Goal: Task Accomplishment & Management: Manage account settings

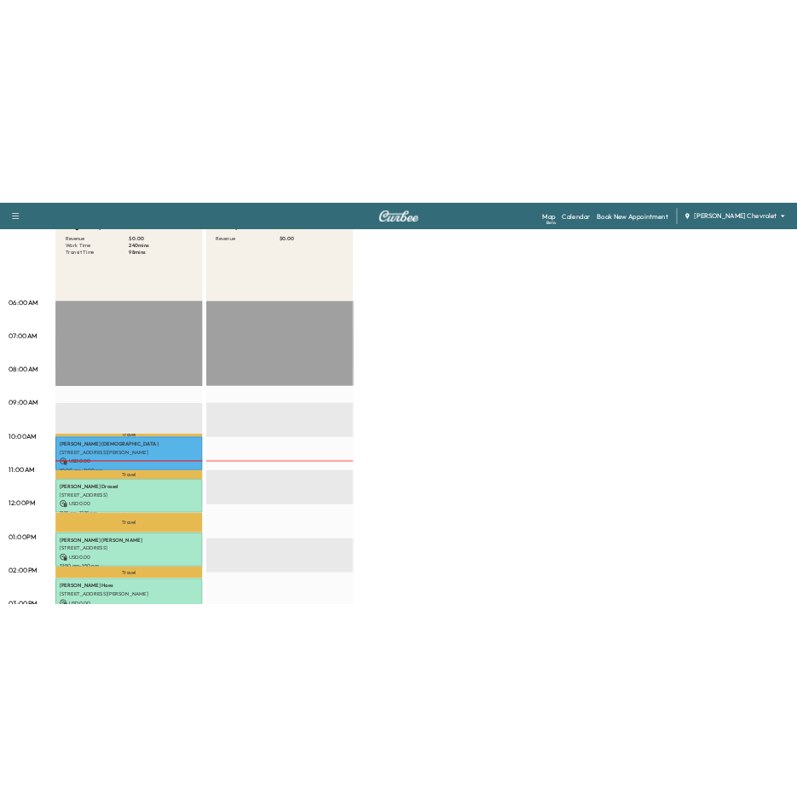
scroll to position [170, 0]
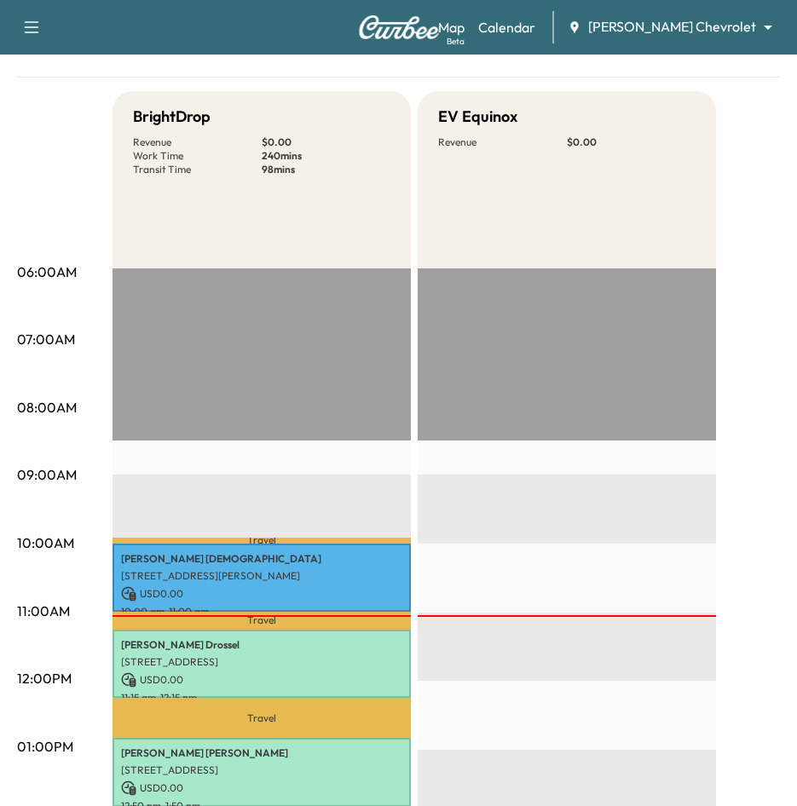
click at [750, 269] on div "BrightDrop Revenue $ 0.00 Work Time 240 mins Transit Time 98 mins Travel [PERSO…" at bounding box center [446, 730] width 667 height 1279
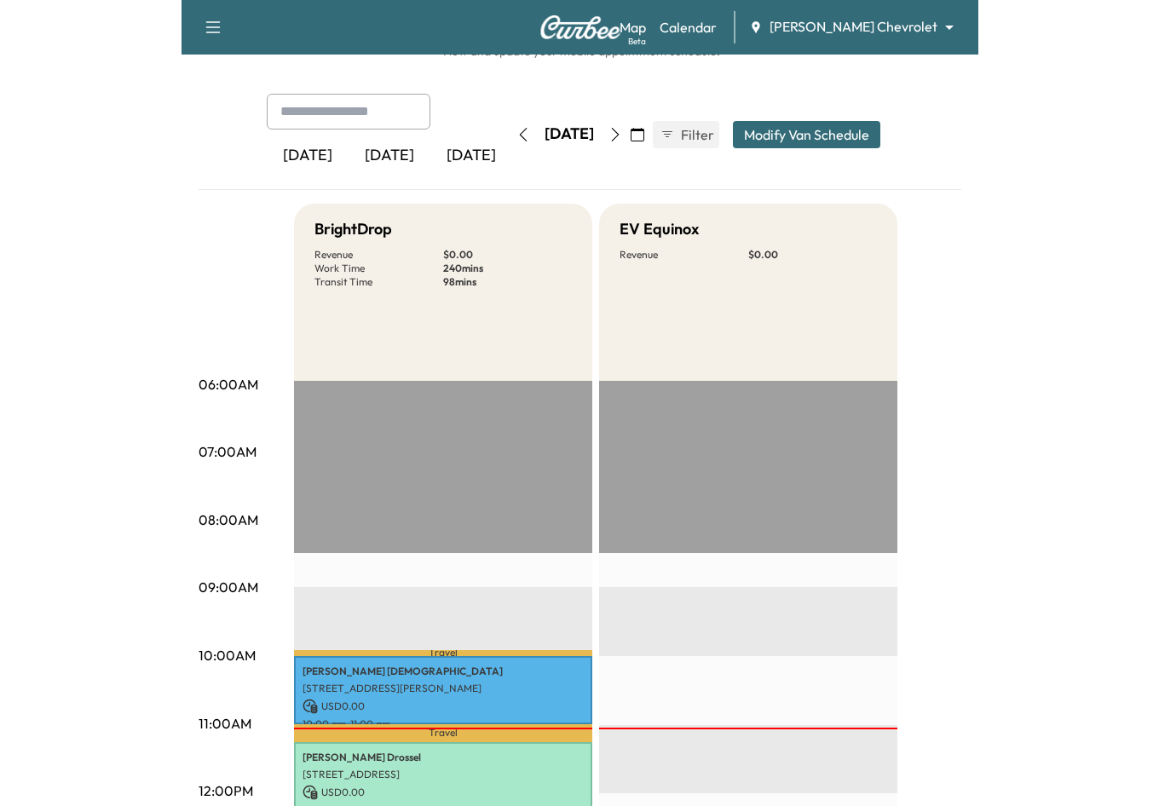
scroll to position [21, 0]
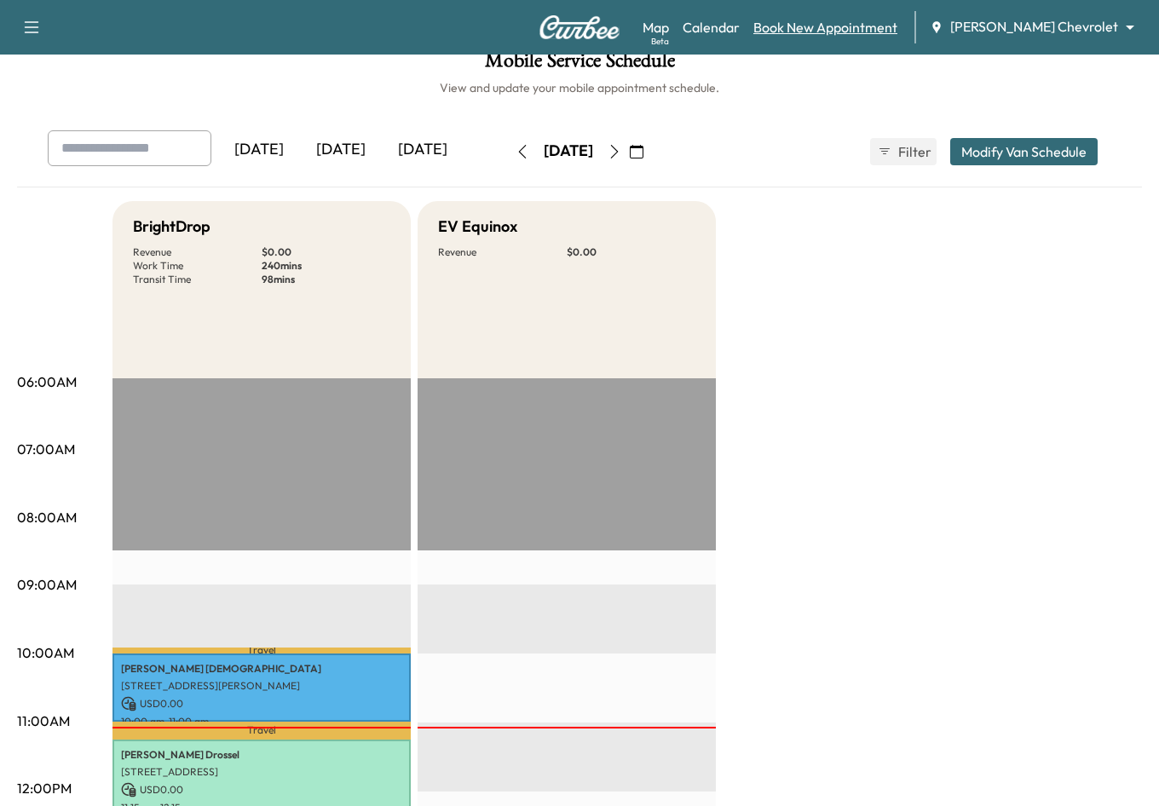
click at [889, 31] on link "Book New Appointment" at bounding box center [826, 27] width 144 height 20
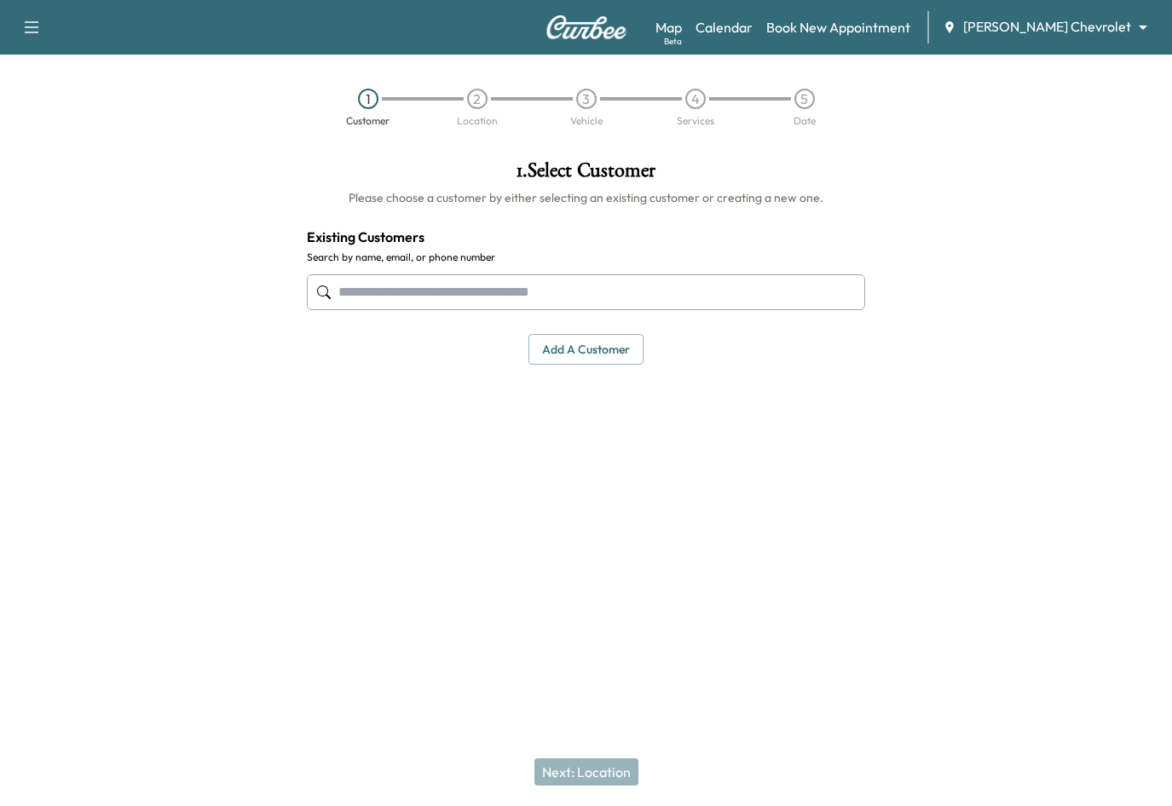
click at [1094, 25] on body "Support Log Out Map Beta Calendar Book New Appointment [PERSON_NAME] Chevrolet …" at bounding box center [586, 403] width 1172 height 806
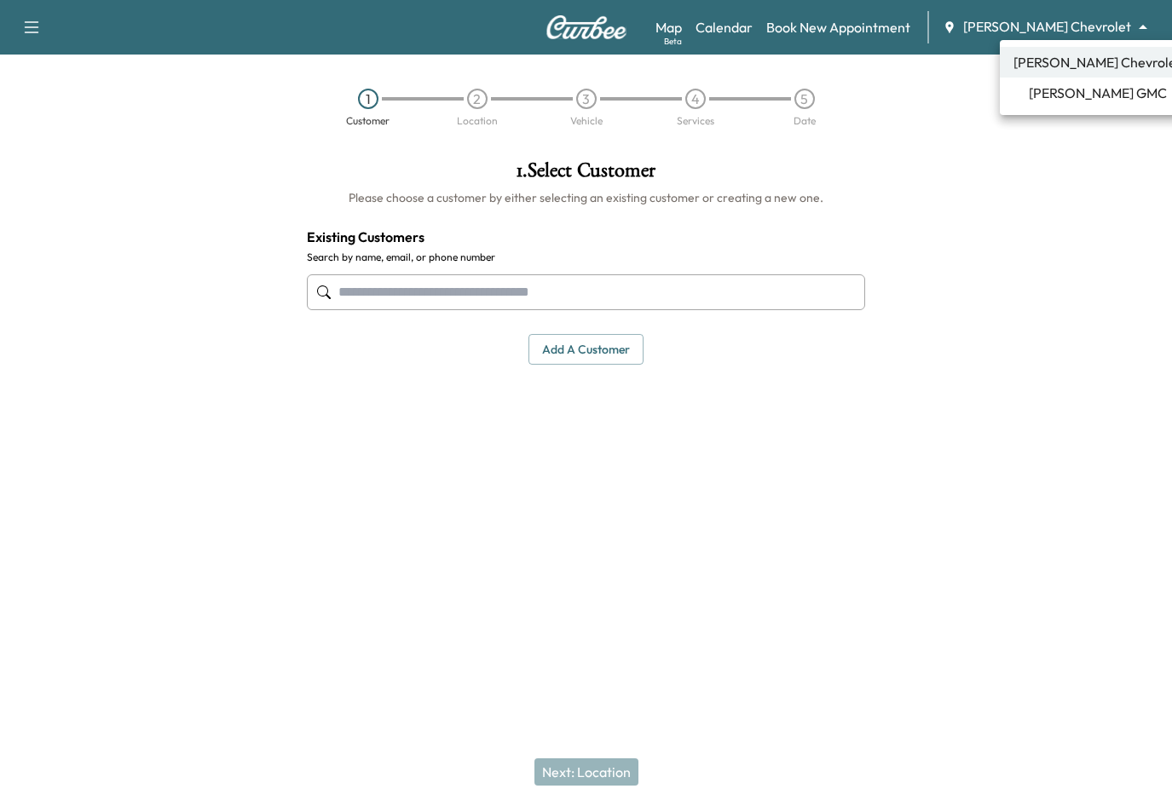
click at [1072, 101] on span "[PERSON_NAME] GMC" at bounding box center [1098, 93] width 138 height 20
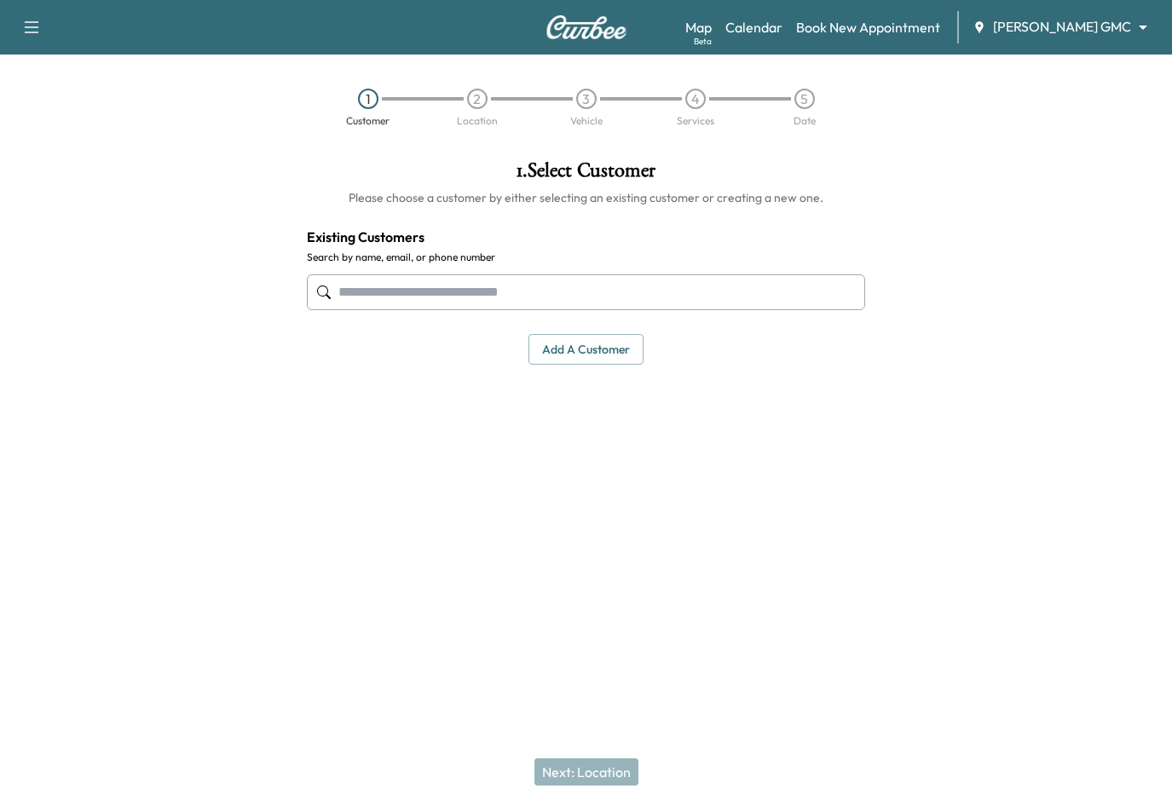
paste input "**********"
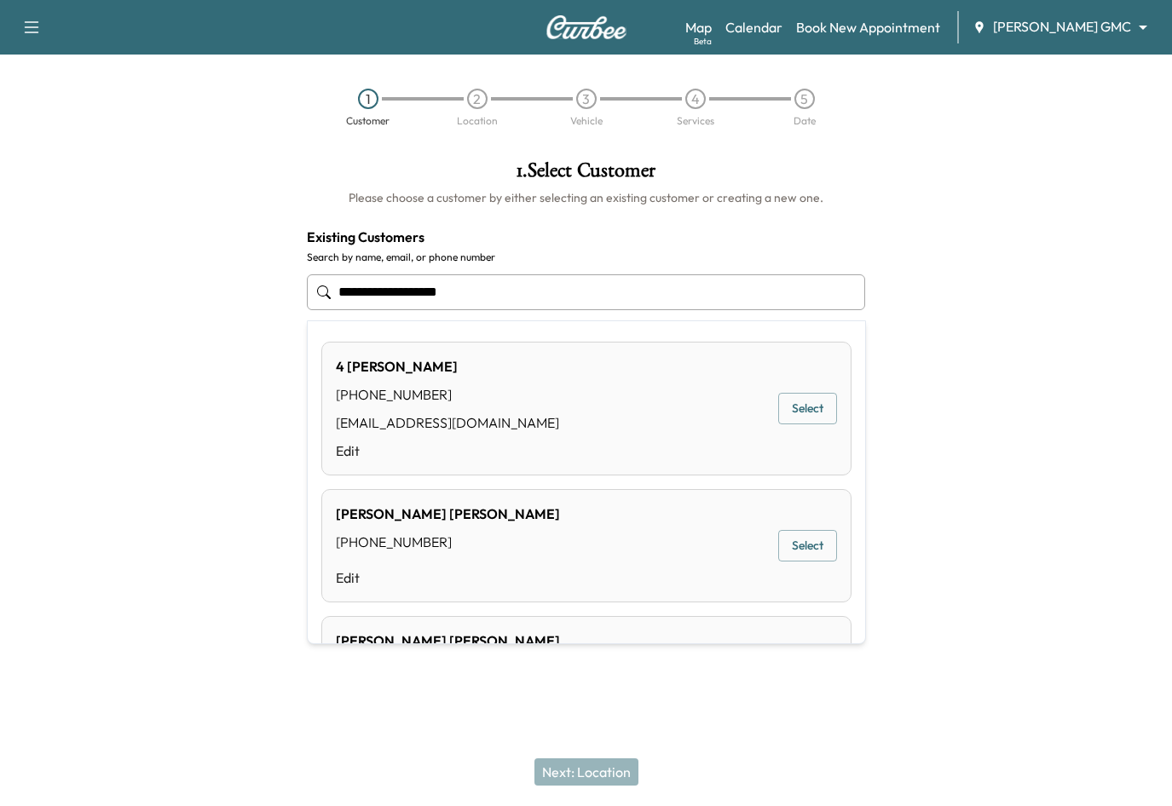
type input "**********"
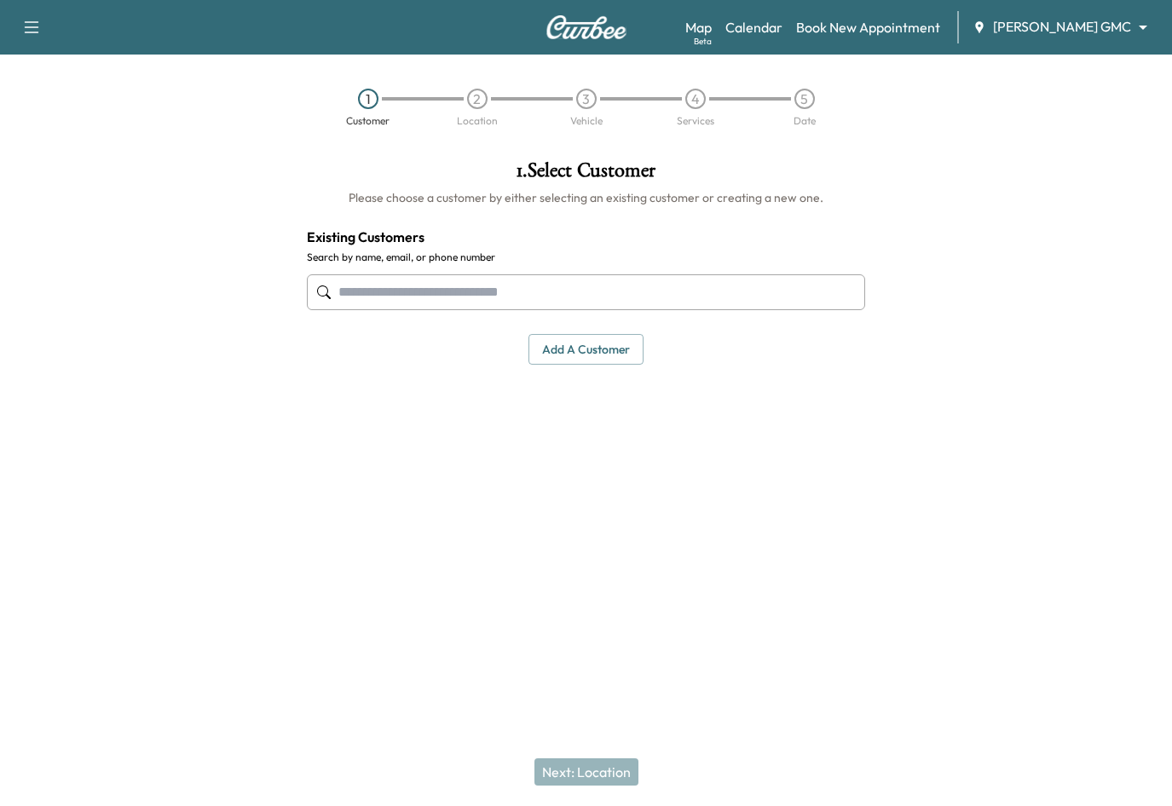
drag, startPoint x: 182, startPoint y: 449, endPoint x: 560, endPoint y: 743, distance: 478.6
click at [193, 456] on div at bounding box center [146, 348] width 293 height 403
click at [591, 354] on button "Add a customer" at bounding box center [585, 350] width 115 height 32
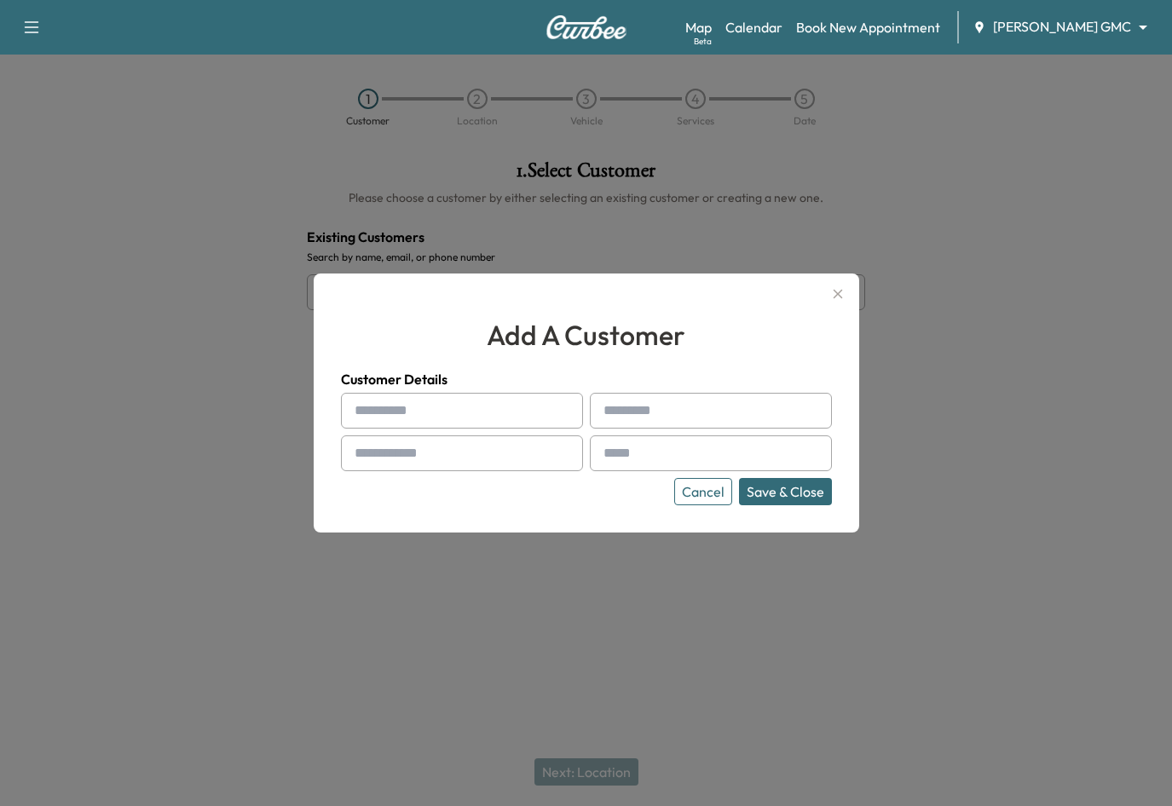
paste input "**********"
type input "**********"
paste input "**********"
drag, startPoint x: 691, startPoint y: 410, endPoint x: 580, endPoint y: 407, distance: 110.8
click at [580, 407] on div "**********" at bounding box center [586, 449] width 491 height 113
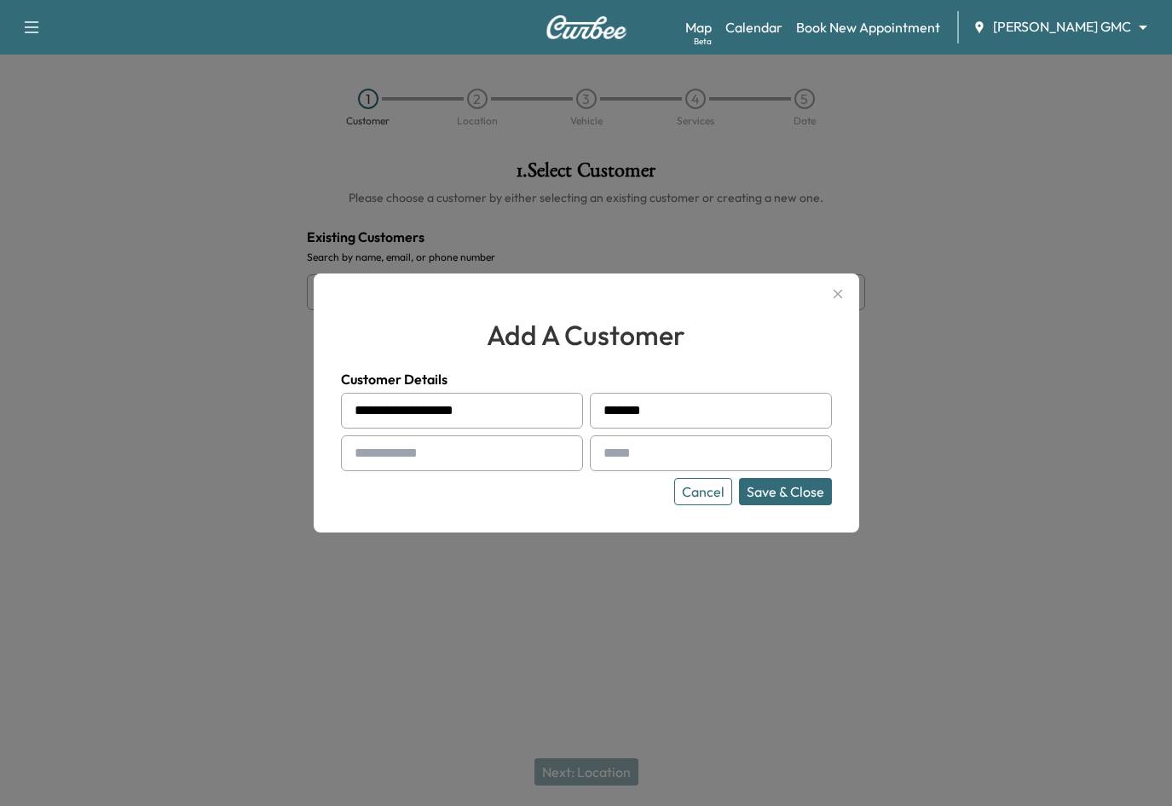
type input "*******"
drag, startPoint x: 614, startPoint y: 412, endPoint x: 602, endPoint y: 412, distance: 11.9
click at [602, 412] on div at bounding box center [607, 411] width 20 height 20
click at [609, 409] on div at bounding box center [607, 411] width 20 height 20
click at [611, 411] on div at bounding box center [607, 411] width 20 height 20
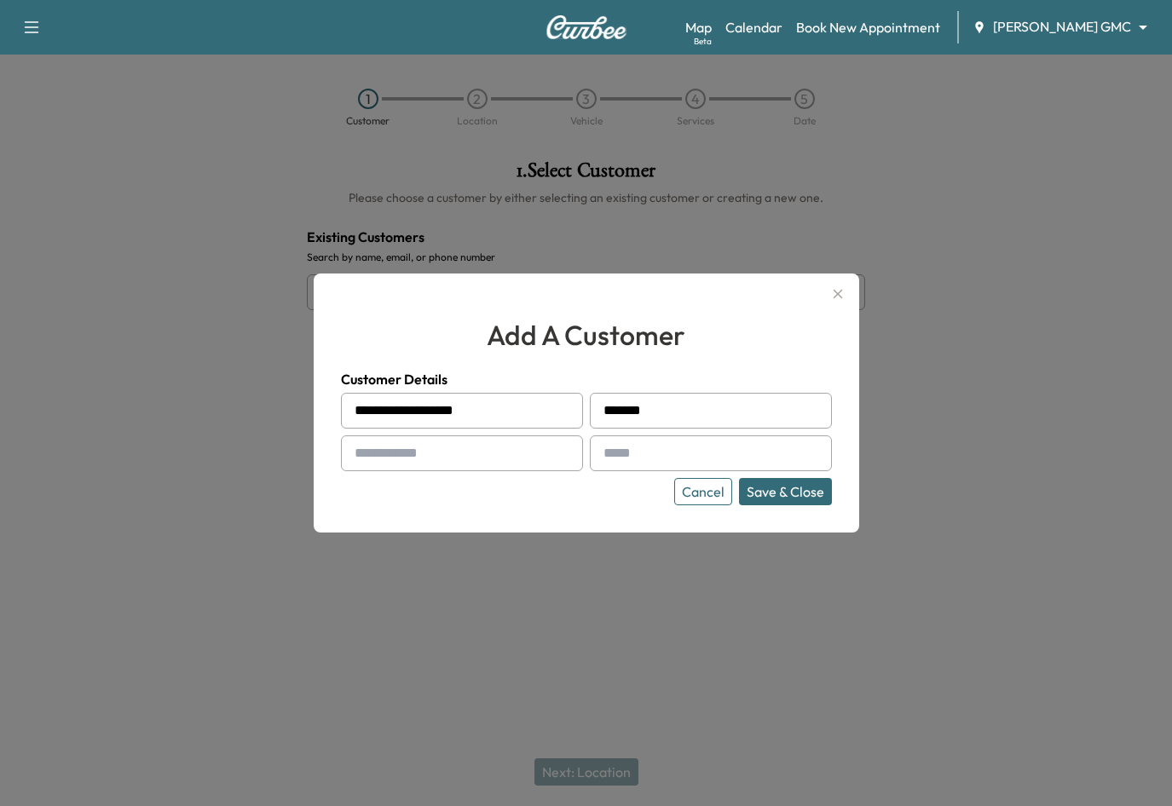
click at [614, 412] on div at bounding box center [607, 411] width 20 height 20
click at [617, 411] on div "*******" at bounding box center [711, 411] width 242 height 36
click at [621, 410] on input "*******" at bounding box center [711, 411] width 242 height 36
click at [611, 411] on div at bounding box center [607, 411] width 20 height 20
click at [608, 411] on div at bounding box center [607, 411] width 20 height 20
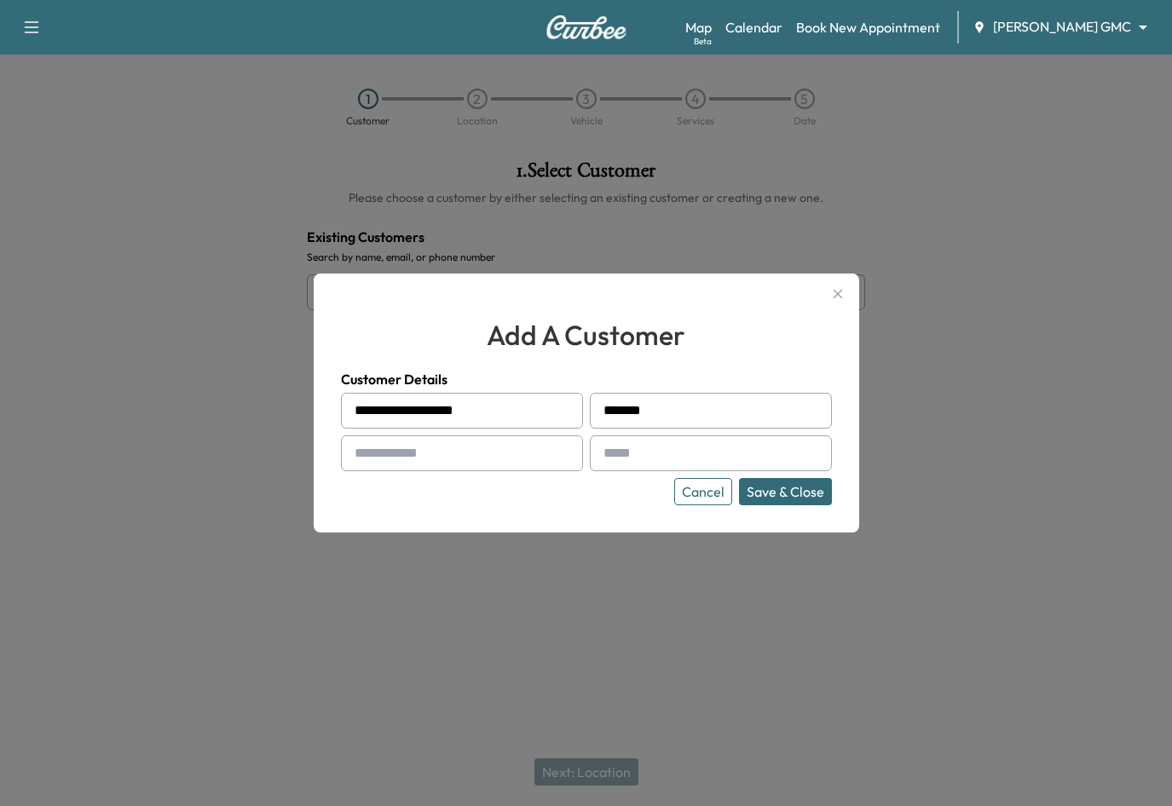
click at [604, 411] on div at bounding box center [607, 411] width 20 height 20
click at [657, 409] on input "*******" at bounding box center [711, 411] width 242 height 36
drag, startPoint x: 655, startPoint y: 409, endPoint x: 597, endPoint y: 409, distance: 58.0
click at [597, 409] on div "*******" at bounding box center [711, 411] width 242 height 36
type input "*****"
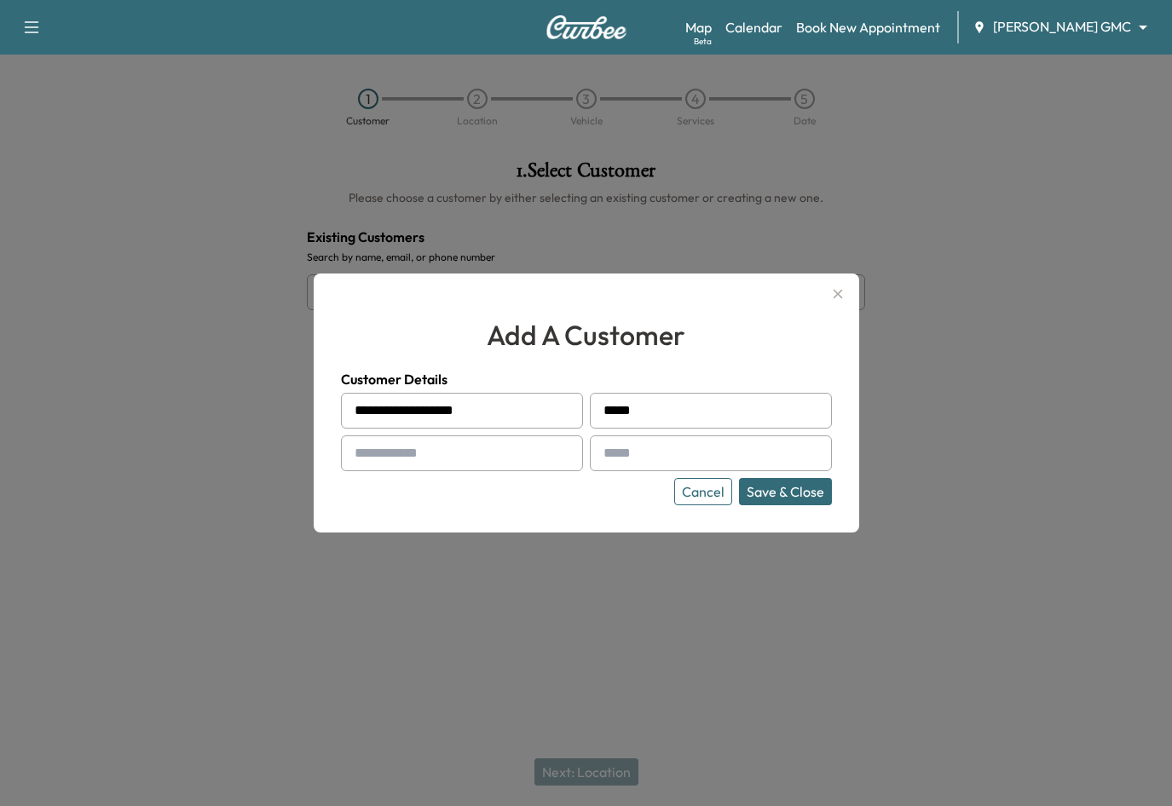
drag, startPoint x: 500, startPoint y: 411, endPoint x: 454, endPoint y: 412, distance: 45.2
click at [455, 412] on input "**********" at bounding box center [462, 411] width 242 height 36
type input "**********"
click at [463, 449] on input "text" at bounding box center [462, 454] width 242 height 36
type input "**********"
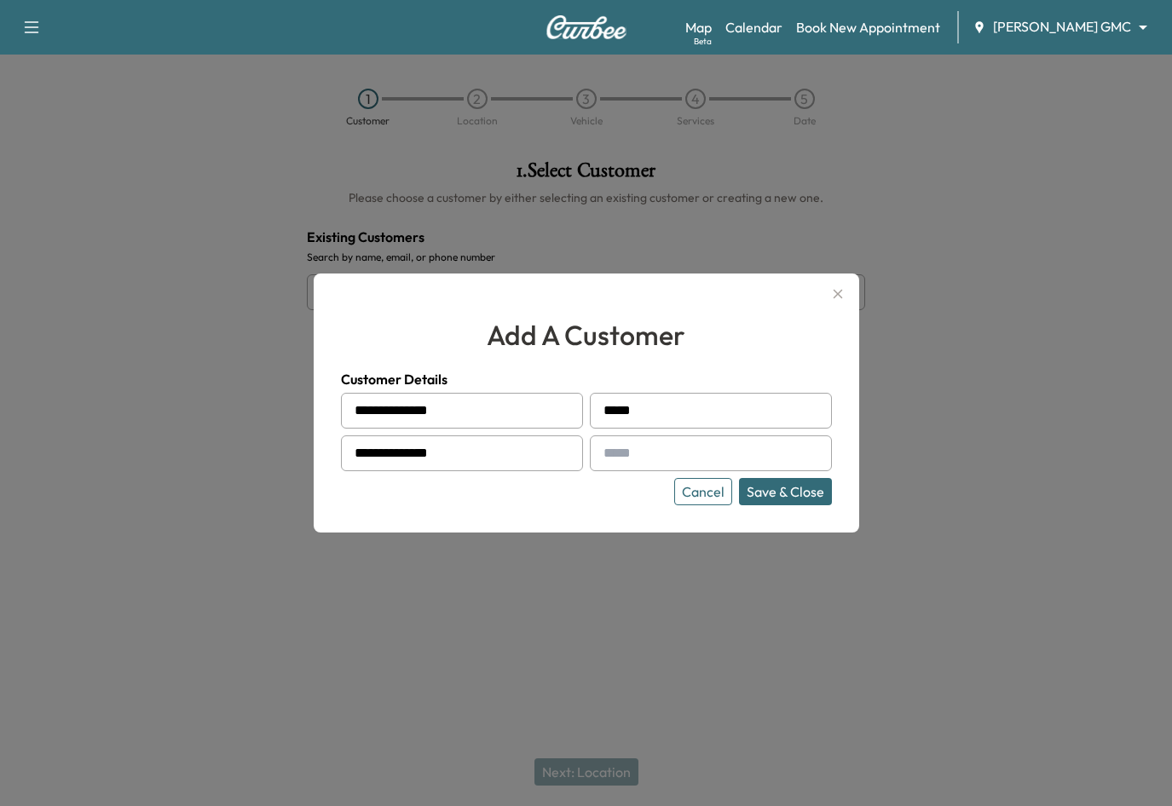
drag, startPoint x: 642, startPoint y: 453, endPoint x: 691, endPoint y: 459, distance: 49.9
click at [642, 453] on input "text" at bounding box center [711, 454] width 242 height 36
type input "**********"
click at [798, 483] on button "Save & Close" at bounding box center [785, 491] width 93 height 27
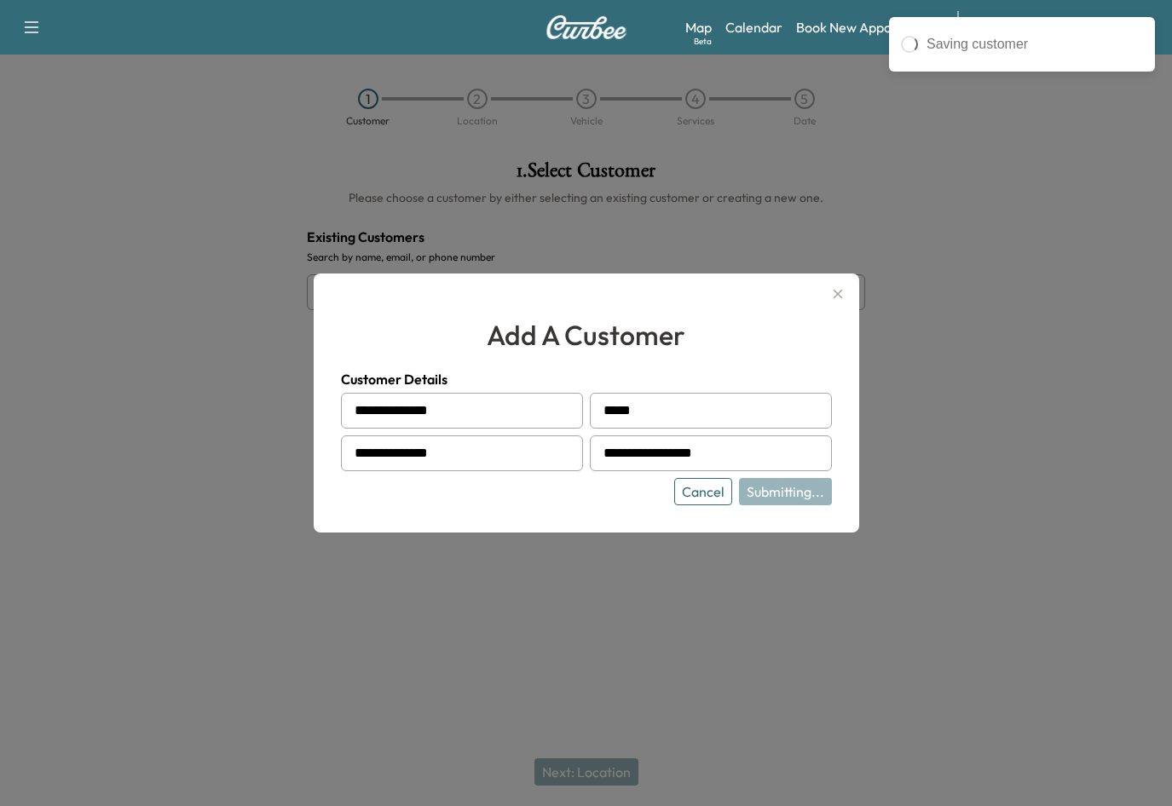
type input "**********"
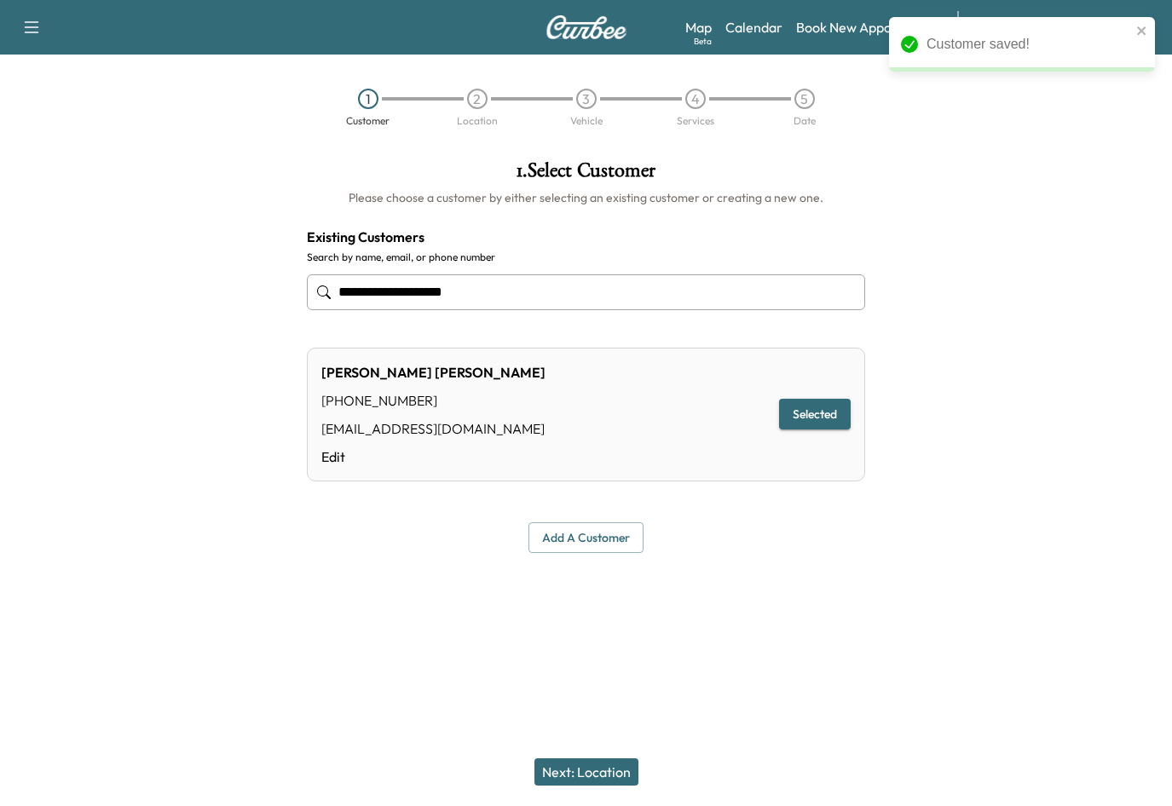
click at [611, 765] on button "Next: Location" at bounding box center [586, 772] width 104 height 27
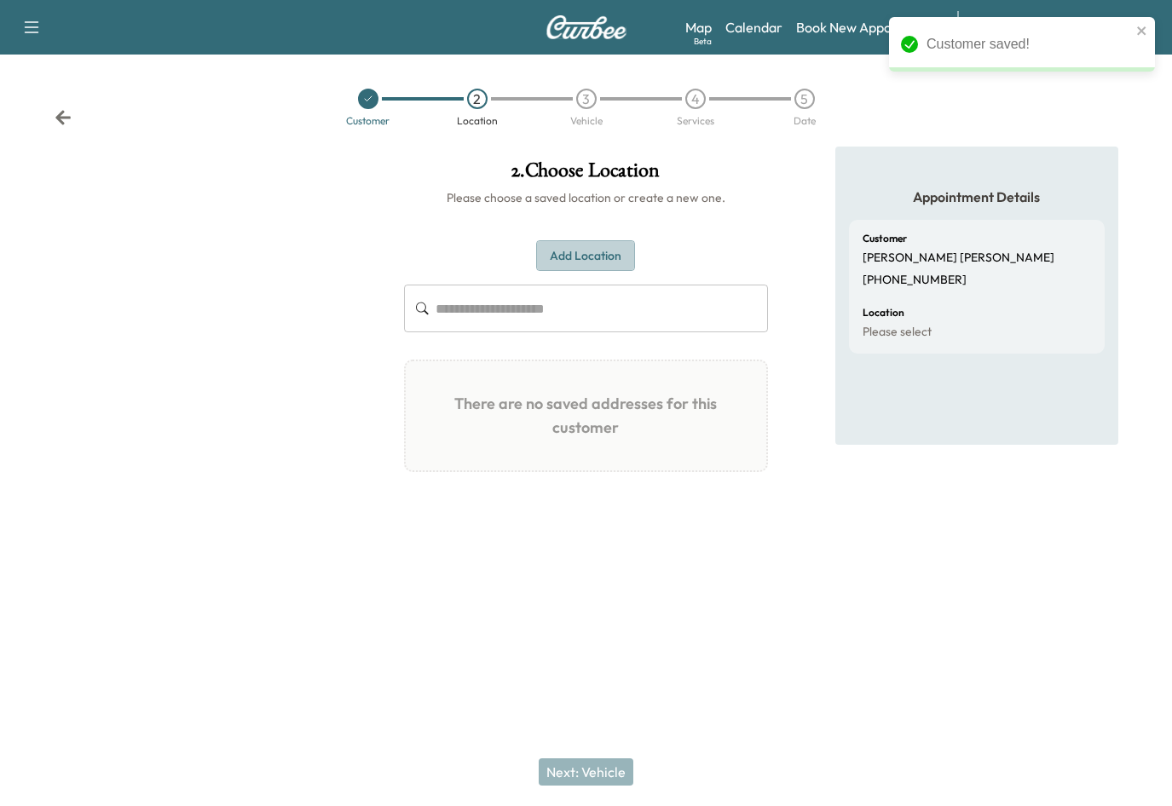
click at [606, 255] on button "Add Location" at bounding box center [585, 256] width 99 height 32
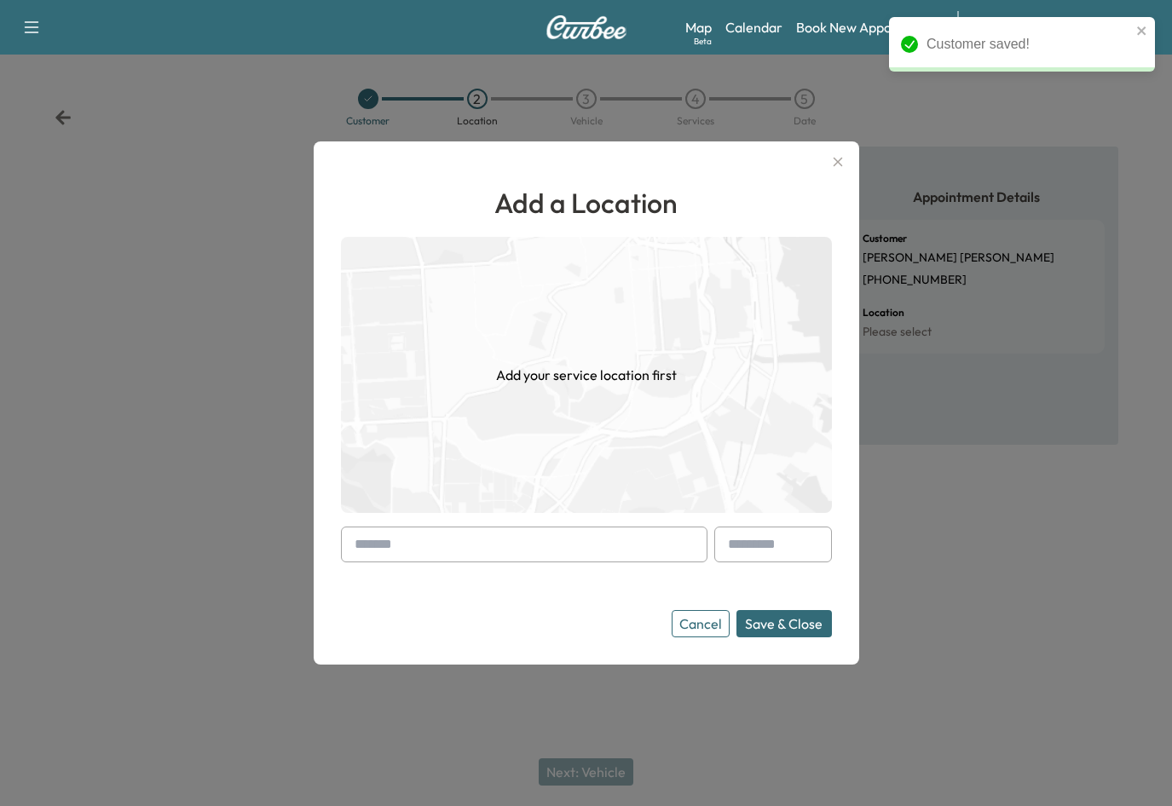
click at [631, 552] on input "text" at bounding box center [524, 545] width 367 height 36
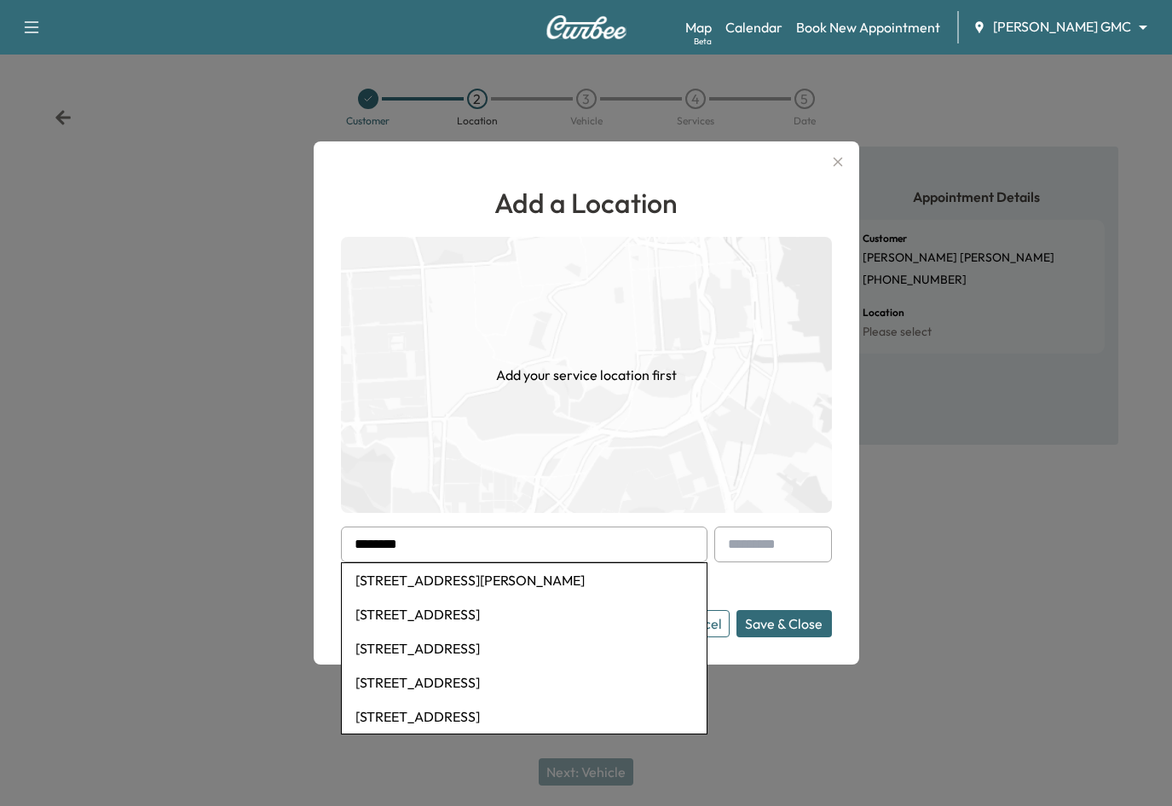
click at [468, 580] on li "[STREET_ADDRESS][PERSON_NAME]" at bounding box center [524, 580] width 365 height 34
type input "**********"
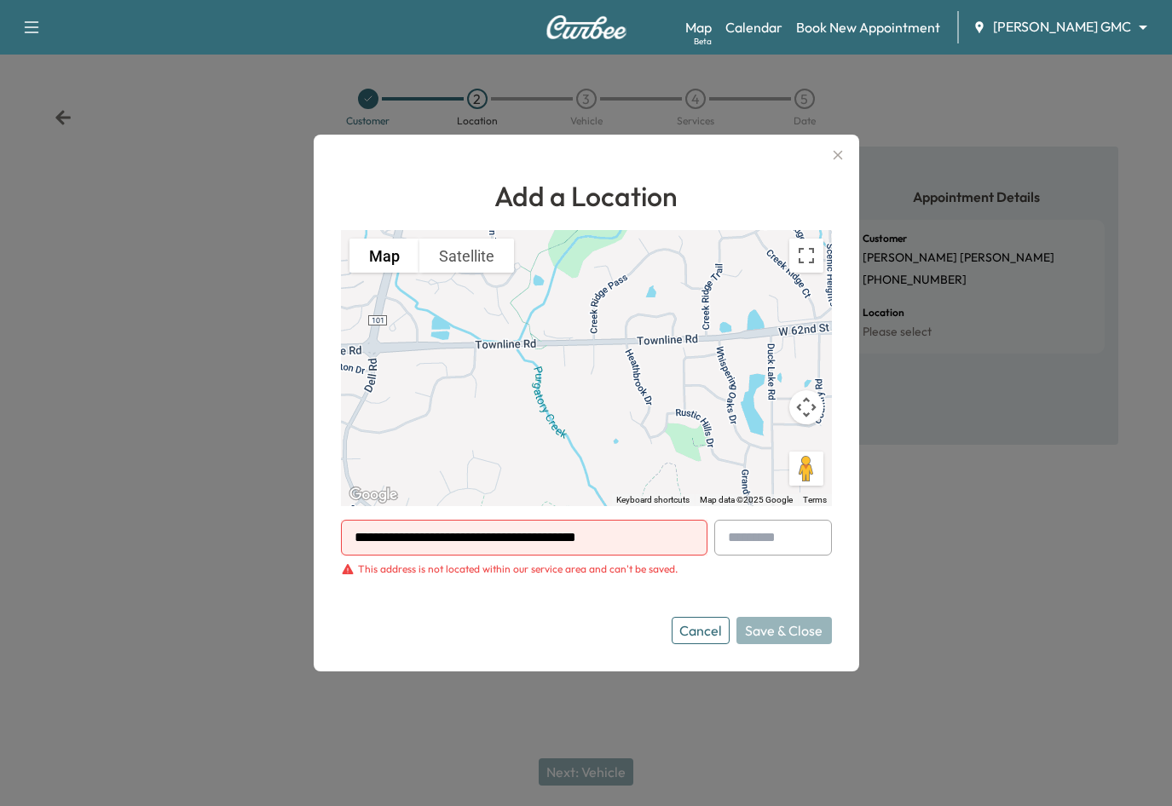
drag, startPoint x: 644, startPoint y: 542, endPoint x: 387, endPoint y: 543, distance: 256.6
click at [308, 542] on div "**********" at bounding box center [586, 403] width 1172 height 806
click at [713, 626] on button "Cancel" at bounding box center [701, 630] width 58 height 27
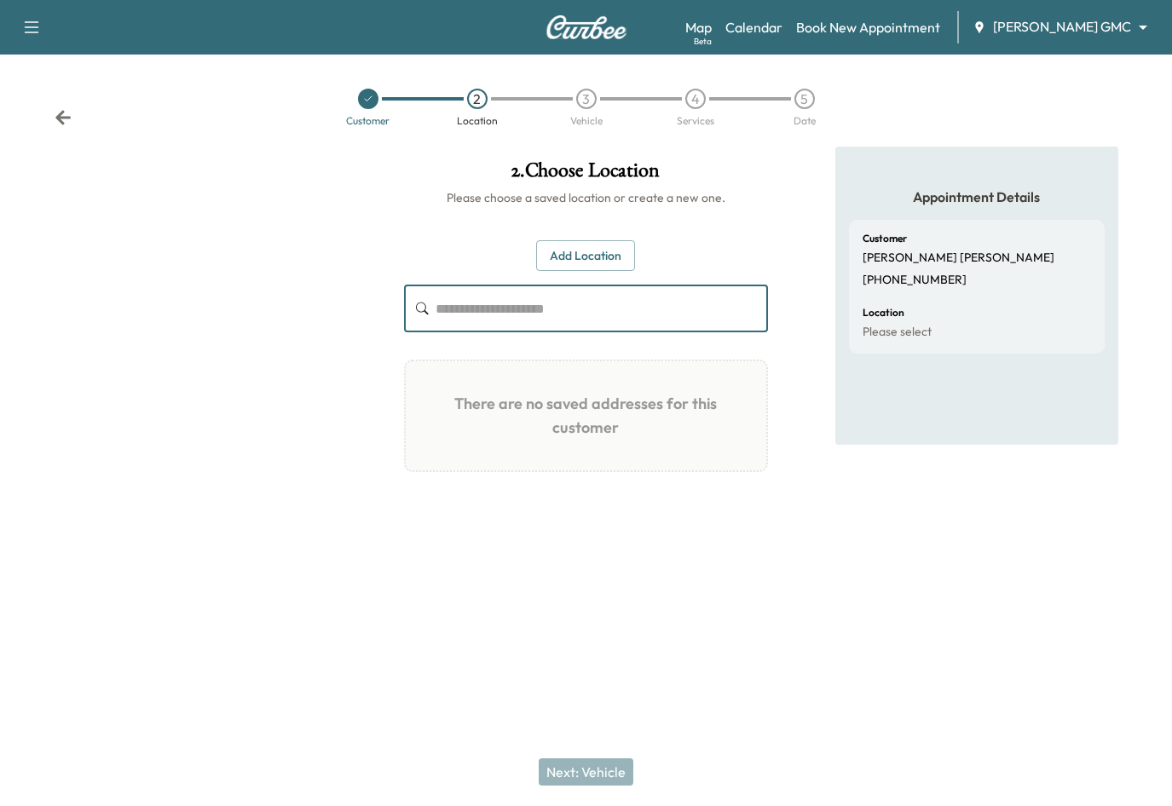
click at [586, 315] on input "text" at bounding box center [602, 309] width 332 height 48
type input "****"
click at [585, 258] on button "Add Location" at bounding box center [585, 256] width 99 height 32
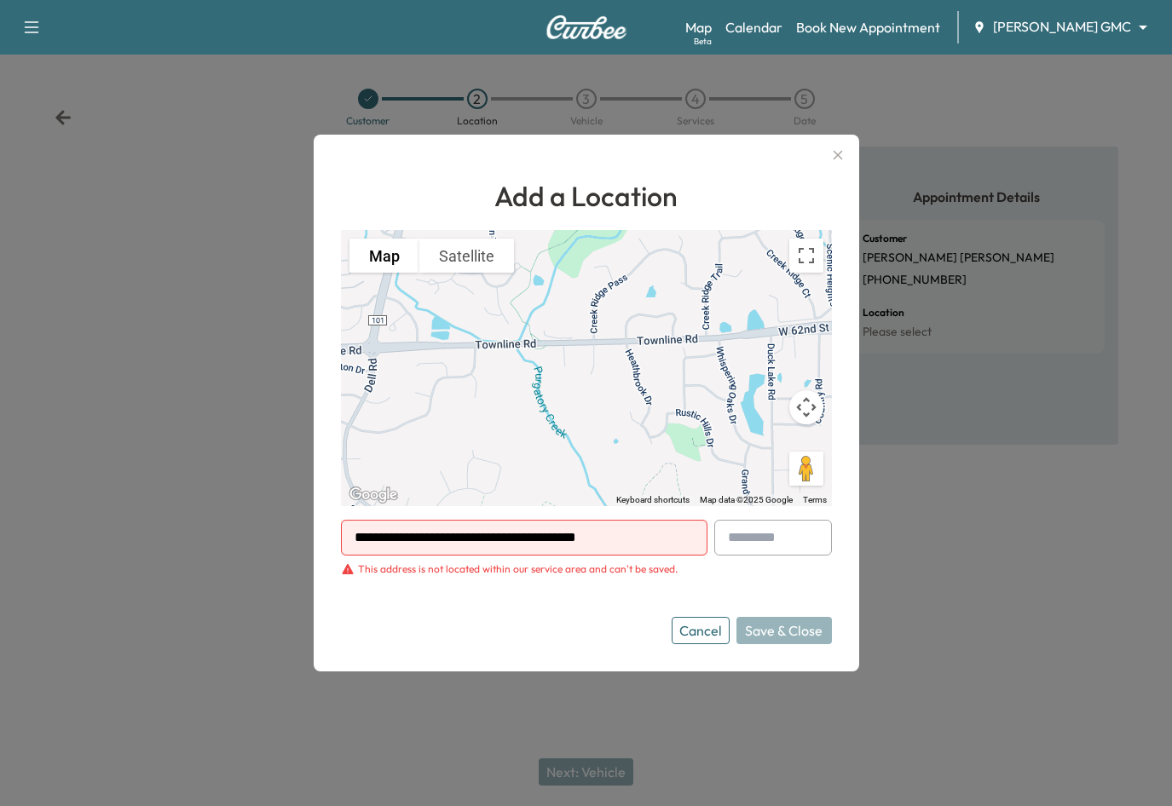
drag, startPoint x: 638, startPoint y: 533, endPoint x: 293, endPoint y: 503, distance: 345.7
click at [293, 503] on div "**********" at bounding box center [586, 403] width 1172 height 806
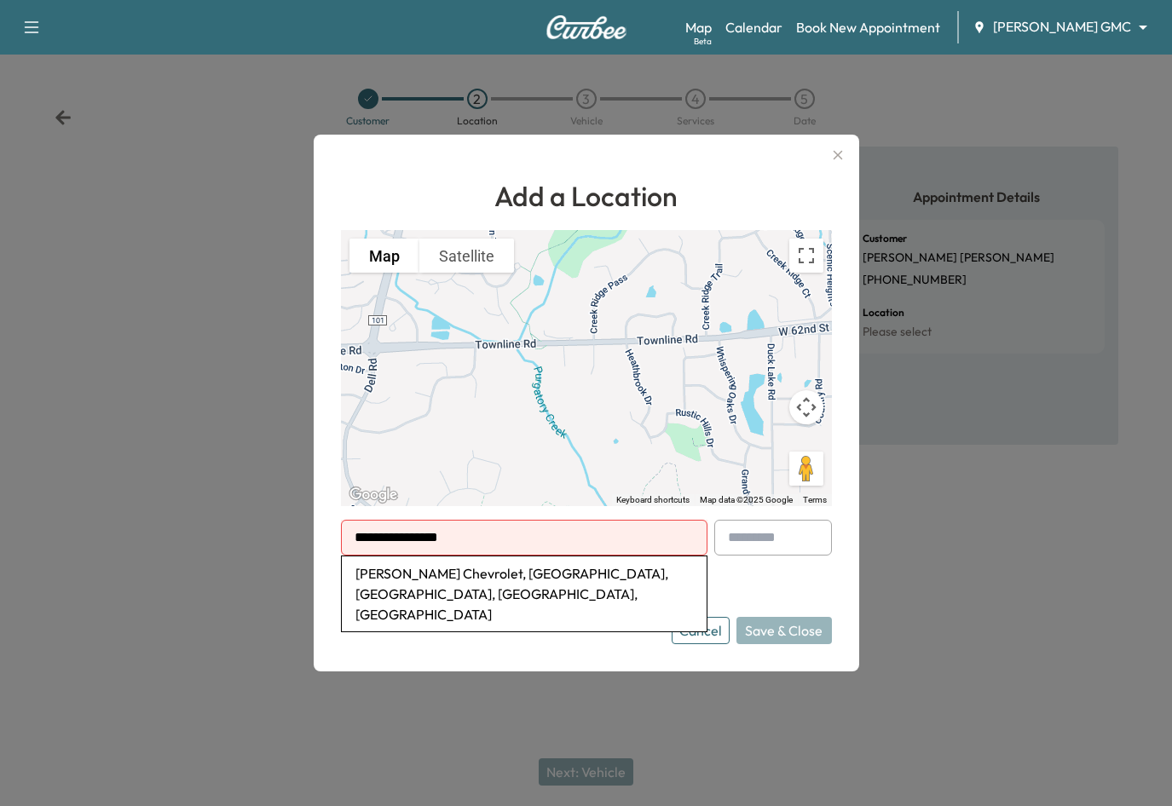
click at [511, 579] on li "[PERSON_NAME] Chevrolet, [GEOGRAPHIC_DATA], [GEOGRAPHIC_DATA], [GEOGRAPHIC_DATA…" at bounding box center [524, 594] width 365 height 75
type input "**********"
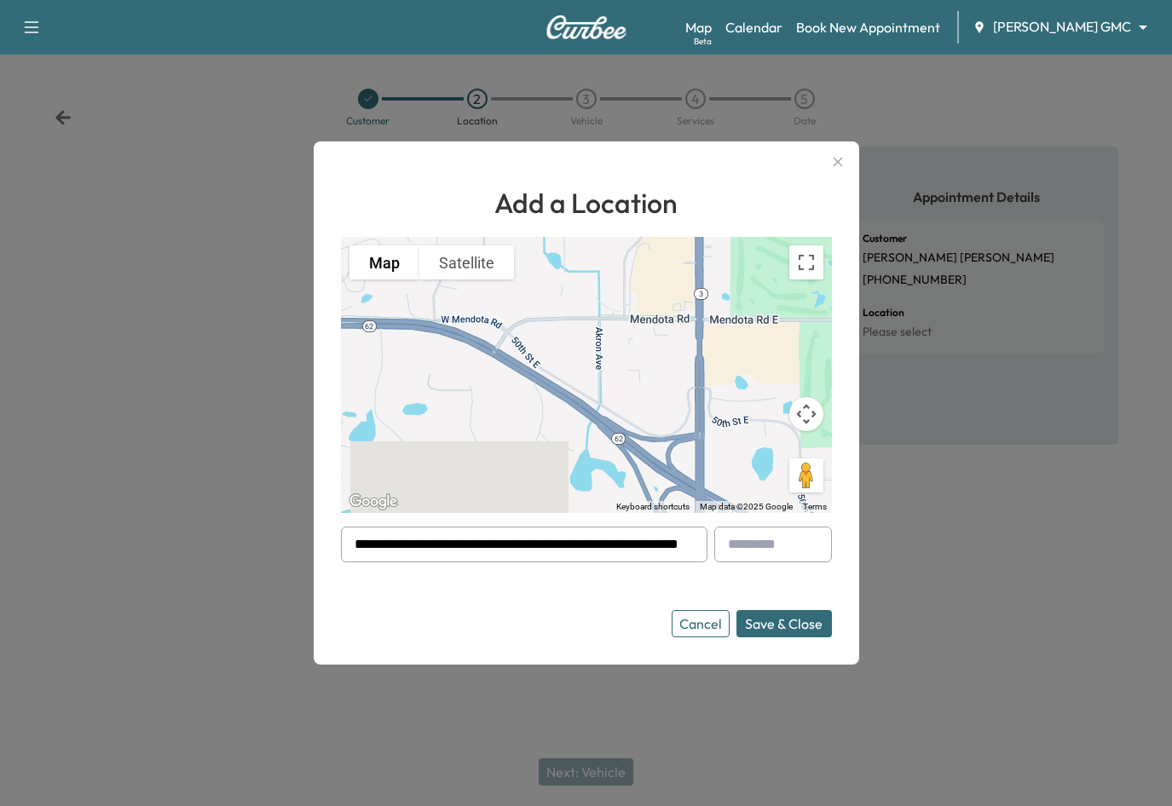
click at [784, 620] on button "Save & Close" at bounding box center [783, 623] width 95 height 27
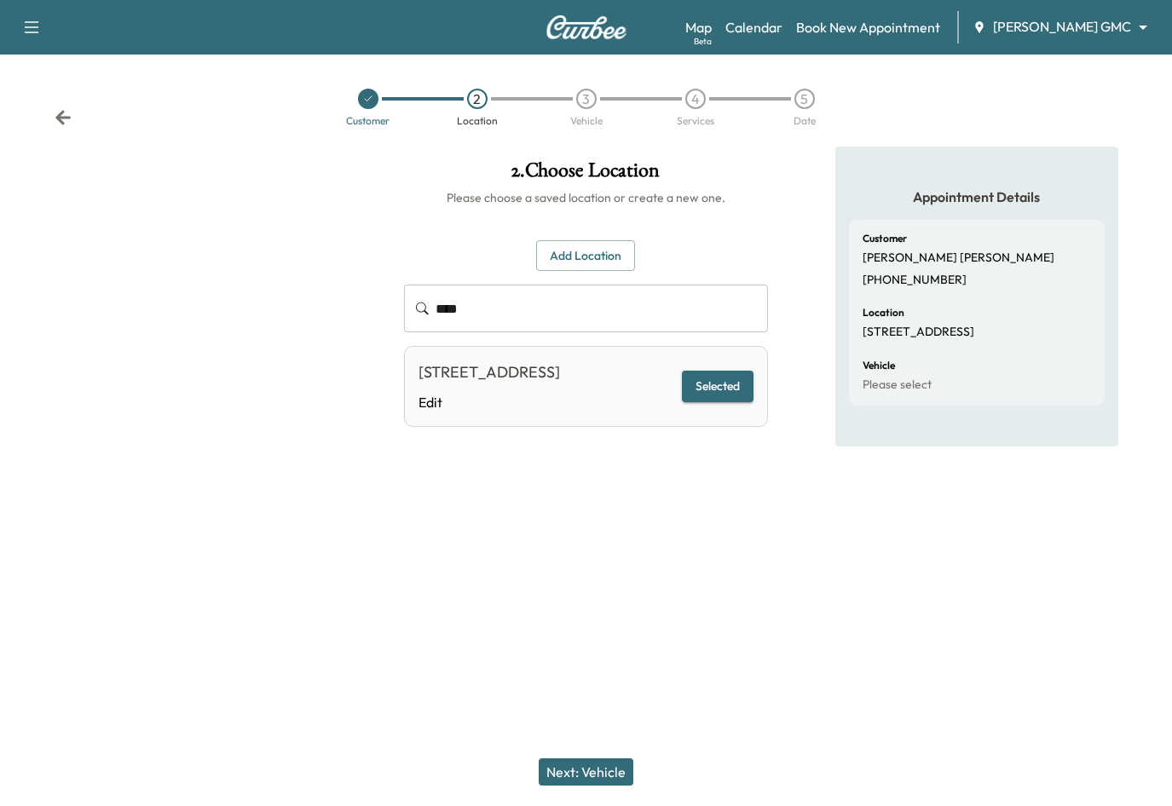
click at [580, 771] on button "Next: Vehicle" at bounding box center [586, 772] width 95 height 27
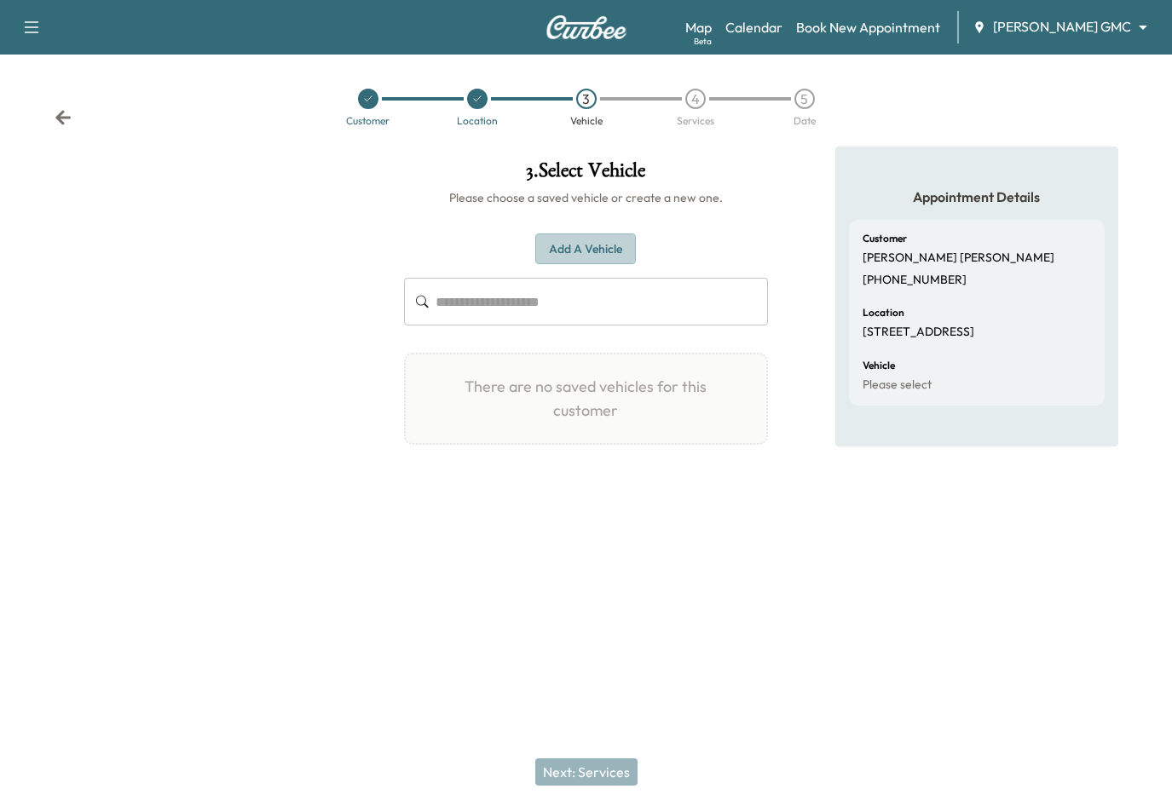
click at [594, 252] on button "Add a Vehicle" at bounding box center [585, 250] width 101 height 32
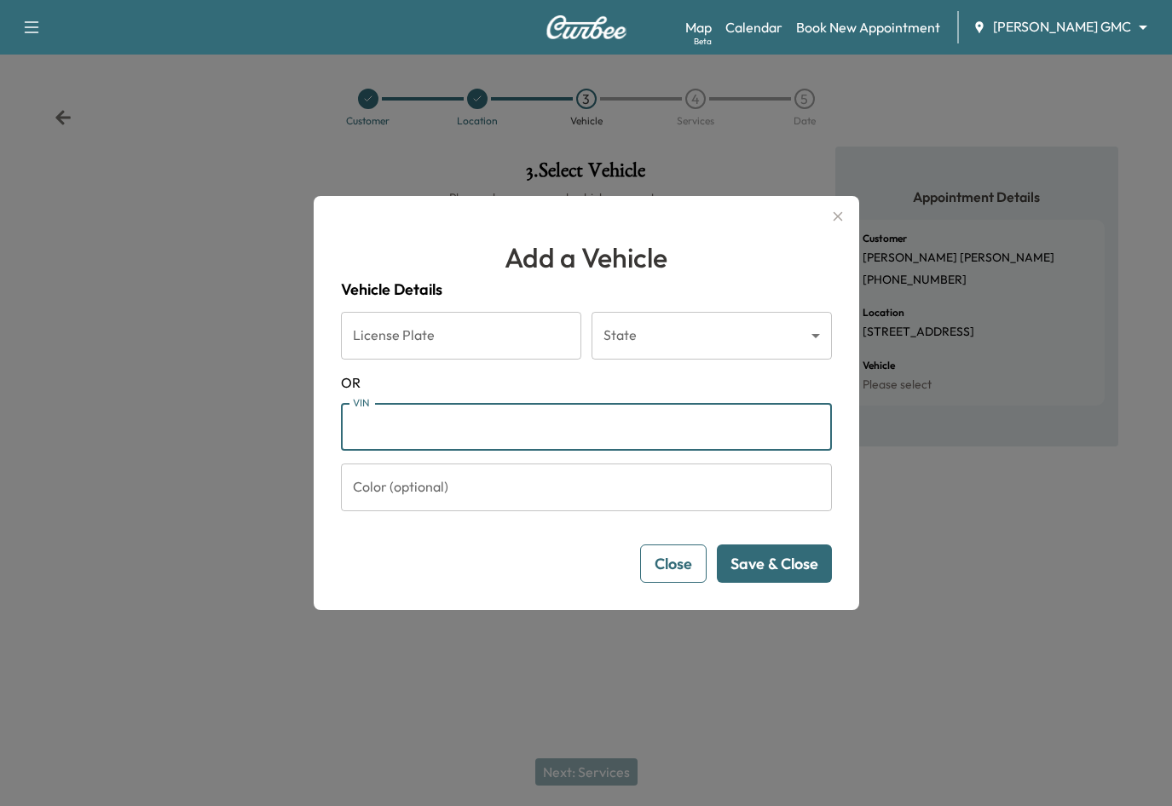
paste input "**********"
type input "**********"
click at [777, 563] on button "Save & Close" at bounding box center [774, 564] width 115 height 38
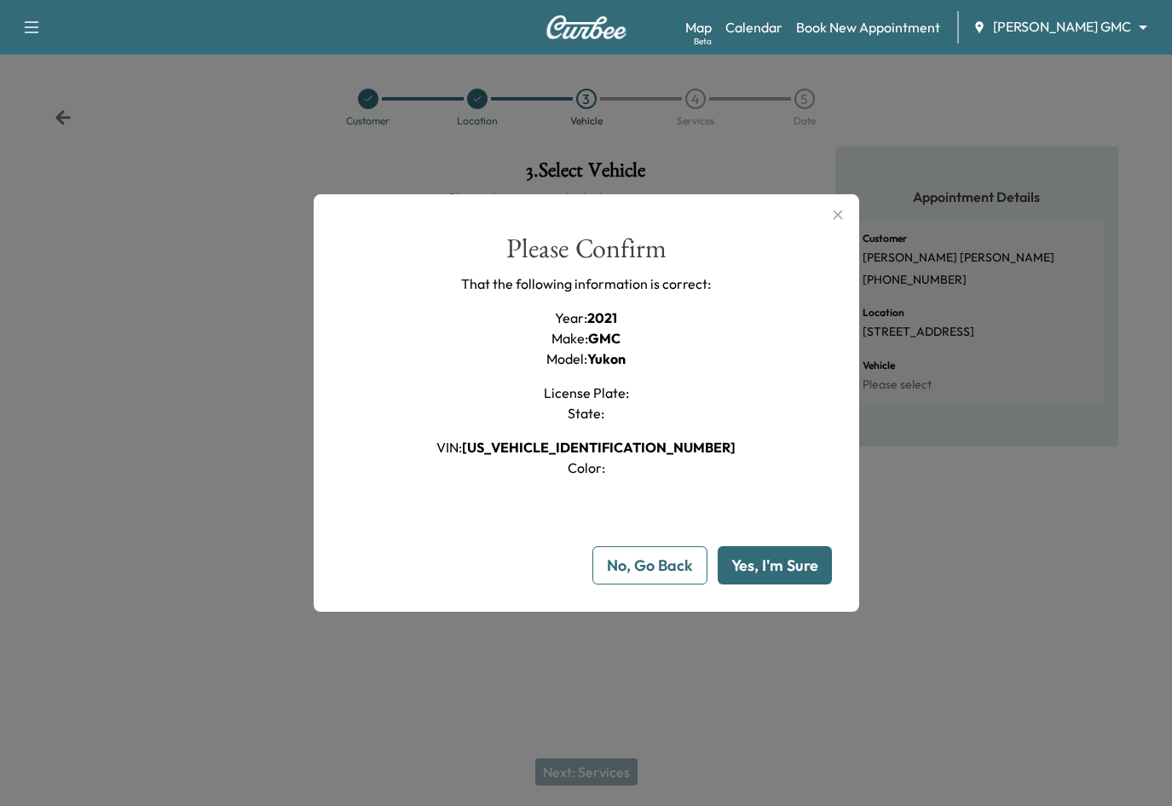
click at [800, 577] on button "Yes, I'm Sure" at bounding box center [775, 565] width 114 height 38
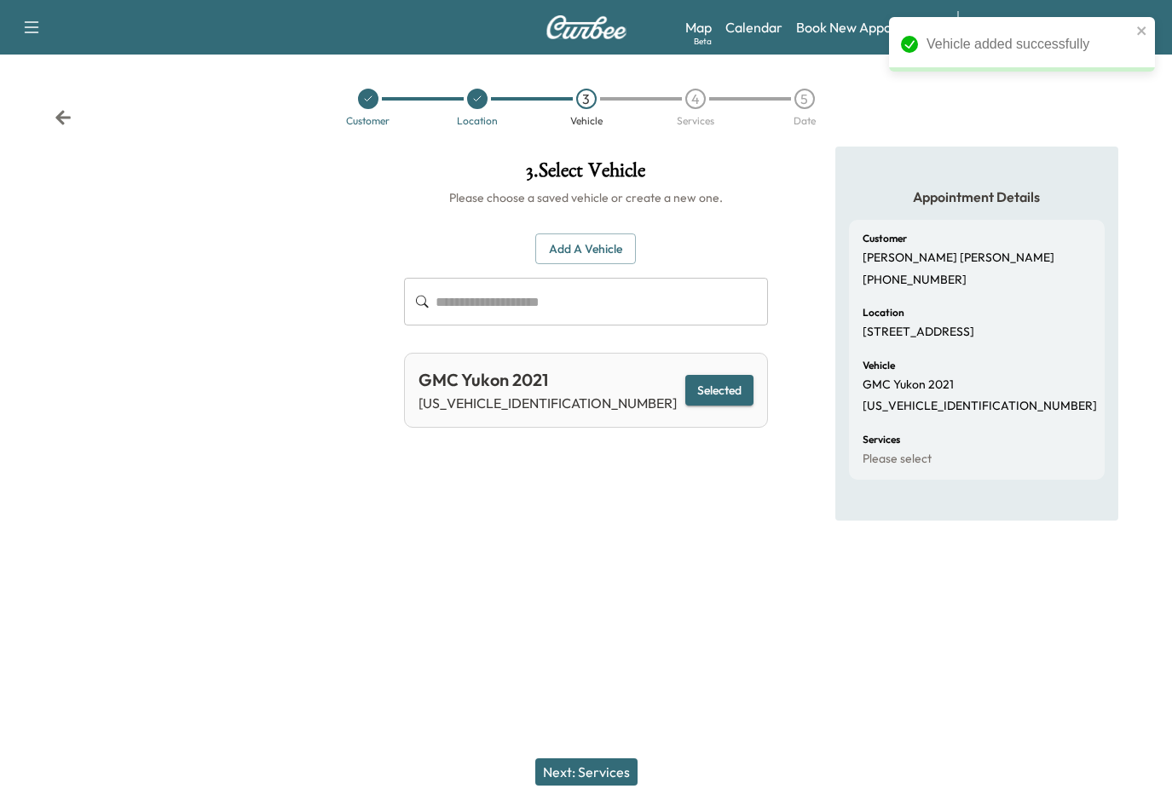
click at [616, 774] on button "Next: Services" at bounding box center [586, 772] width 102 height 27
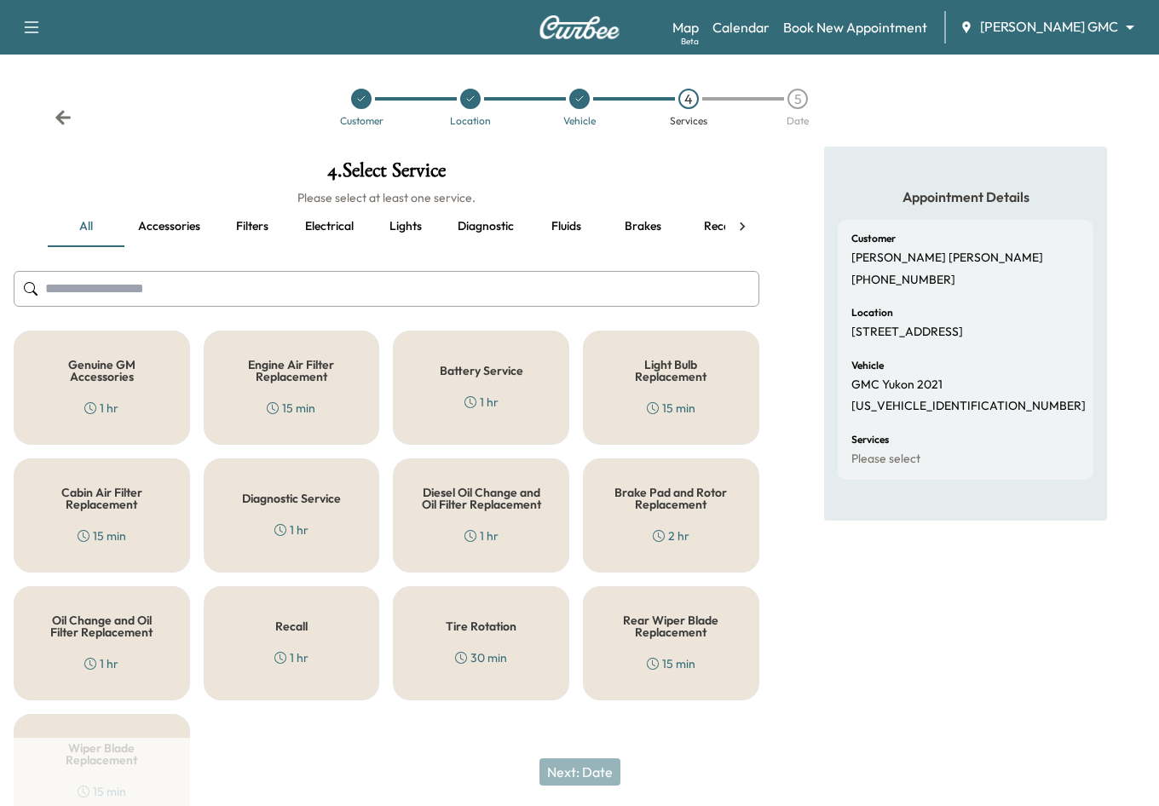
scroll to position [85, 0]
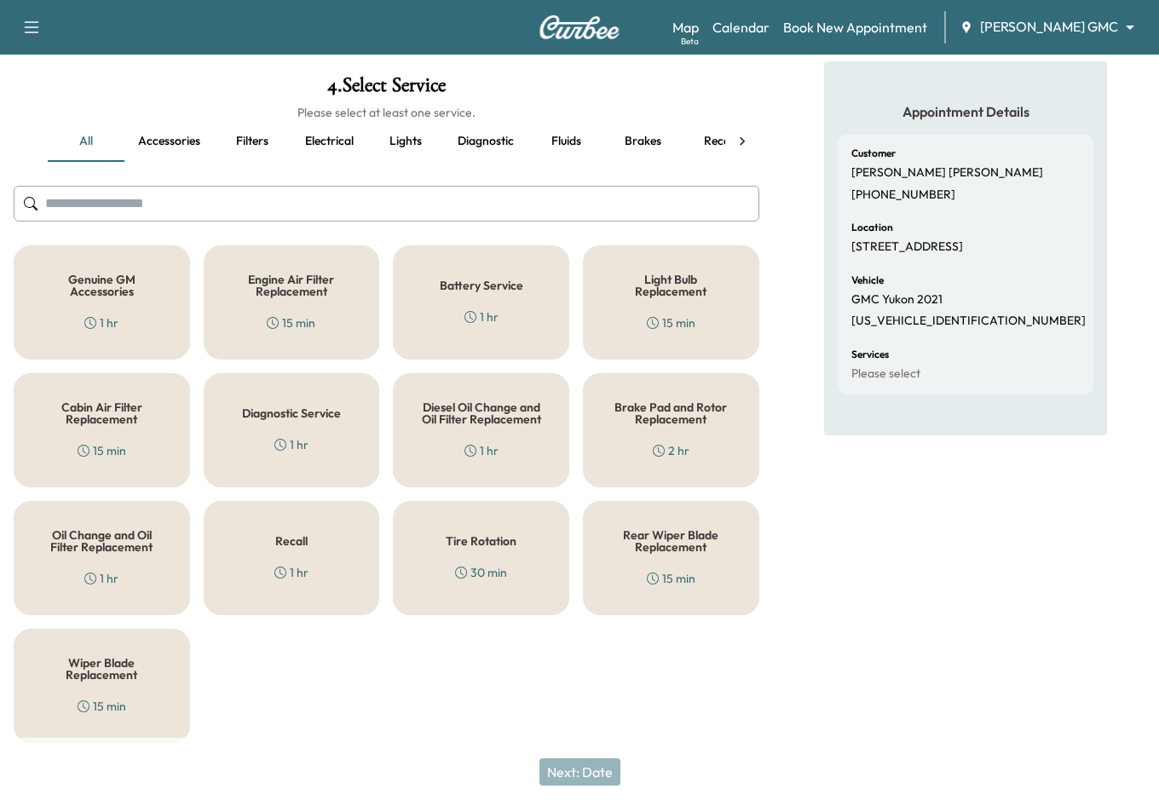
click at [318, 554] on div "Recall 1 hr" at bounding box center [292, 558] width 176 height 114
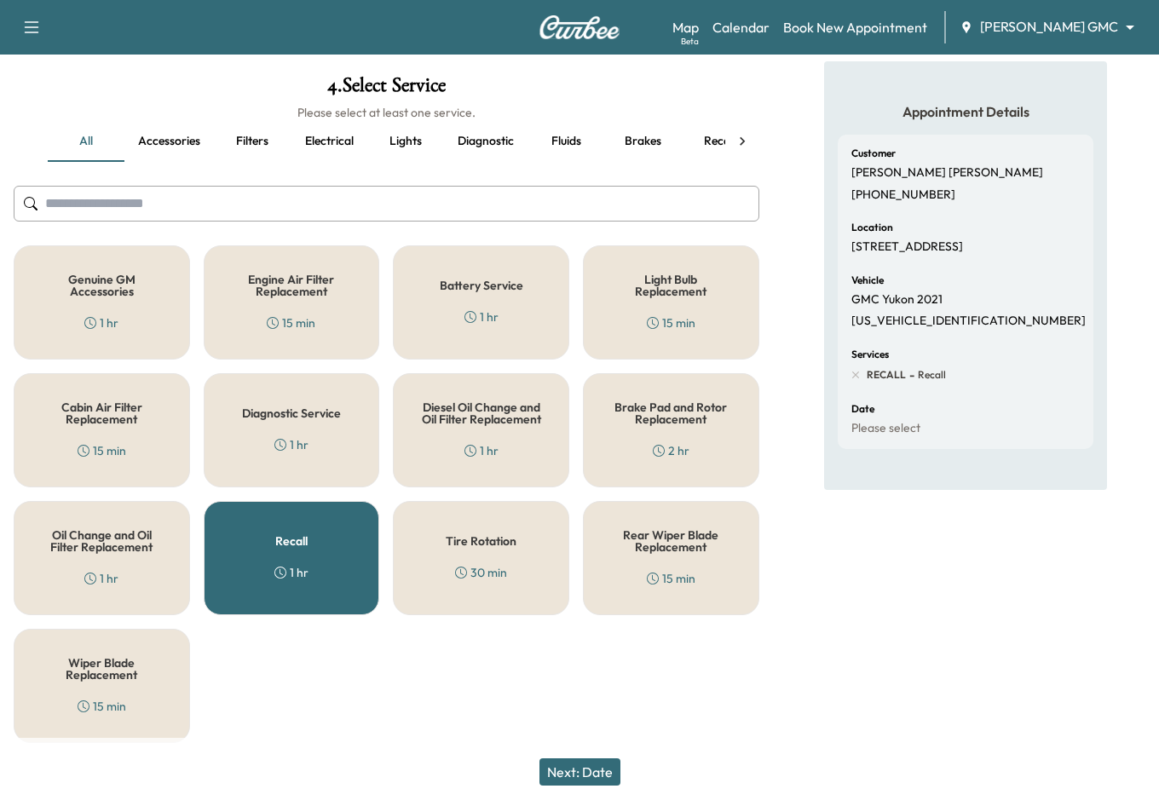
click at [266, 575] on div "Recall 1 hr" at bounding box center [292, 558] width 176 height 114
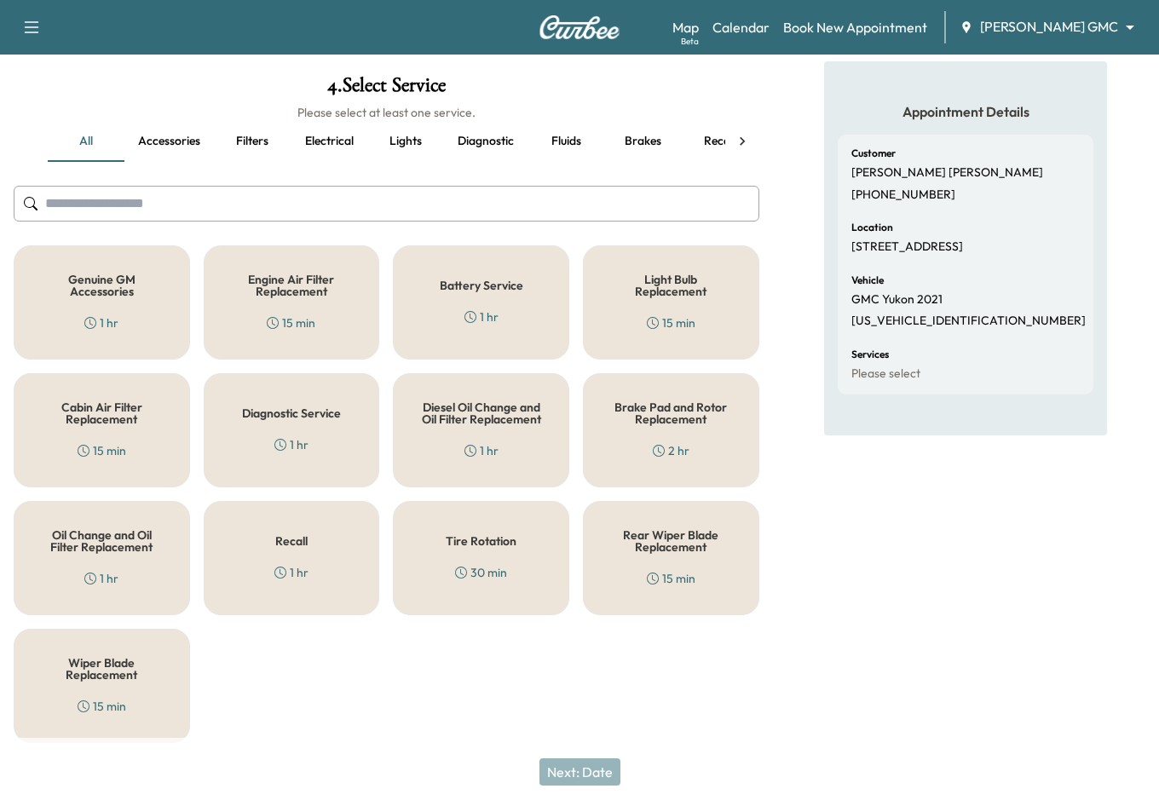
click at [272, 573] on div "Recall 1 hr" at bounding box center [292, 558] width 176 height 114
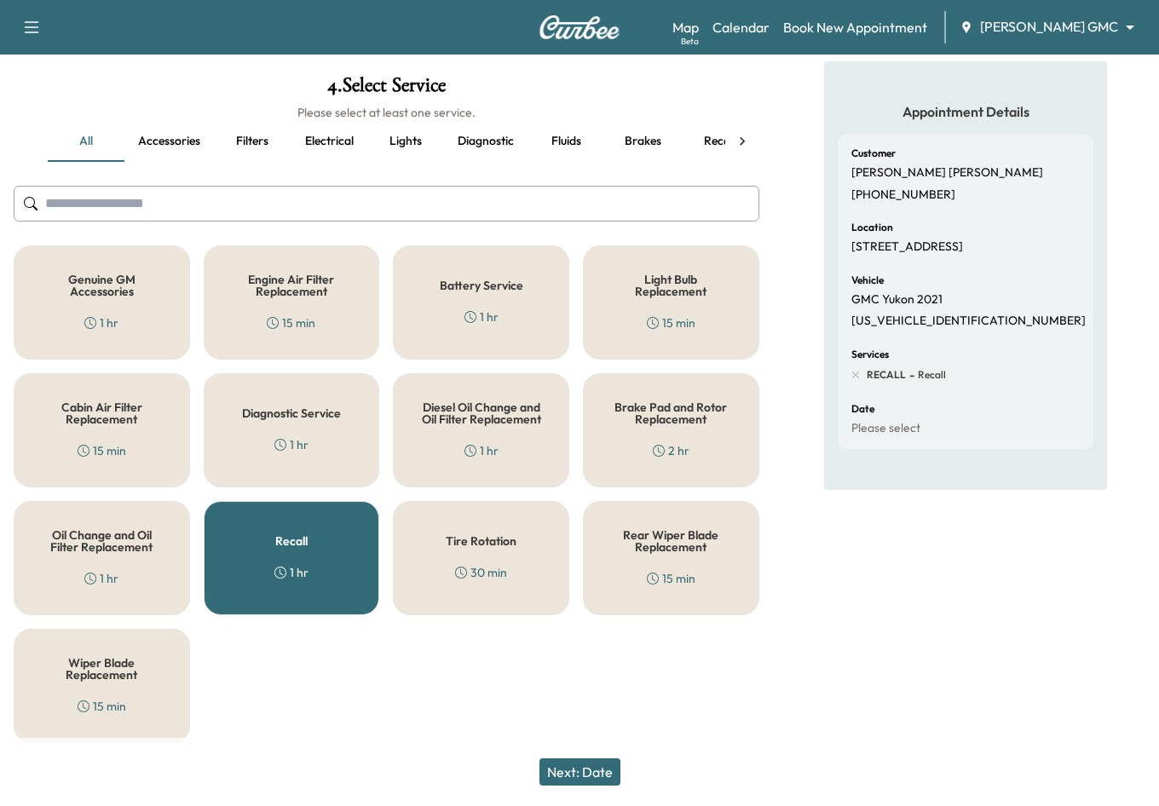
click at [147, 284] on h5 "Genuine GM Accessories" at bounding box center [102, 286] width 120 height 24
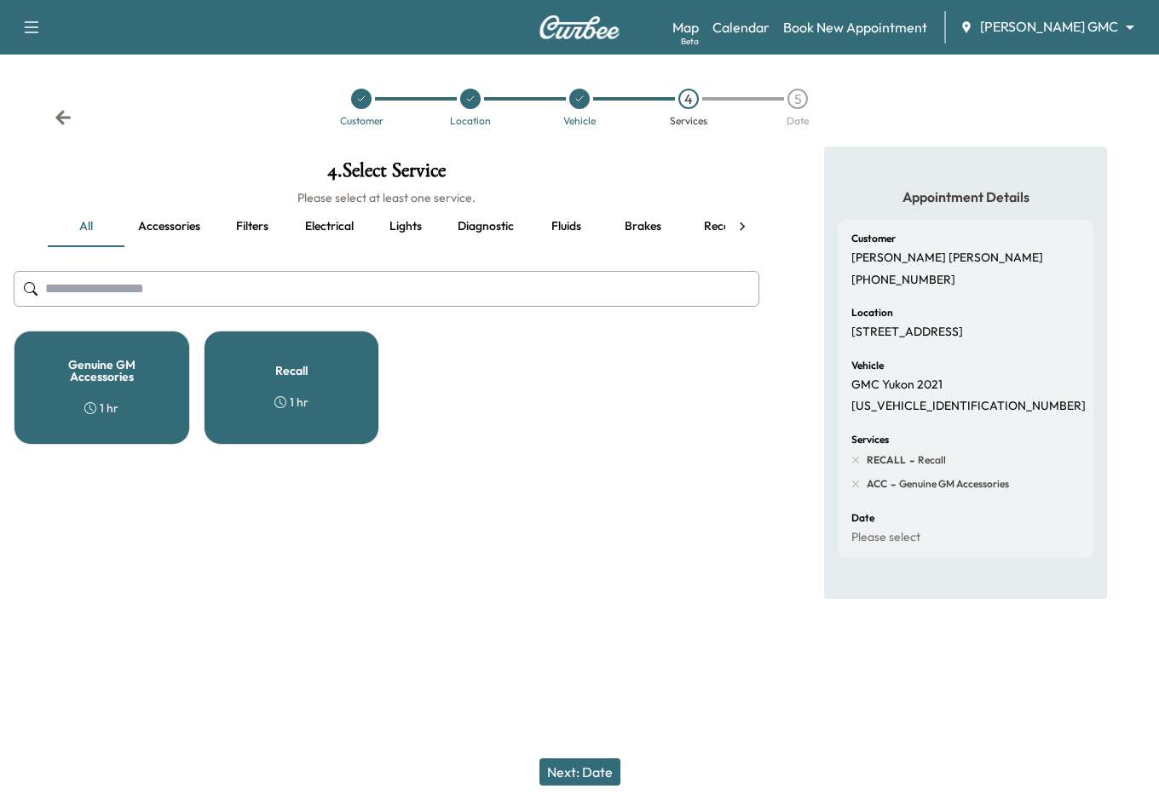
scroll to position [0, 0]
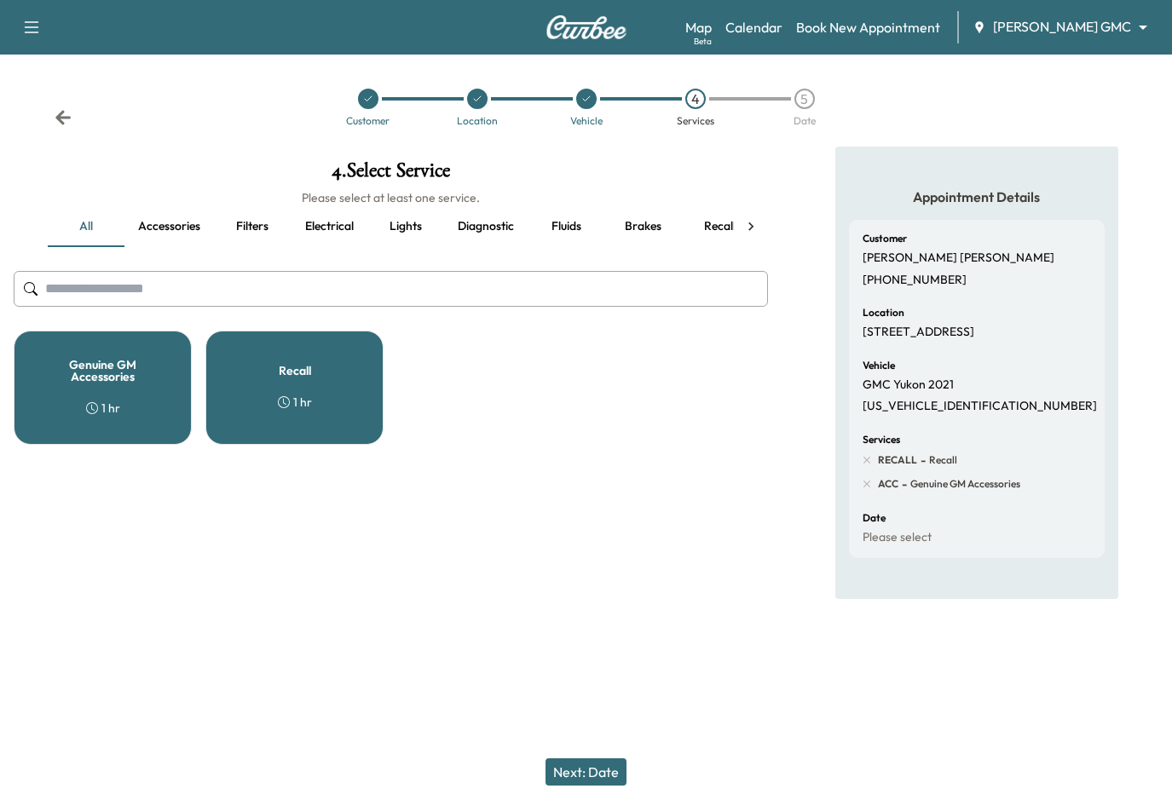
click at [553, 748] on div "Next: Date" at bounding box center [586, 772] width 1172 height 68
click at [569, 776] on button "Next: Date" at bounding box center [586, 772] width 81 height 27
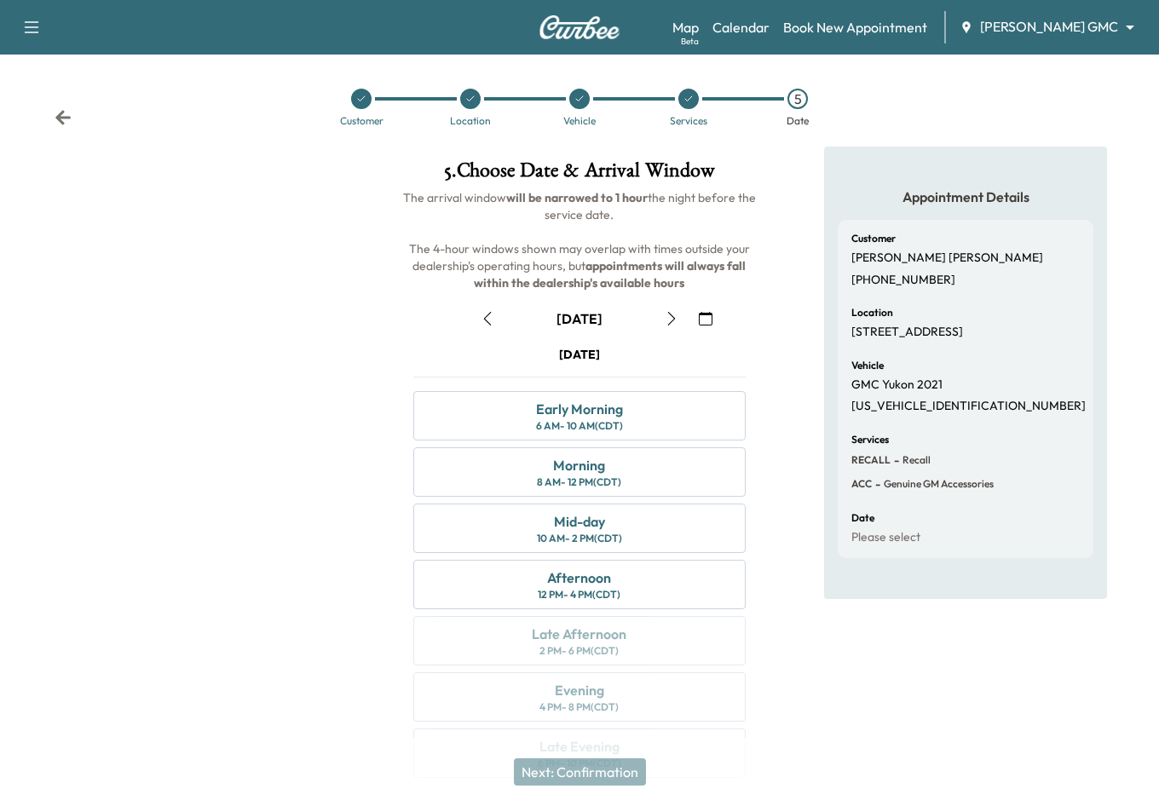
click at [710, 317] on icon "button" at bounding box center [706, 319] width 14 height 14
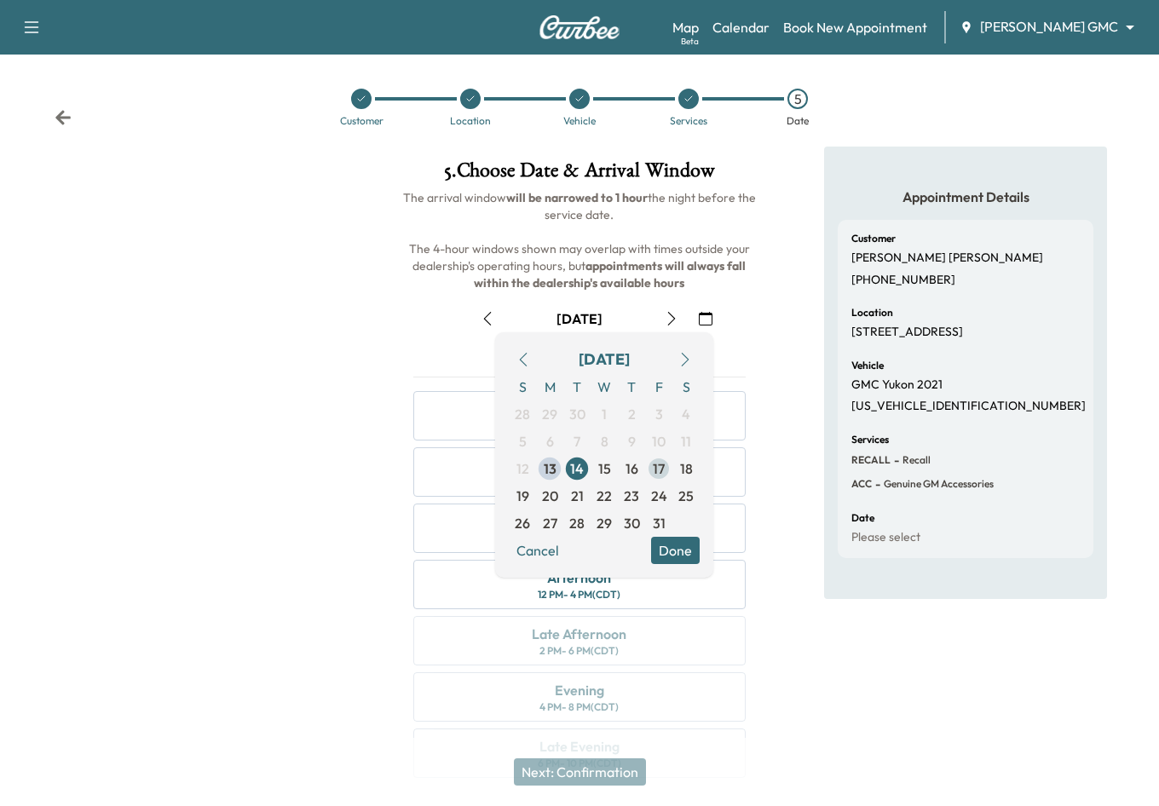
click at [655, 466] on span "17" at bounding box center [659, 469] width 12 height 20
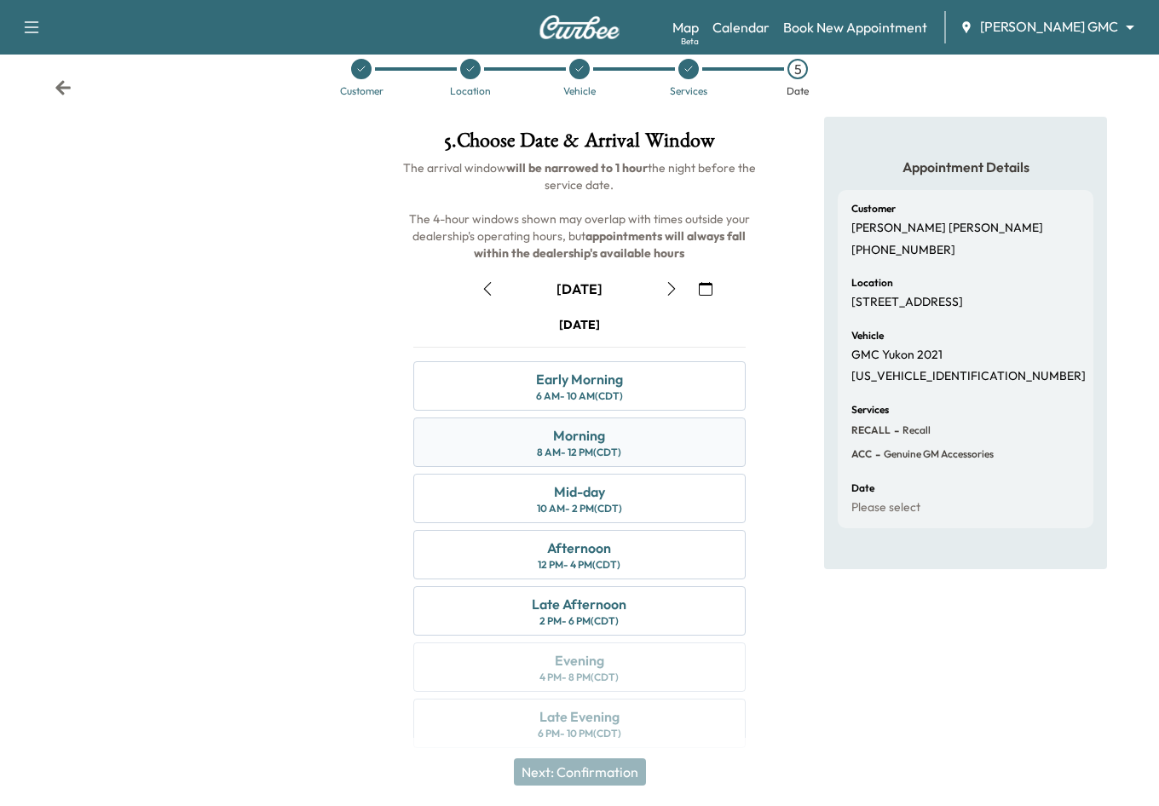
scroll to position [47, 0]
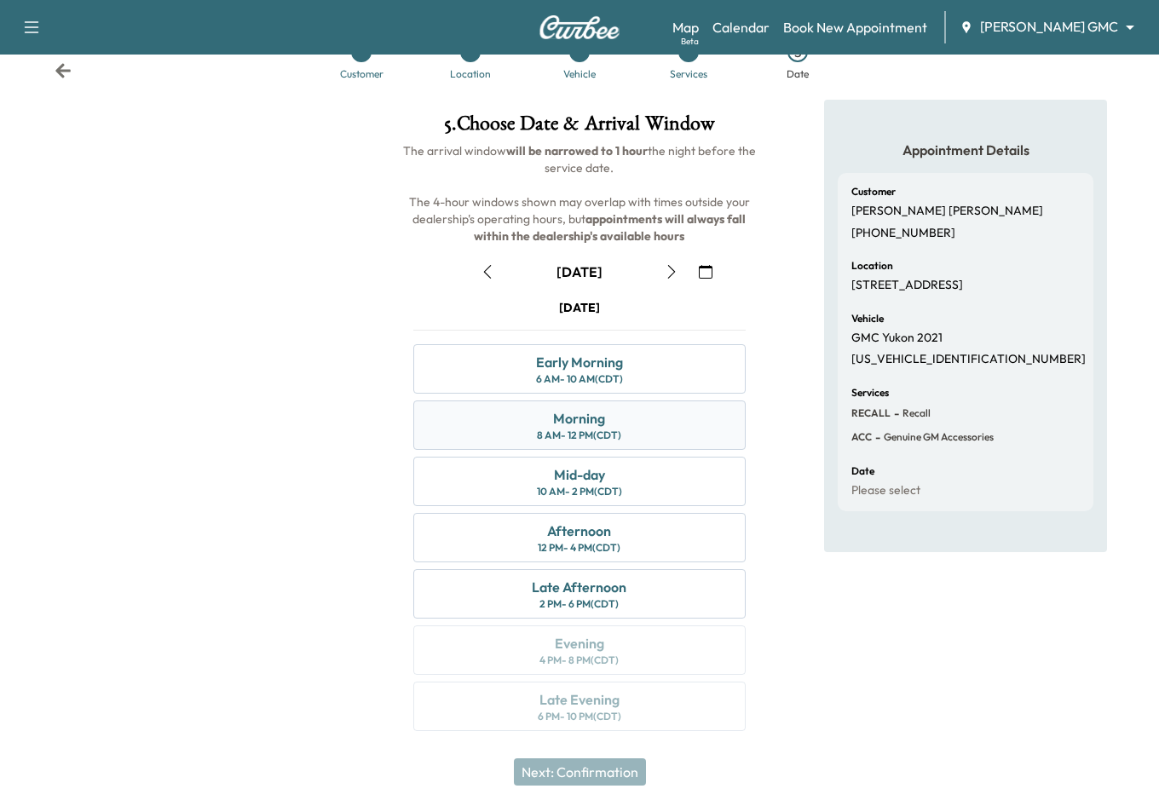
click at [638, 423] on div "Morning 8 AM - 12 PM (CDT)" at bounding box center [579, 425] width 332 height 49
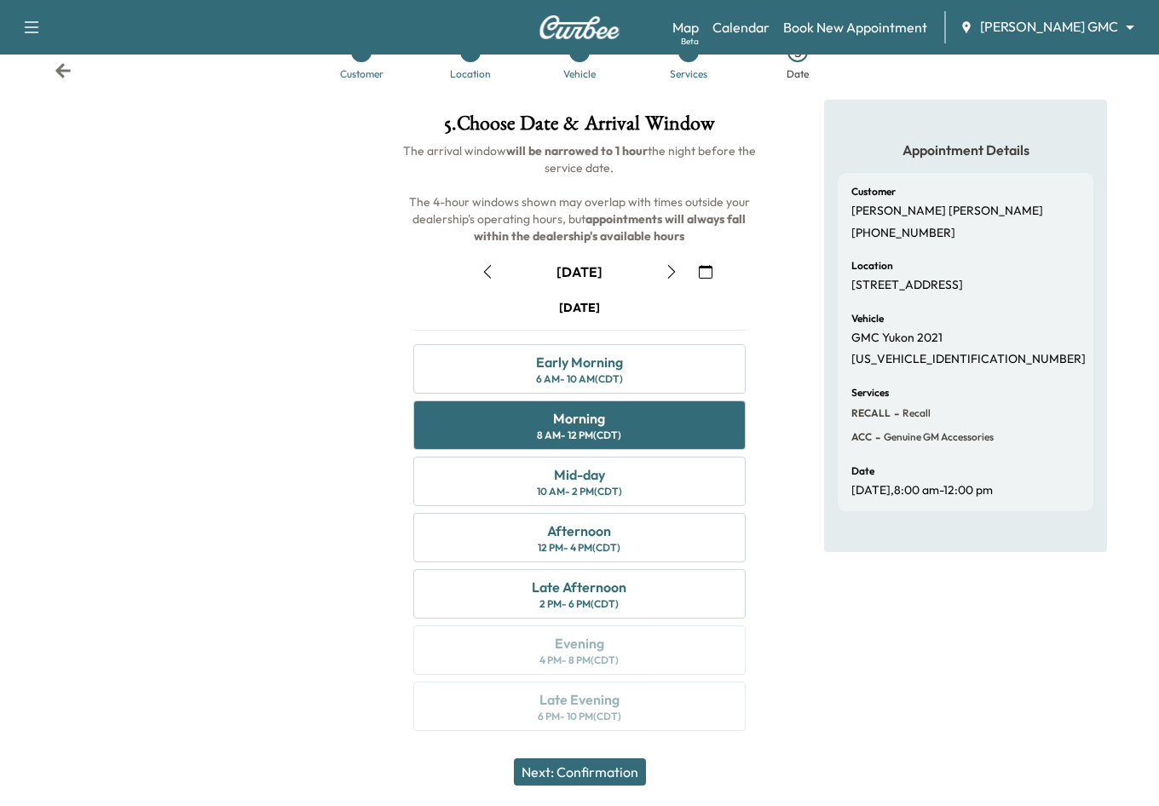
click at [572, 771] on button "Next: Confirmation" at bounding box center [580, 772] width 132 height 27
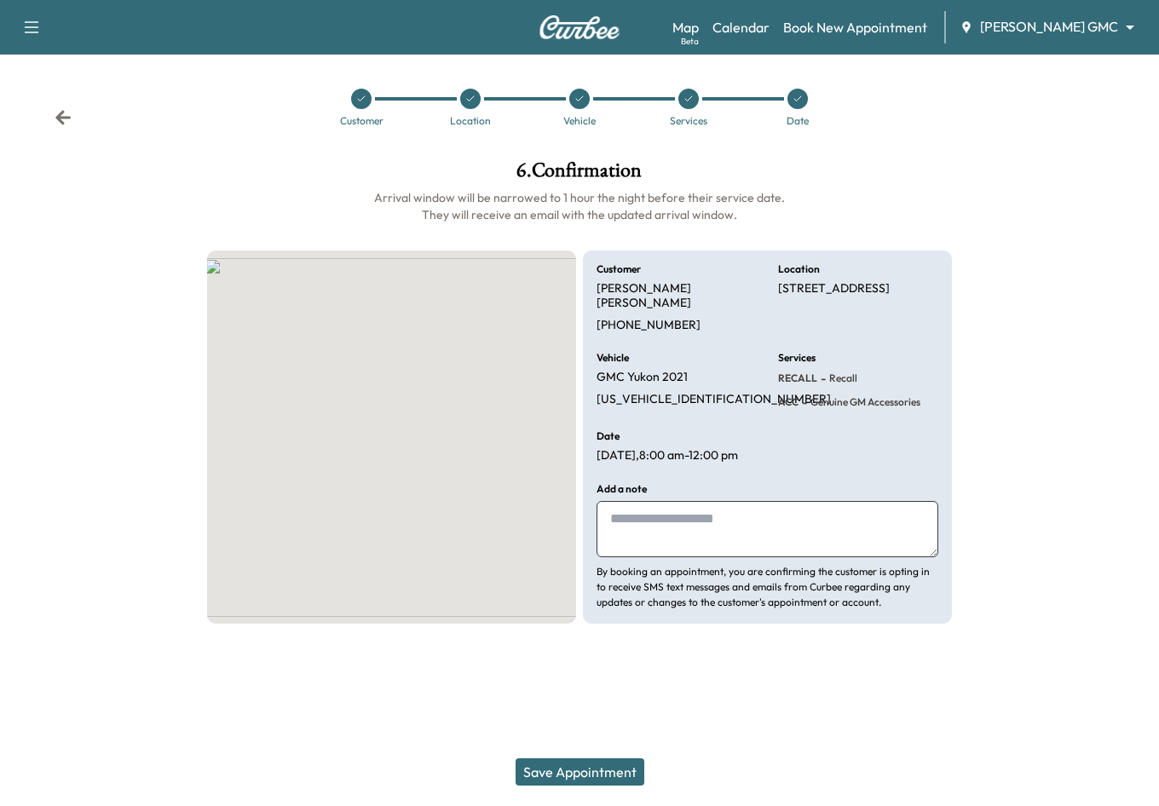
scroll to position [0, 0]
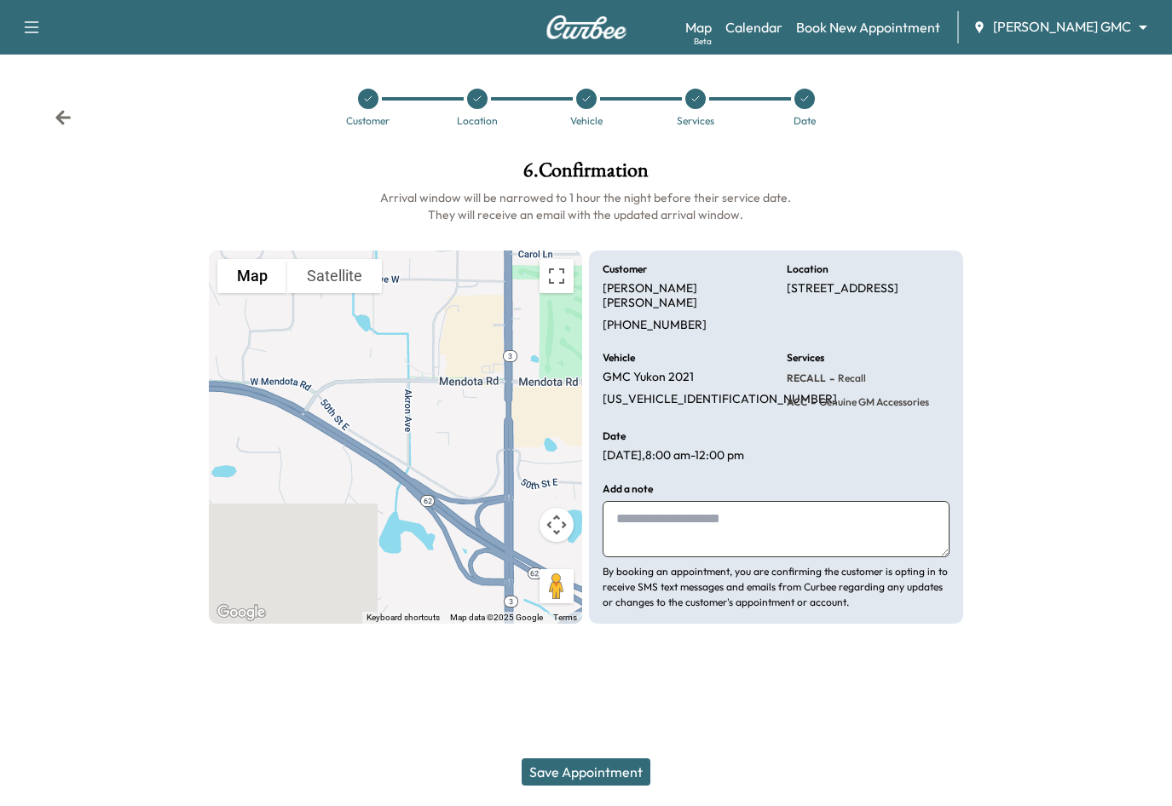
click at [672, 517] on textarea at bounding box center [776, 529] width 346 height 56
click at [621, 504] on textarea at bounding box center [776, 529] width 346 height 56
drag, startPoint x: 621, startPoint y: 506, endPoint x: 767, endPoint y: 530, distance: 147.7
click at [773, 530] on textarea at bounding box center [776, 529] width 346 height 56
click at [655, 507] on textarea at bounding box center [776, 529] width 346 height 56
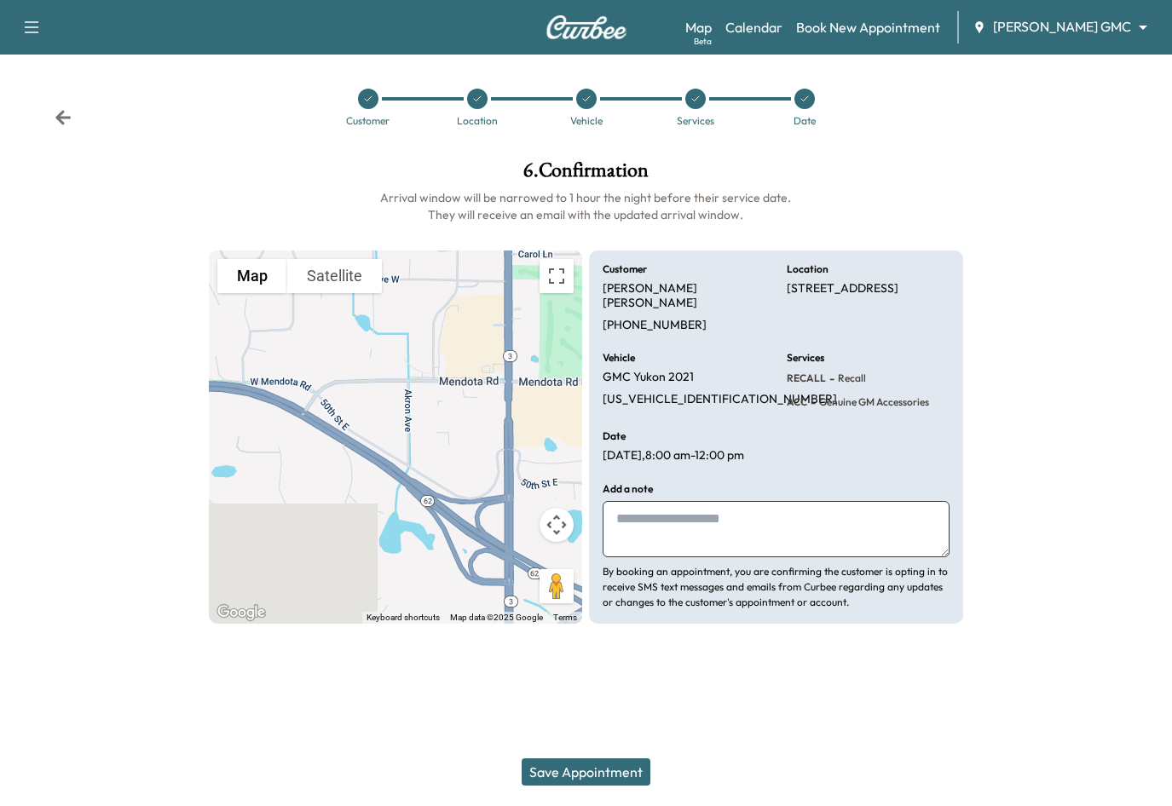
click at [645, 510] on textarea at bounding box center [776, 529] width 346 height 56
click at [680, 509] on textarea at bounding box center [776, 529] width 346 height 56
click at [857, 507] on textarea "**********" at bounding box center [776, 529] width 346 height 56
drag, startPoint x: 856, startPoint y: 506, endPoint x: 613, endPoint y: 502, distance: 243.0
click at [613, 502] on textarea "**********" at bounding box center [776, 529] width 346 height 56
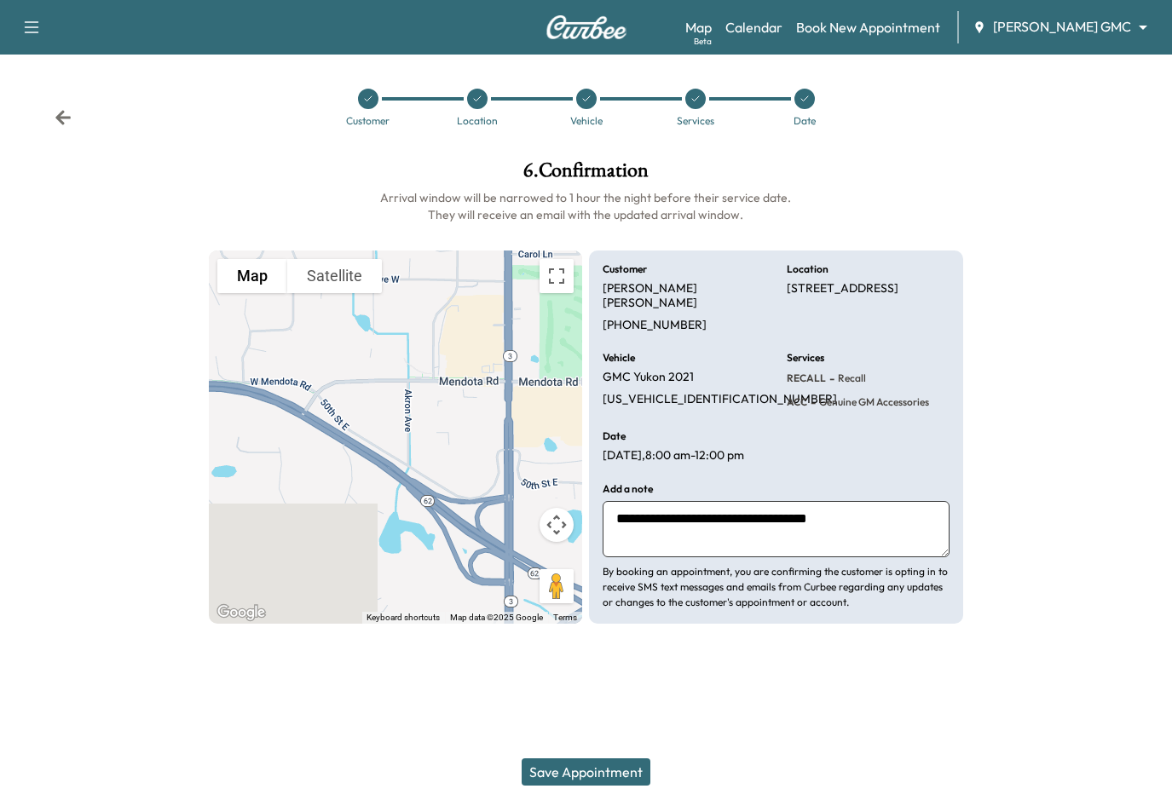
click at [862, 501] on textarea "**********" at bounding box center [776, 529] width 346 height 56
click at [910, 505] on textarea "**********" at bounding box center [776, 529] width 346 height 56
click at [891, 528] on textarea "**********" at bounding box center [776, 529] width 346 height 56
click at [898, 528] on textarea "**********" at bounding box center [776, 529] width 346 height 56
type textarea "**********"
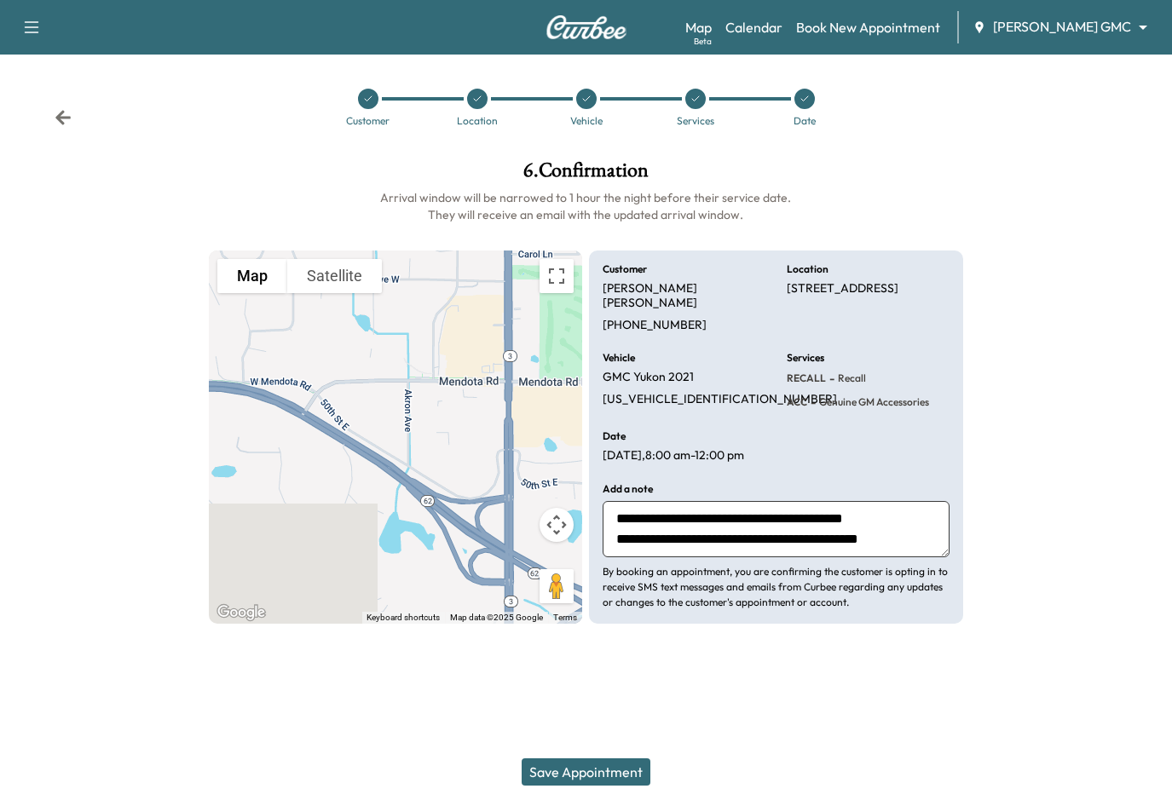
click at [621, 773] on button "Save Appointment" at bounding box center [586, 772] width 129 height 27
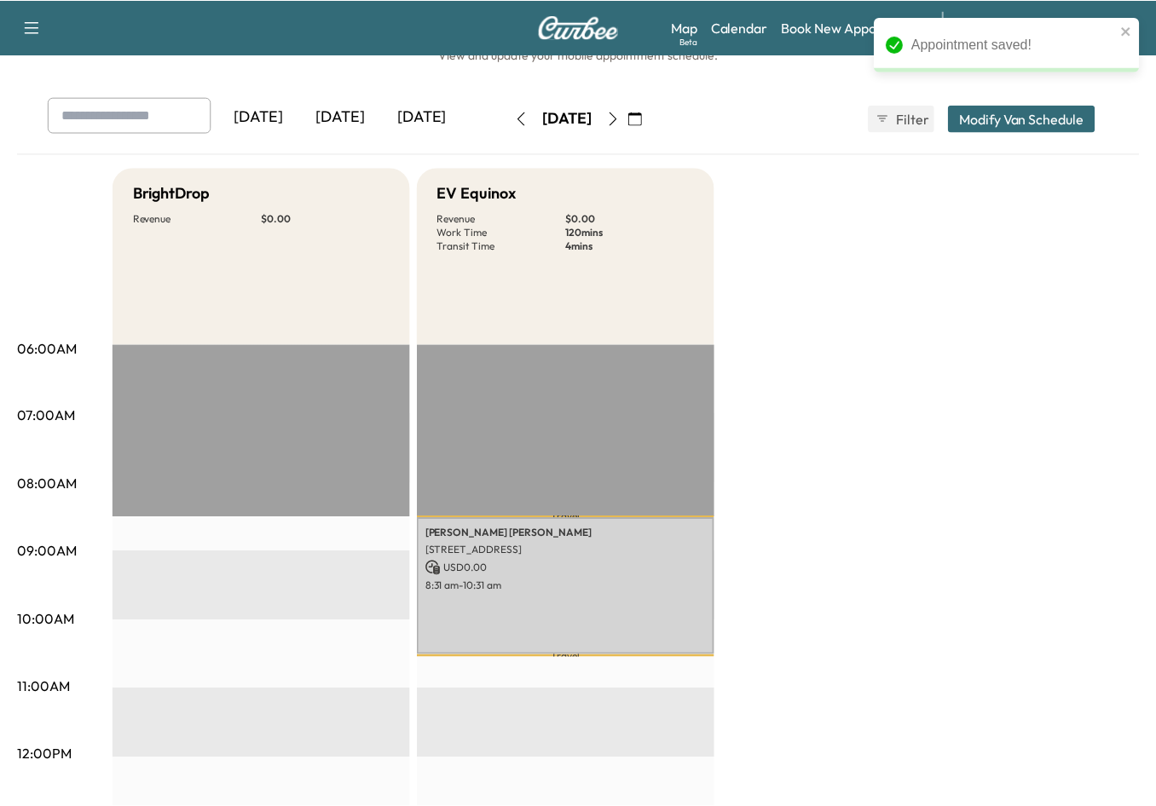
scroll to position [85, 0]
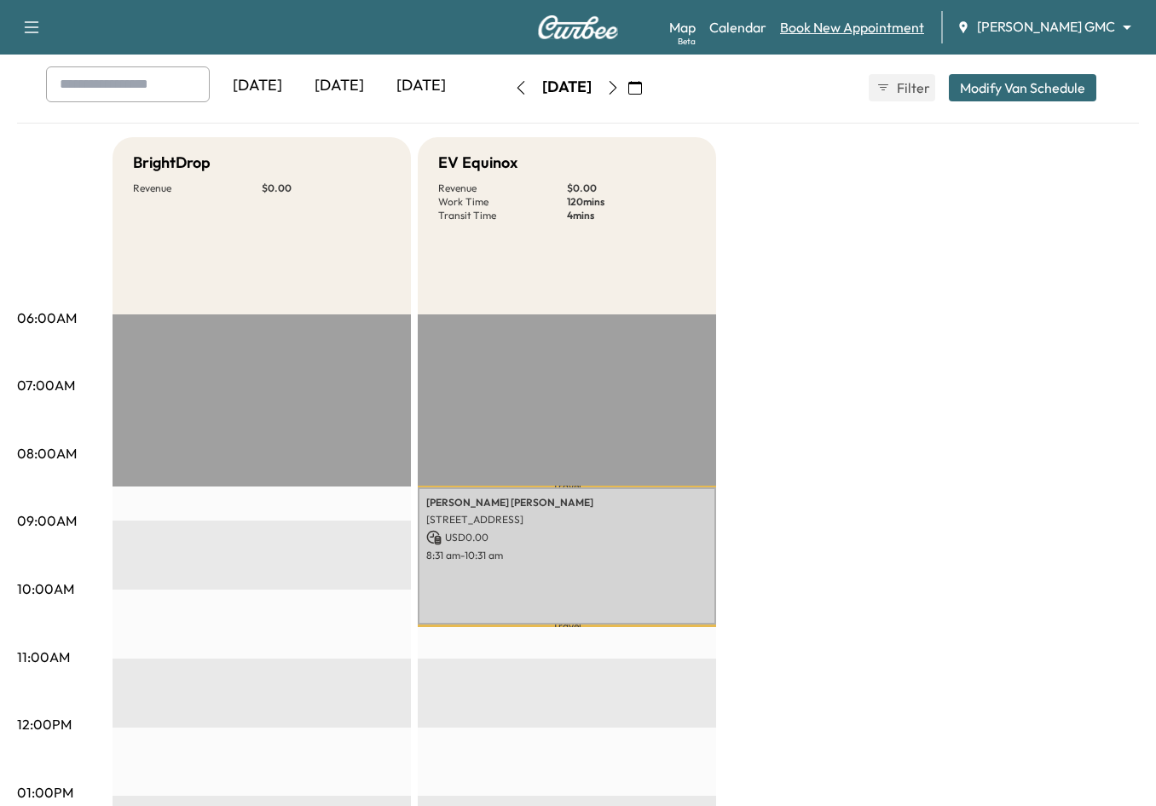
click at [874, 32] on link "Book New Appointment" at bounding box center [852, 27] width 144 height 20
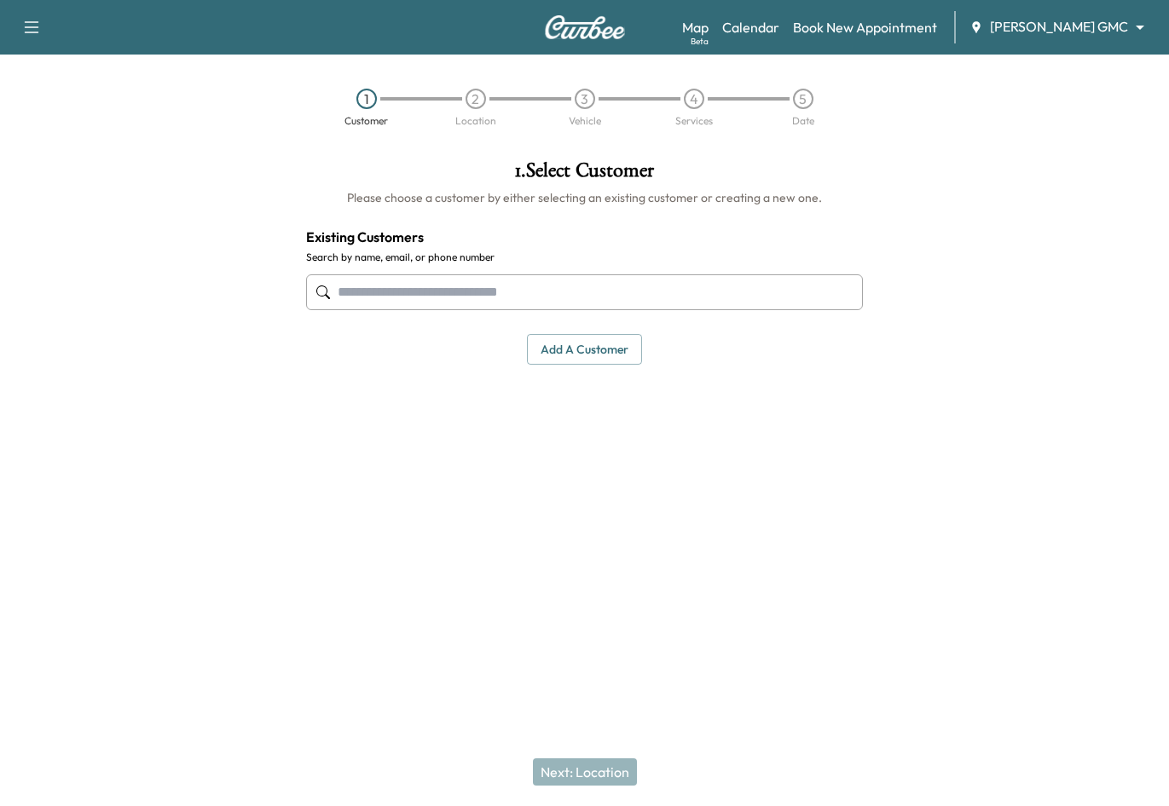
paste input "**********"
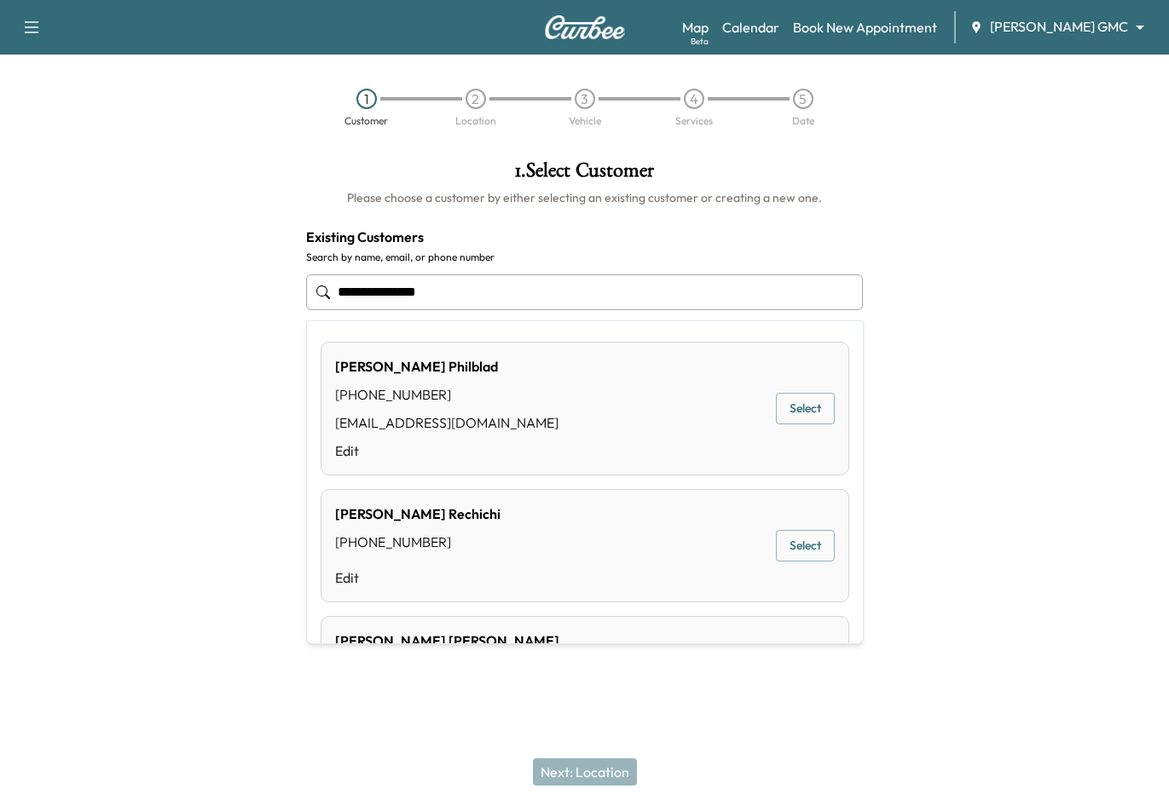
type input "**********"
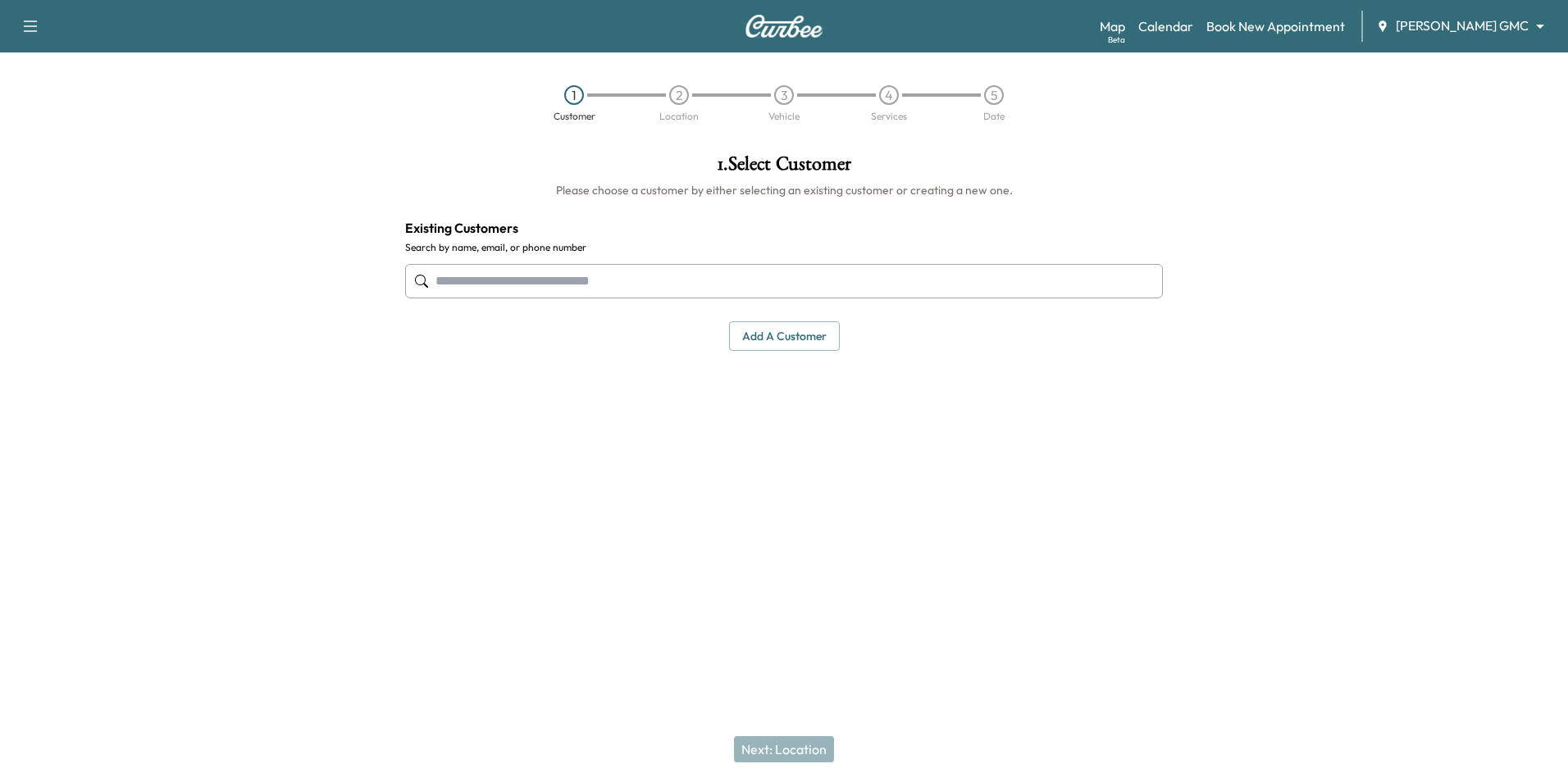
click at [1428, 26] on body "Support Log Out Map Beta Calendar Book New Appointment [PERSON_NAME] GMC ******…" at bounding box center [784, 391] width 1568 height 782
click at [1476, 58] on span "[PERSON_NAME] Chevrolet" at bounding box center [1496, 60] width 162 height 19
click at [653, 281] on input "text" at bounding box center [784, 281] width 758 height 35
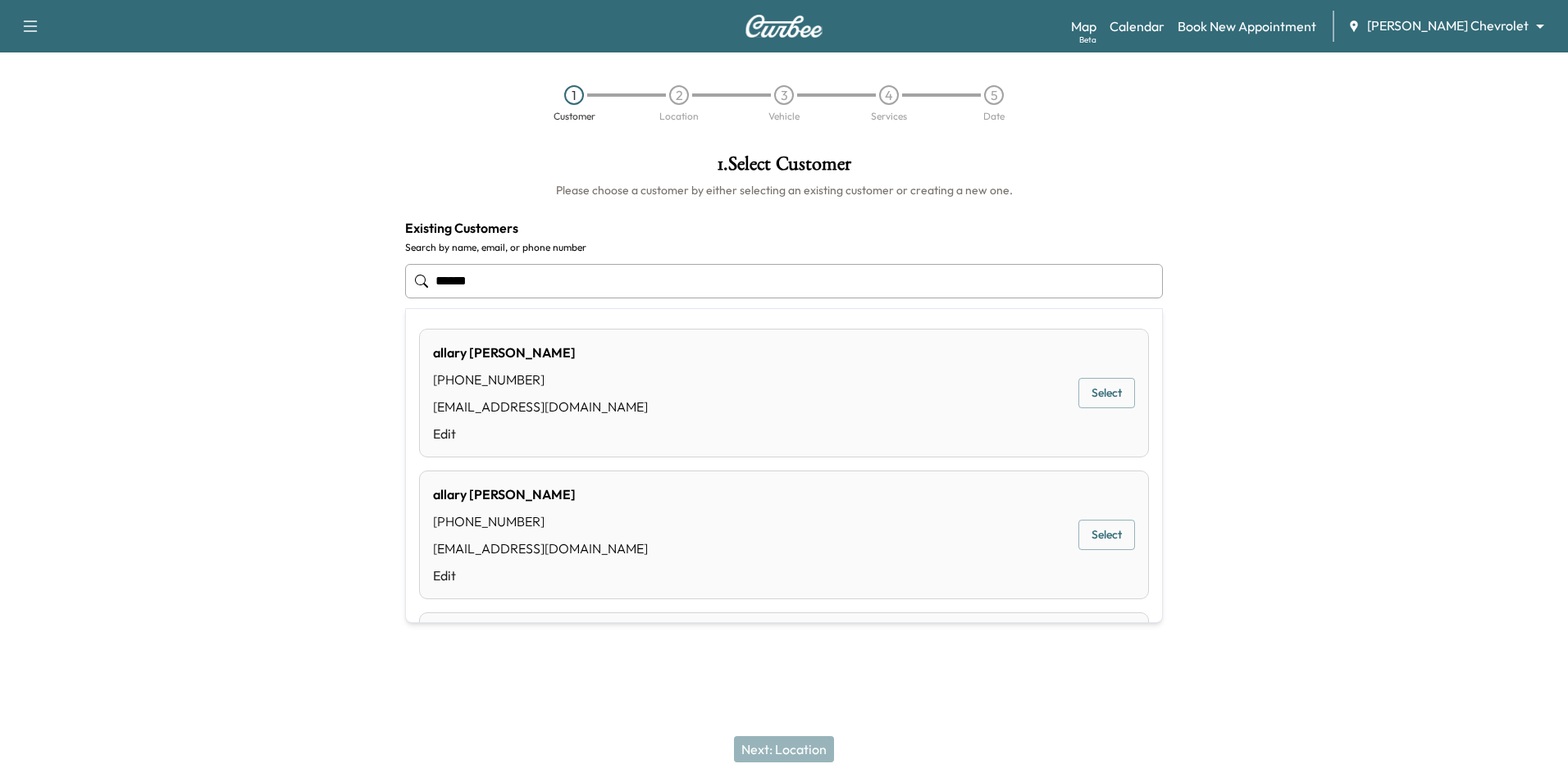
drag, startPoint x: 693, startPoint y: 400, endPoint x: 801, endPoint y: 482, distance: 135.6
click at [695, 402] on div "[PERSON_NAME] [PHONE_NUMBER] [EMAIL_ADDRESS][DOMAIN_NAME] Edit Select" at bounding box center [784, 393] width 730 height 129
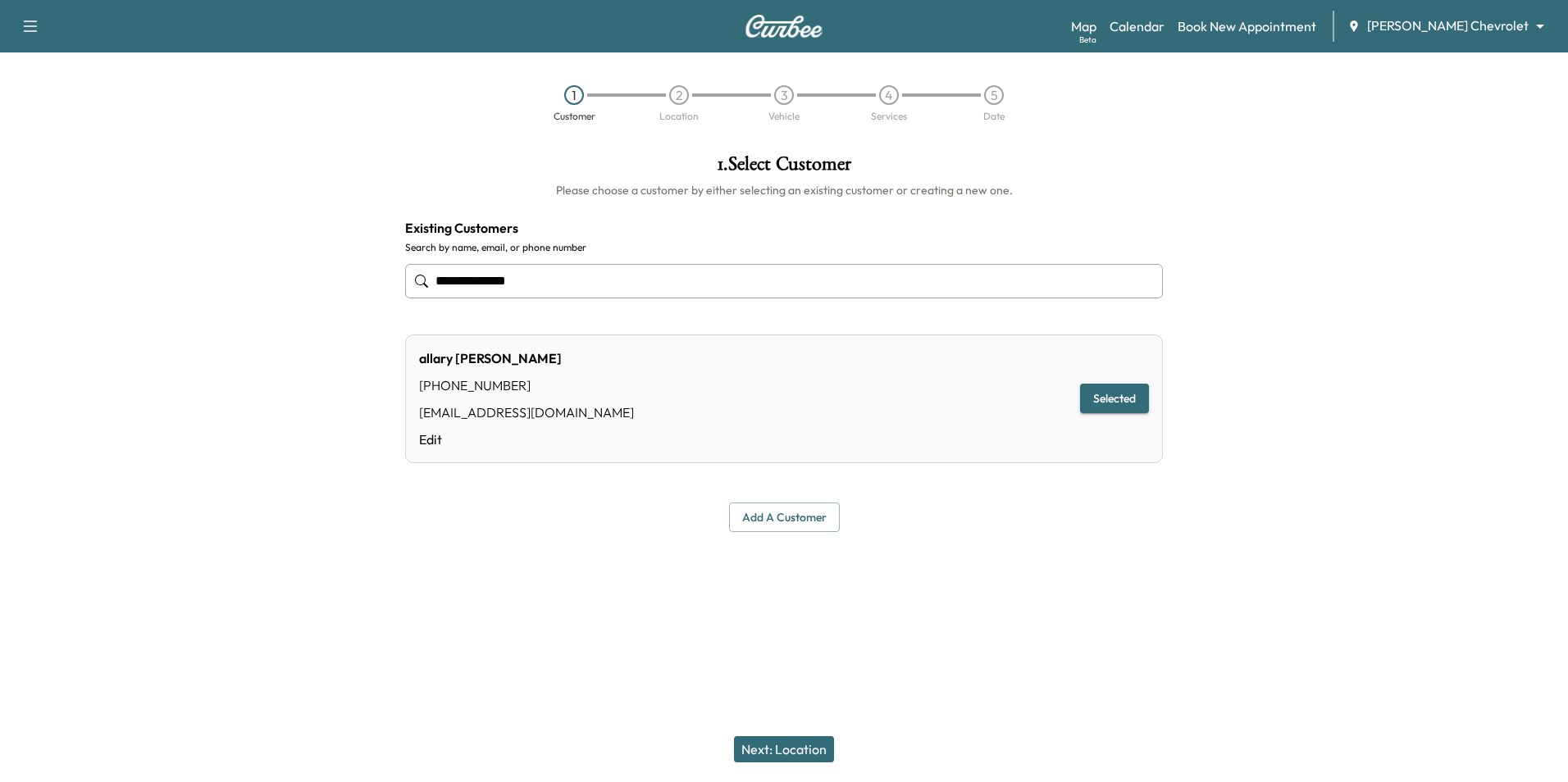
type input "**********"
click at [783, 740] on button "Next: Location" at bounding box center [784, 748] width 100 height 26
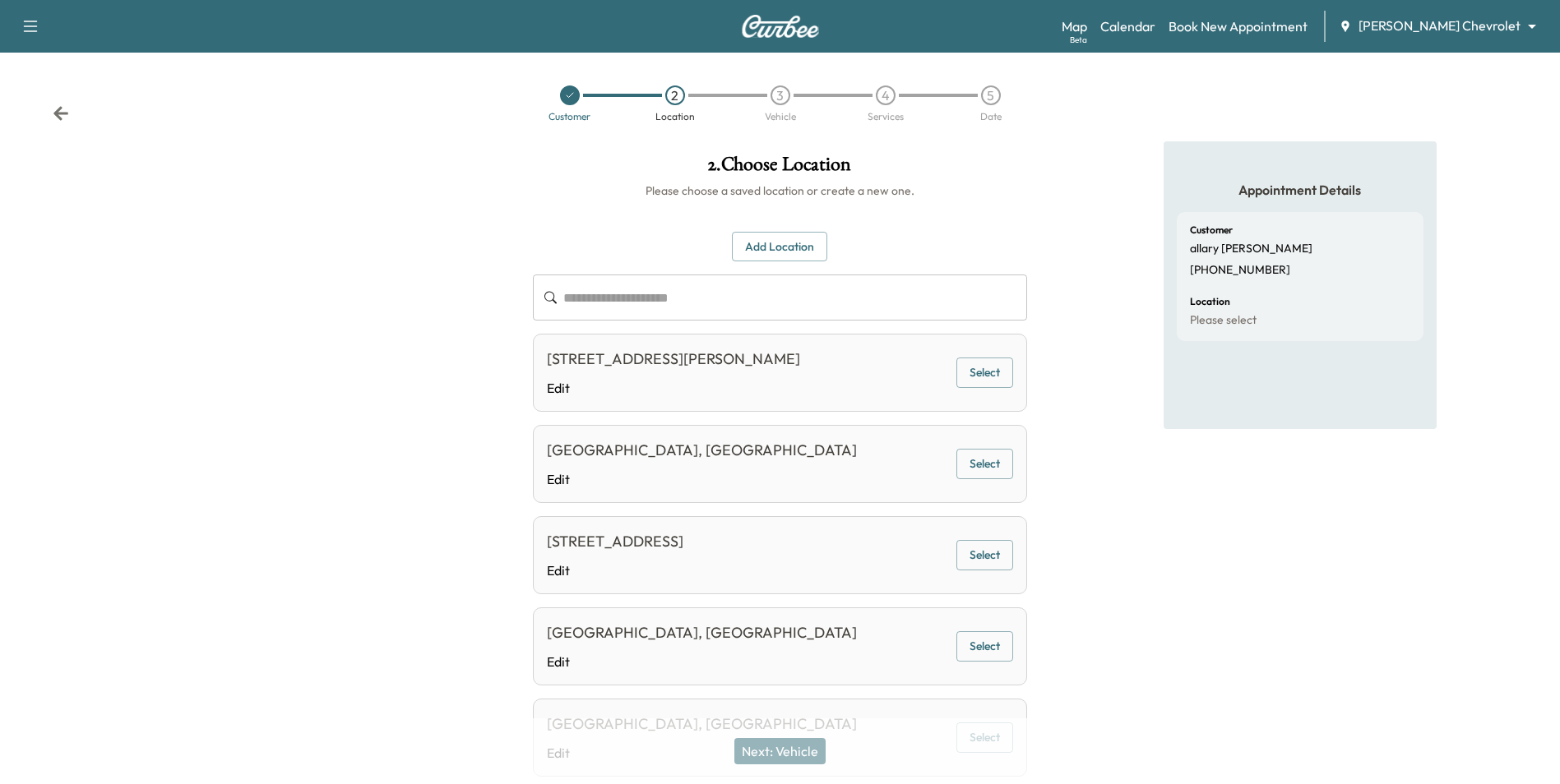
click at [765, 249] on button "Add Location" at bounding box center [780, 247] width 96 height 31
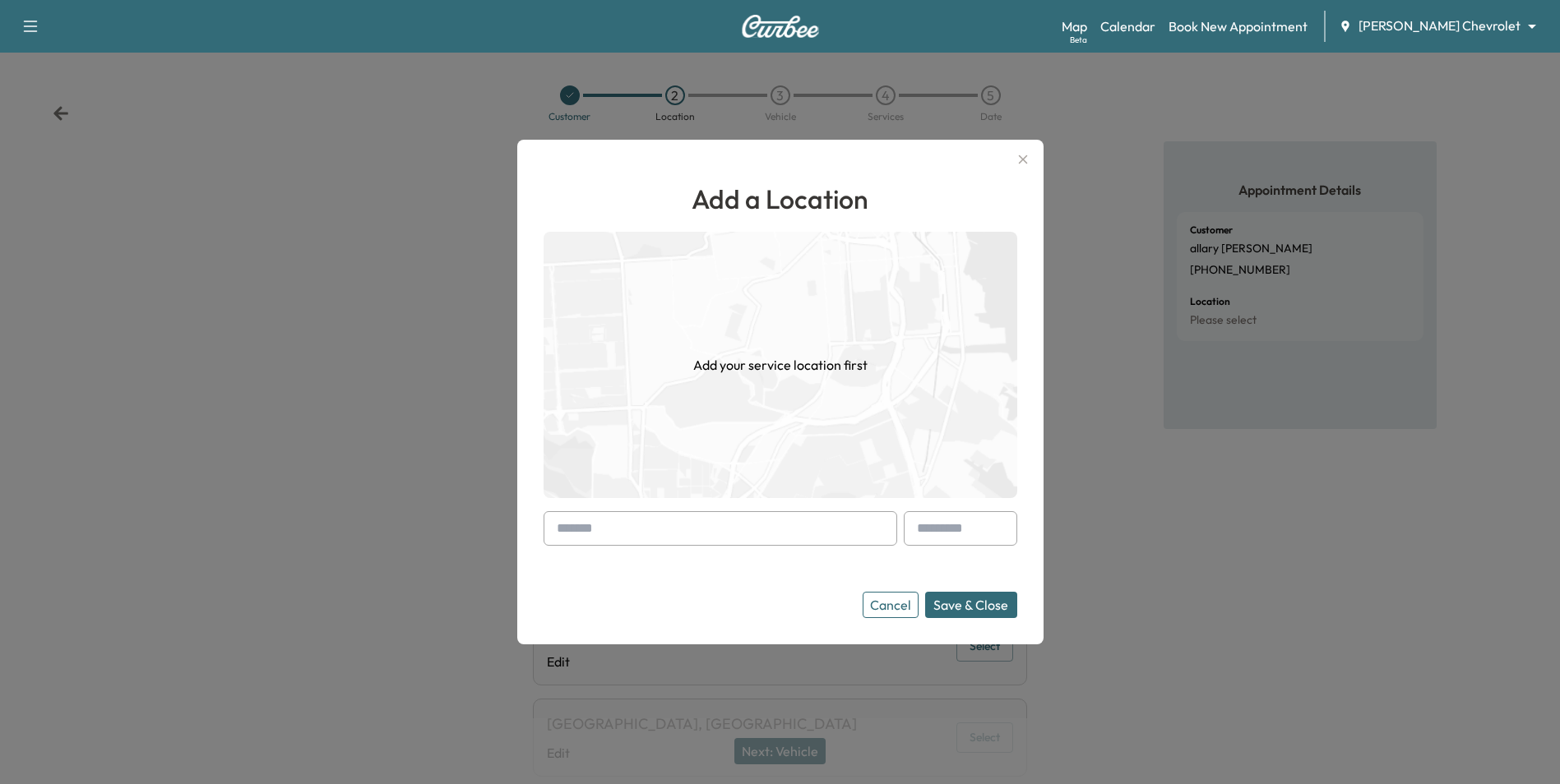
click at [750, 517] on input "text" at bounding box center [720, 528] width 354 height 35
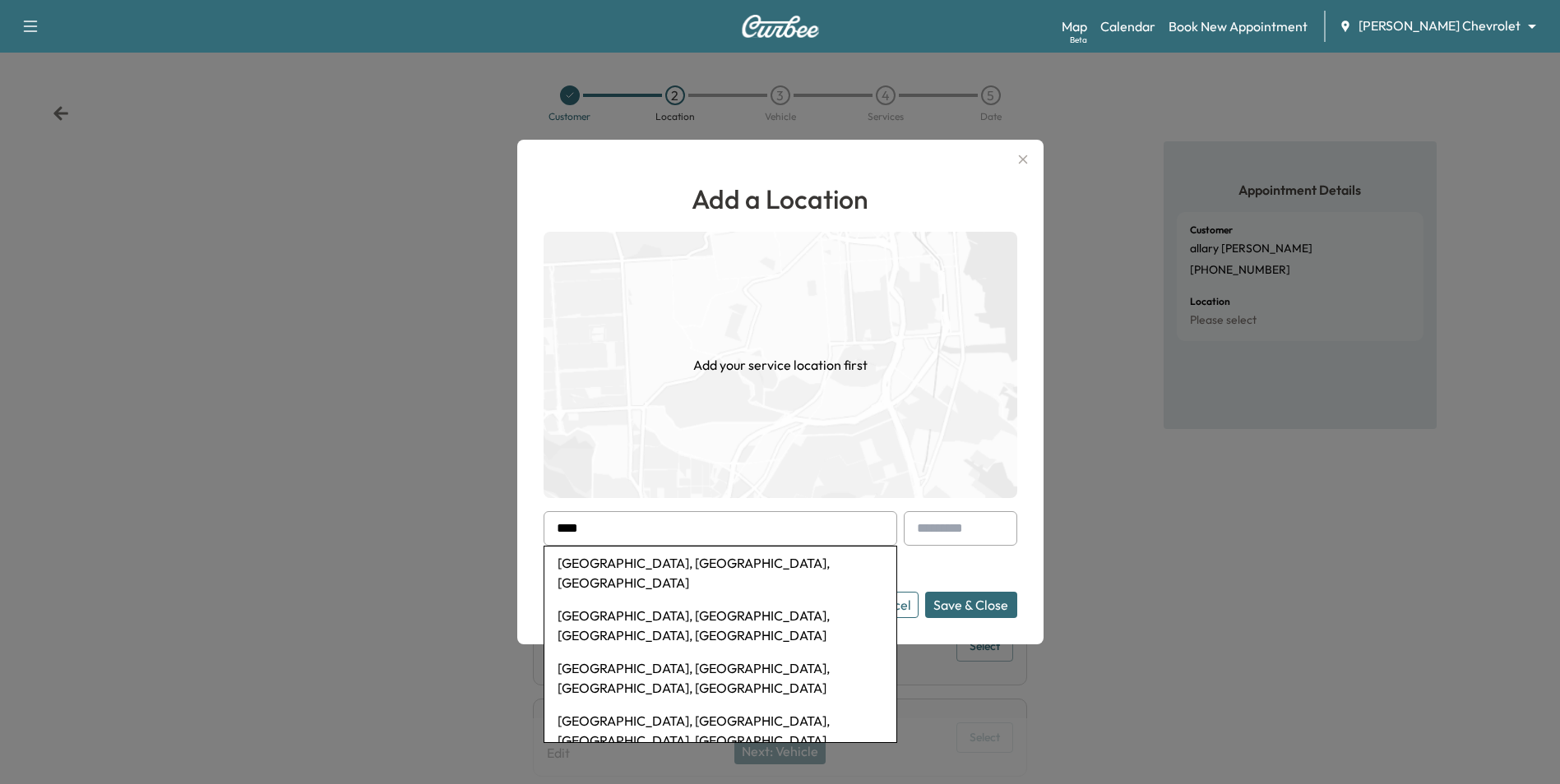
click at [727, 565] on li "[GEOGRAPHIC_DATA], [GEOGRAPHIC_DATA], [GEOGRAPHIC_DATA]" at bounding box center [720, 573] width 352 height 53
type input "**********"
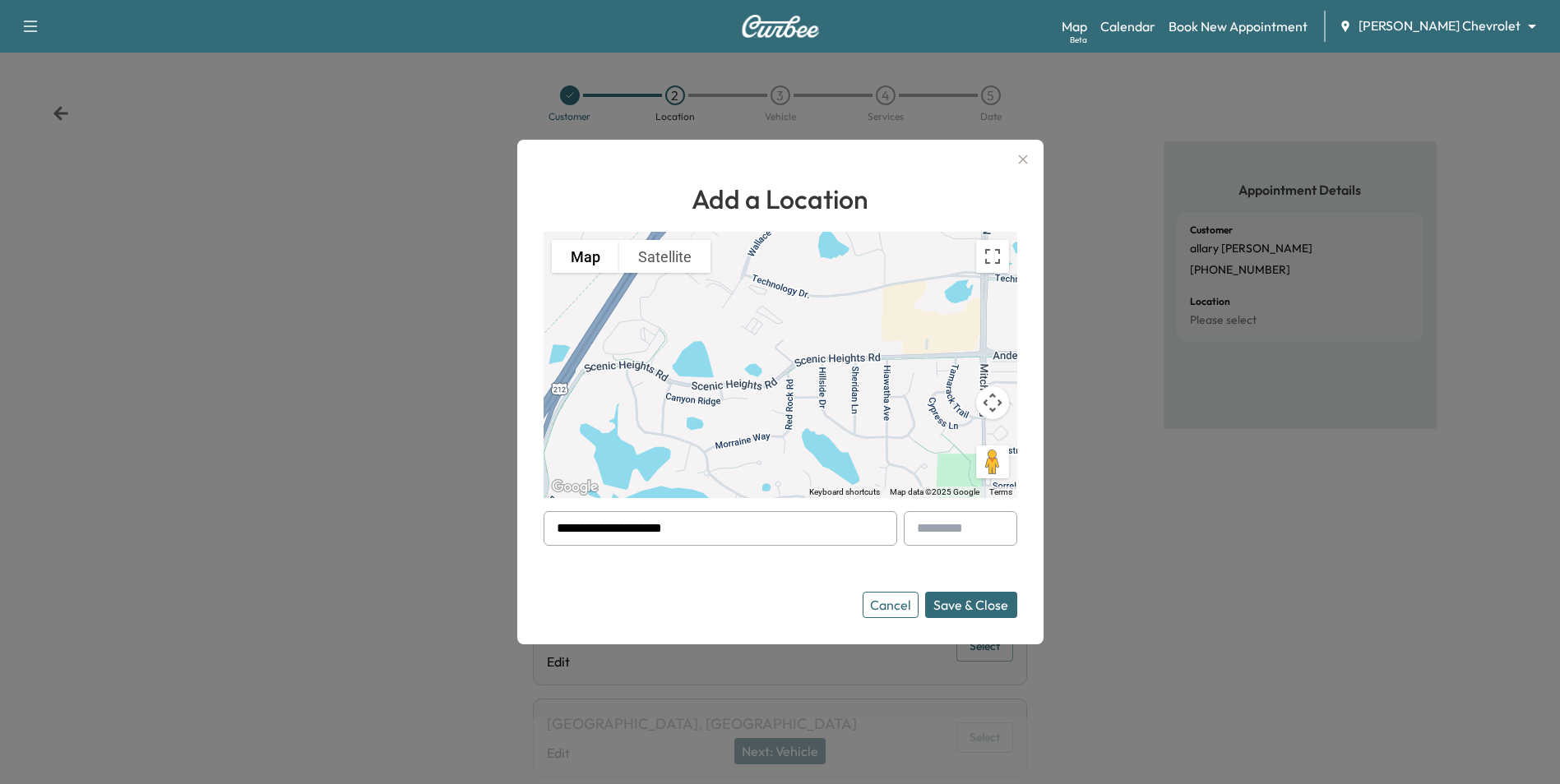
click at [900, 605] on button "Cancel" at bounding box center [890, 605] width 56 height 26
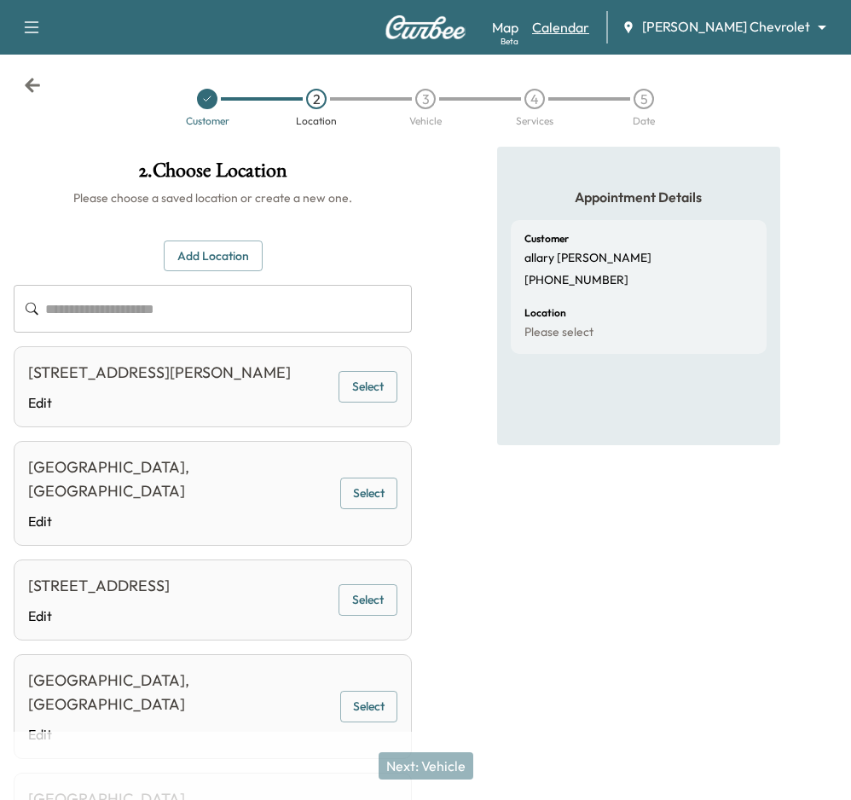
click at [589, 29] on link "Calendar" at bounding box center [560, 27] width 57 height 20
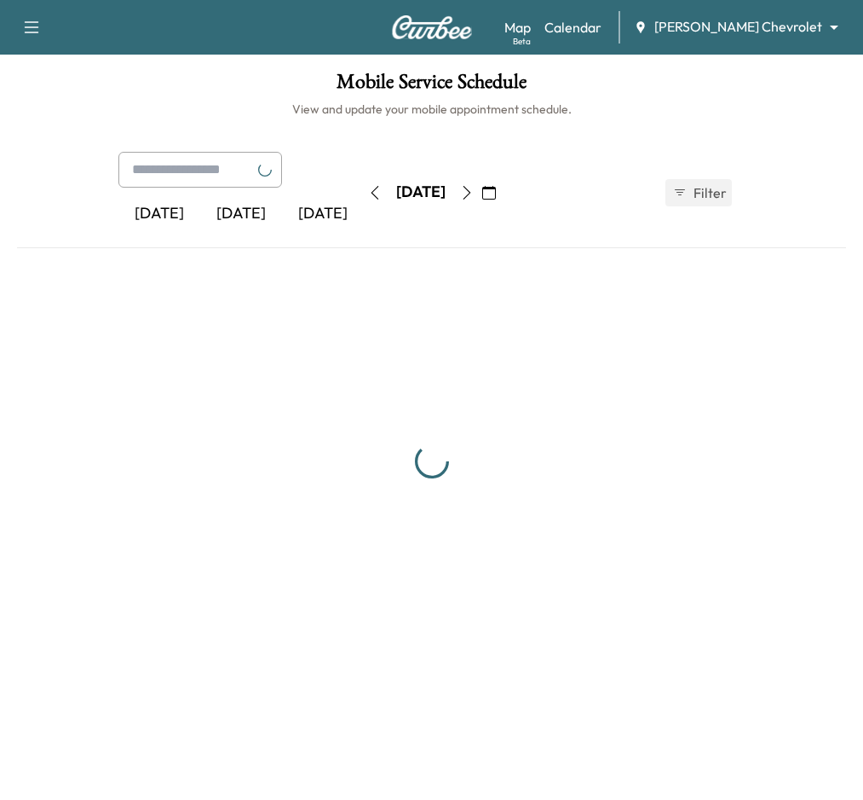
click at [750, 27] on body "Book New Appointment Support Log Out Map Beta Calendar [PERSON_NAME] Chevrolet …" at bounding box center [431, 400] width 863 height 800
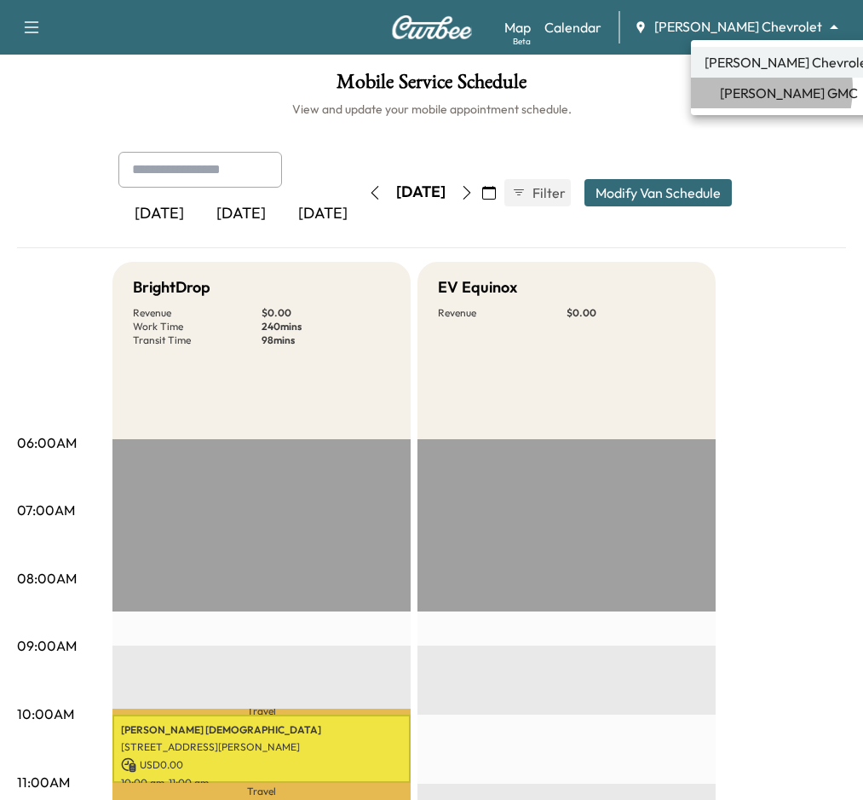
click at [745, 88] on span "[PERSON_NAME] GMC" at bounding box center [789, 93] width 138 height 20
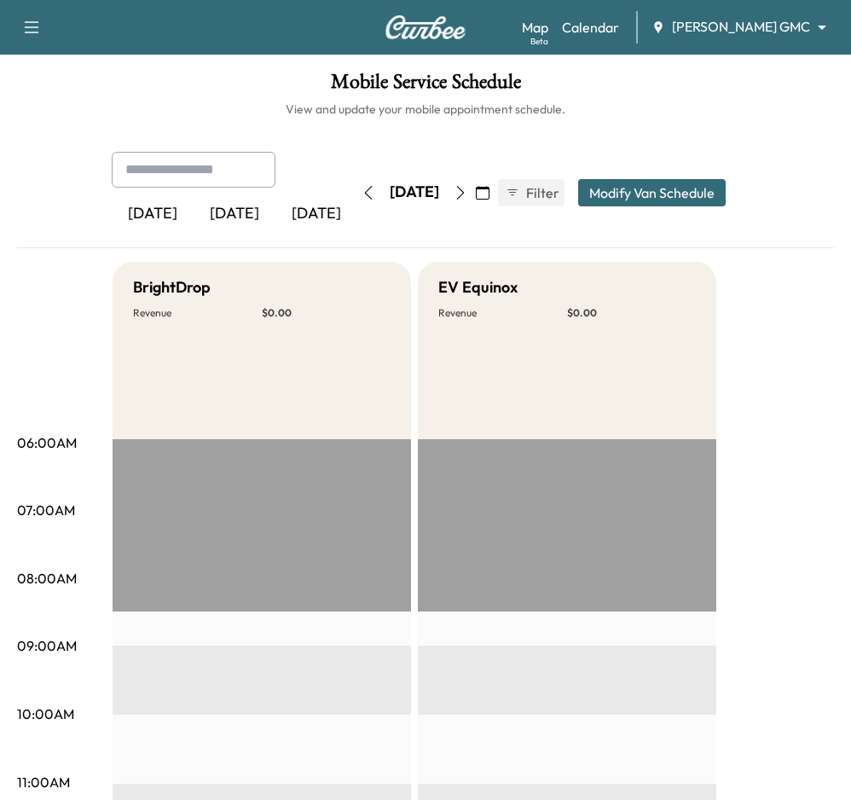
click at [489, 192] on icon "button" at bounding box center [483, 193] width 14 height 14
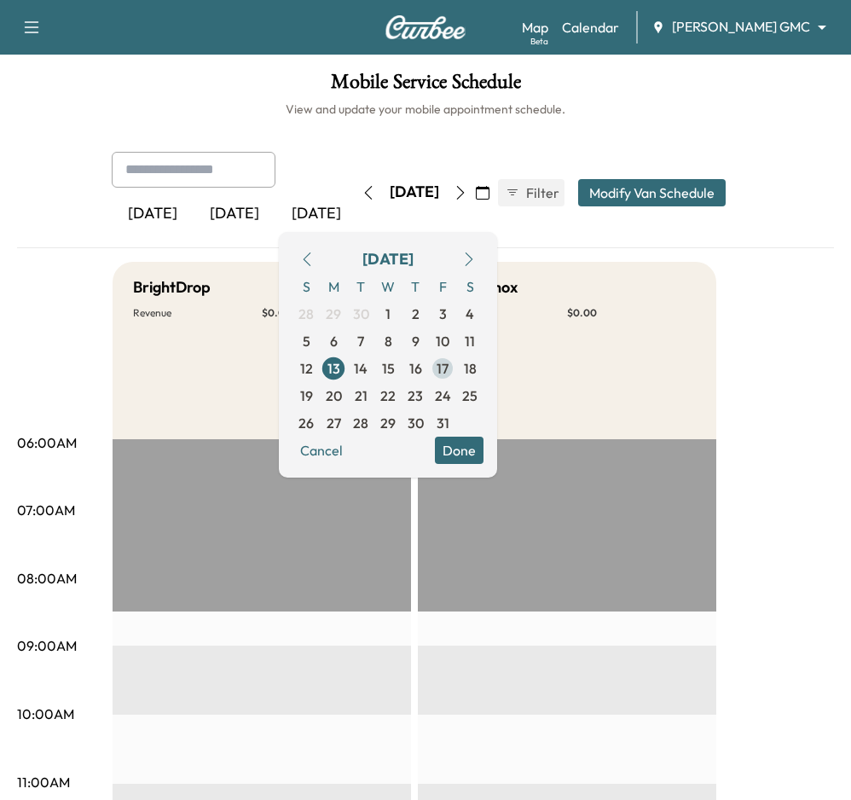
click at [456, 368] on span "17" at bounding box center [442, 368] width 27 height 27
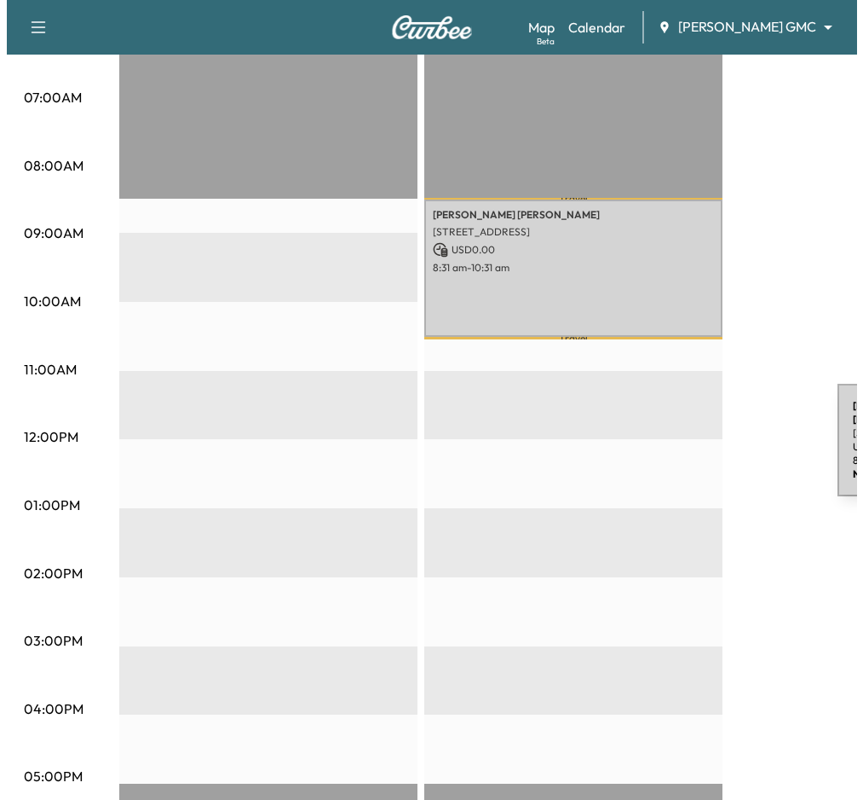
scroll to position [426, 0]
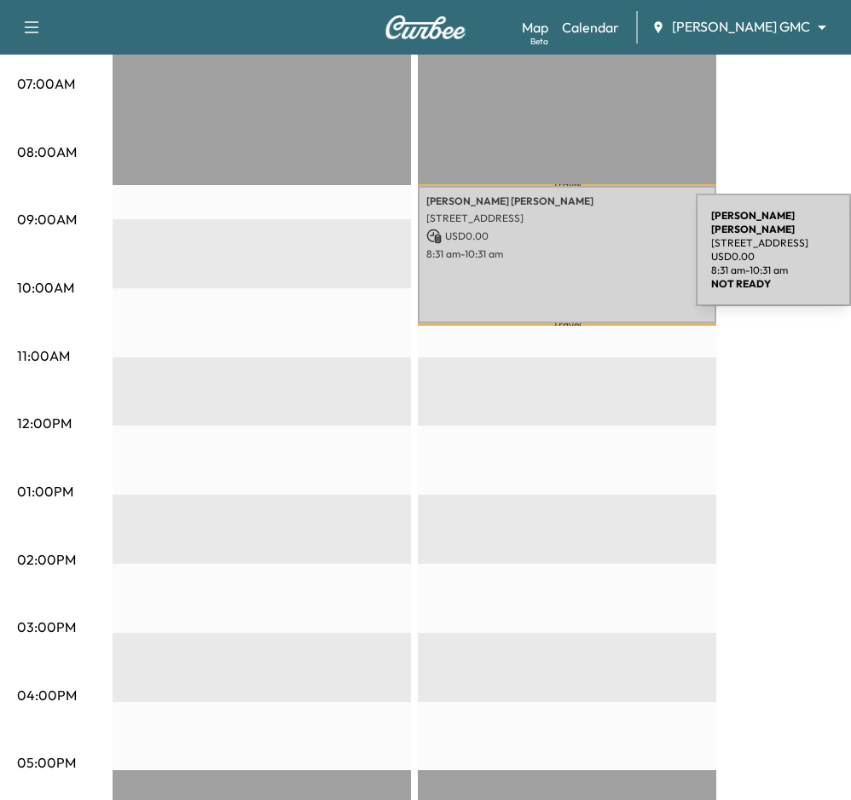
click at [568, 253] on p "8:31 am - 10:31 am" at bounding box center [566, 254] width 281 height 14
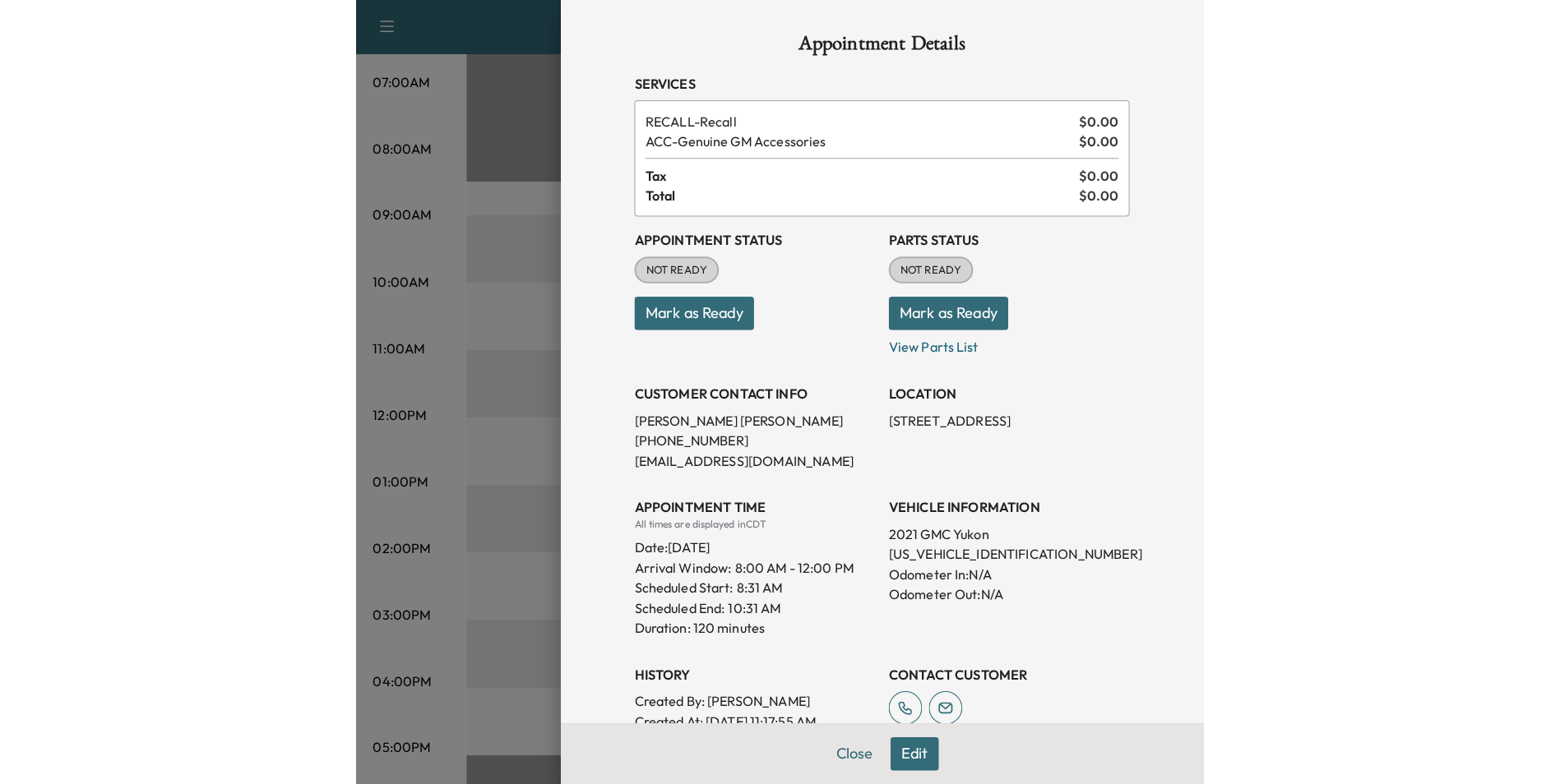
scroll to position [261, 0]
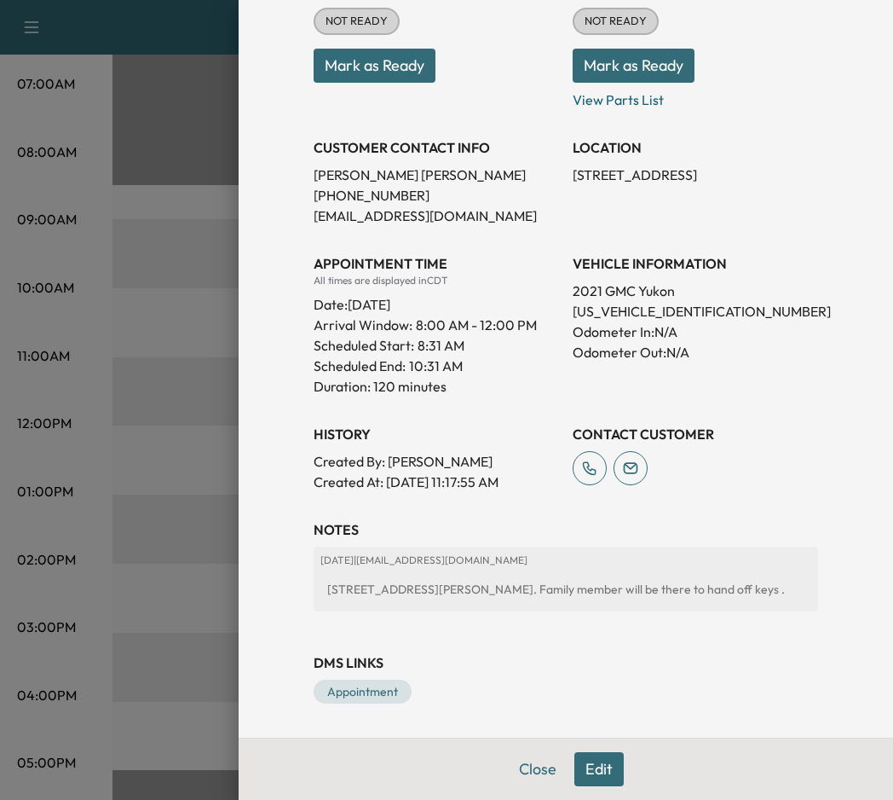
drag, startPoint x: 710, startPoint y: 293, endPoint x: 550, endPoint y: 289, distance: 160.3
click at [550, 289] on div "Appointment Status NOT READY Mark as Ready Parts Status NOT READY Mark as Ready…" at bounding box center [566, 229] width 505 height 525
drag, startPoint x: 550, startPoint y: 289, endPoint x: 530, endPoint y: 297, distance: 21.4
click at [530, 315] on p "Arrival Window: 8:00 AM - 12:00 PM" at bounding box center [436, 325] width 245 height 20
drag, startPoint x: 542, startPoint y: 292, endPoint x: 715, endPoint y: 305, distance: 173.5
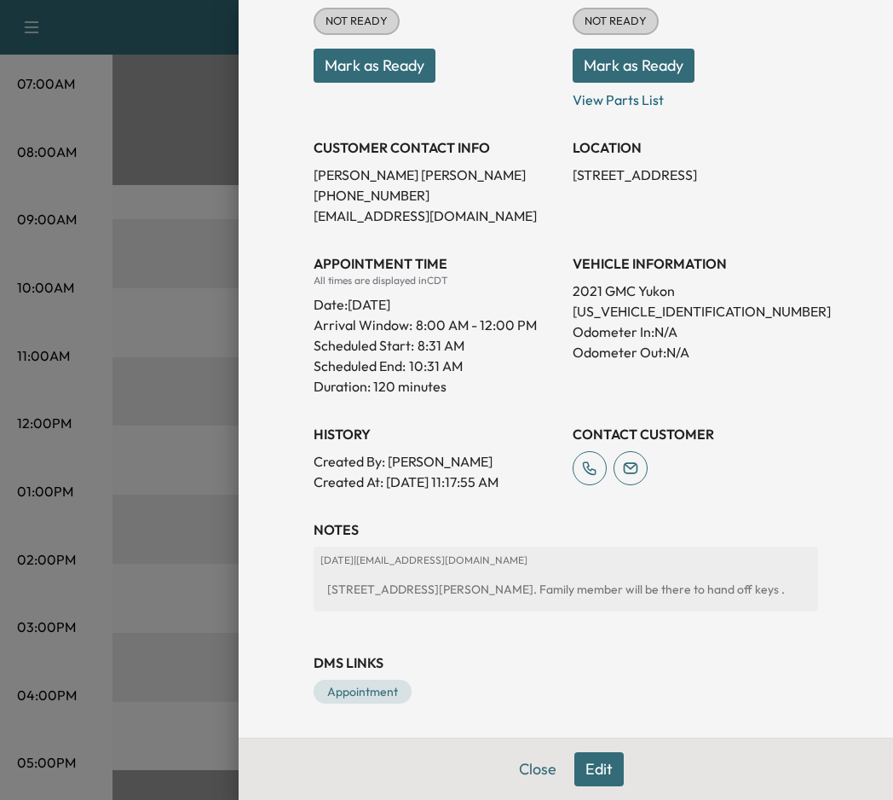
click at [715, 305] on div "Appointment Status NOT READY Mark as Ready Parts Status NOT READY Mark as Ready…" at bounding box center [566, 229] width 505 height 525
drag, startPoint x: 715, startPoint y: 305, endPoint x: 725, endPoint y: 312, distance: 12.3
click at [734, 321] on p "Odometer In: N/A" at bounding box center [695, 331] width 245 height 20
click at [747, 301] on p "[US_VEHICLE_IDENTIFICATION_NUMBER]" at bounding box center [695, 311] width 245 height 20
drag, startPoint x: 679, startPoint y: 290, endPoint x: 556, endPoint y: 290, distance: 122.7
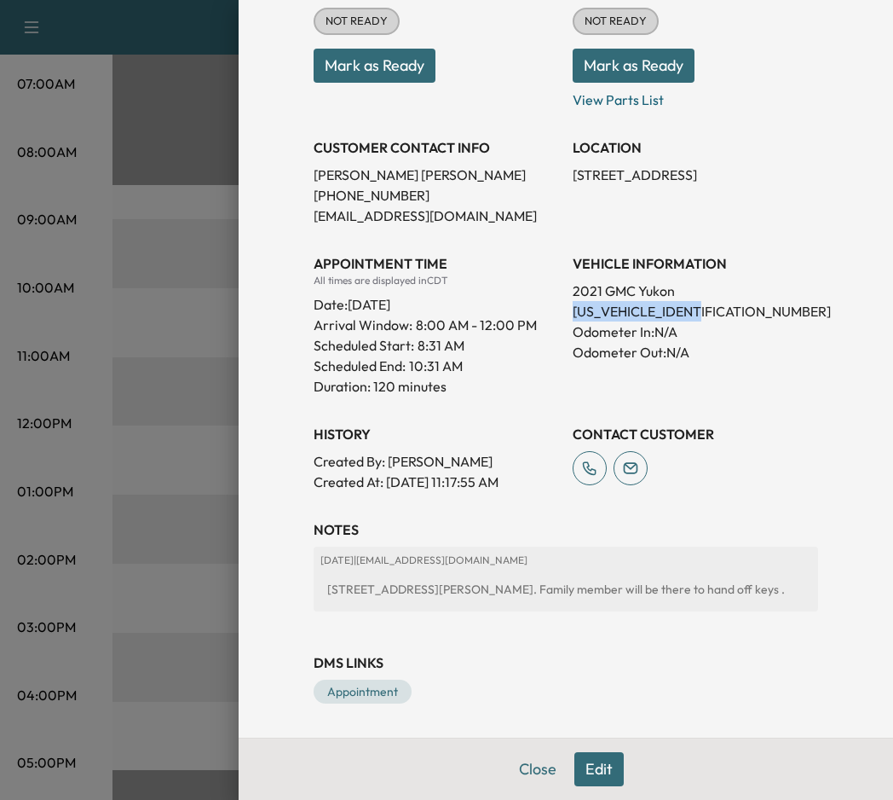
click at [556, 290] on div "Appointment Status NOT READY Mark as Ready Parts Status NOT READY Mark as Ready…" at bounding box center [566, 229] width 505 height 525
drag, startPoint x: 556, startPoint y: 290, endPoint x: 566, endPoint y: 292, distance: 10.5
copy p "[US_VEHICLE_IDENTIFICATION_NUMBER]"
click at [153, 251] on div at bounding box center [446, 400] width 893 height 800
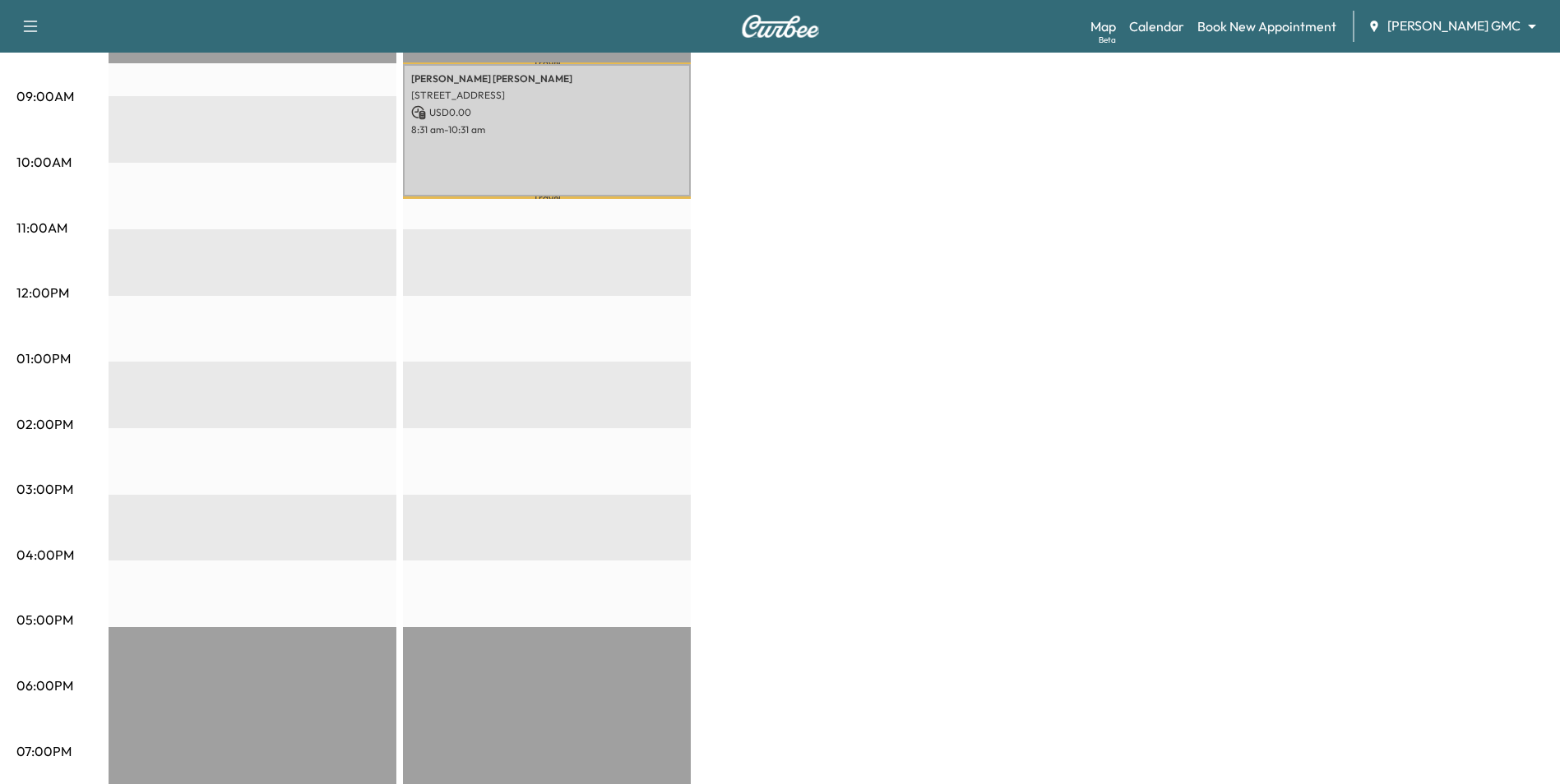
scroll to position [247, 0]
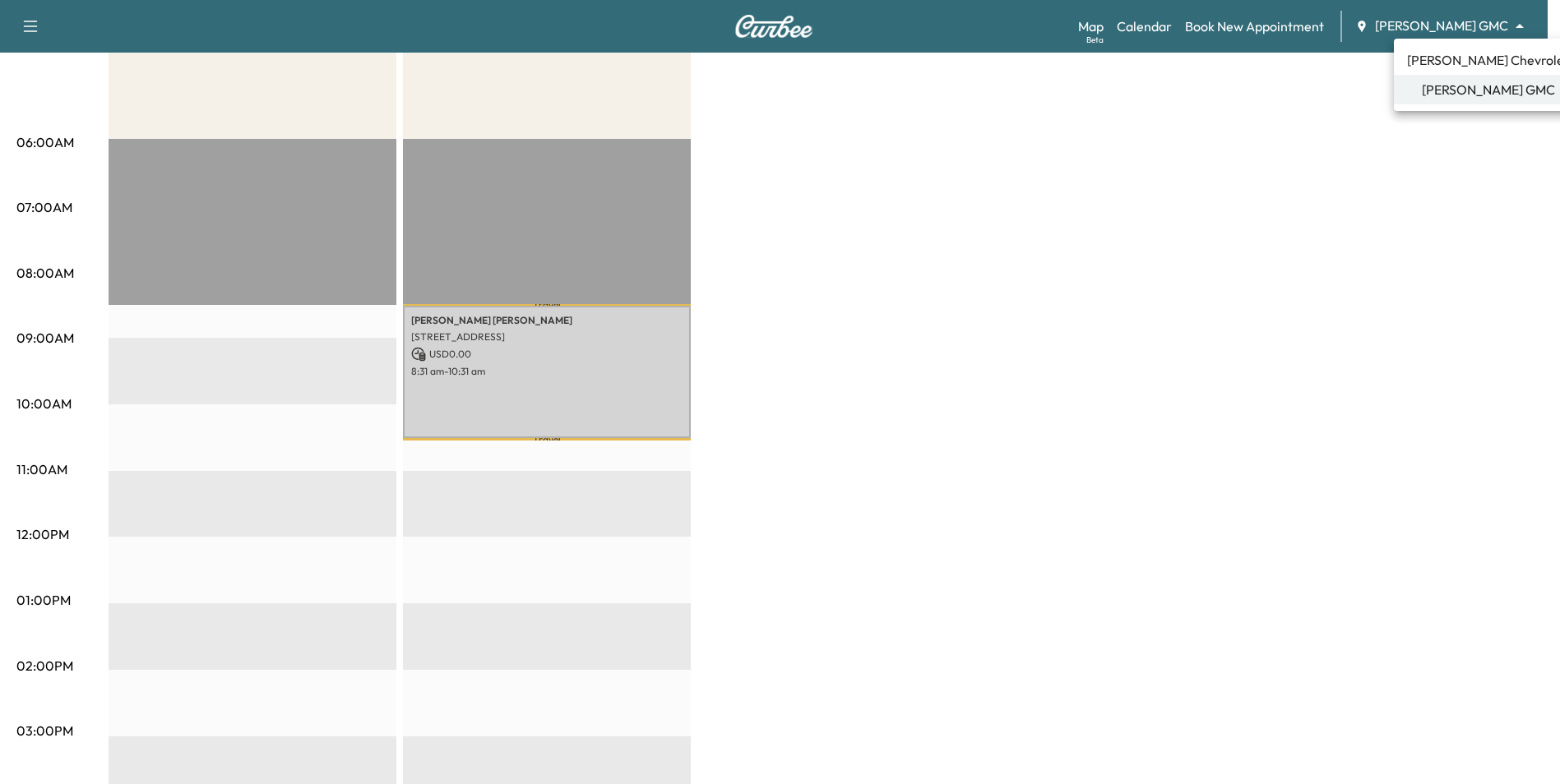
click at [1470, 18] on body "Support Log Out Map Beta Calendar Book New Appointment [PERSON_NAME] GMC ******…" at bounding box center [780, 145] width 1560 height 784
drag, startPoint x: 1461, startPoint y: 53, endPoint x: 1452, endPoint y: 86, distance: 34.2
click at [1460, 54] on span "[PERSON_NAME] Chevrolet" at bounding box center [1488, 60] width 162 height 19
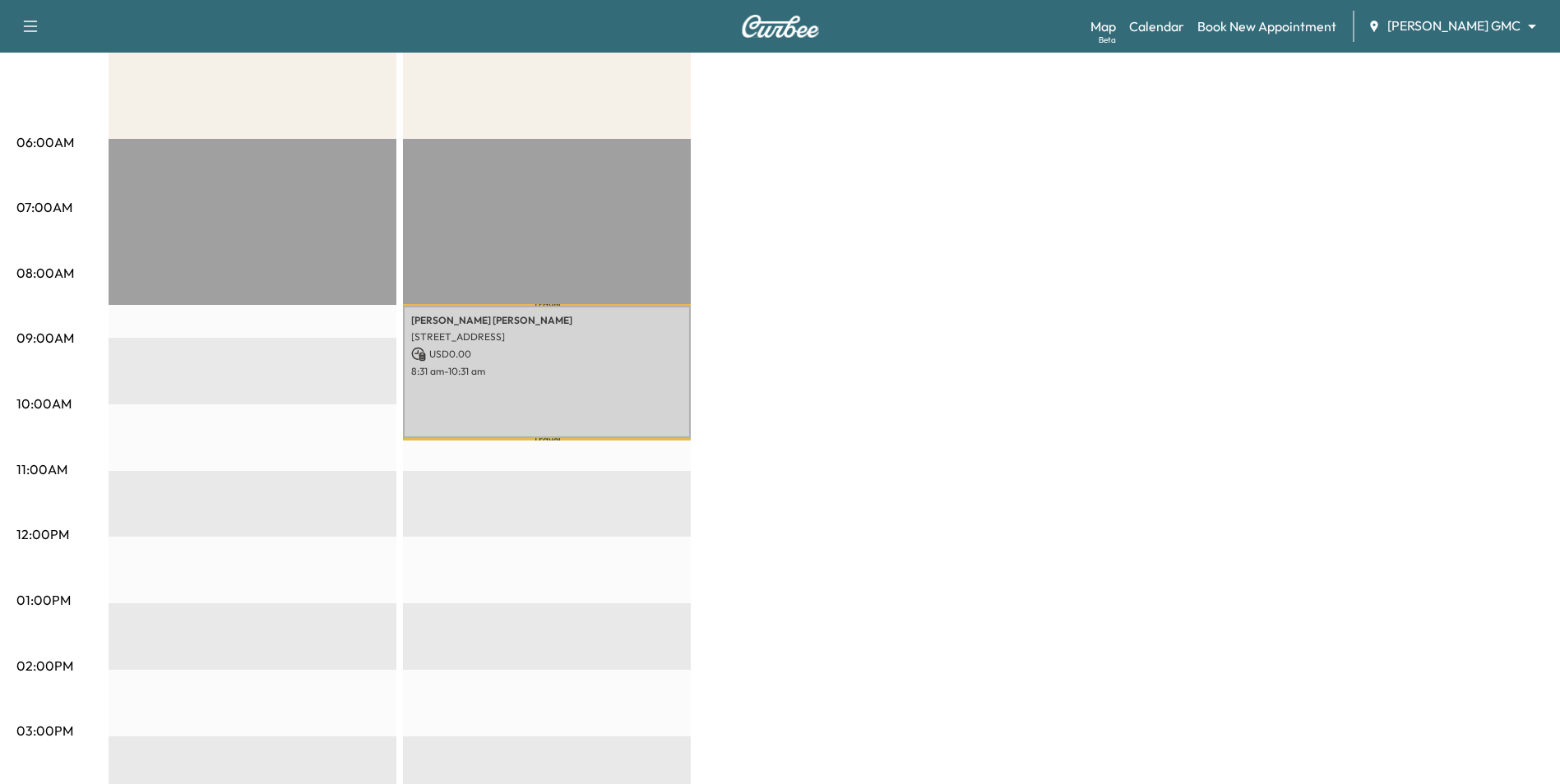
scroll to position [0, 0]
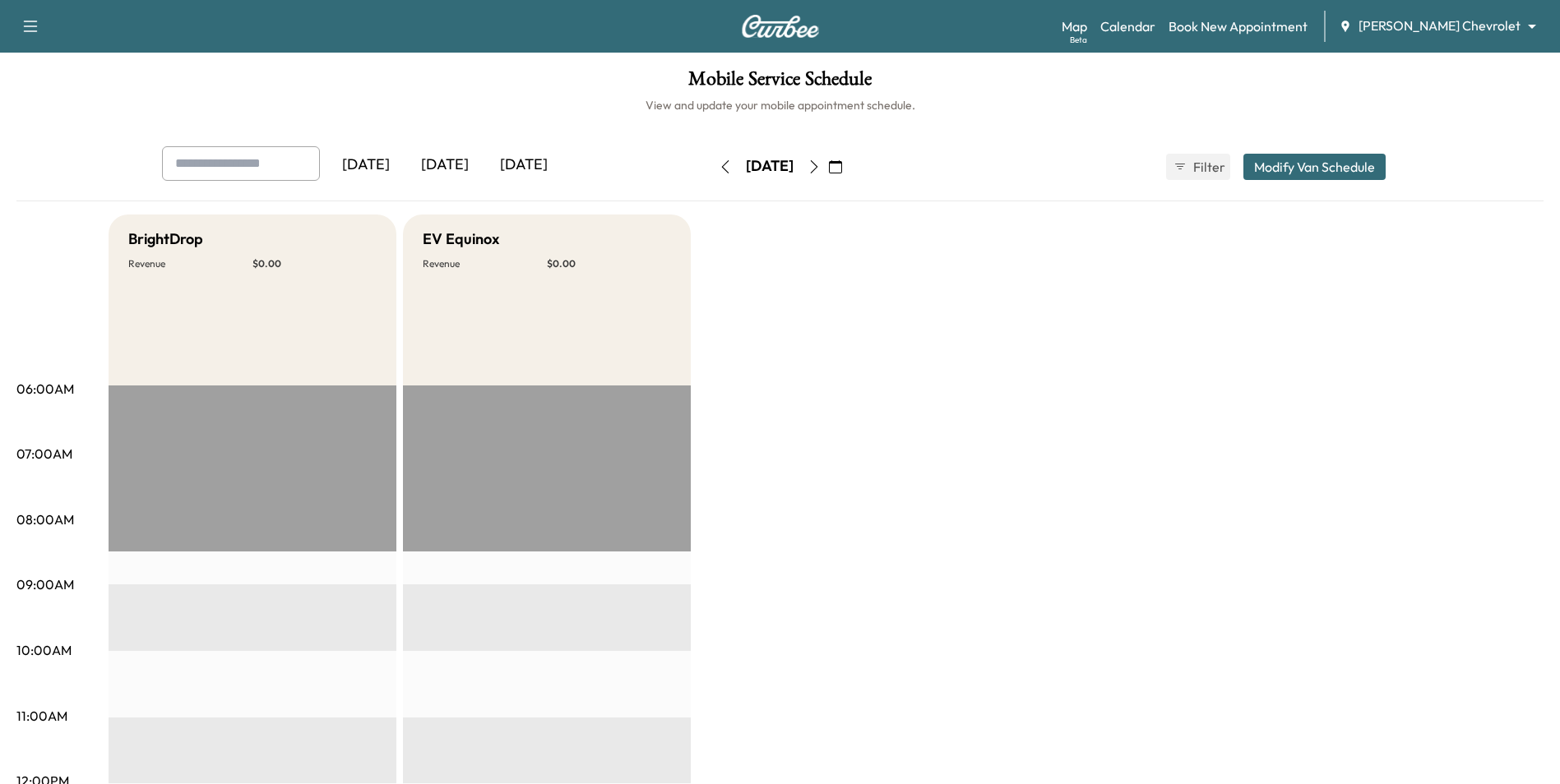
click at [842, 169] on icon "button" at bounding box center [835, 167] width 14 height 14
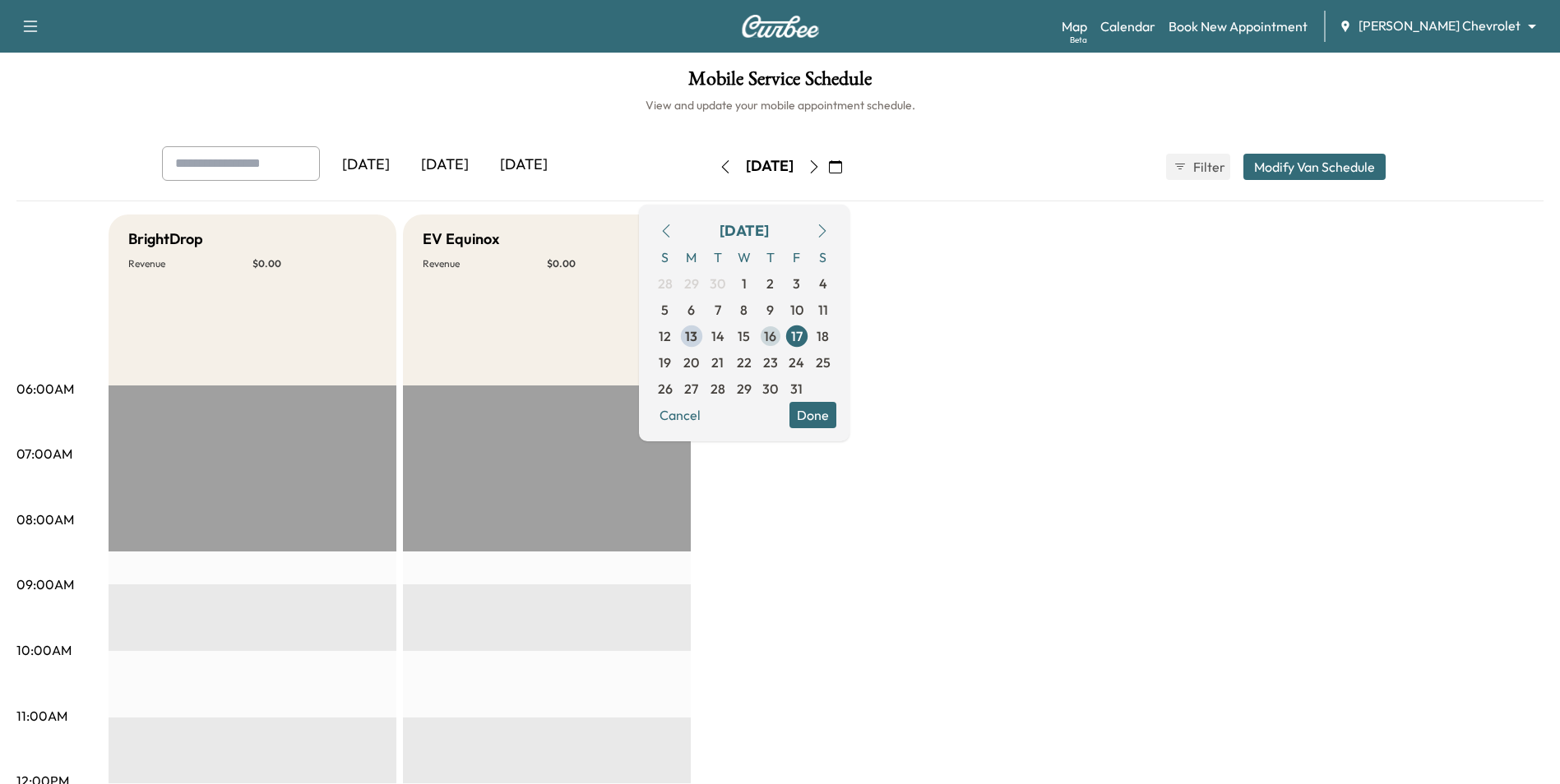
click at [783, 336] on span "16" at bounding box center [770, 336] width 26 height 26
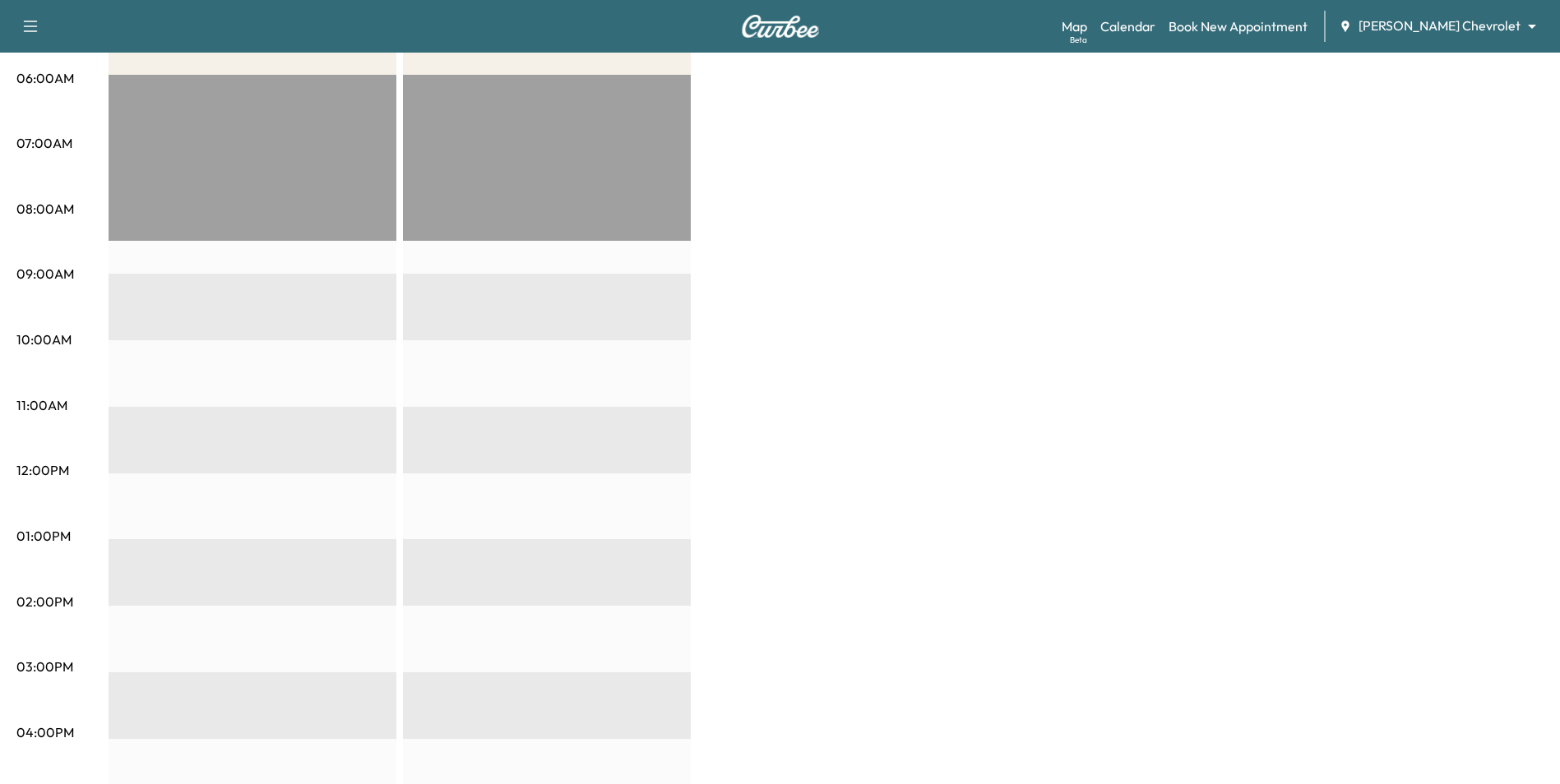
scroll to position [269, 0]
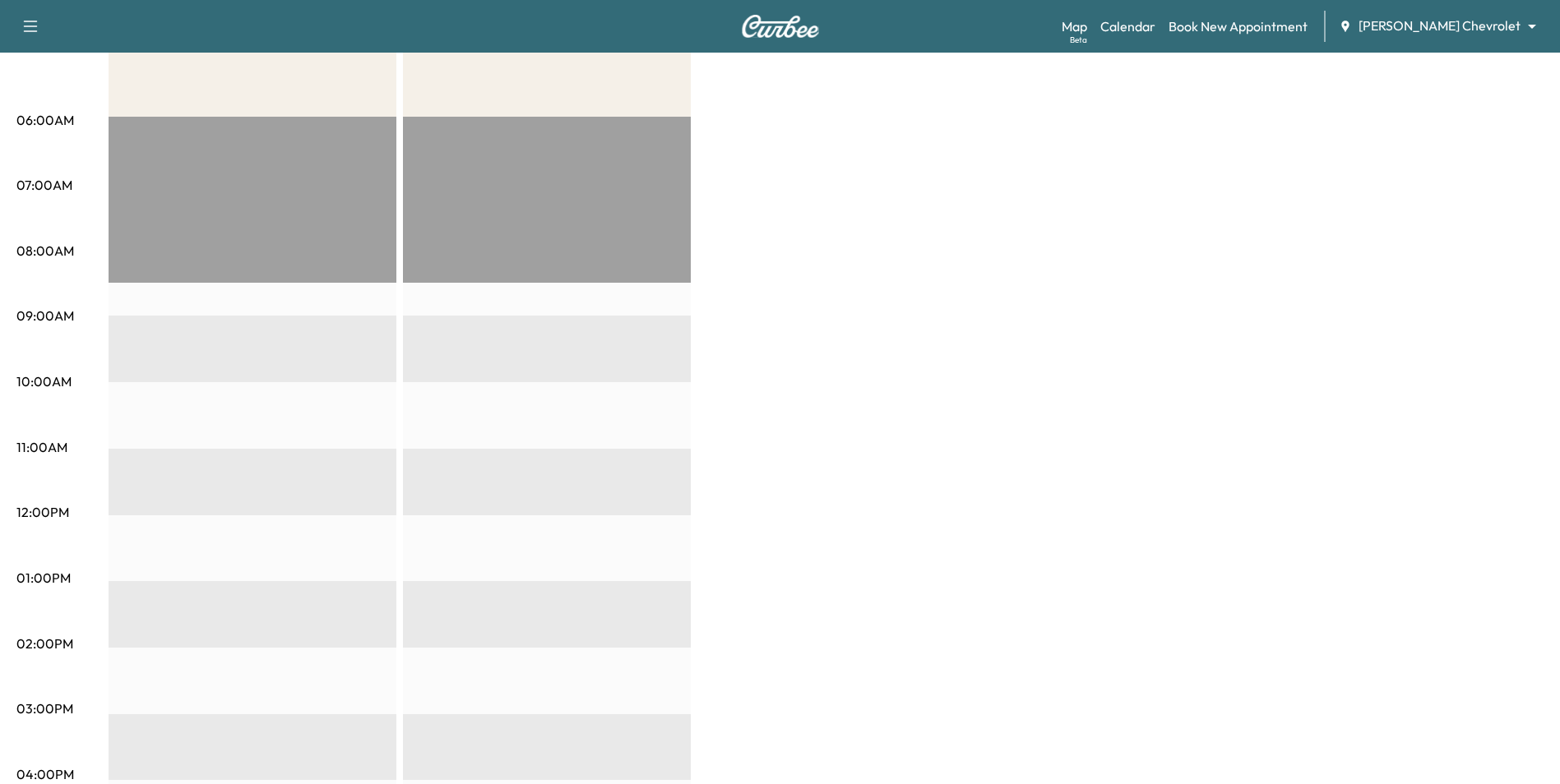
click at [1519, 19] on body "Support Log Out Map Beta Calendar Book New Appointment [PERSON_NAME] Chevrolet …" at bounding box center [780, 122] width 1560 height 784
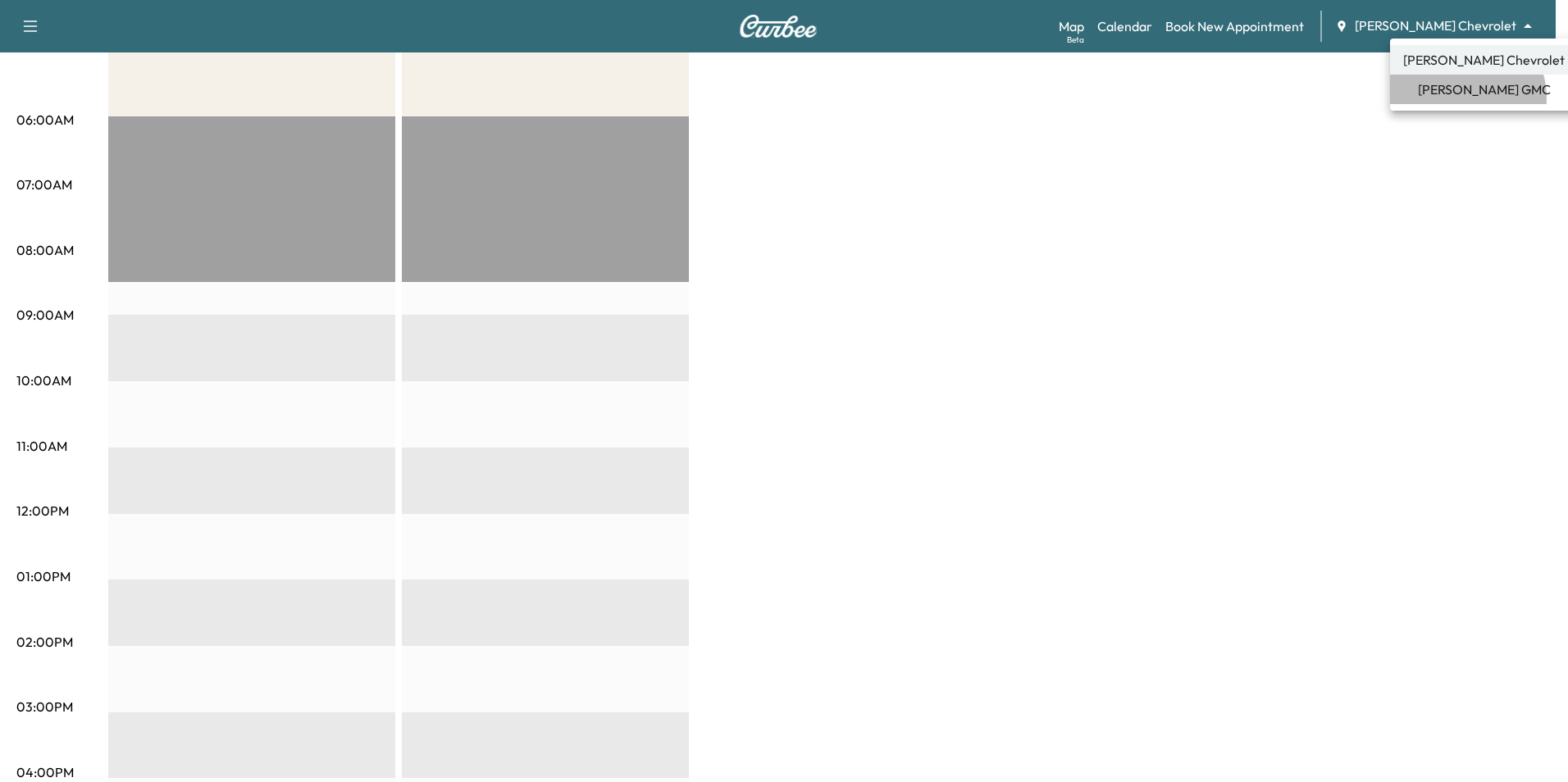
click at [1455, 98] on span "[PERSON_NAME] GMC" at bounding box center [1484, 89] width 133 height 19
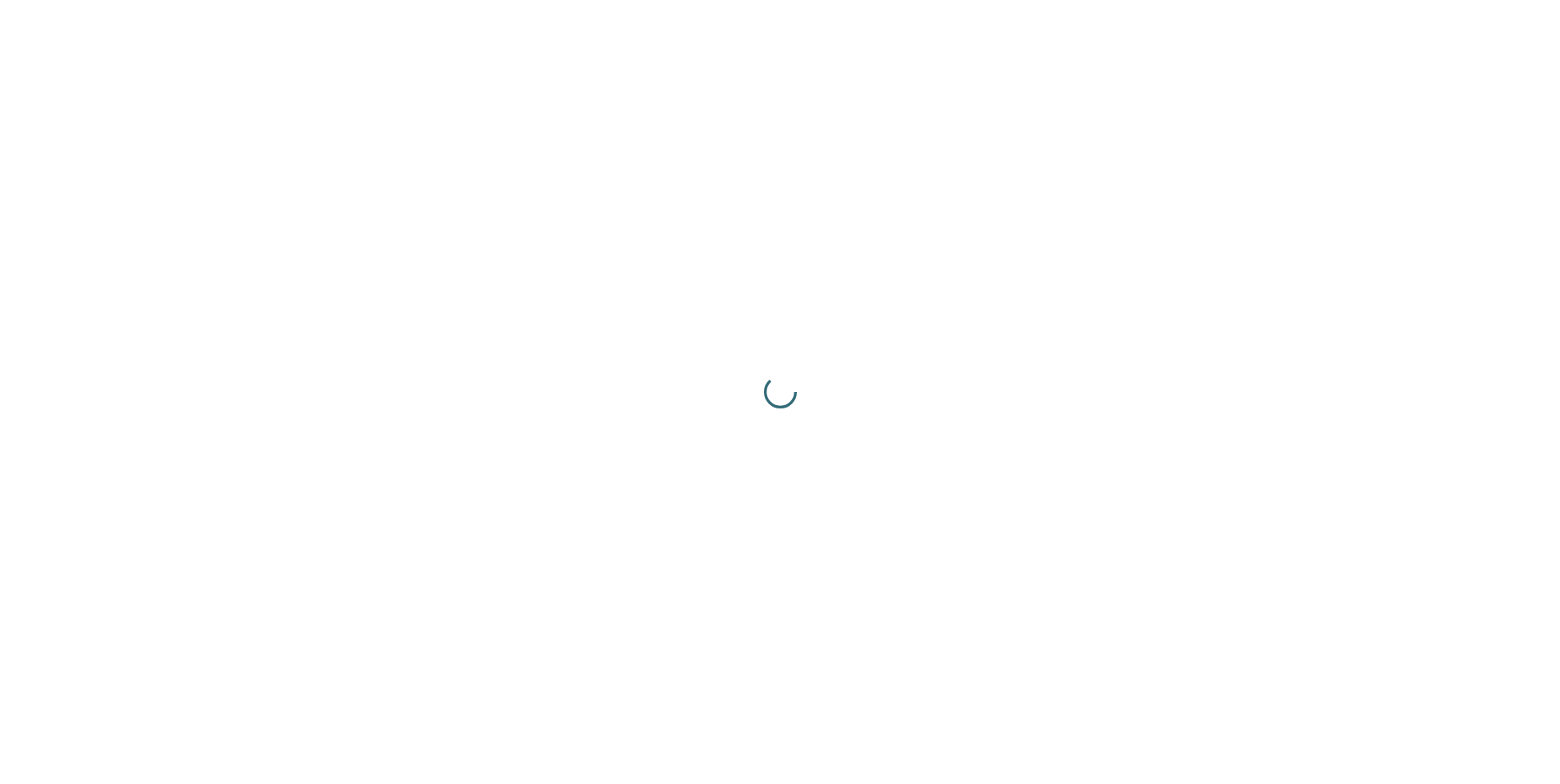
scroll to position [0, 0]
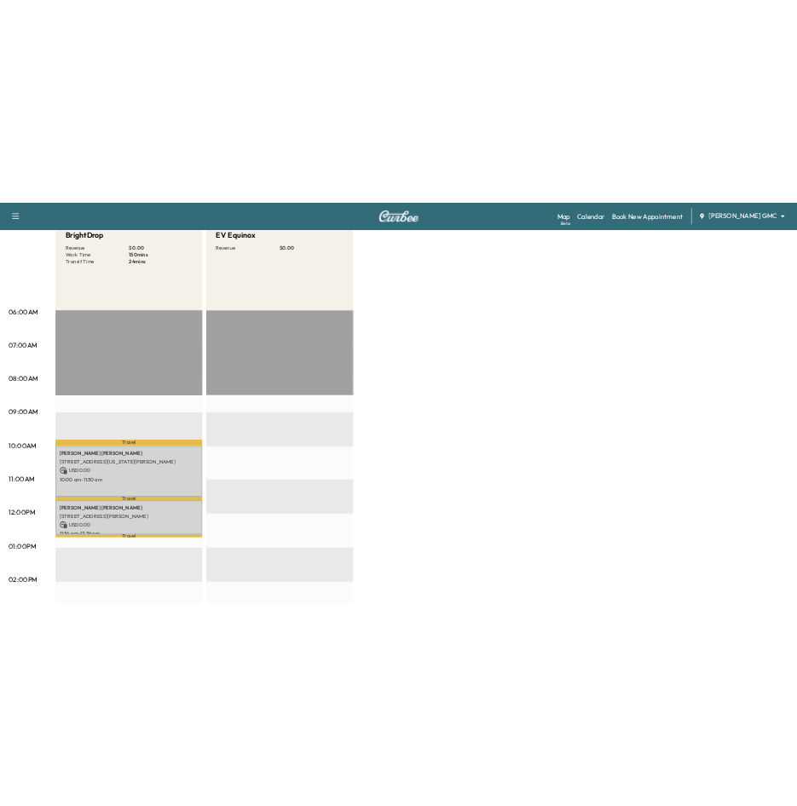
scroll to position [256, 0]
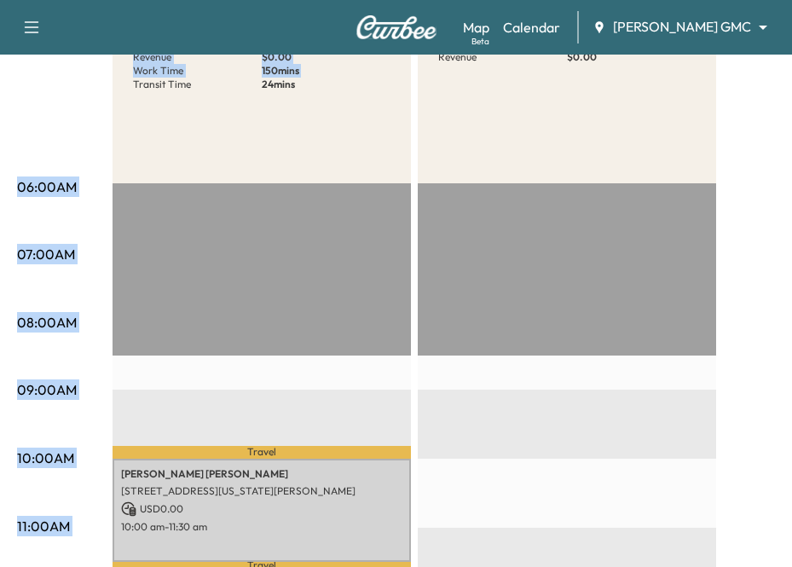
drag, startPoint x: 77, startPoint y: 122, endPoint x: 91, endPoint y: 110, distance: 18.8
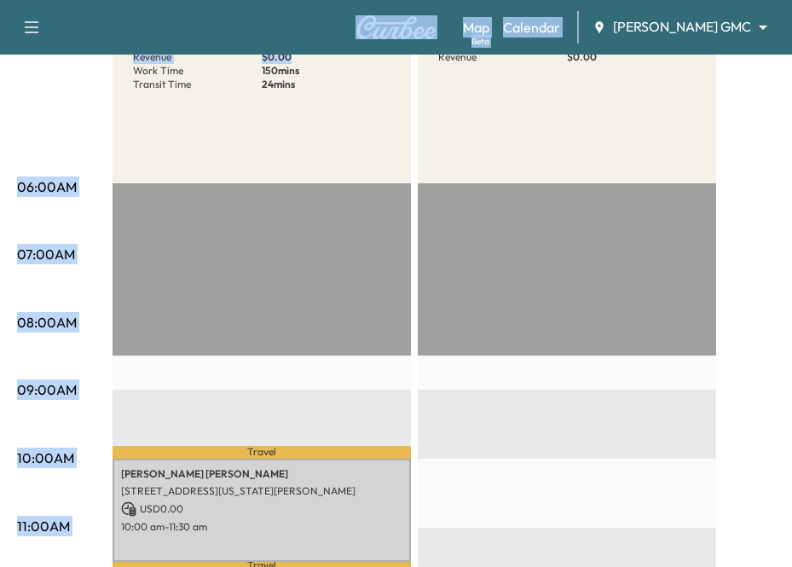
drag, startPoint x: 4, startPoint y: 28, endPoint x: 291, endPoint y: 54, distance: 287.5
click at [291, 54] on div "Book New Appointment Support Log Out Map Beta Calendar [PERSON_NAME] GMC ******…" at bounding box center [396, 27] width 792 height 55
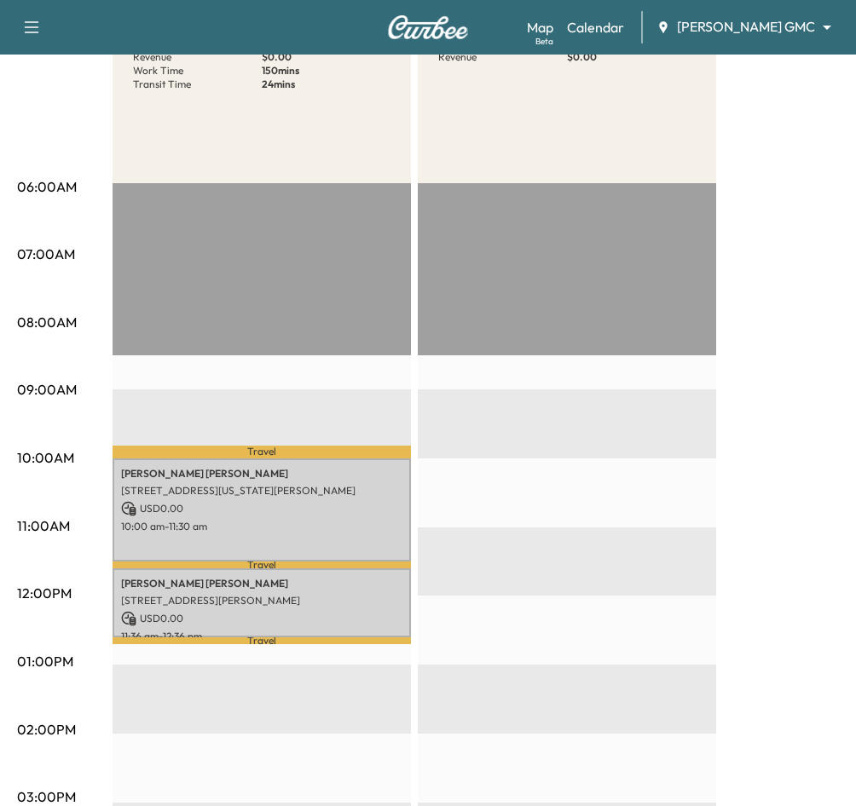
click at [551, 120] on div "EV Equinox Revenue $ 0.00" at bounding box center [567, 94] width 298 height 177
click at [787, 27] on body "Book New Appointment Support Log Out Map Beta Calendar [PERSON_NAME] GMC ******…" at bounding box center [428, 147] width 856 height 806
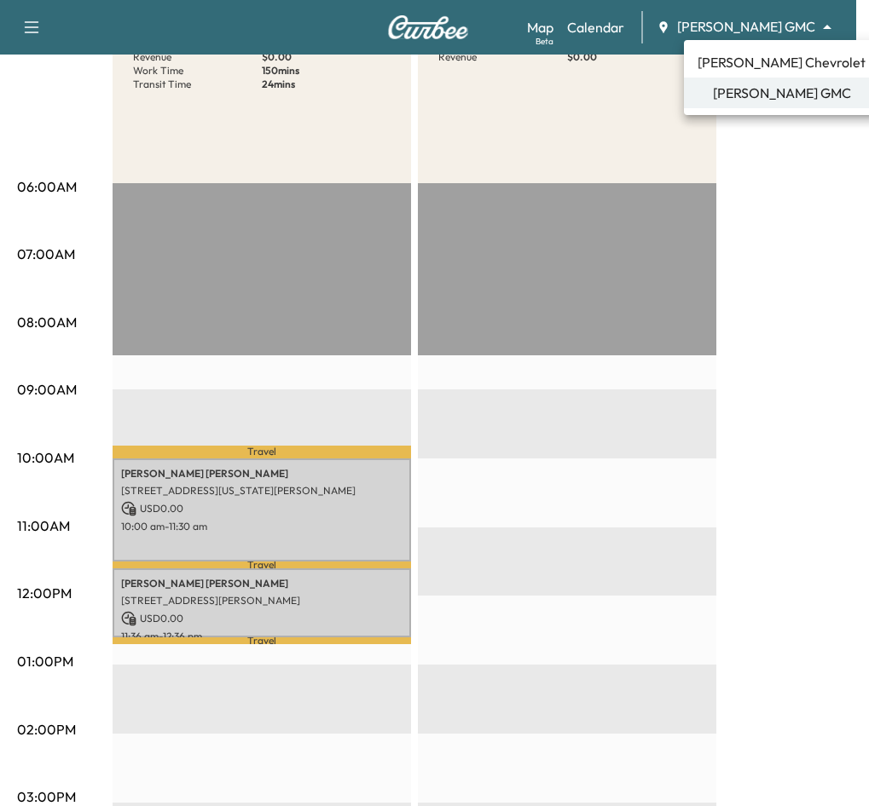
click at [763, 98] on span "[PERSON_NAME] GMC" at bounding box center [782, 93] width 138 height 20
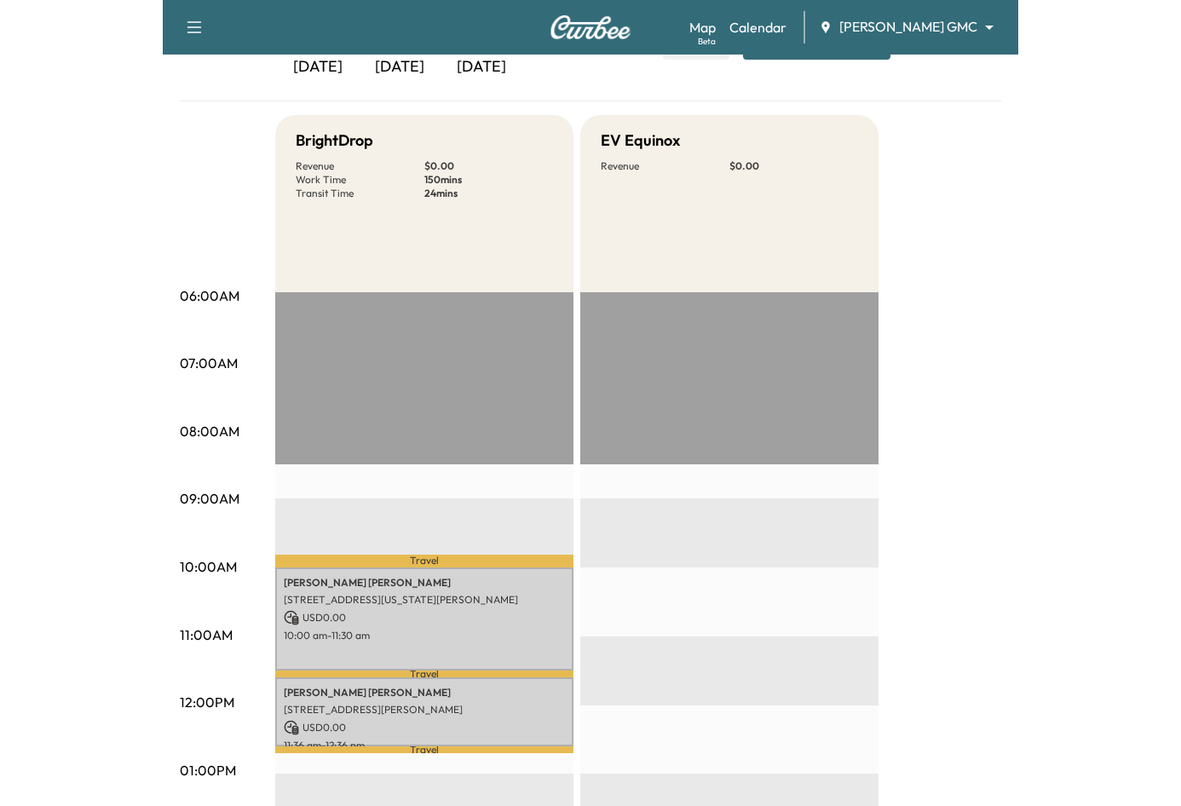
scroll to position [0, 0]
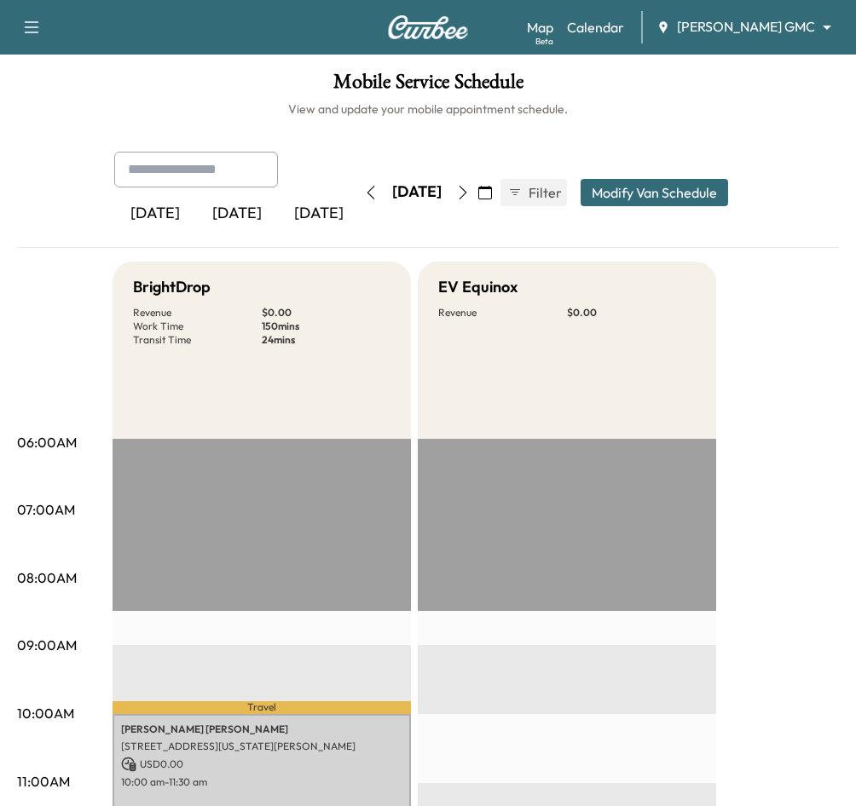
click at [492, 192] on icon "button" at bounding box center [485, 193] width 14 height 14
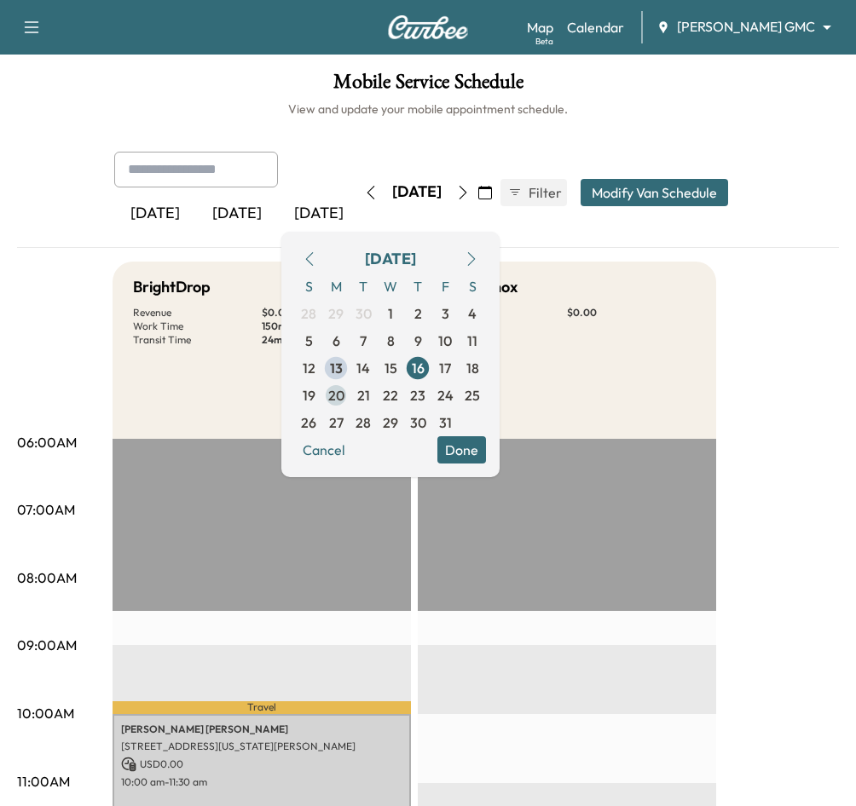
click at [344, 397] on span "20" at bounding box center [336, 395] width 16 height 20
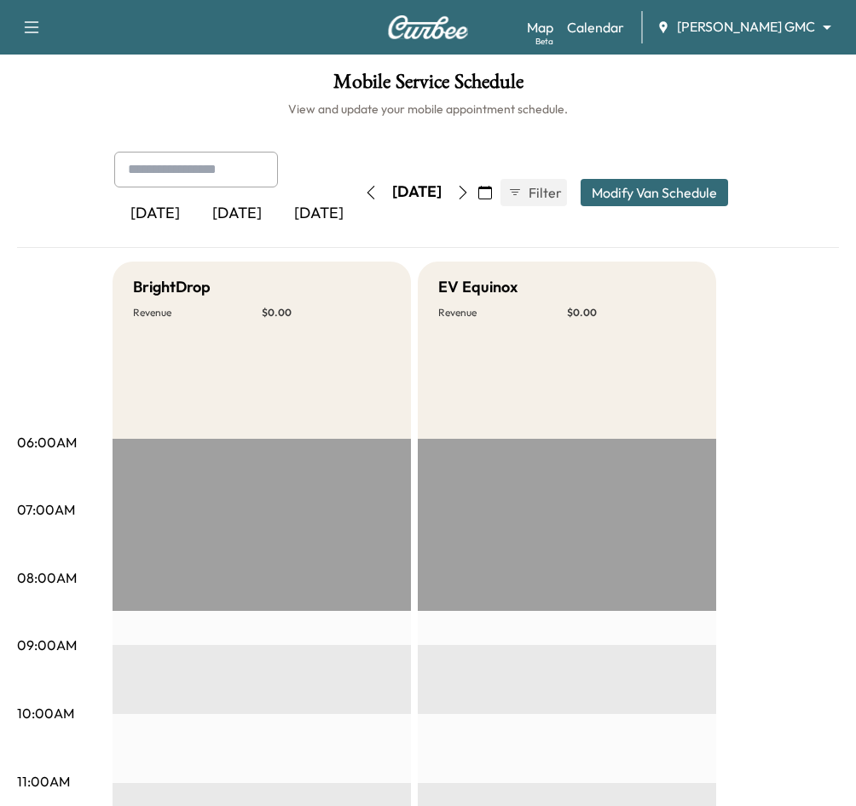
click at [812, 32] on body "Book New Appointment Support Log Out Map Beta Calendar [PERSON_NAME] GMC ******…" at bounding box center [428, 403] width 856 height 806
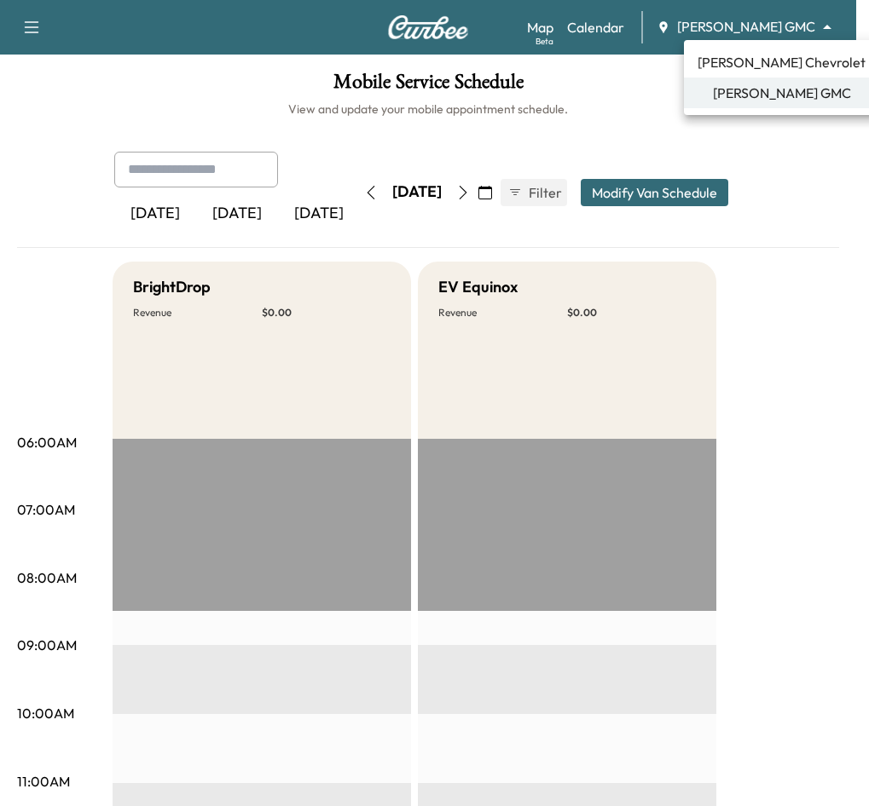
click at [633, 107] on div at bounding box center [434, 403] width 869 height 806
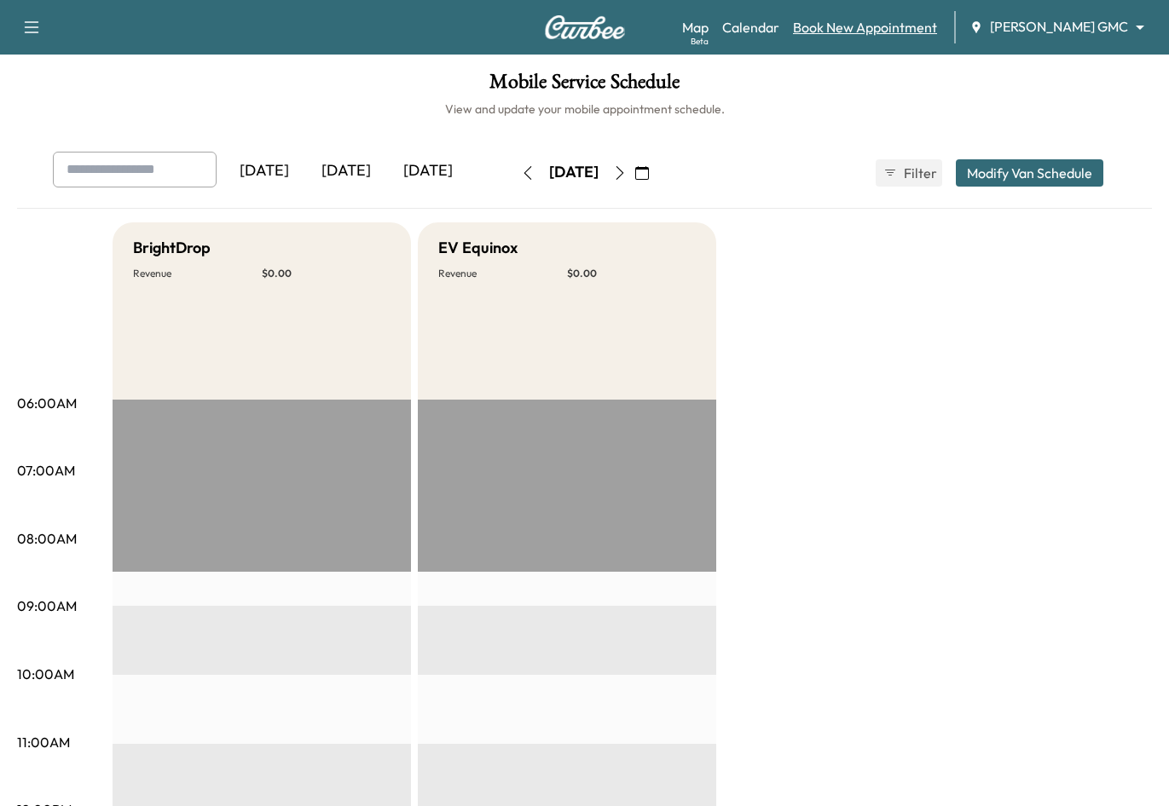
click at [882, 32] on link "Book New Appointment" at bounding box center [865, 27] width 144 height 20
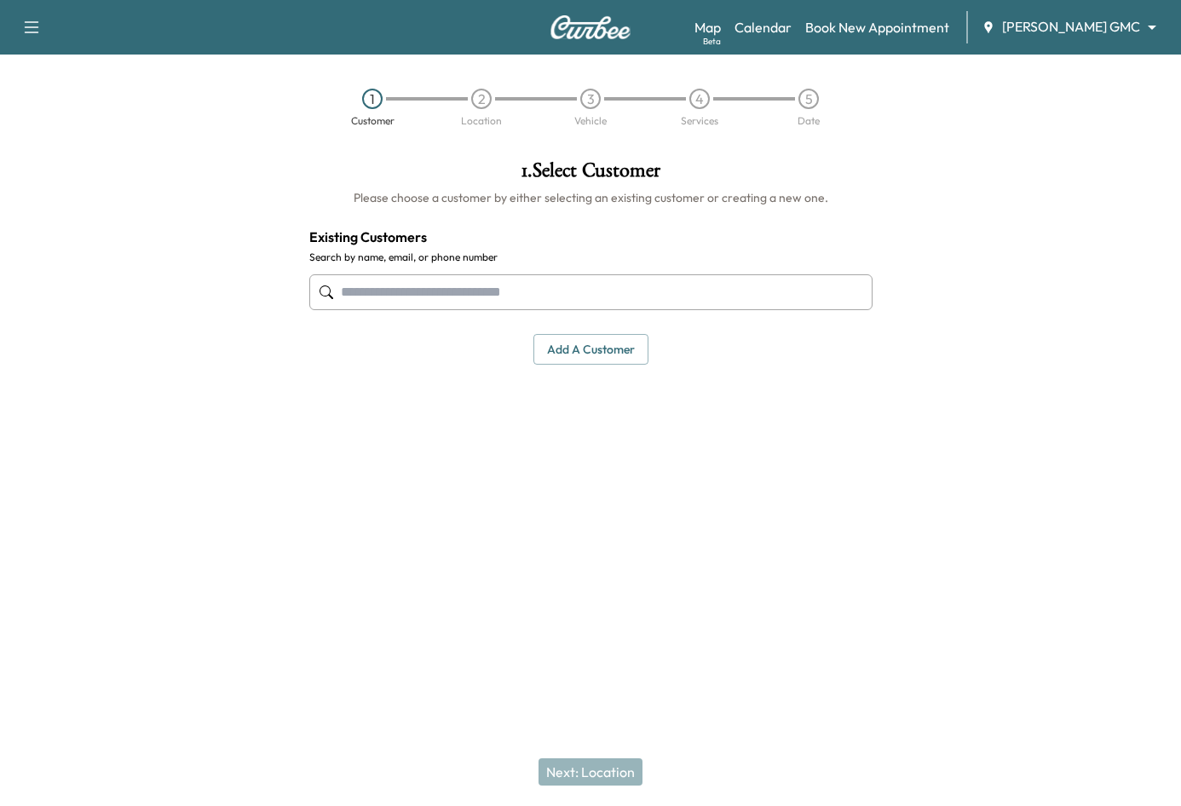
drag, startPoint x: 528, startPoint y: 289, endPoint x: 687, endPoint y: 389, distance: 187.3
click at [441, 310] on div at bounding box center [590, 292] width 563 height 56
paste input "**********"
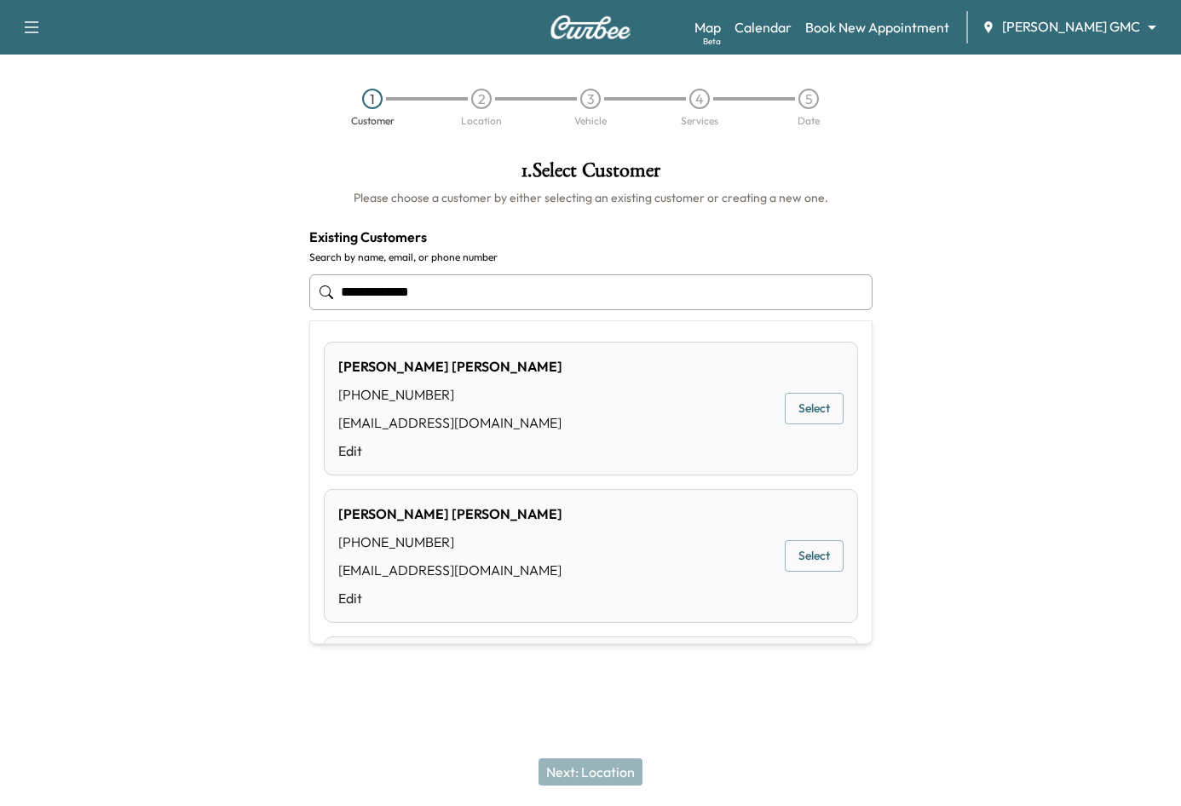
click at [794, 413] on button "Select" at bounding box center [814, 409] width 59 height 32
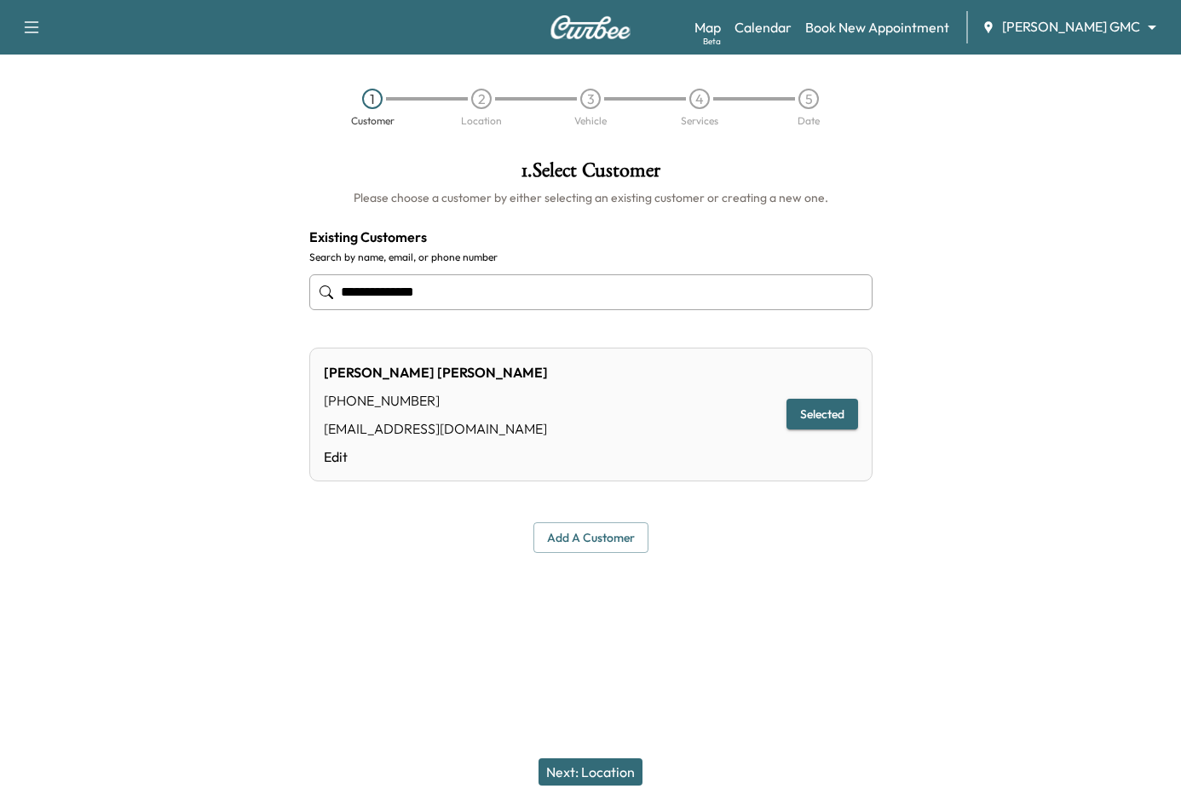
type input "**********"
click at [586, 773] on button "Next: Location" at bounding box center [591, 772] width 104 height 27
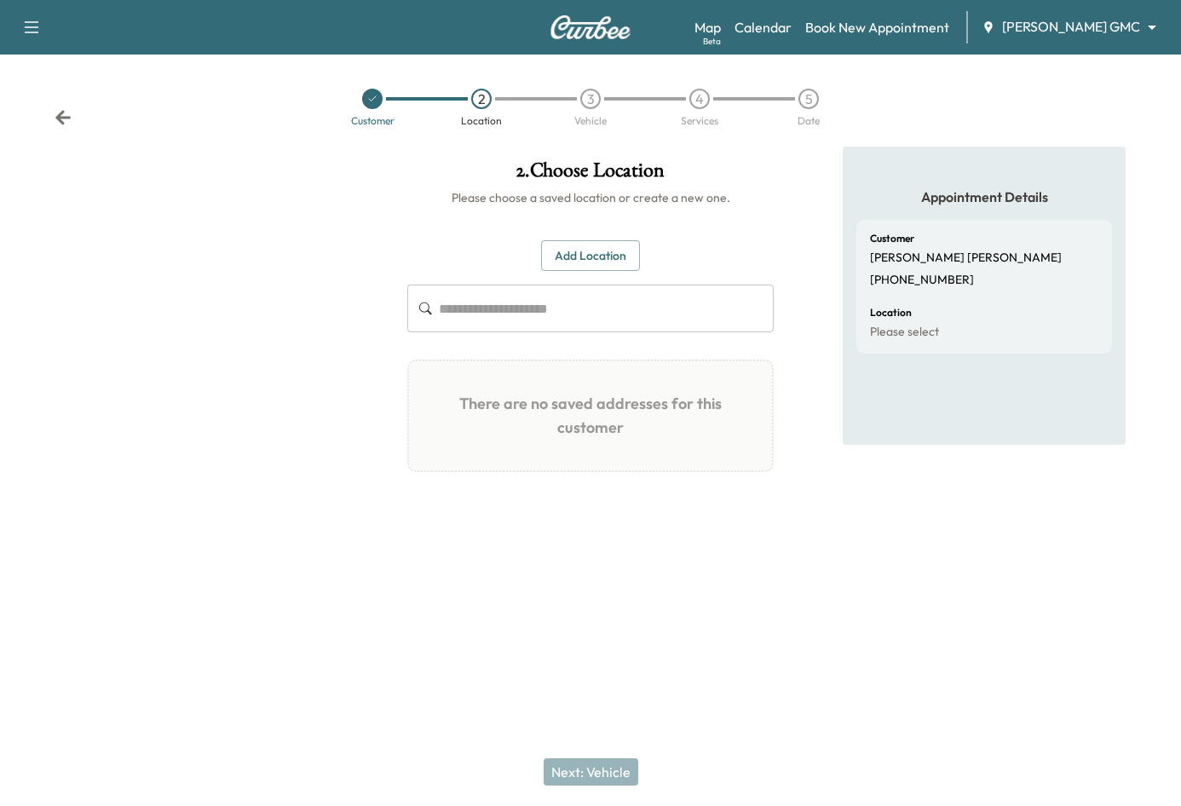
click at [567, 259] on button "Add Location" at bounding box center [590, 256] width 99 height 32
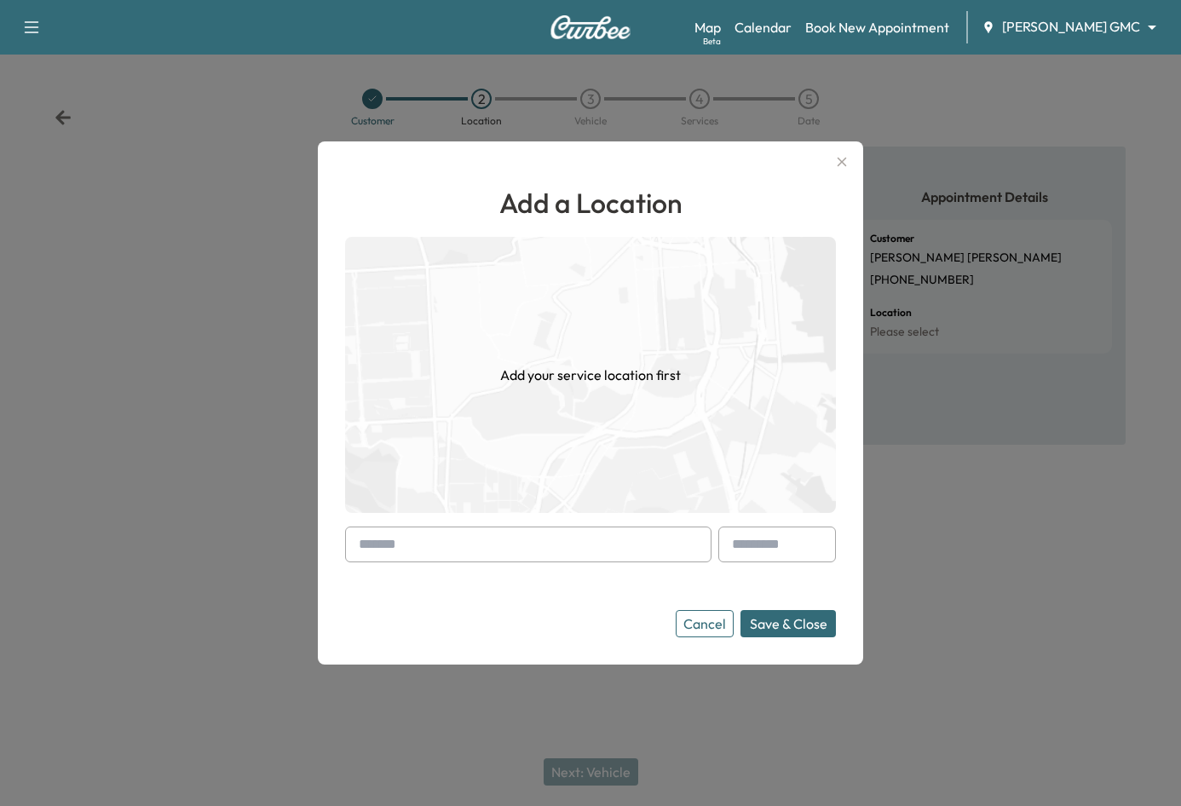
click at [540, 556] on input "text" at bounding box center [528, 545] width 367 height 36
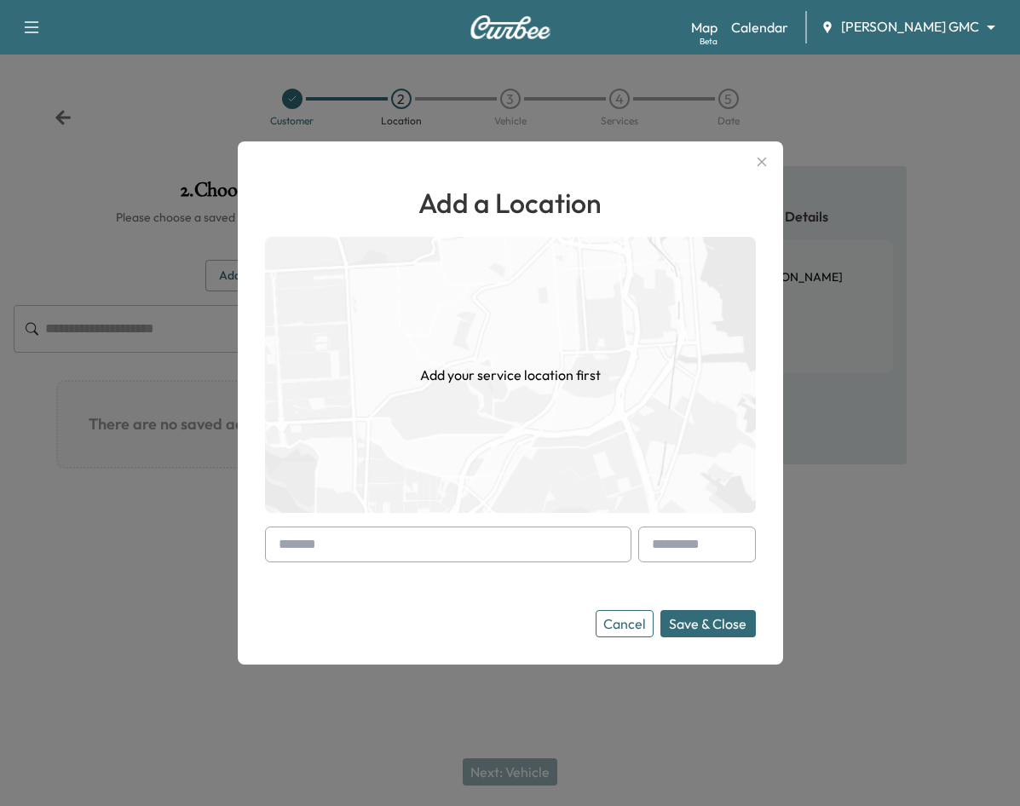
click at [529, 546] on input "text" at bounding box center [448, 545] width 367 height 36
drag, startPoint x: 450, startPoint y: 553, endPoint x: 454, endPoint y: 546, distance: 8.8
click at [450, 553] on input "text" at bounding box center [448, 545] width 367 height 36
click at [506, 444] on img at bounding box center [510, 375] width 491 height 276
click at [528, 630] on div "Cancel Save & Close" at bounding box center [510, 623] width 491 height 27
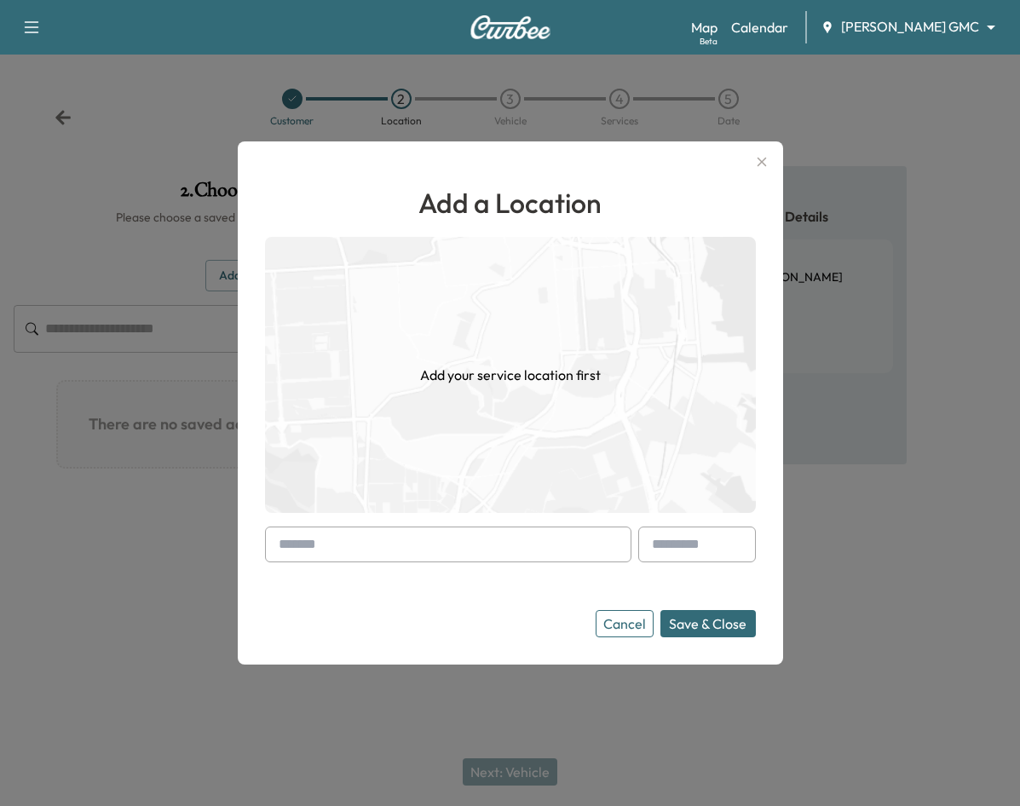
click at [765, 159] on icon "button" at bounding box center [761, 162] width 9 height 9
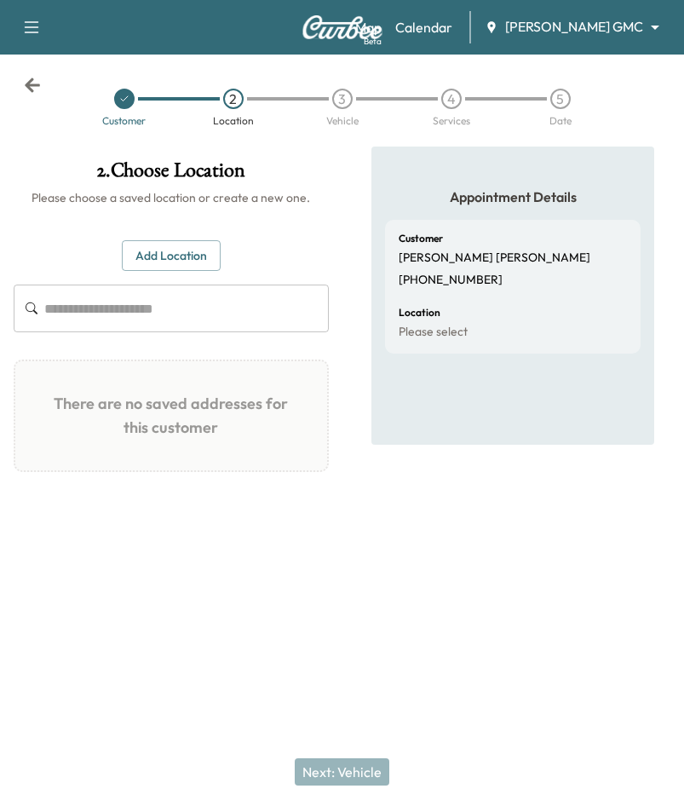
click at [580, 102] on div "5" at bounding box center [560, 99] width 109 height 20
click at [679, 123] on div "Customer 2 Location 3 Vehicle 4 Services 5 Date" at bounding box center [342, 107] width 684 height 78
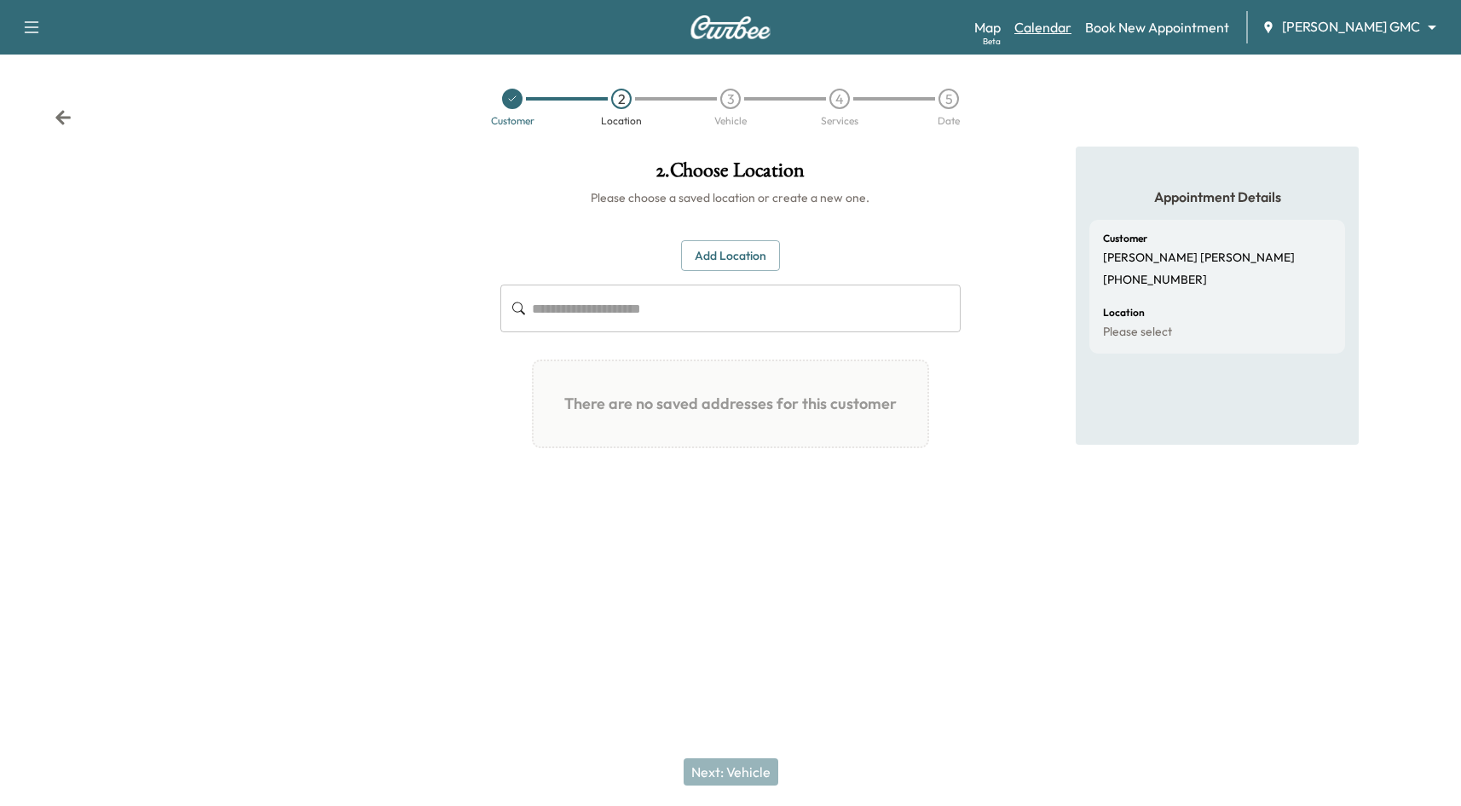
click at [1071, 22] on link "Calendar" at bounding box center [1042, 27] width 57 height 20
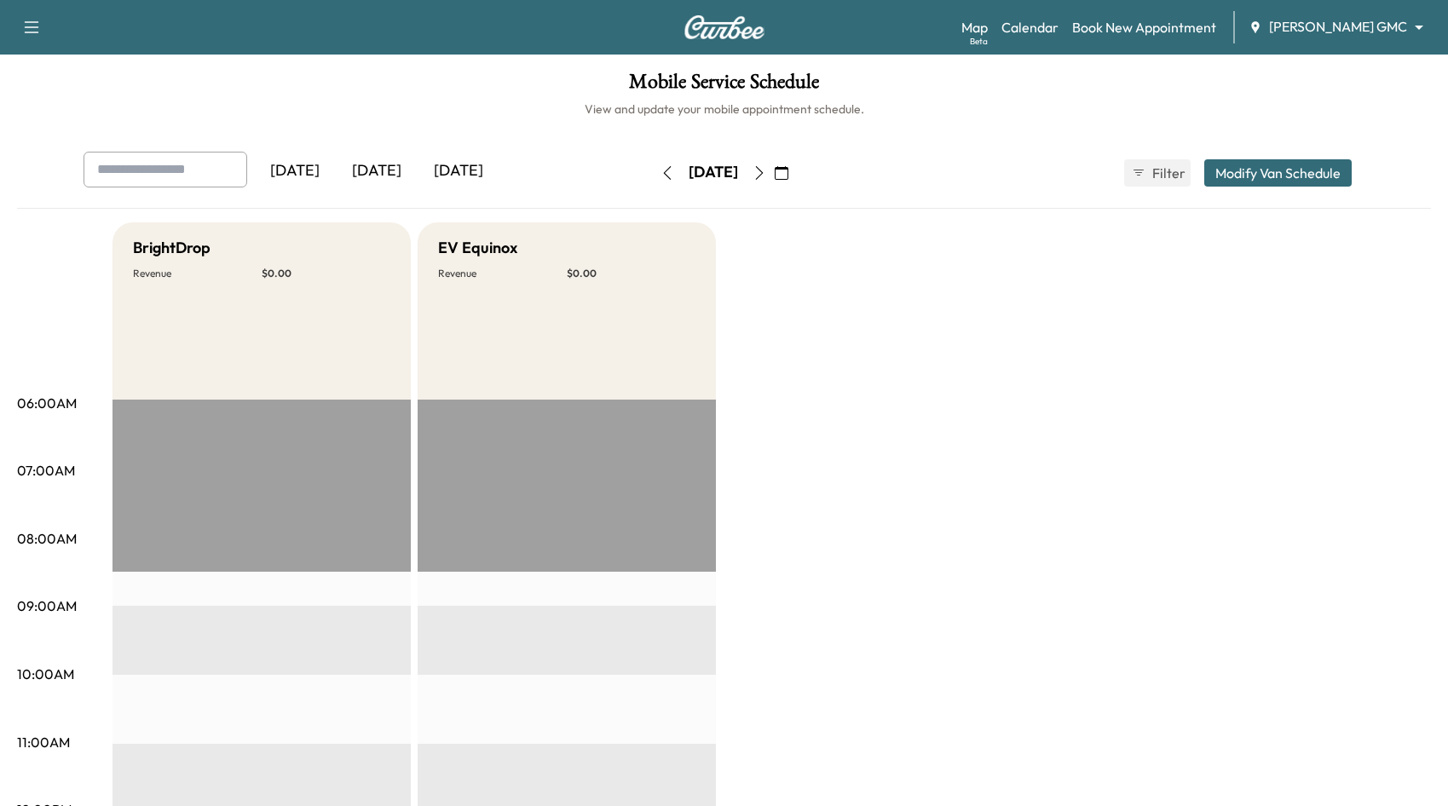
click at [788, 179] on icon "button" at bounding box center [782, 173] width 14 height 14
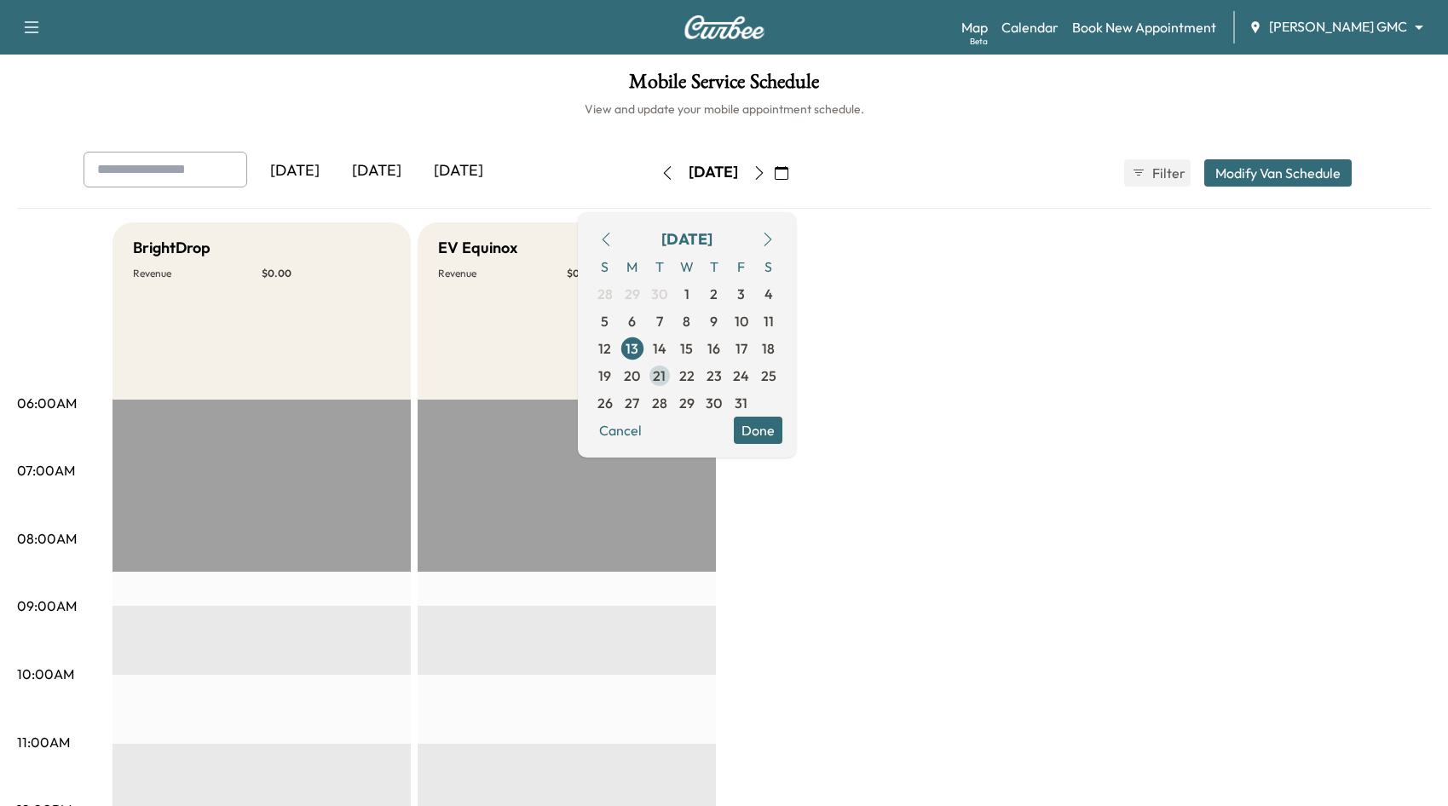
click at [666, 373] on span "21" at bounding box center [659, 376] width 13 height 20
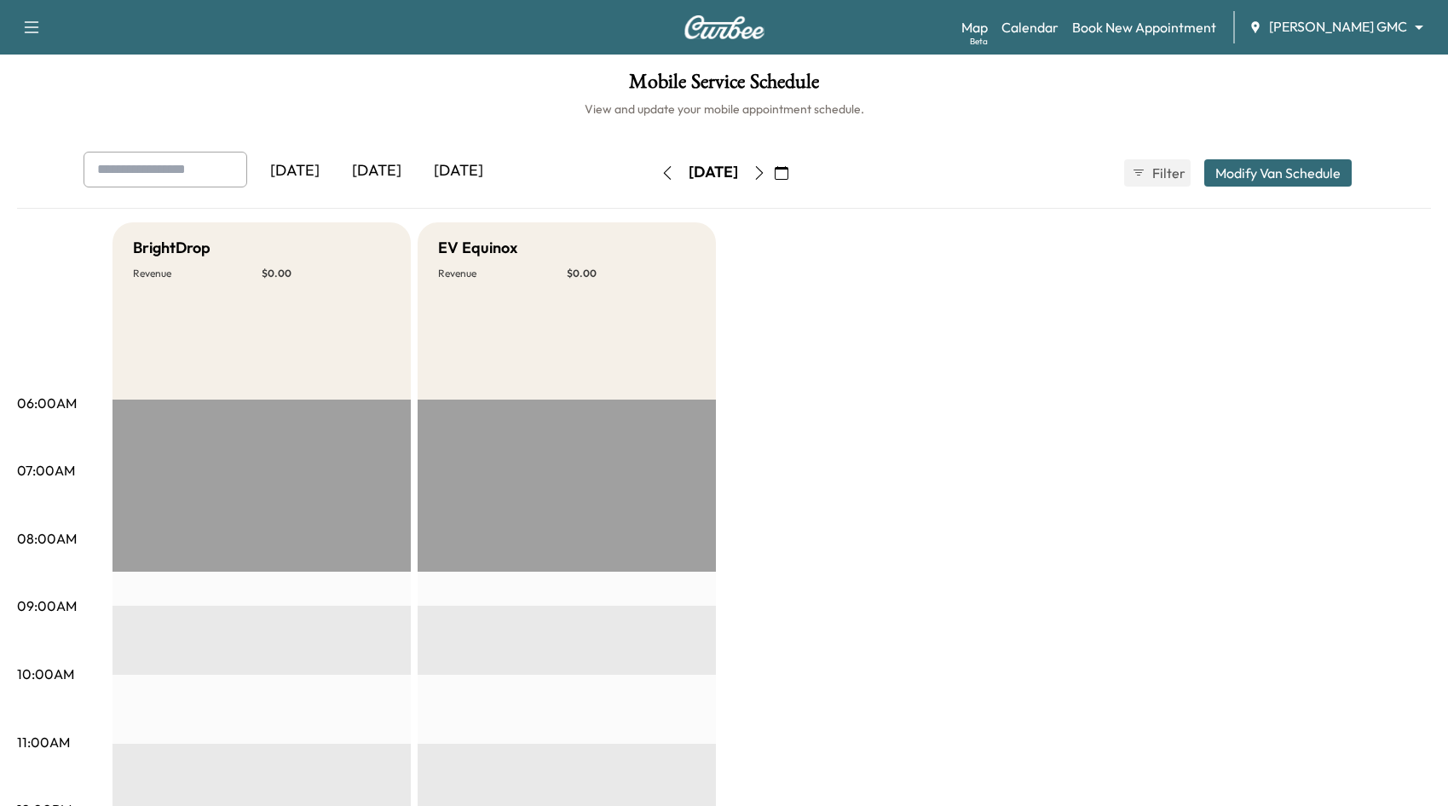
click at [1349, 26] on body "Support Log Out Map Beta Calendar Book New Appointment [PERSON_NAME] GMC ******…" at bounding box center [724, 403] width 1448 height 806
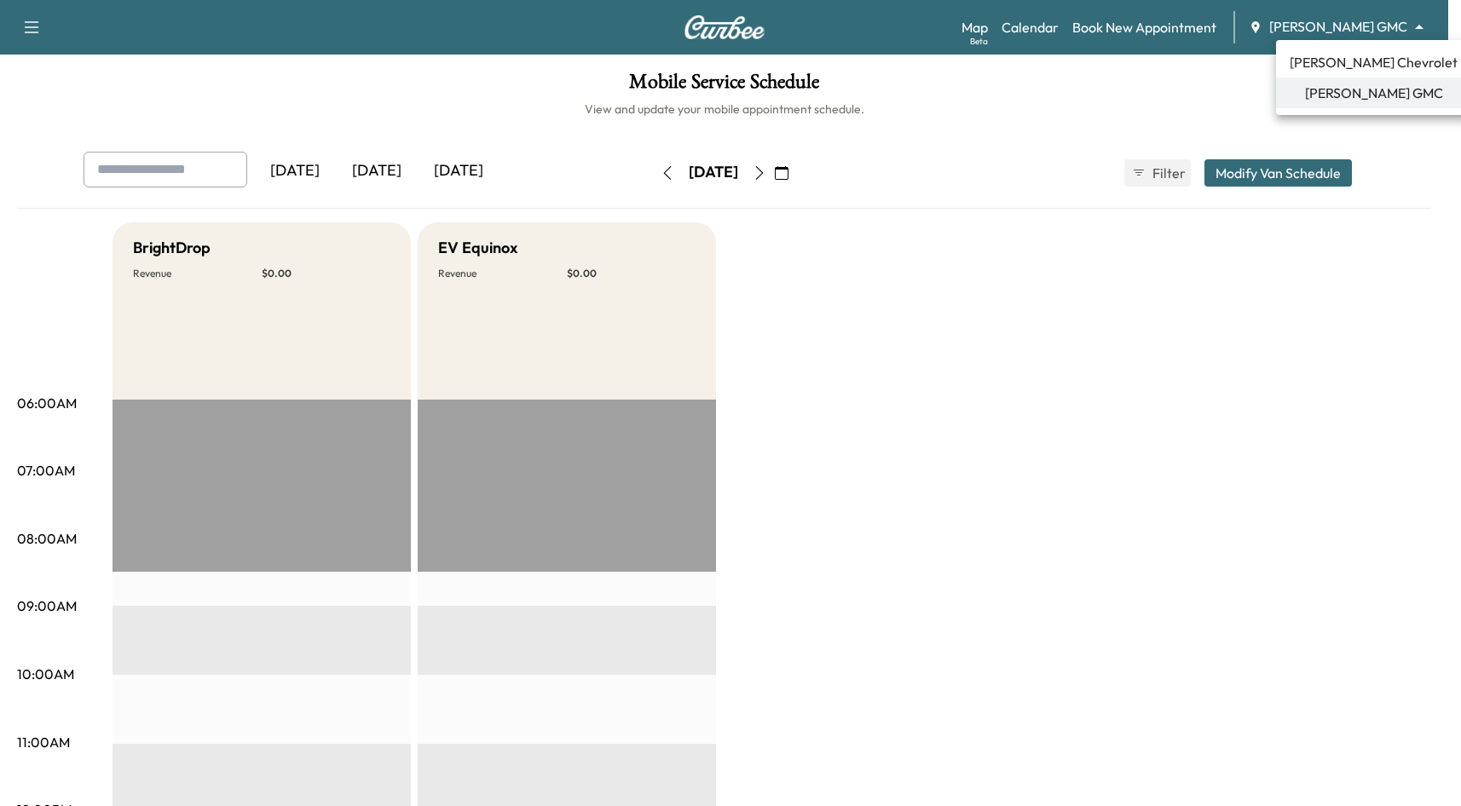
click at [1348, 62] on span "[PERSON_NAME] Chevrolet" at bounding box center [1374, 62] width 168 height 20
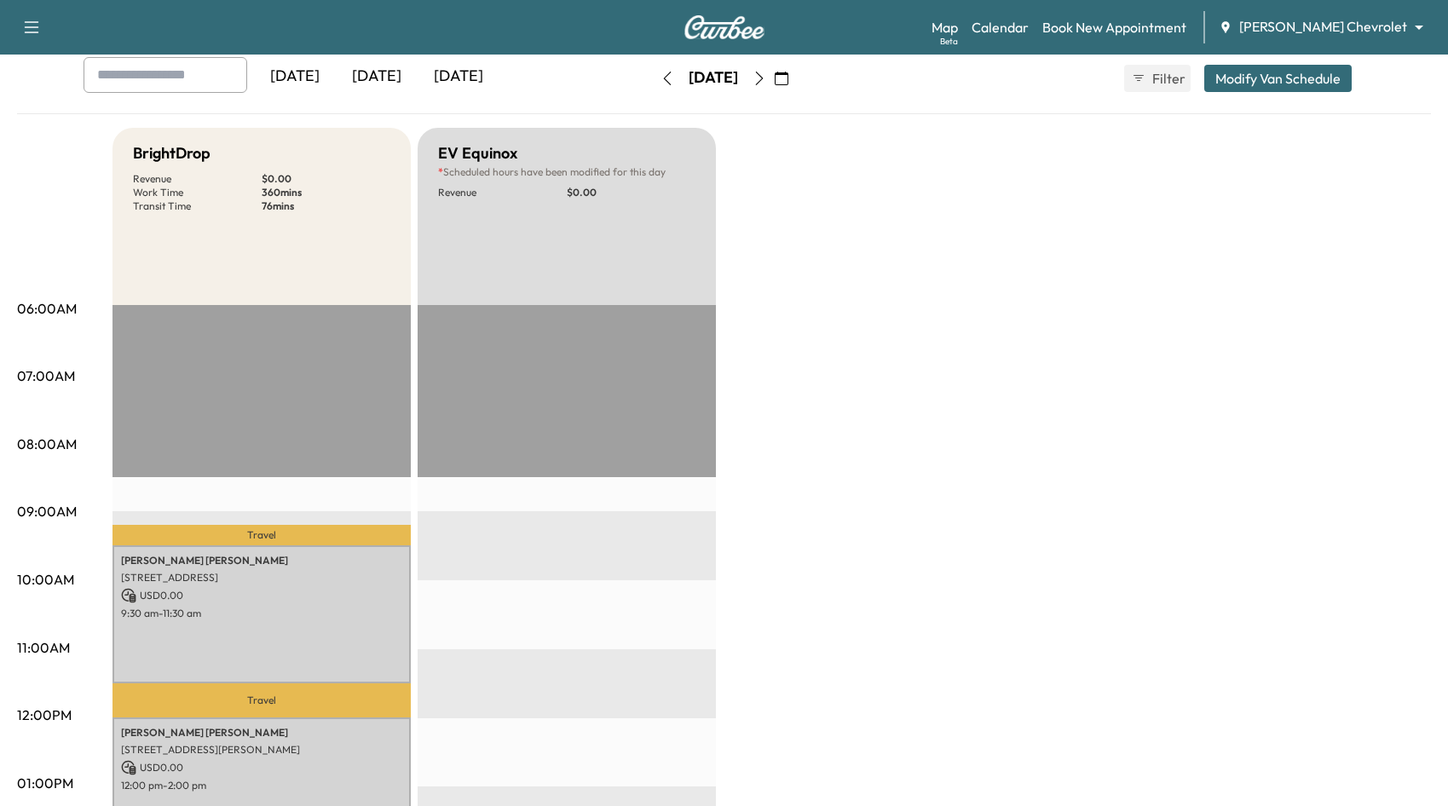
scroll to position [426, 0]
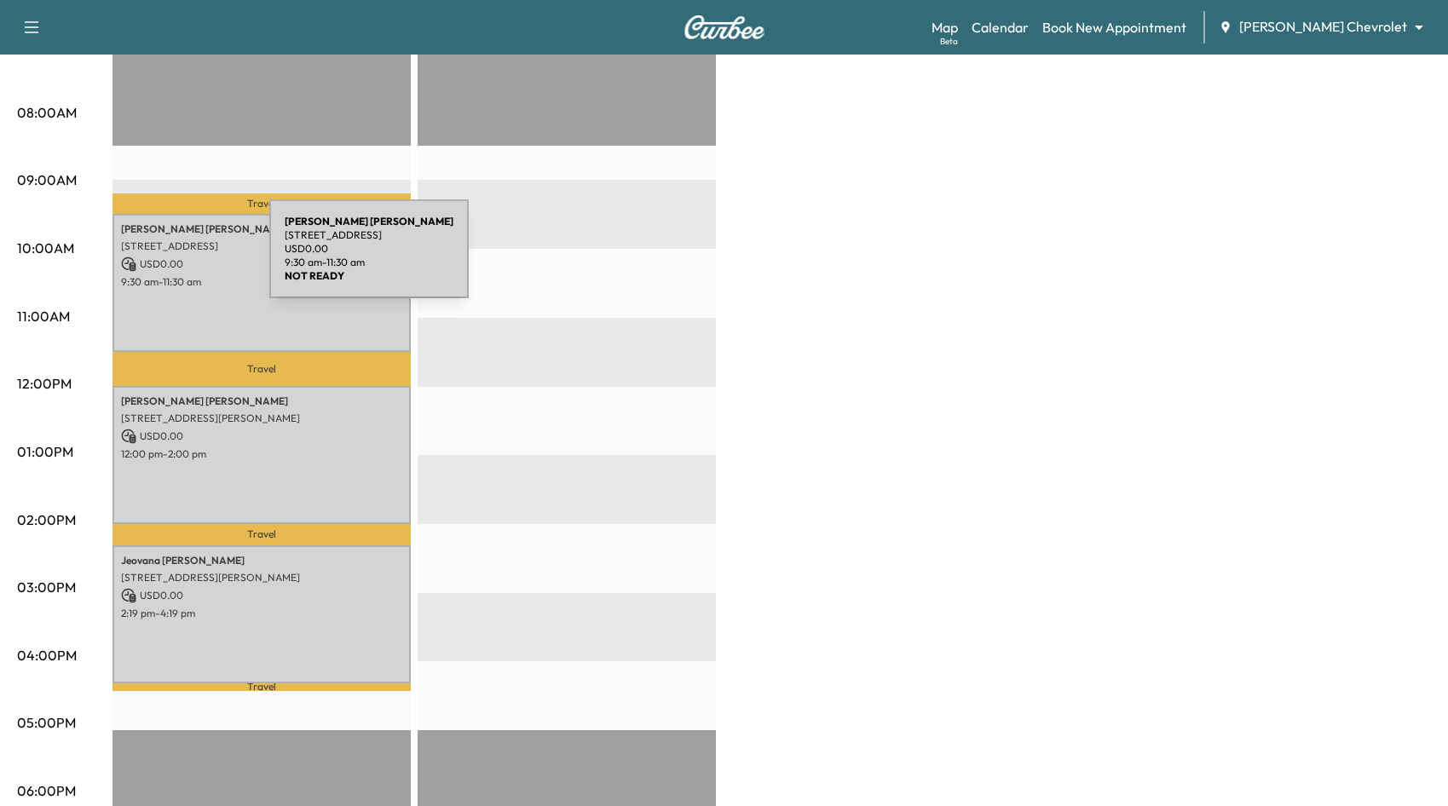
click at [193, 260] on p "USD 0.00" at bounding box center [261, 264] width 281 height 15
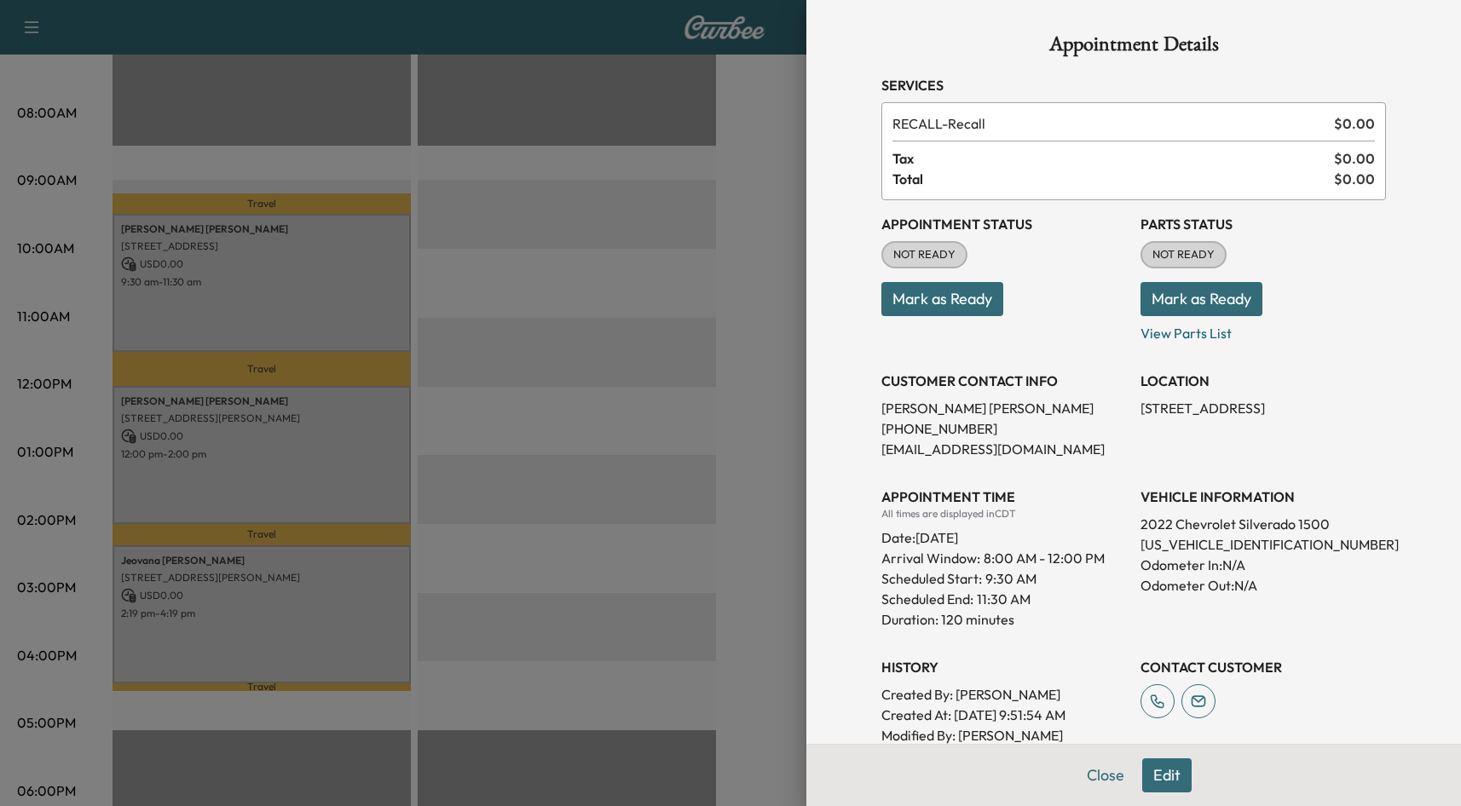
click at [640, 408] on div at bounding box center [730, 403] width 1461 height 806
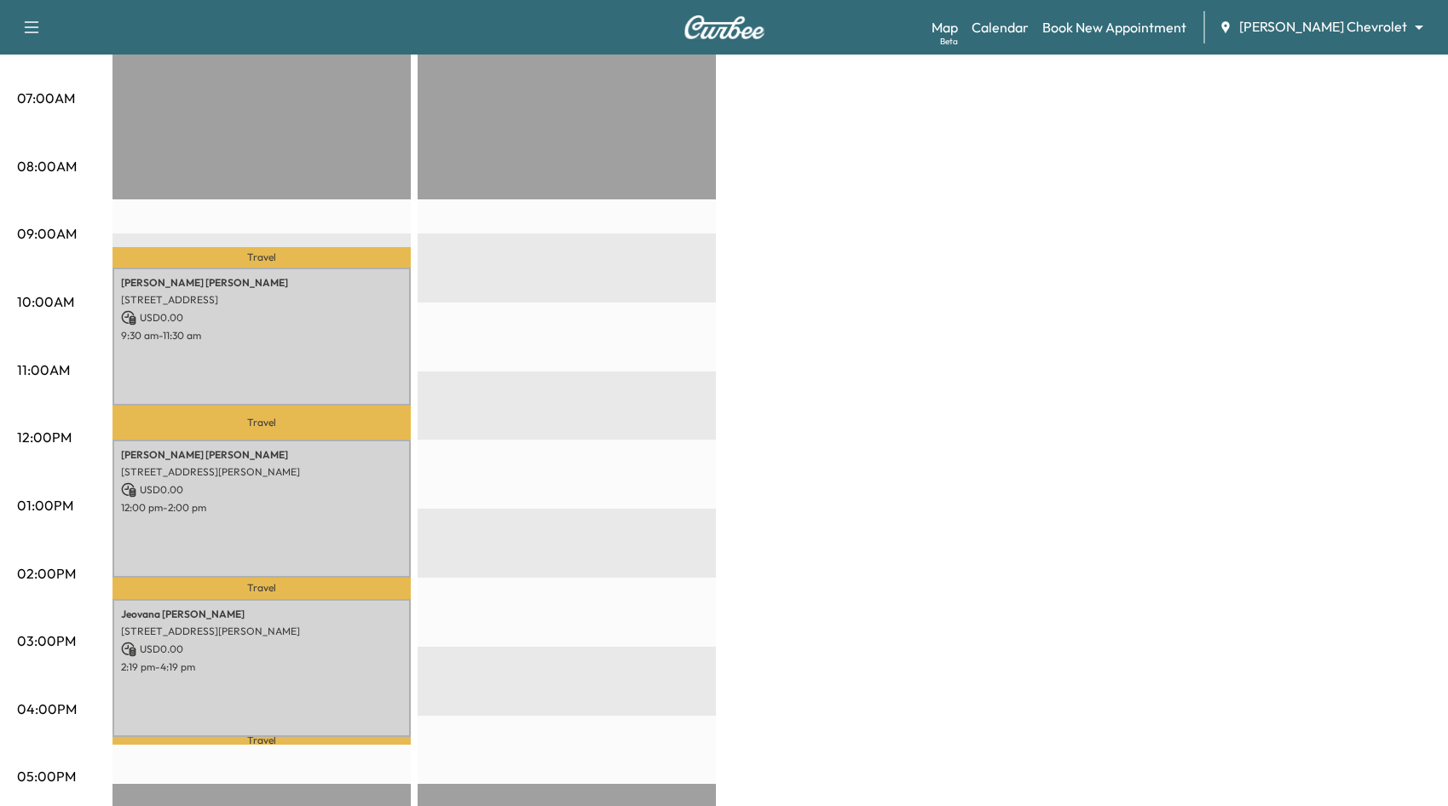
scroll to position [371, 0]
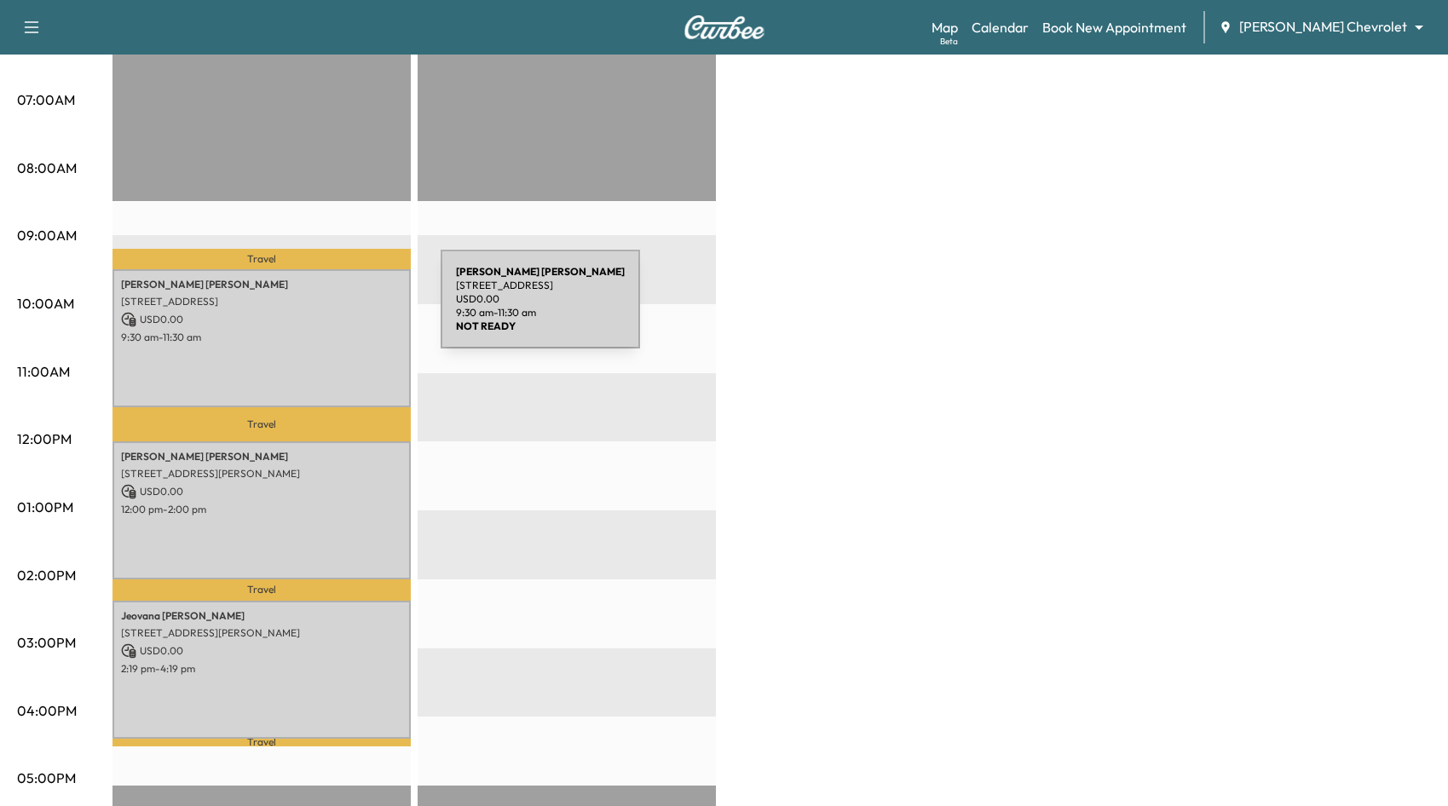
click at [313, 312] on p "USD 0.00" at bounding box center [261, 319] width 281 height 15
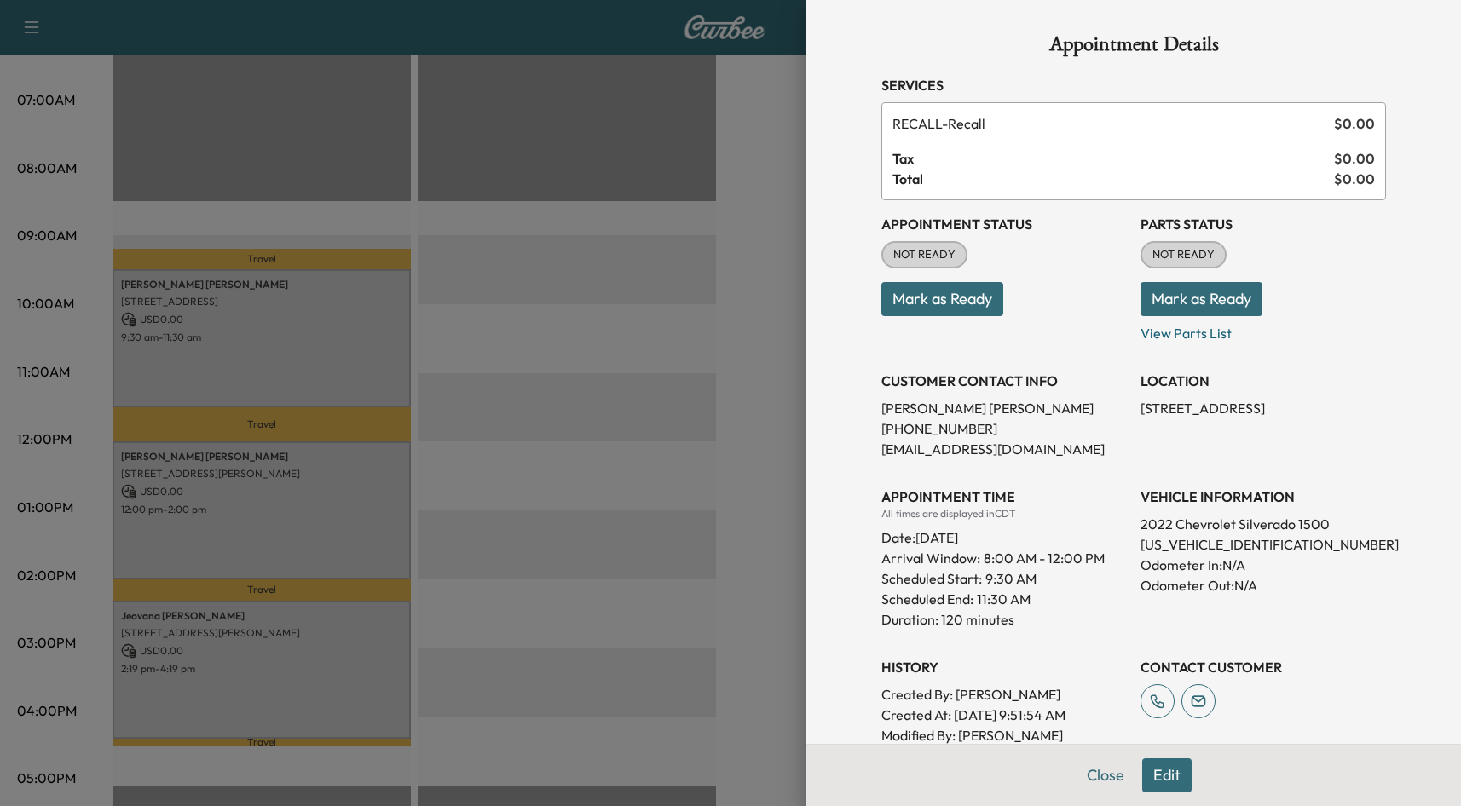
click at [583, 500] on div at bounding box center [730, 403] width 1461 height 806
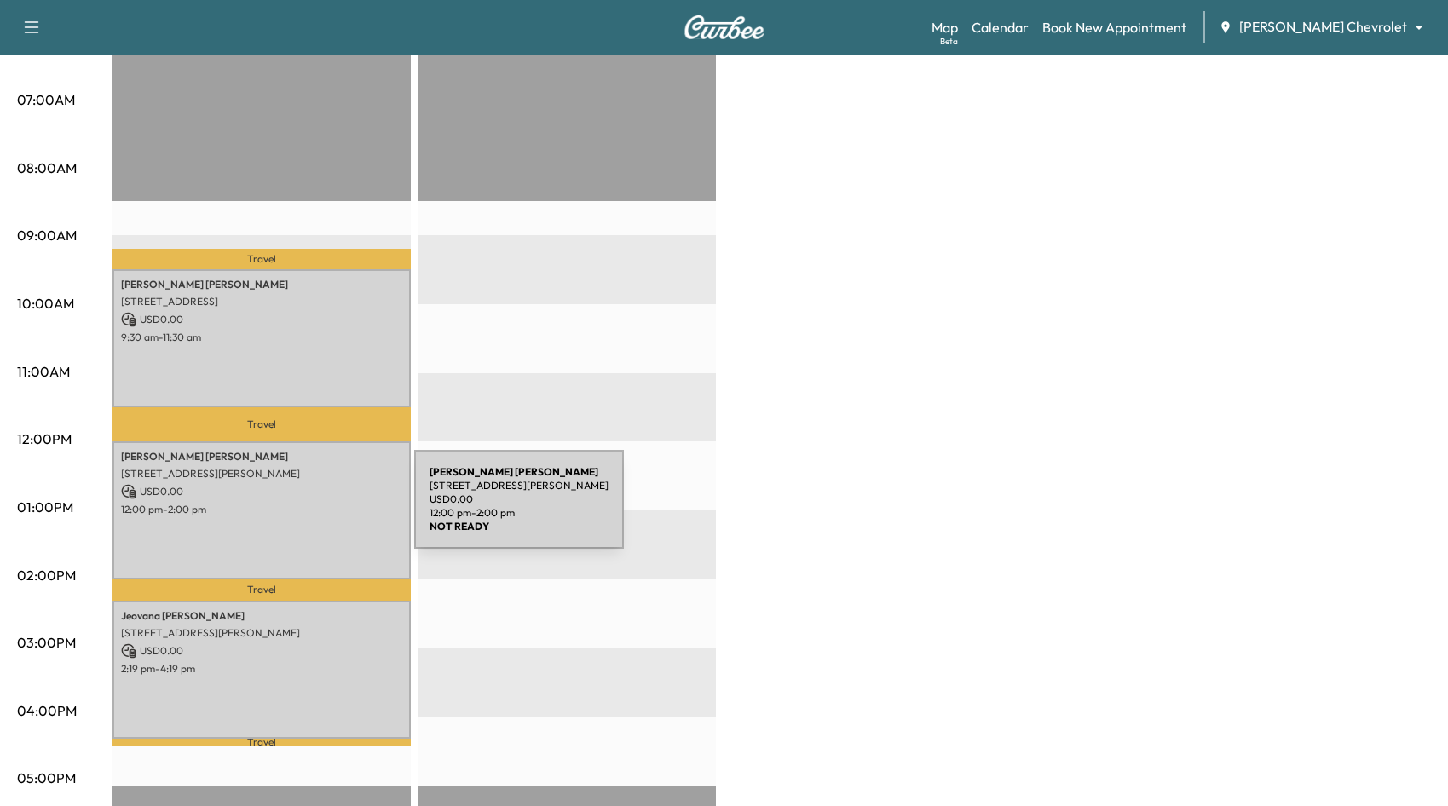
click at [286, 508] on p "12:00 pm - 2:00 pm" at bounding box center [261, 510] width 281 height 14
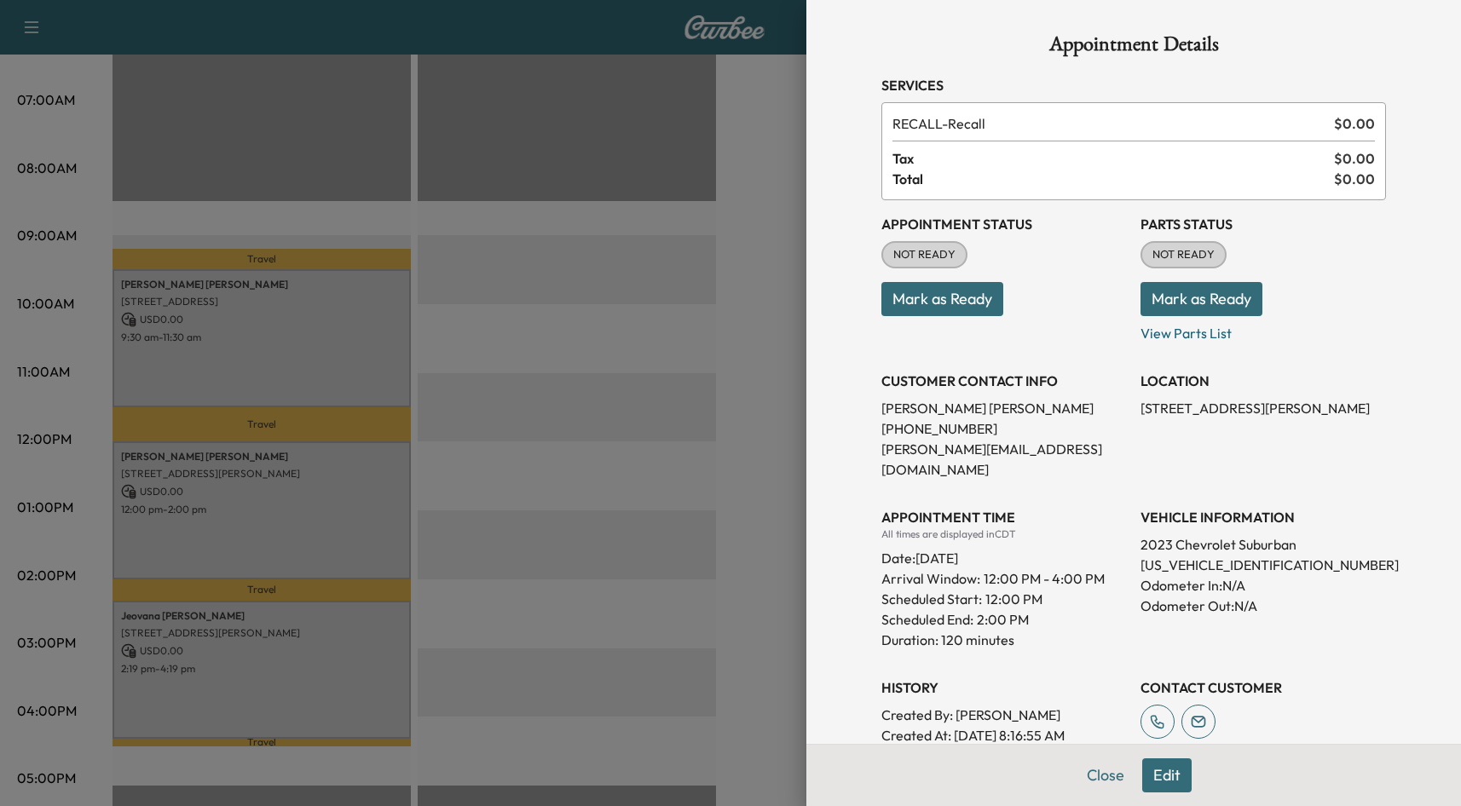
click at [504, 557] on div at bounding box center [730, 403] width 1461 height 806
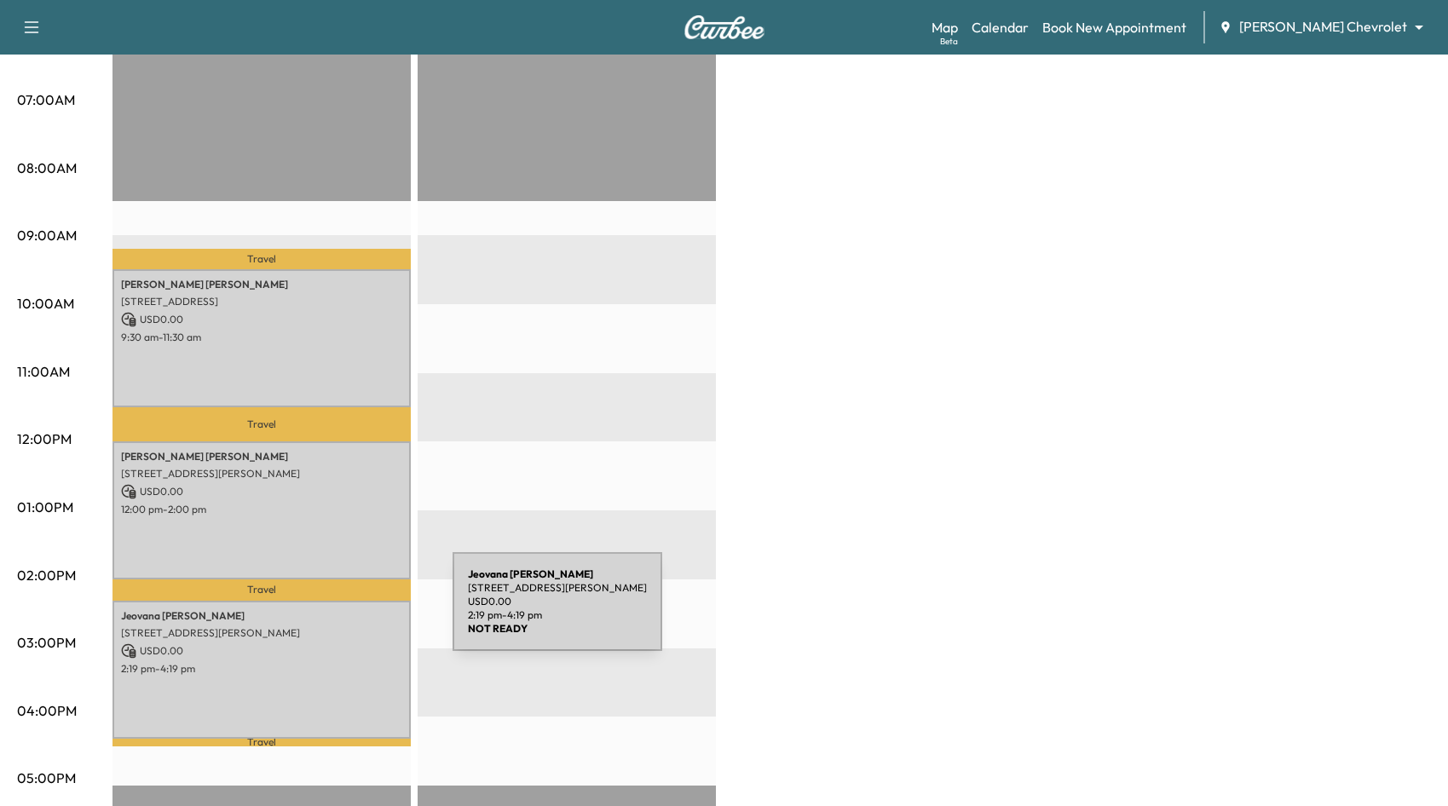
click at [328, 619] on div "[PERSON_NAME] [STREET_ADDRESS][PERSON_NAME] USD 0.00 2:19 pm - 4:19 pm" at bounding box center [262, 670] width 298 height 138
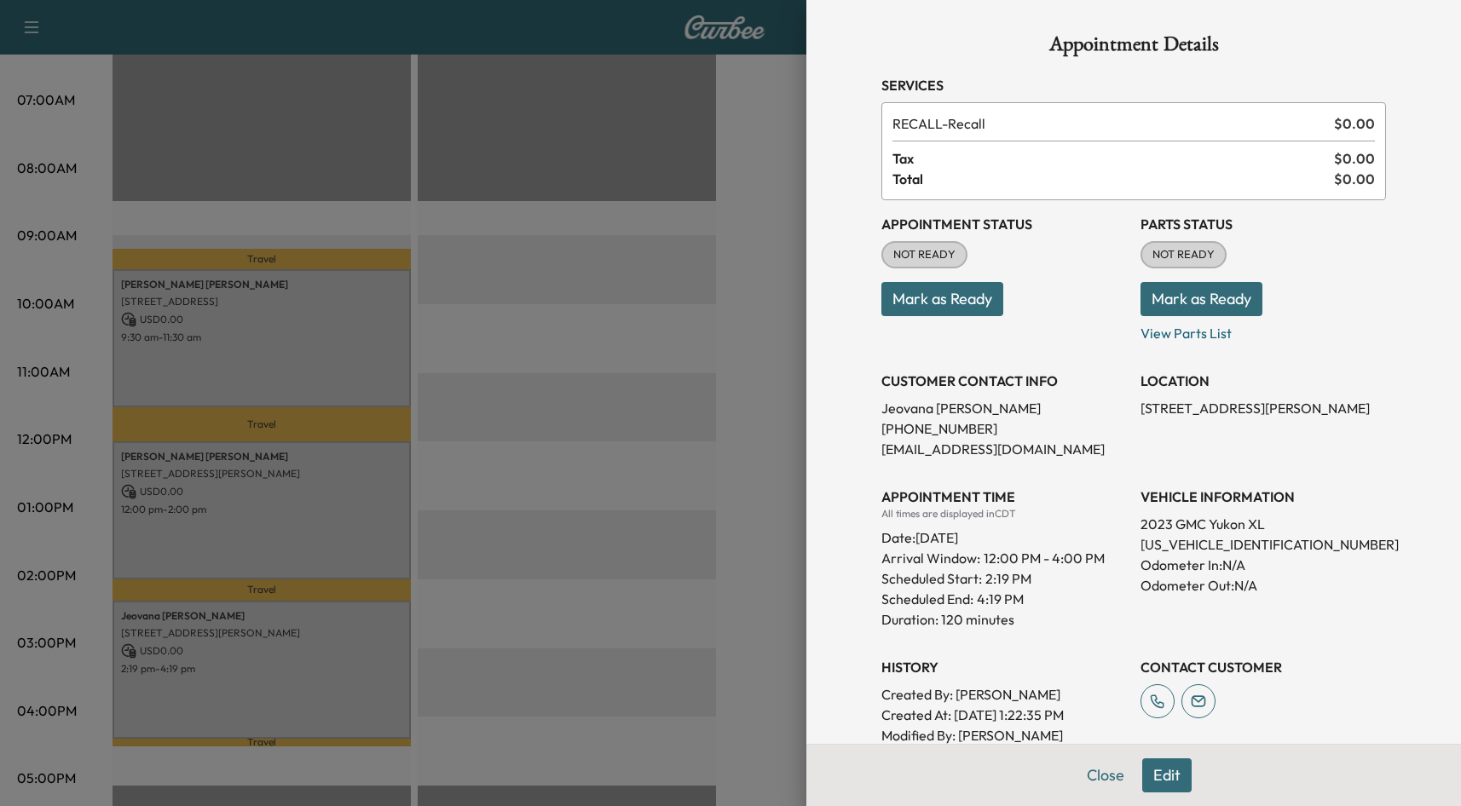
click at [534, 574] on div at bounding box center [730, 403] width 1461 height 806
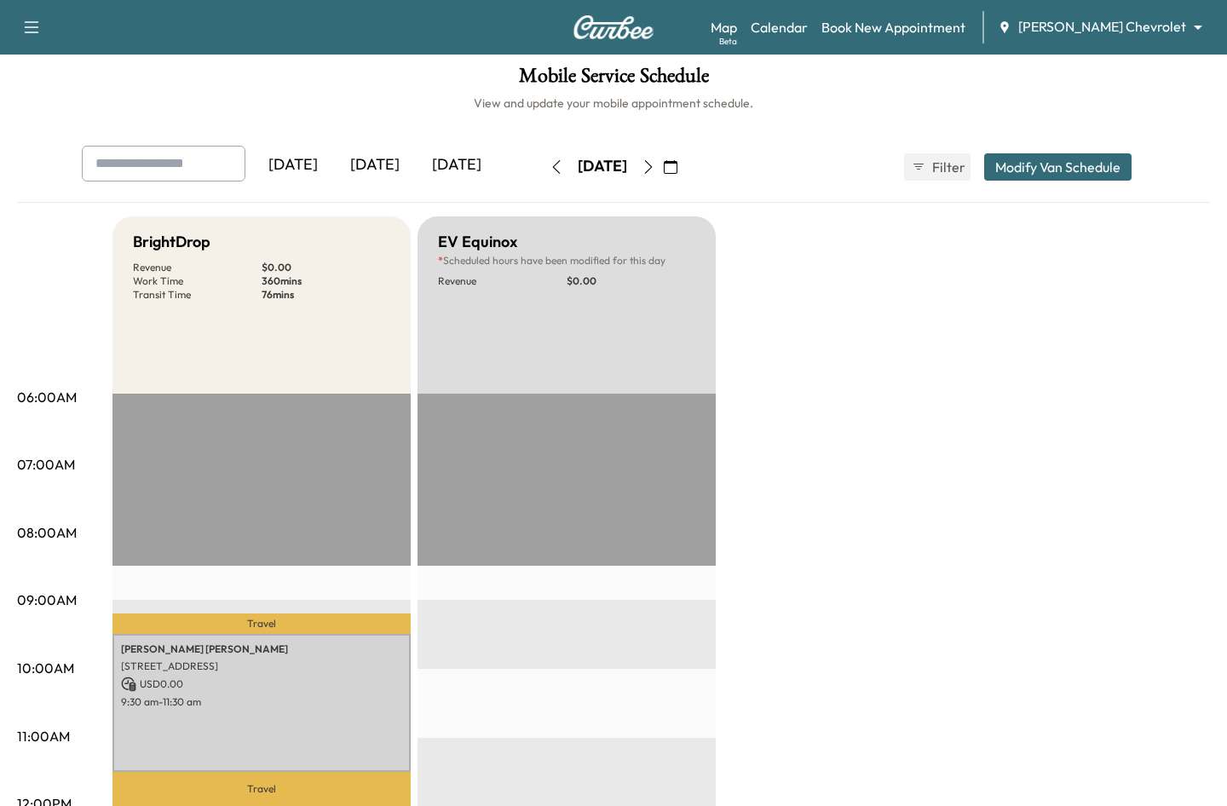
scroll to position [0, 0]
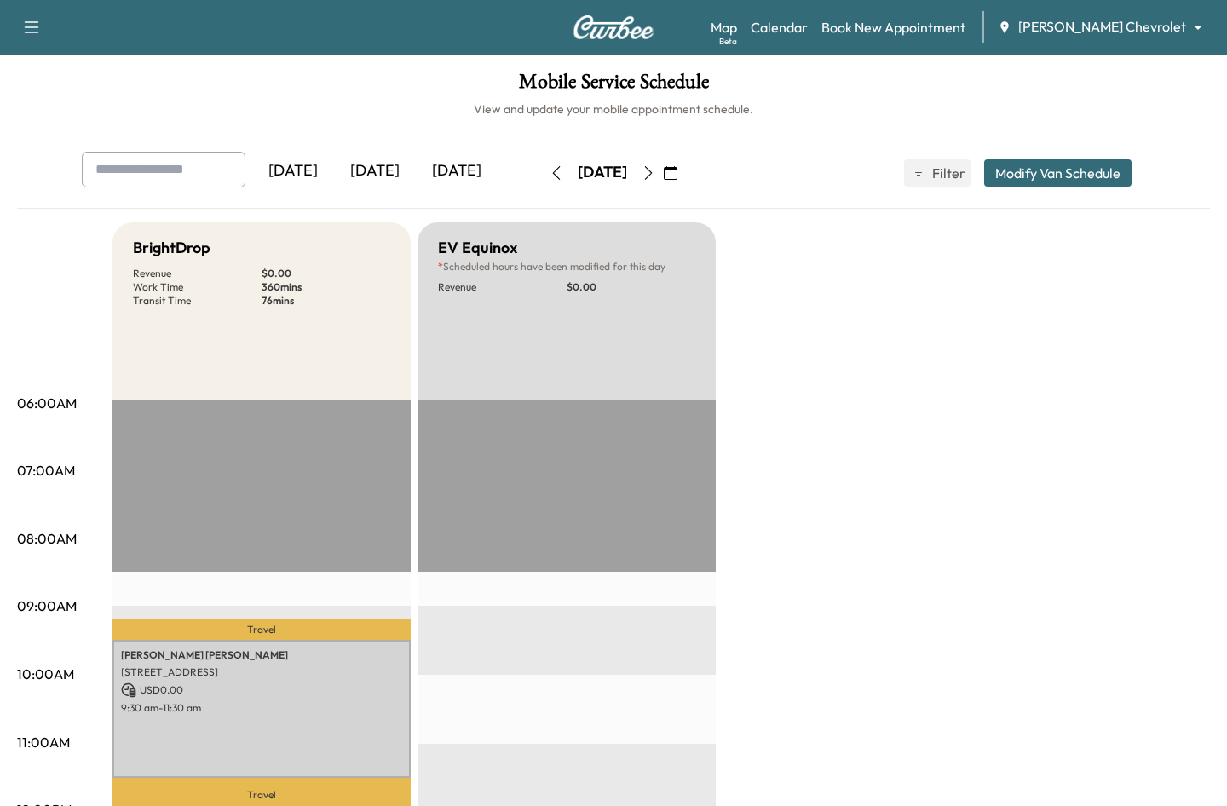
click at [685, 182] on button "button" at bounding box center [670, 172] width 29 height 27
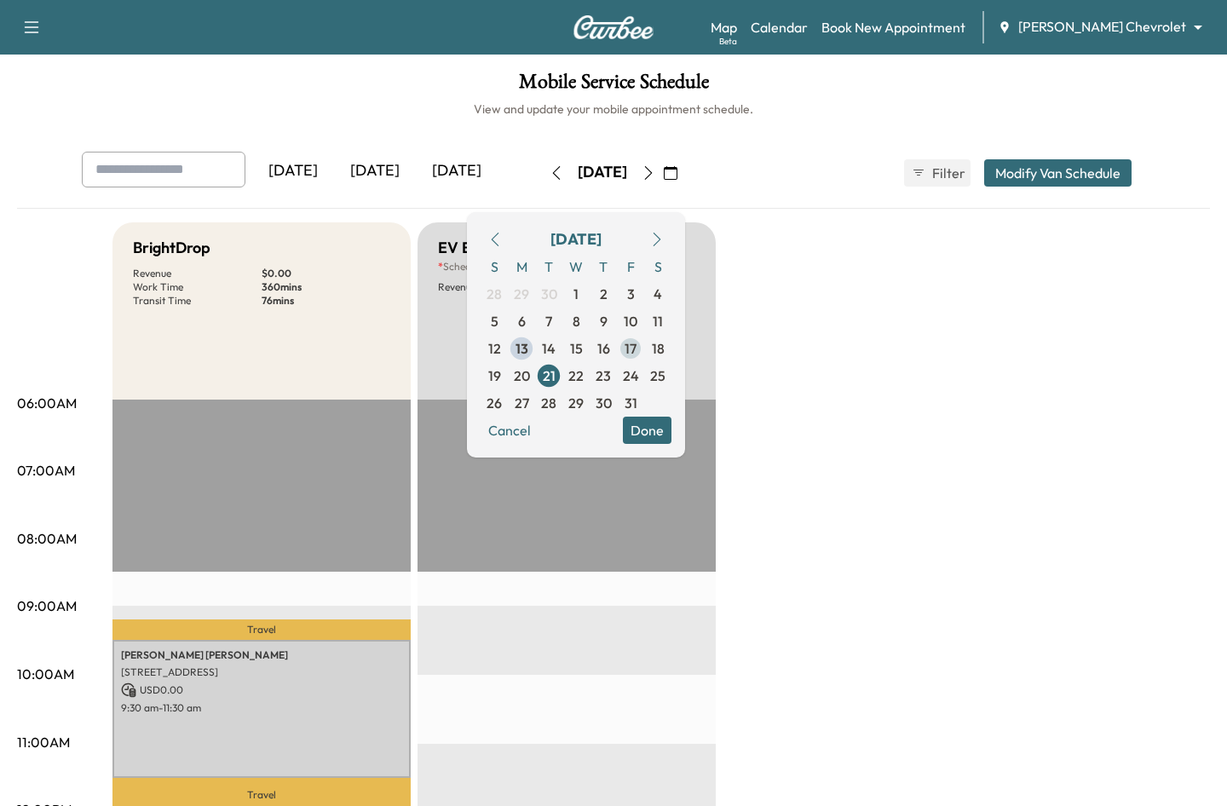
click at [637, 348] on span "17" at bounding box center [631, 348] width 12 height 20
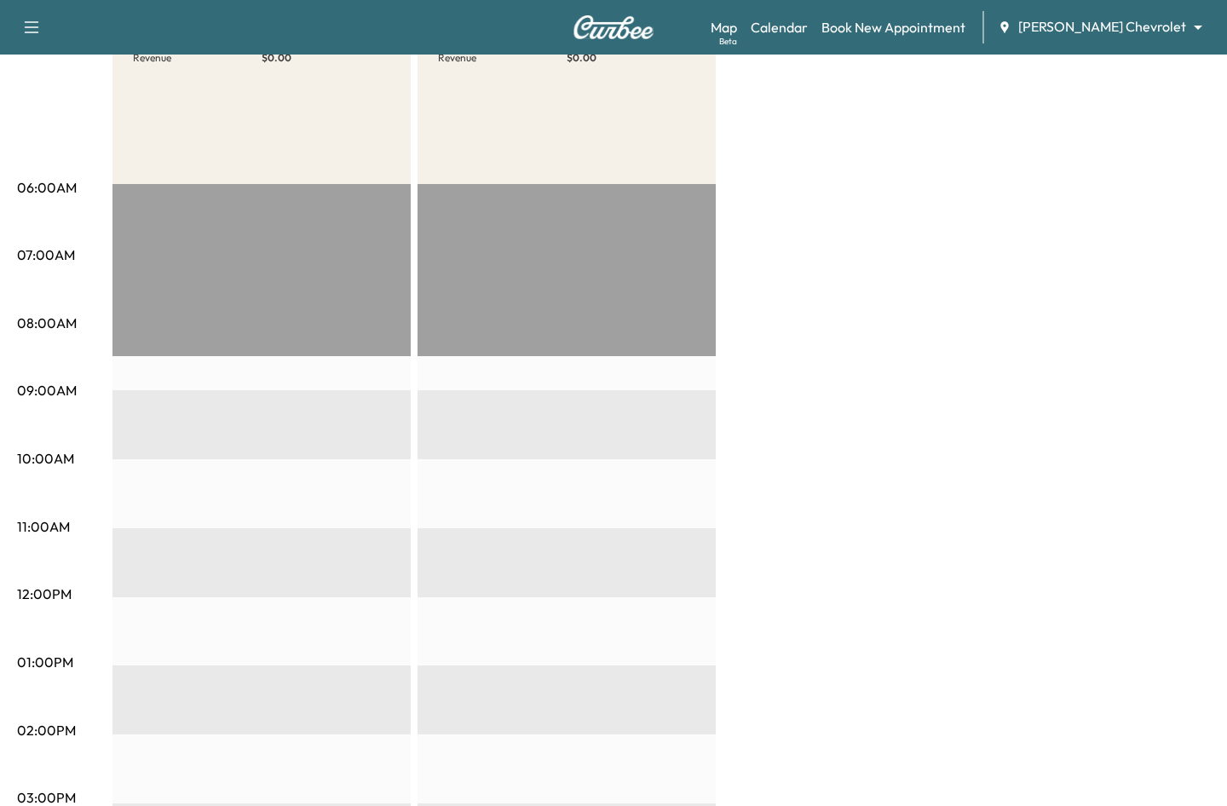
scroll to position [30, 0]
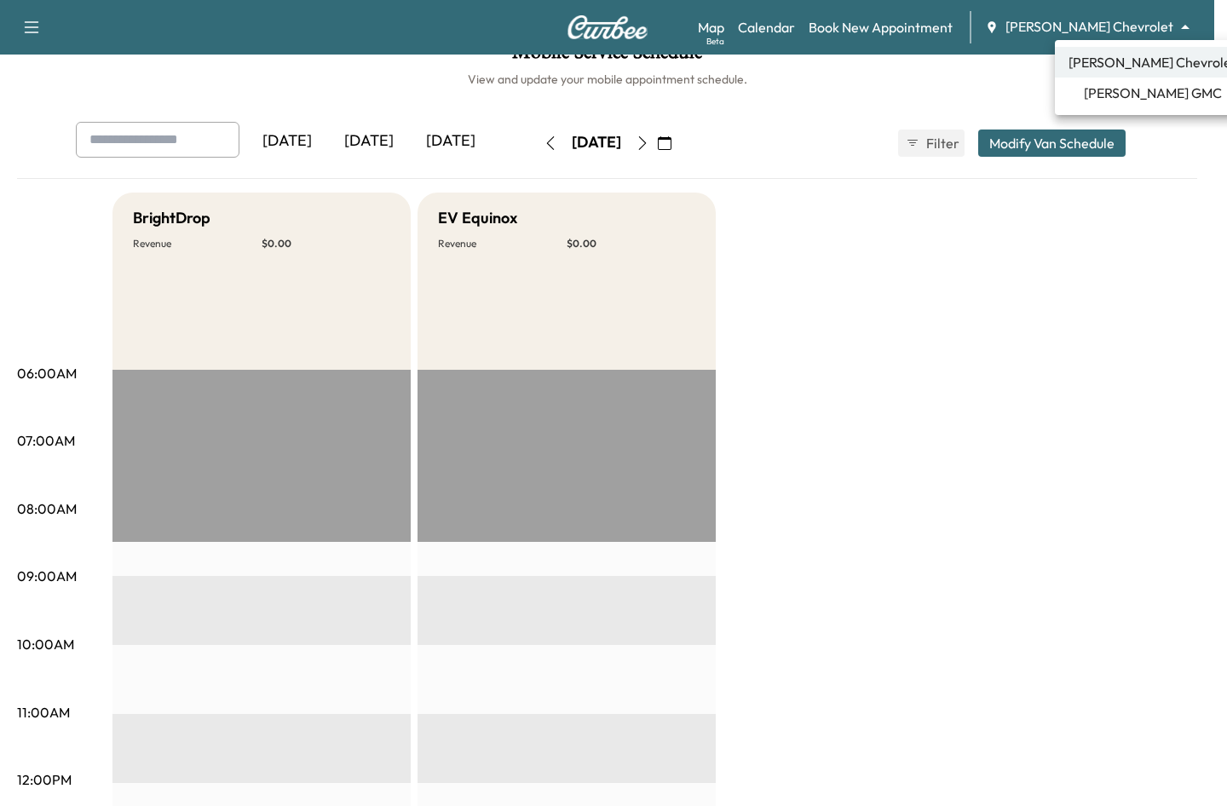
click at [1128, 35] on body "Support Log Out Map Beta Calendar Book New Appointment [PERSON_NAME] Chevrolet …" at bounding box center [613, 373] width 1227 height 806
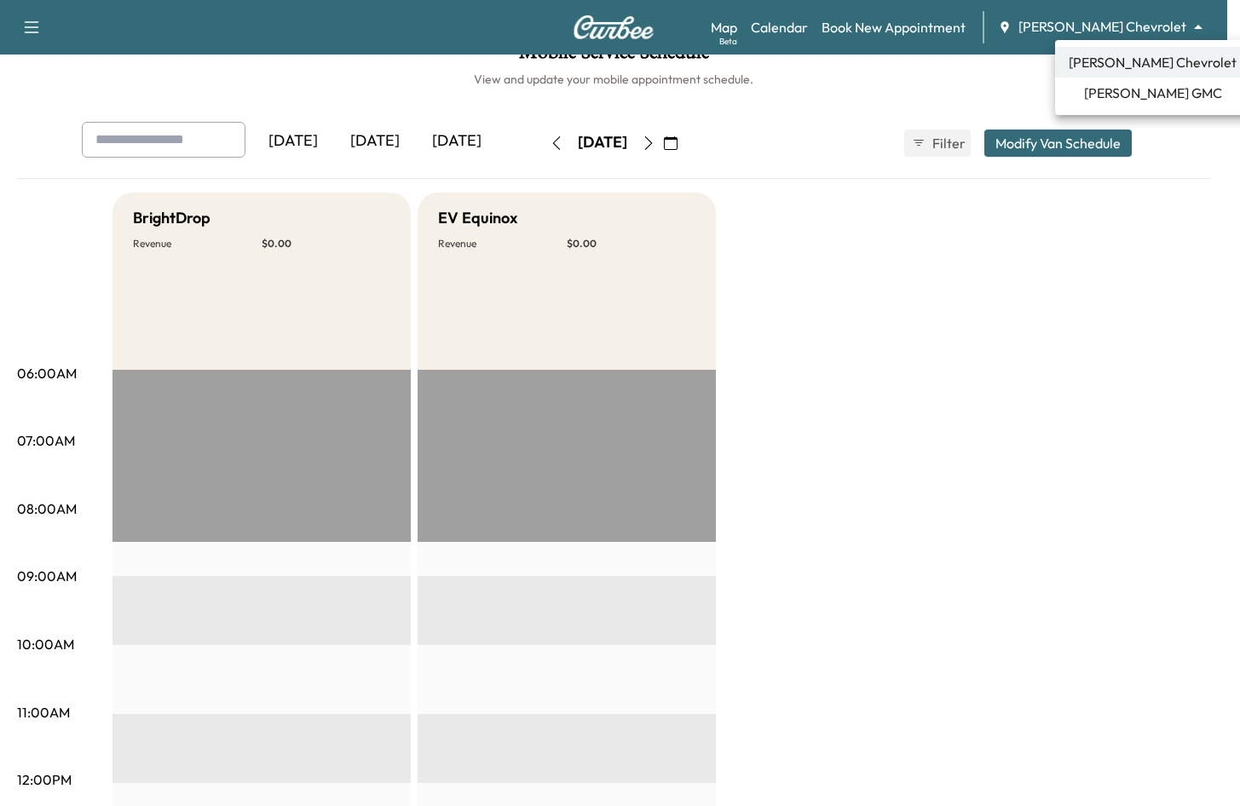
click at [1134, 97] on span "[PERSON_NAME] GMC" at bounding box center [1153, 93] width 138 height 20
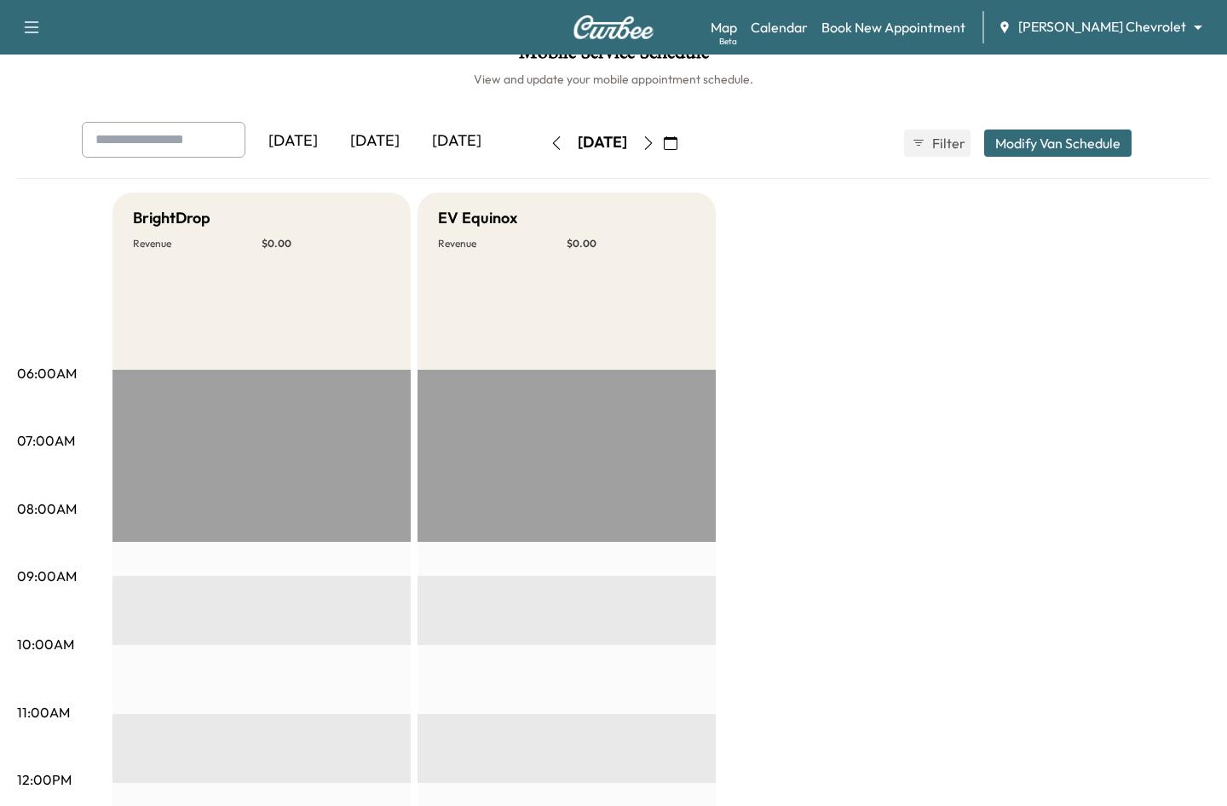
scroll to position [0, 0]
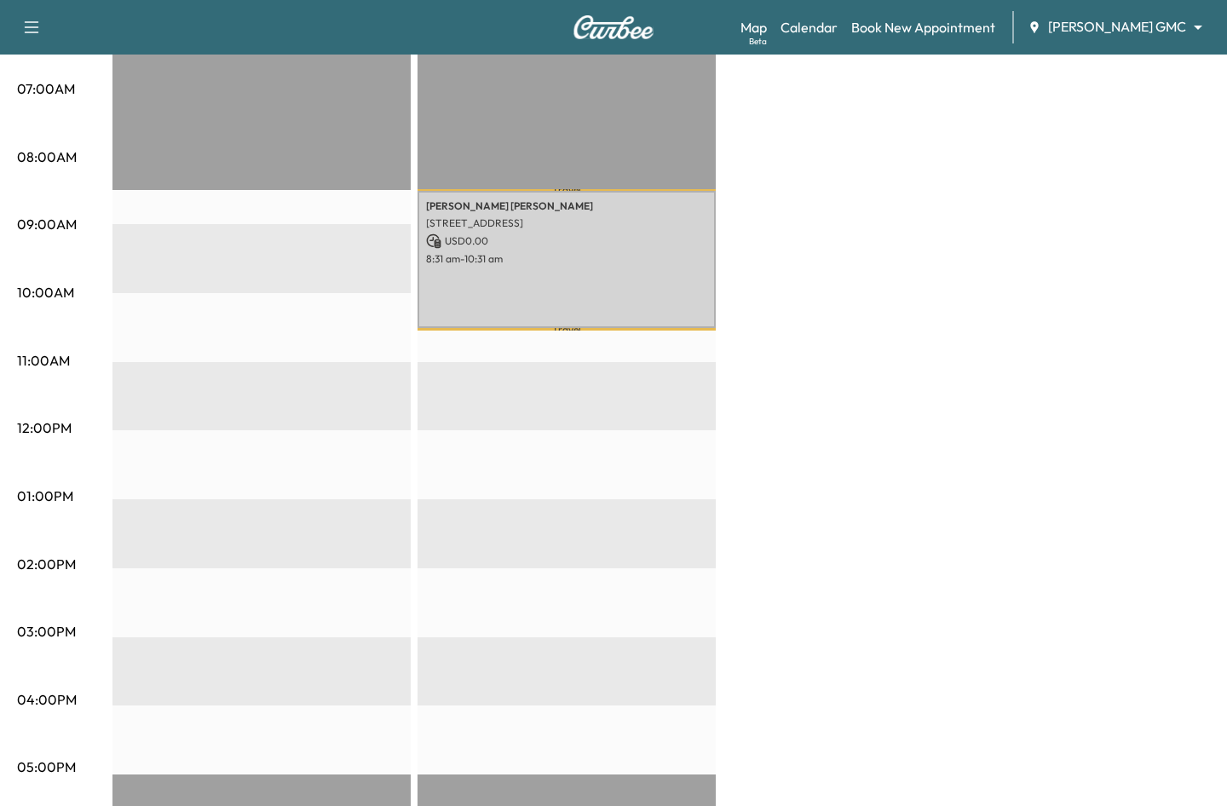
scroll to position [341, 0]
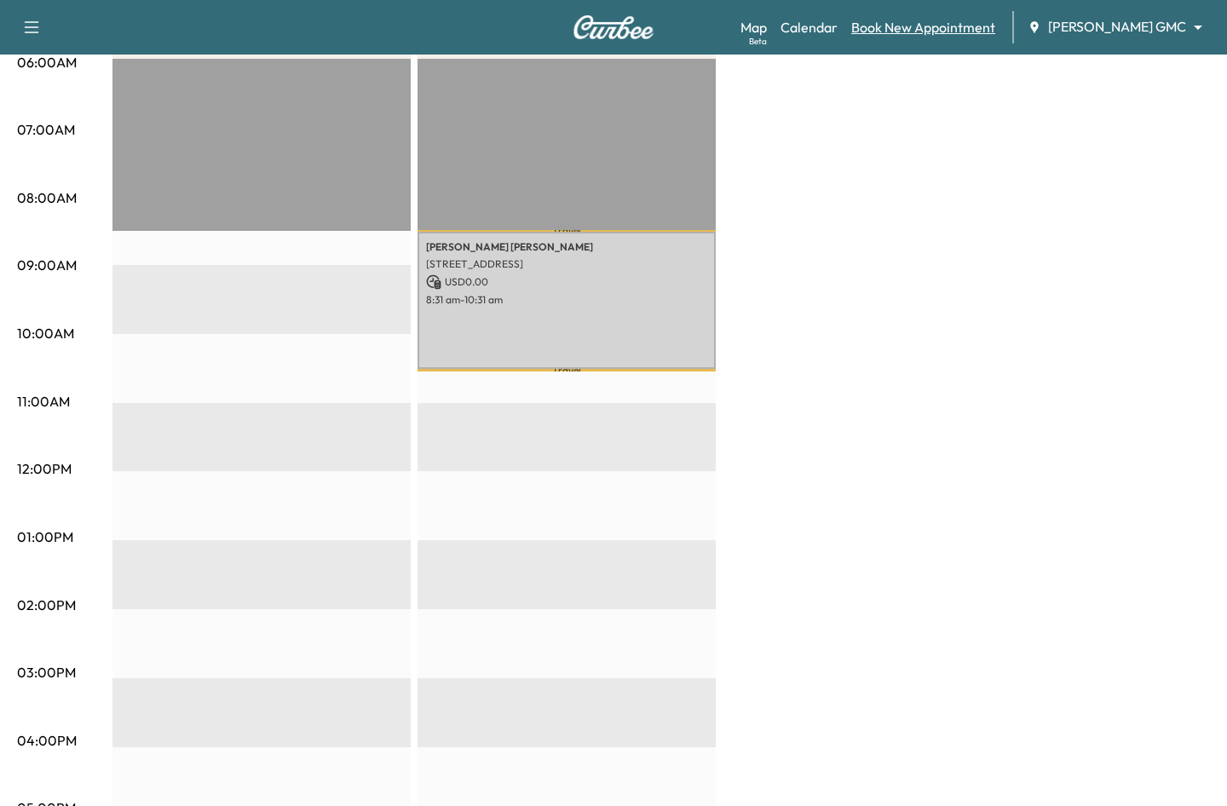
click at [971, 31] on link "Book New Appointment" at bounding box center [924, 27] width 144 height 20
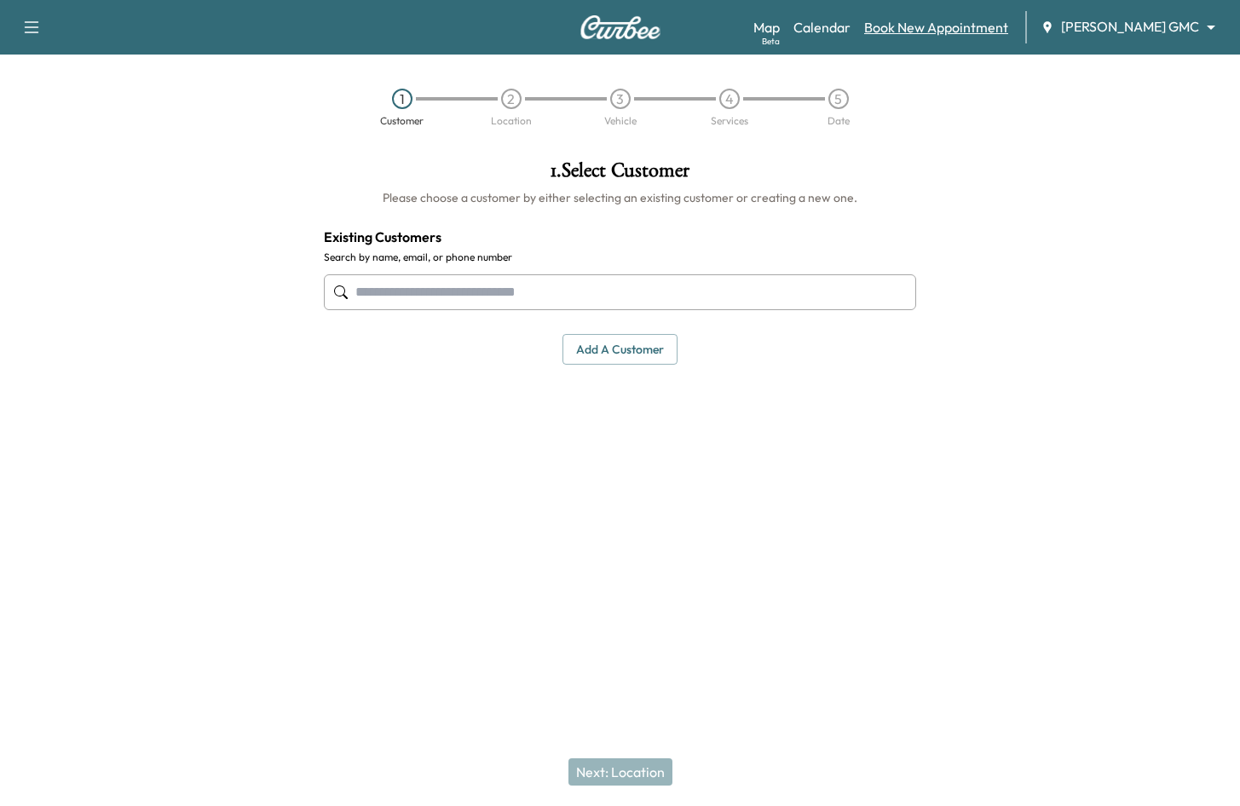
click at [962, 26] on link "Book New Appointment" at bounding box center [936, 27] width 144 height 20
click at [848, 19] on link "Calendar" at bounding box center [822, 27] width 57 height 20
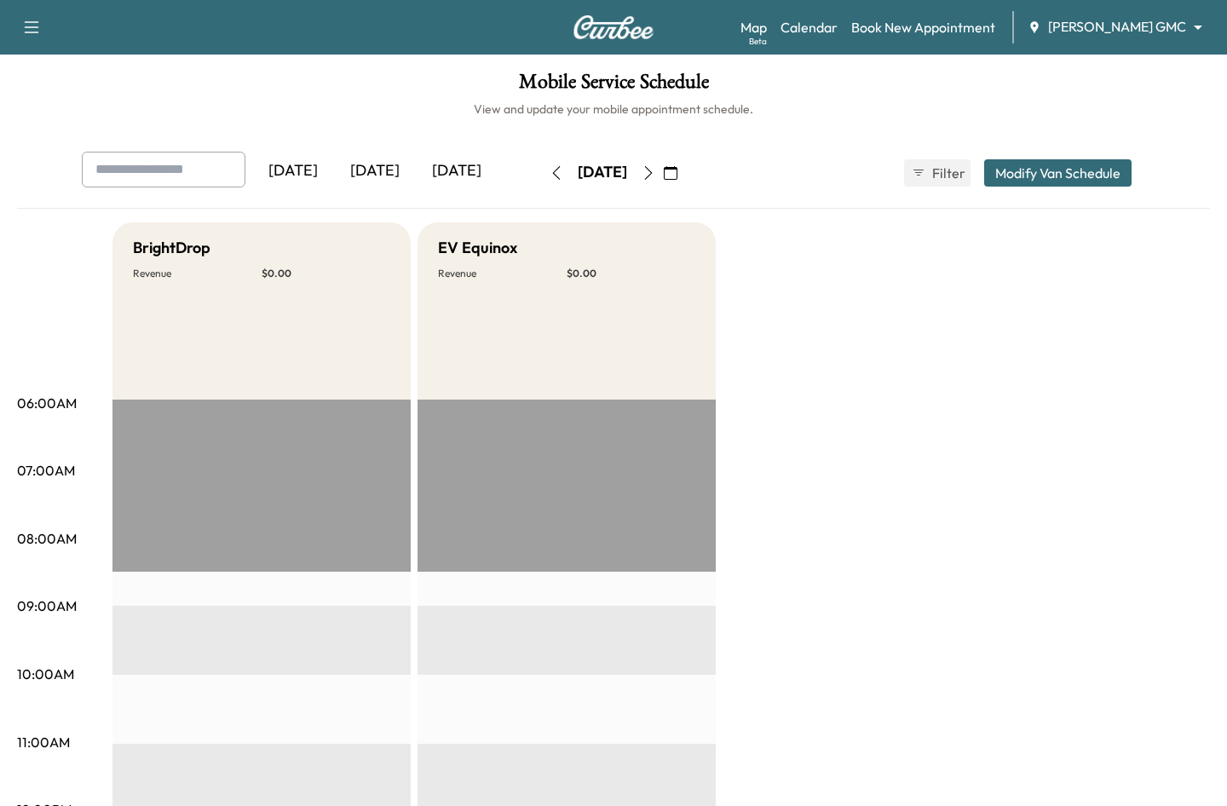
click at [678, 169] on icon "button" at bounding box center [671, 173] width 14 height 14
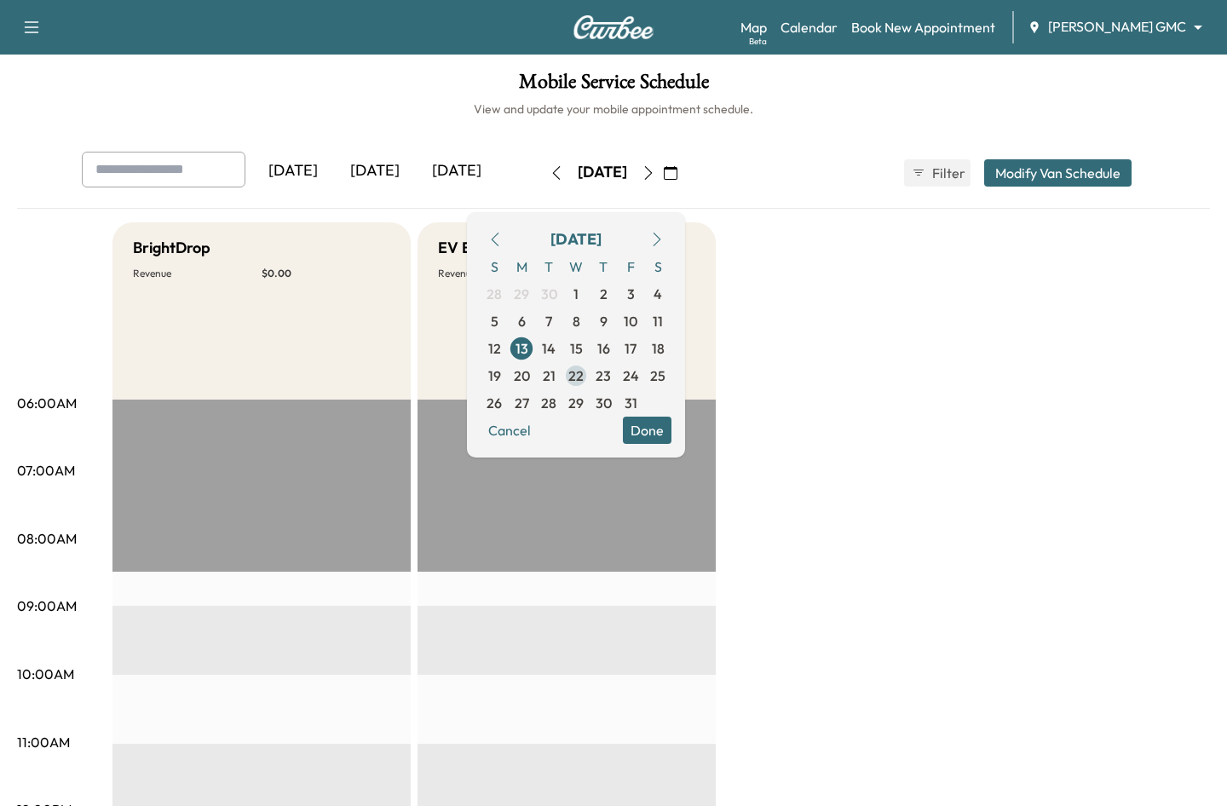
click at [584, 375] on span "22" at bounding box center [576, 376] width 15 height 20
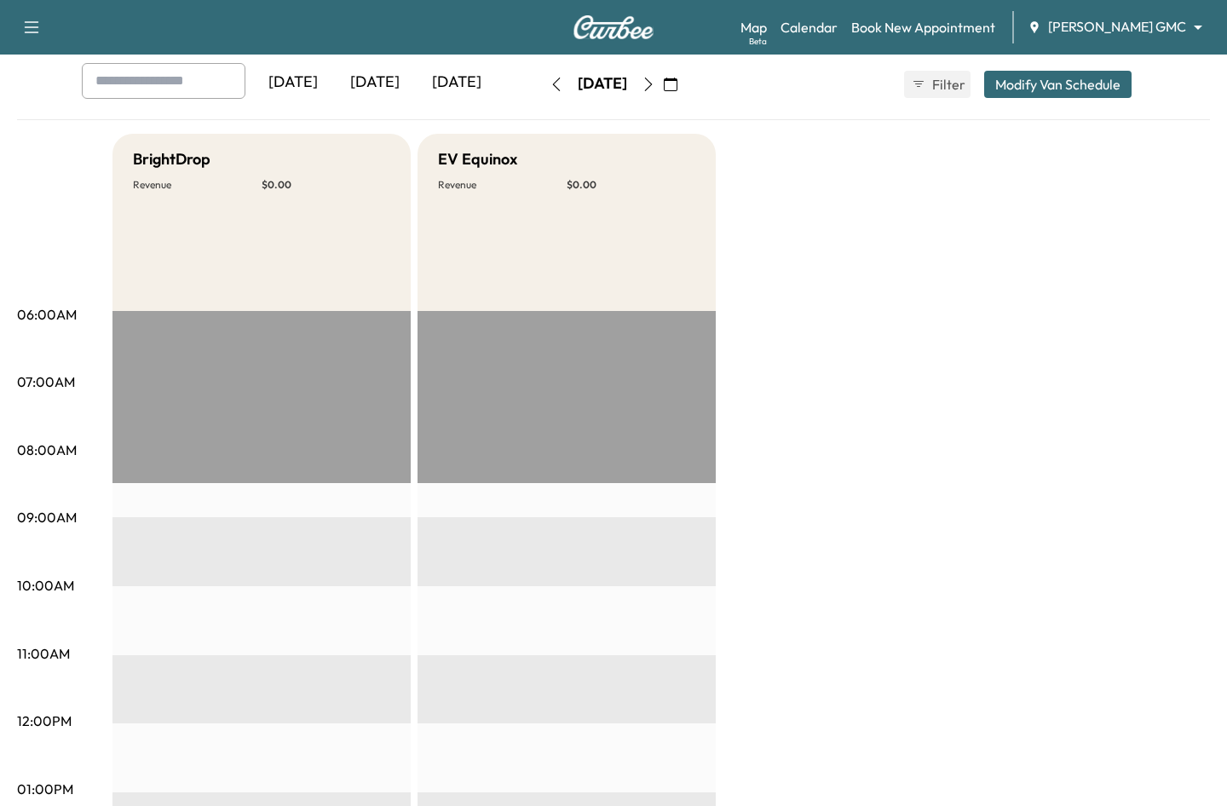
scroll to position [85, 0]
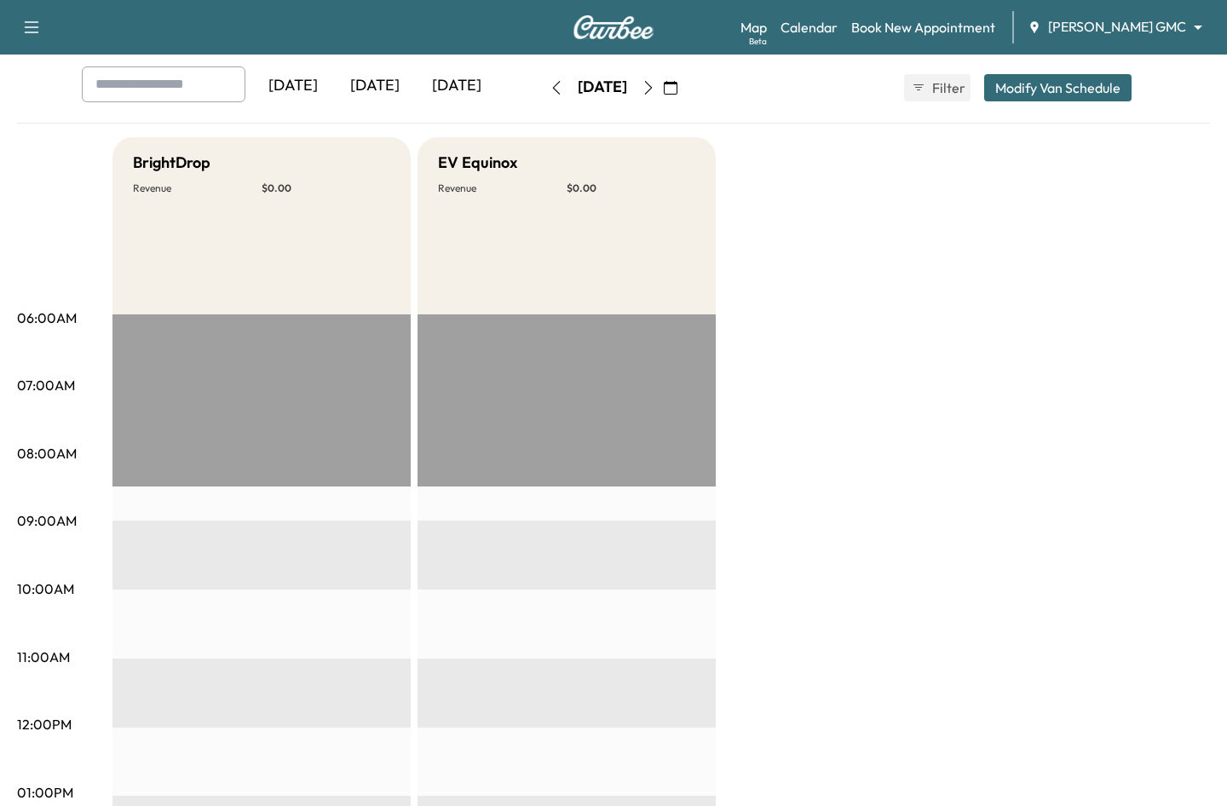
click at [678, 87] on icon "button" at bounding box center [671, 88] width 14 height 14
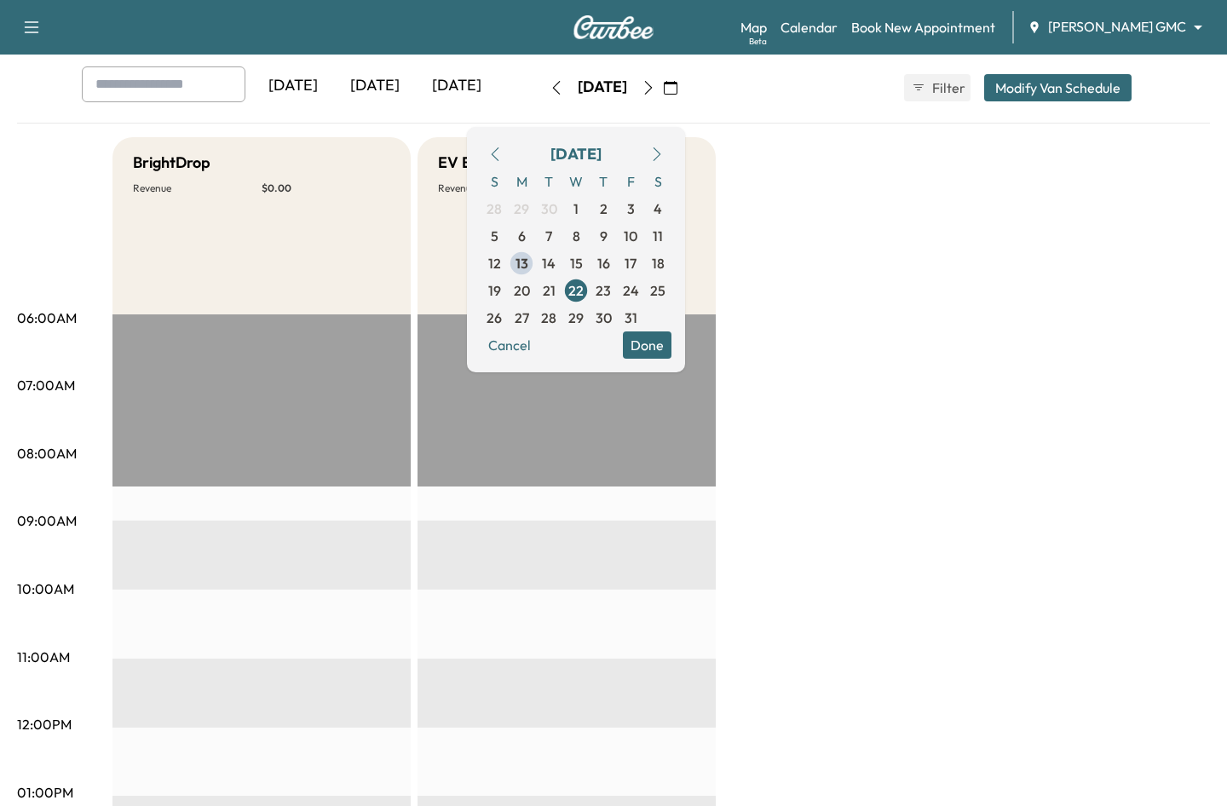
click at [865, 330] on div "BrightDrop Revenue $ 0.00 EV Equinox Revenue $ 0.00" at bounding box center [662, 776] width 1098 height 1279
click at [678, 89] on icon "button" at bounding box center [671, 88] width 14 height 14
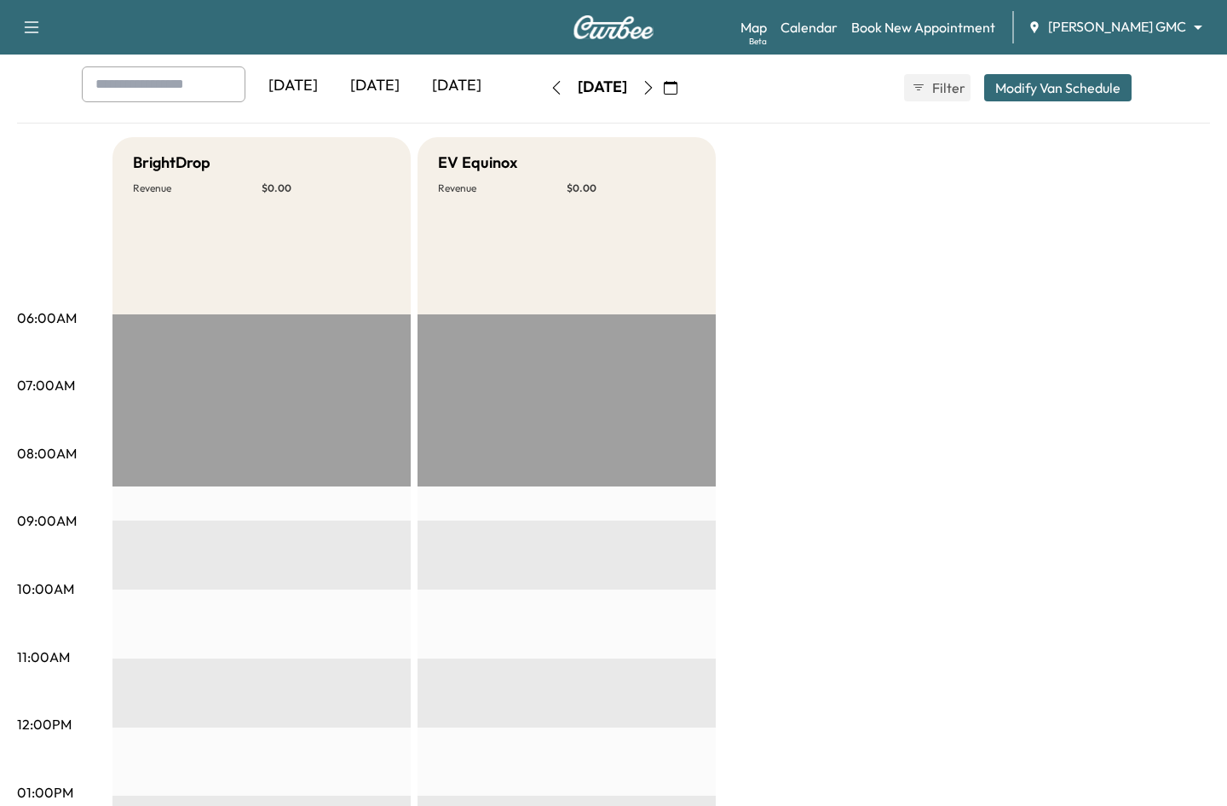
click at [678, 86] on icon "button" at bounding box center [671, 88] width 14 height 14
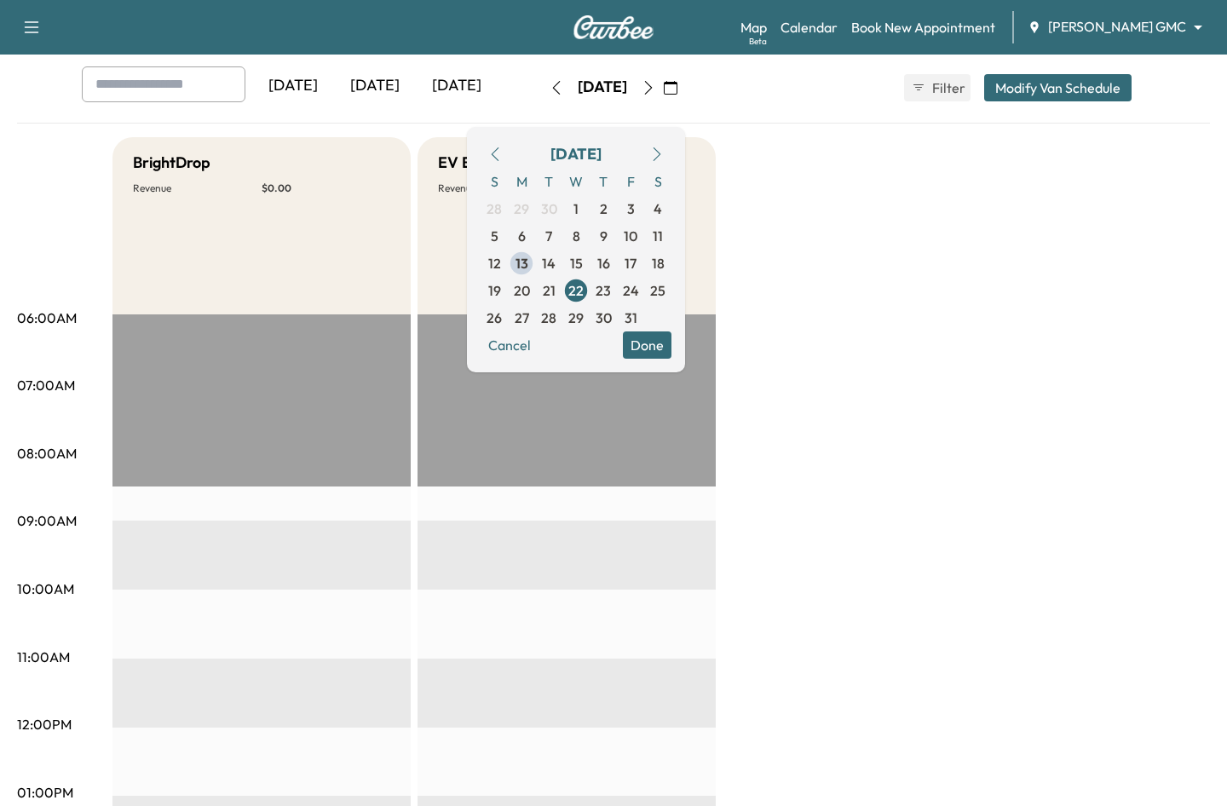
click at [678, 94] on icon "button" at bounding box center [671, 88] width 14 height 14
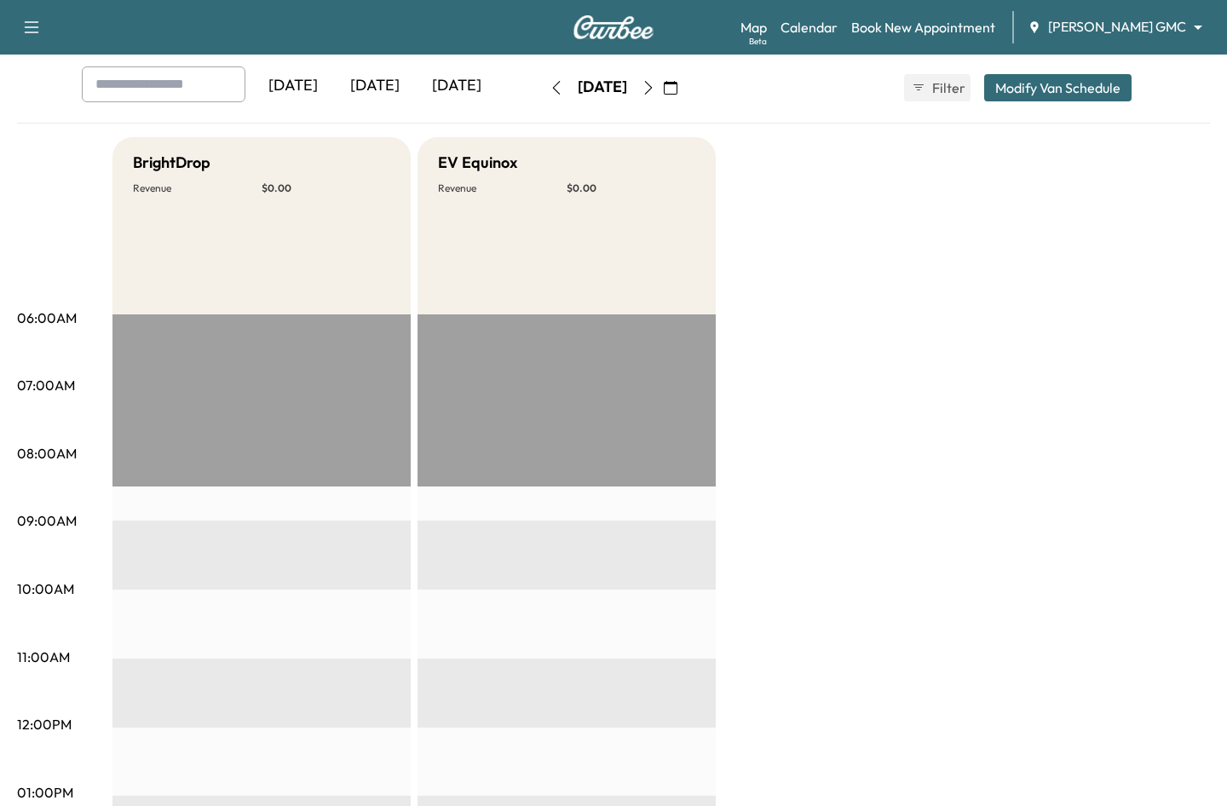
click at [685, 90] on button "button" at bounding box center [670, 87] width 29 height 27
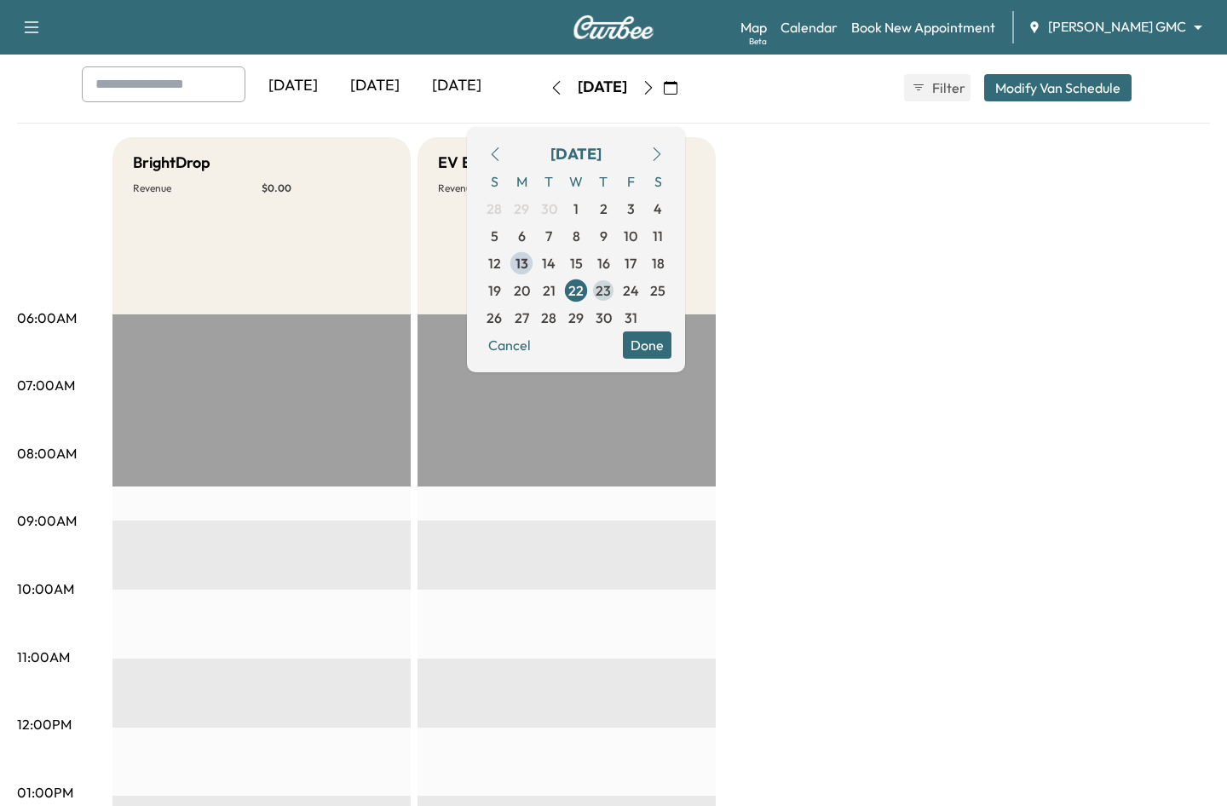
click at [611, 292] on span "23" at bounding box center [603, 290] width 15 height 20
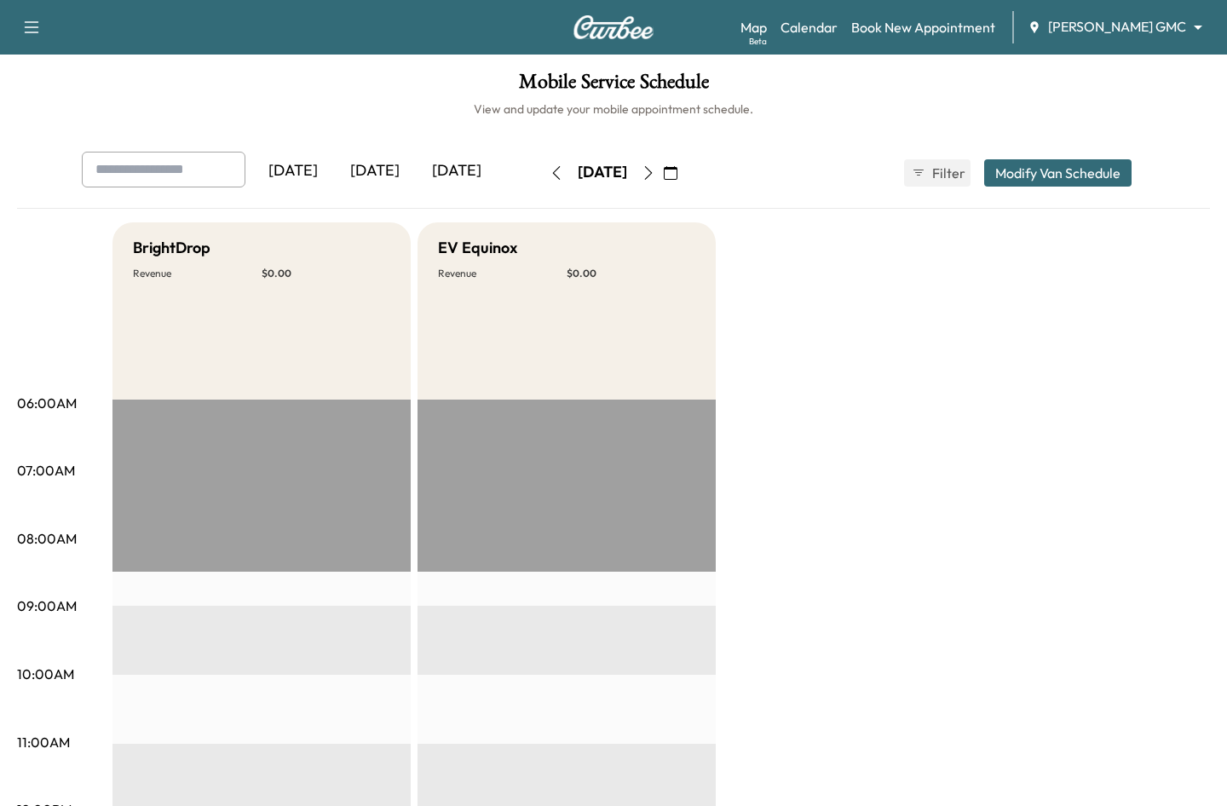
click at [678, 179] on icon "button" at bounding box center [671, 173] width 14 height 14
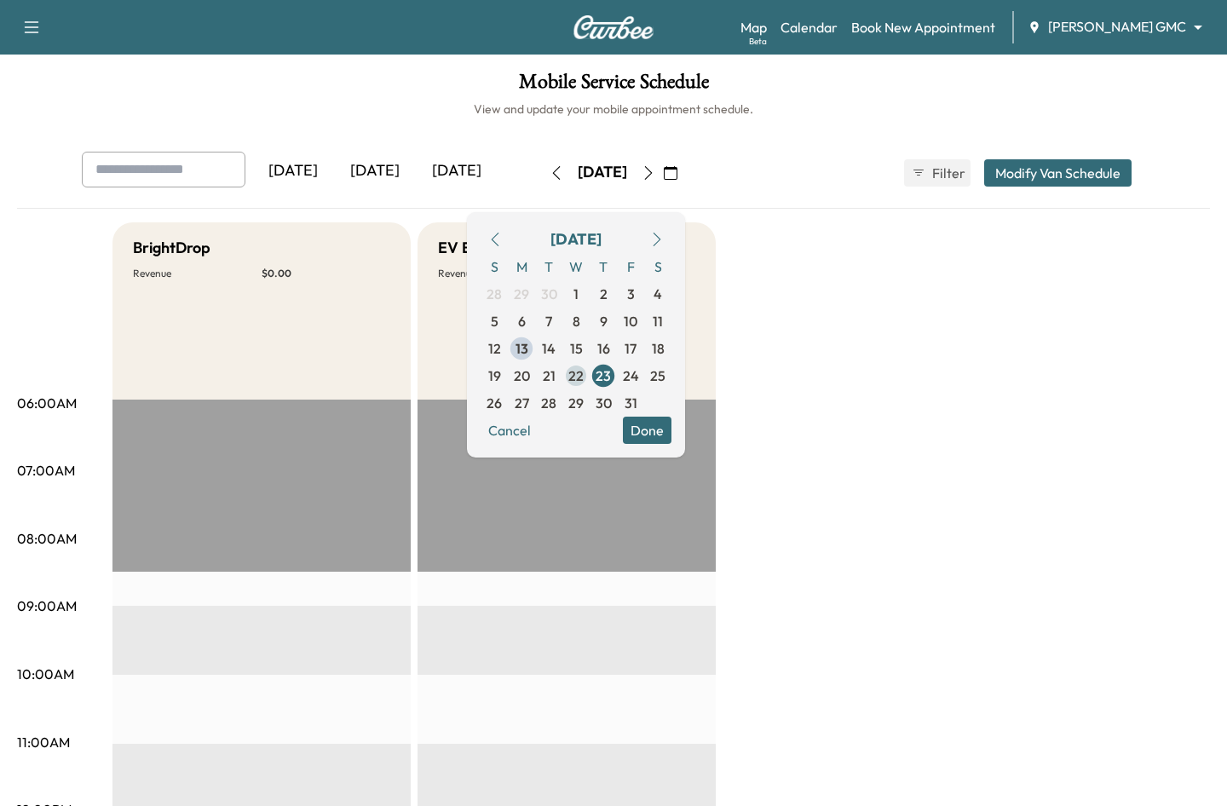
click at [584, 380] on span "22" at bounding box center [576, 376] width 15 height 20
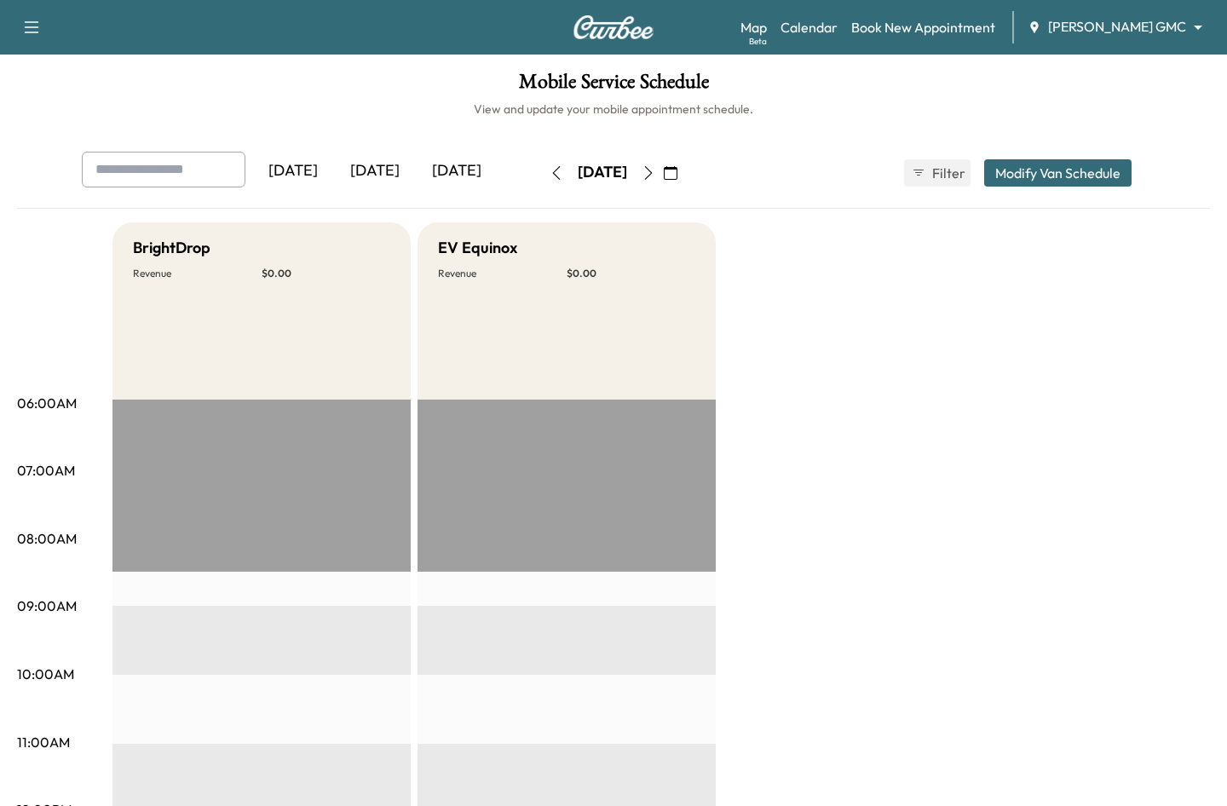
click at [685, 180] on button "button" at bounding box center [670, 172] width 29 height 27
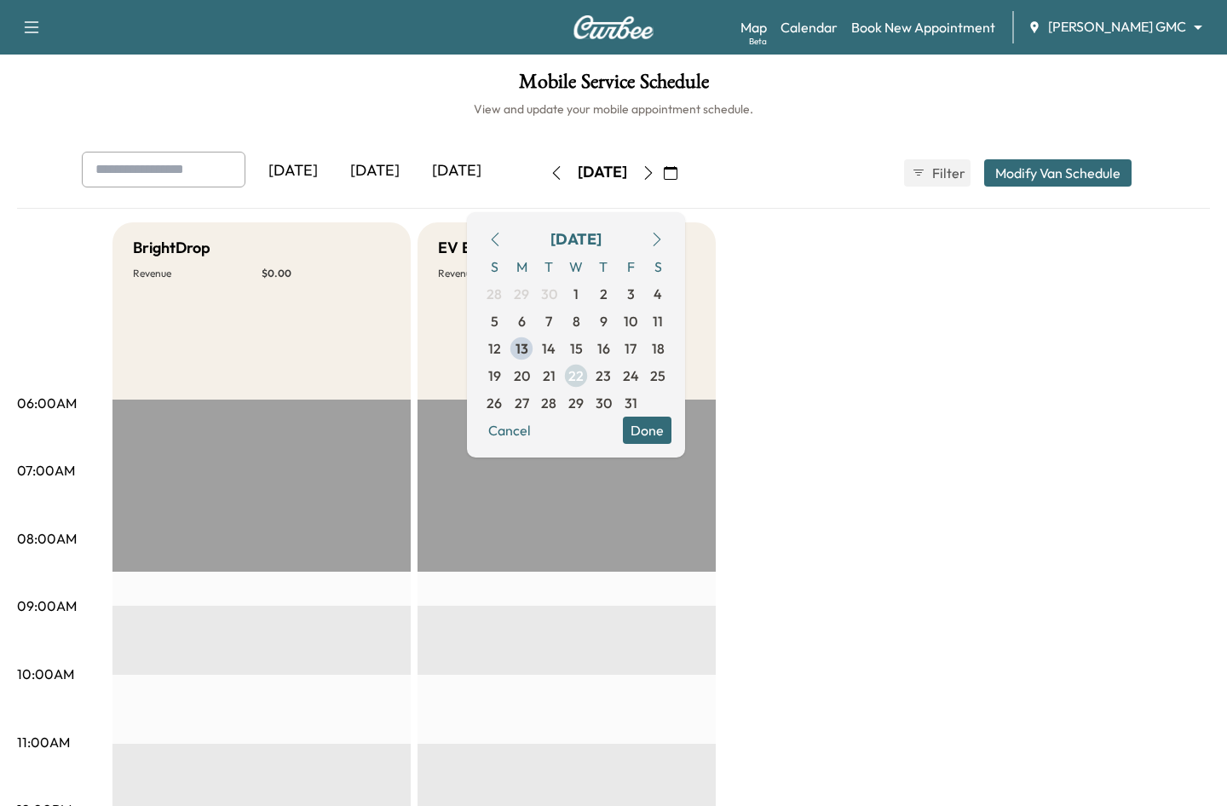
click at [584, 379] on span "22" at bounding box center [576, 376] width 15 height 20
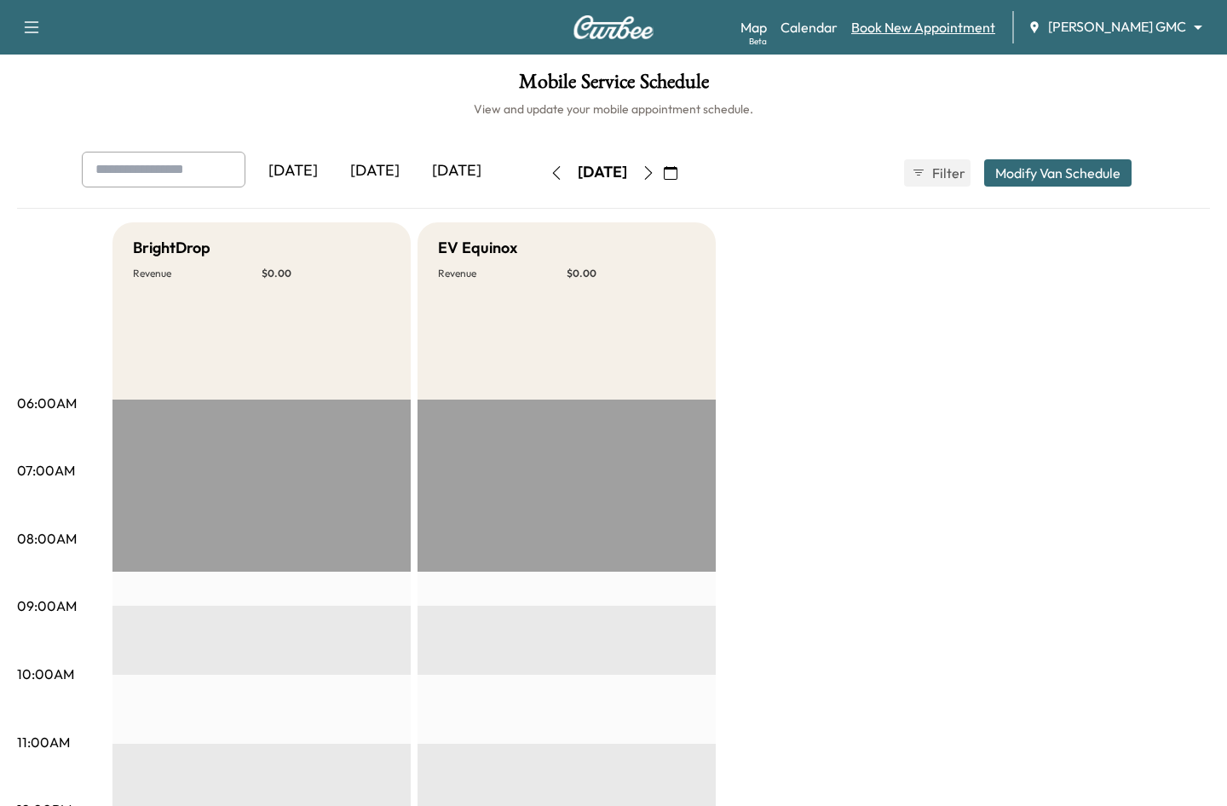
click at [979, 33] on link "Book New Appointment" at bounding box center [924, 27] width 144 height 20
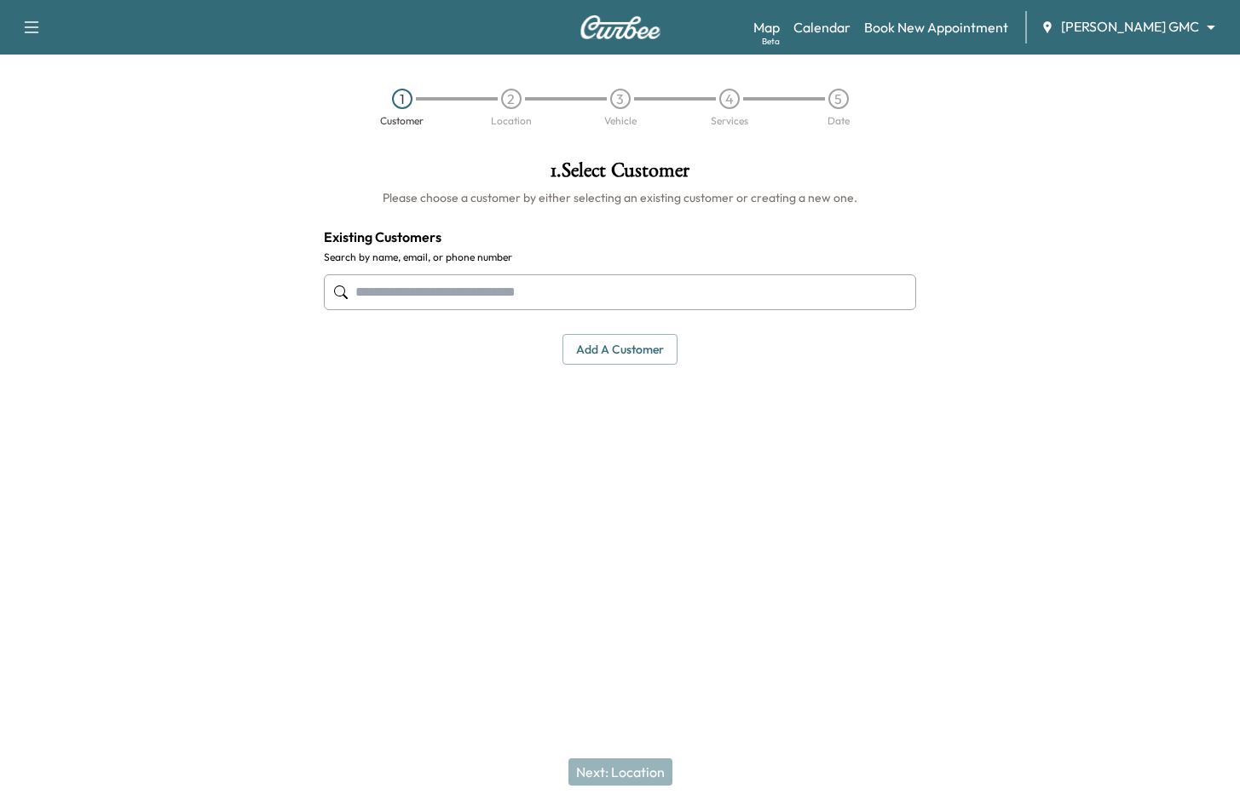
paste input "**********"
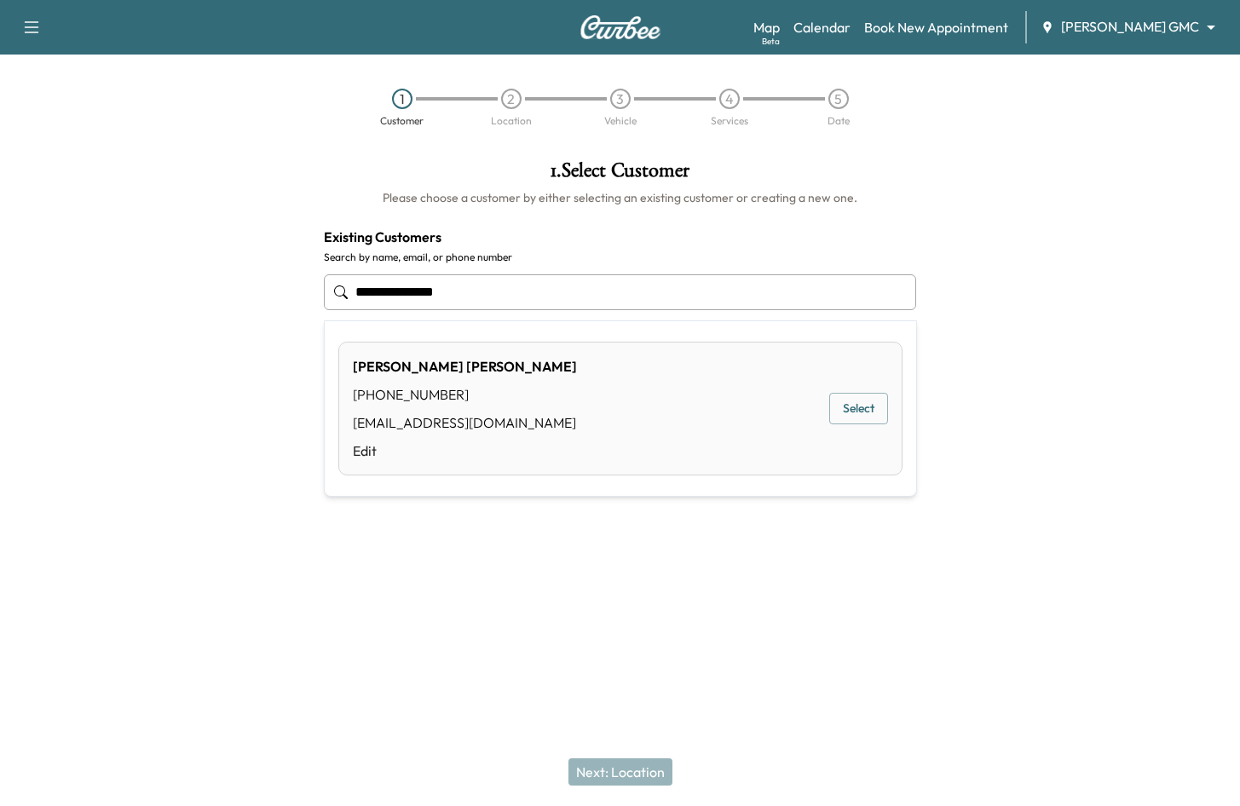
click at [867, 407] on button "Select" at bounding box center [858, 409] width 59 height 32
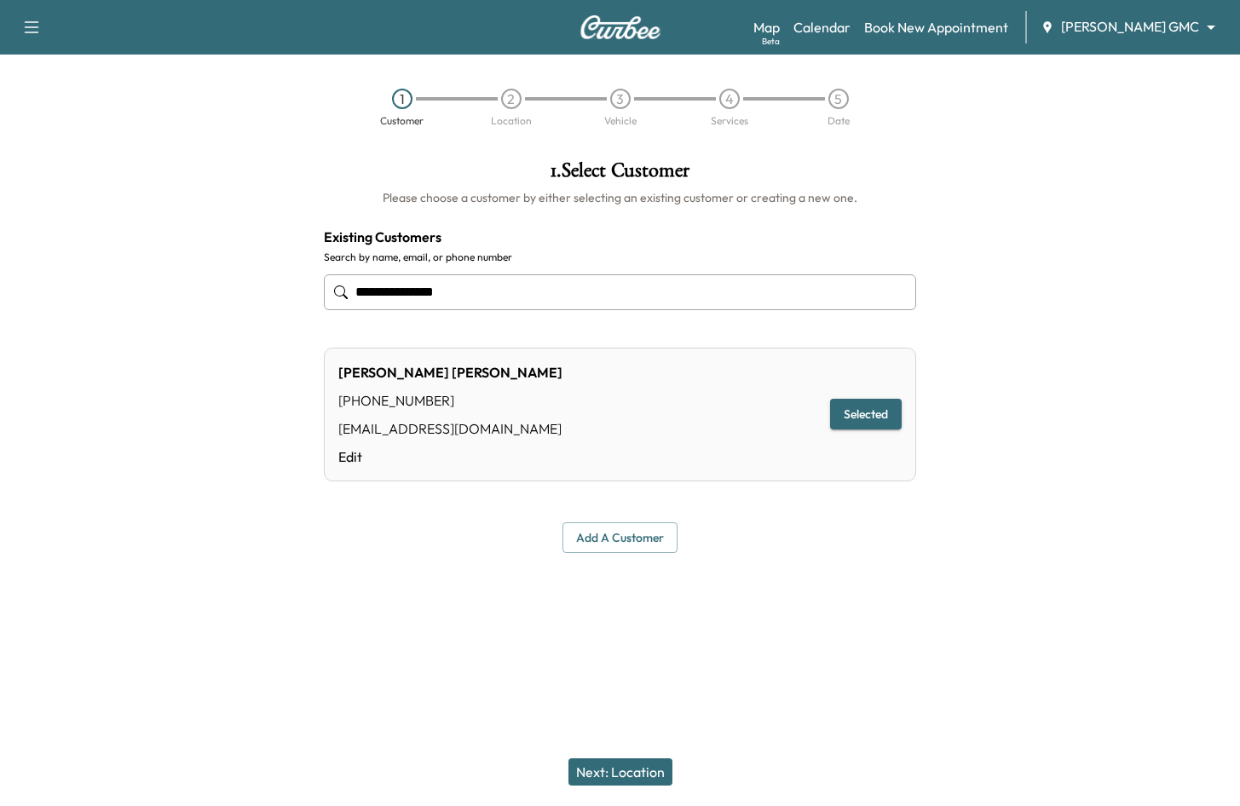
type input "**********"
click at [659, 771] on button "Next: Location" at bounding box center [621, 772] width 104 height 27
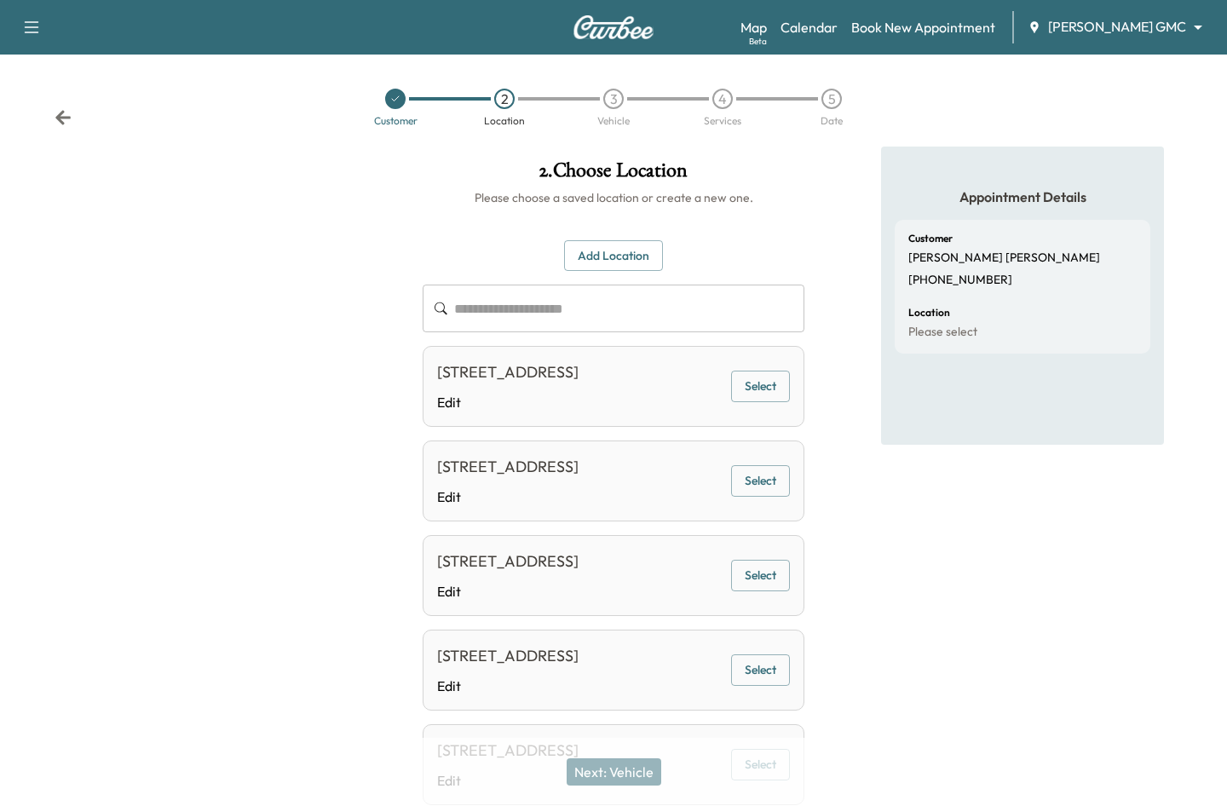
click at [761, 396] on button "Select" at bounding box center [760, 387] width 59 height 32
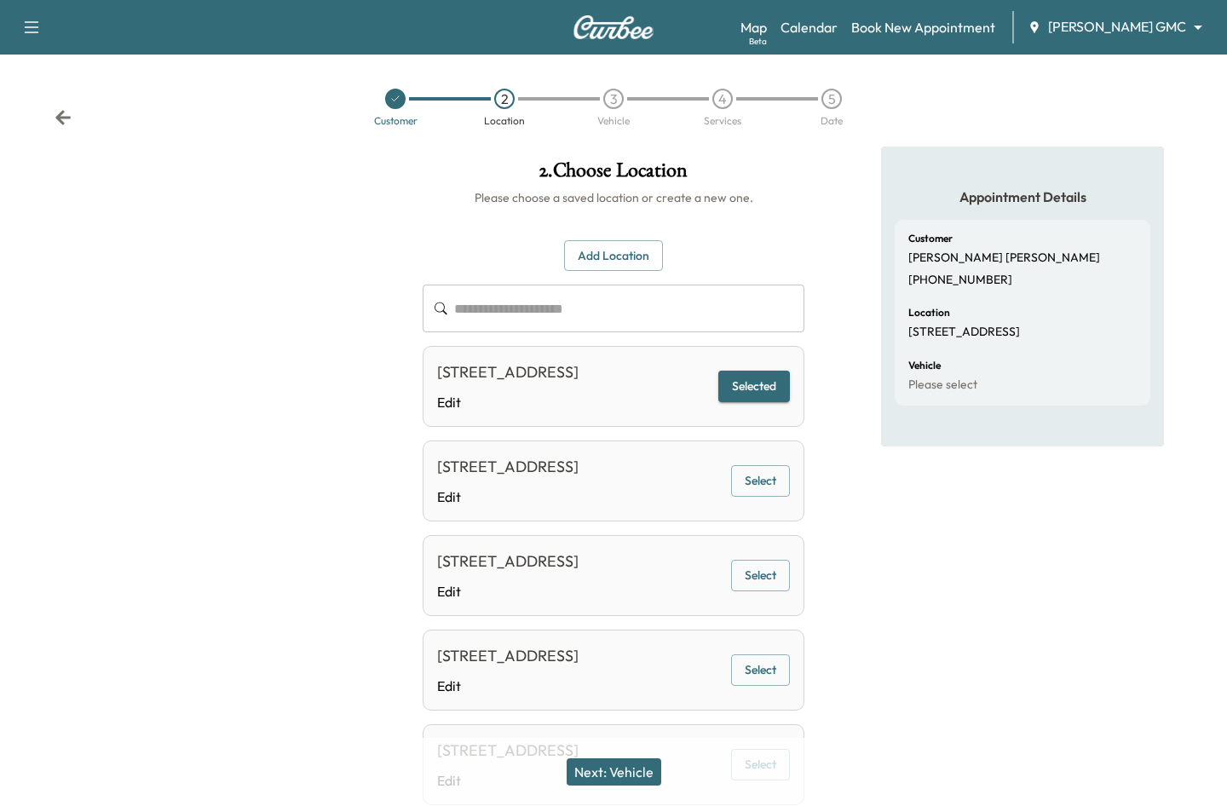
click at [634, 768] on button "Next: Vehicle" at bounding box center [614, 772] width 95 height 27
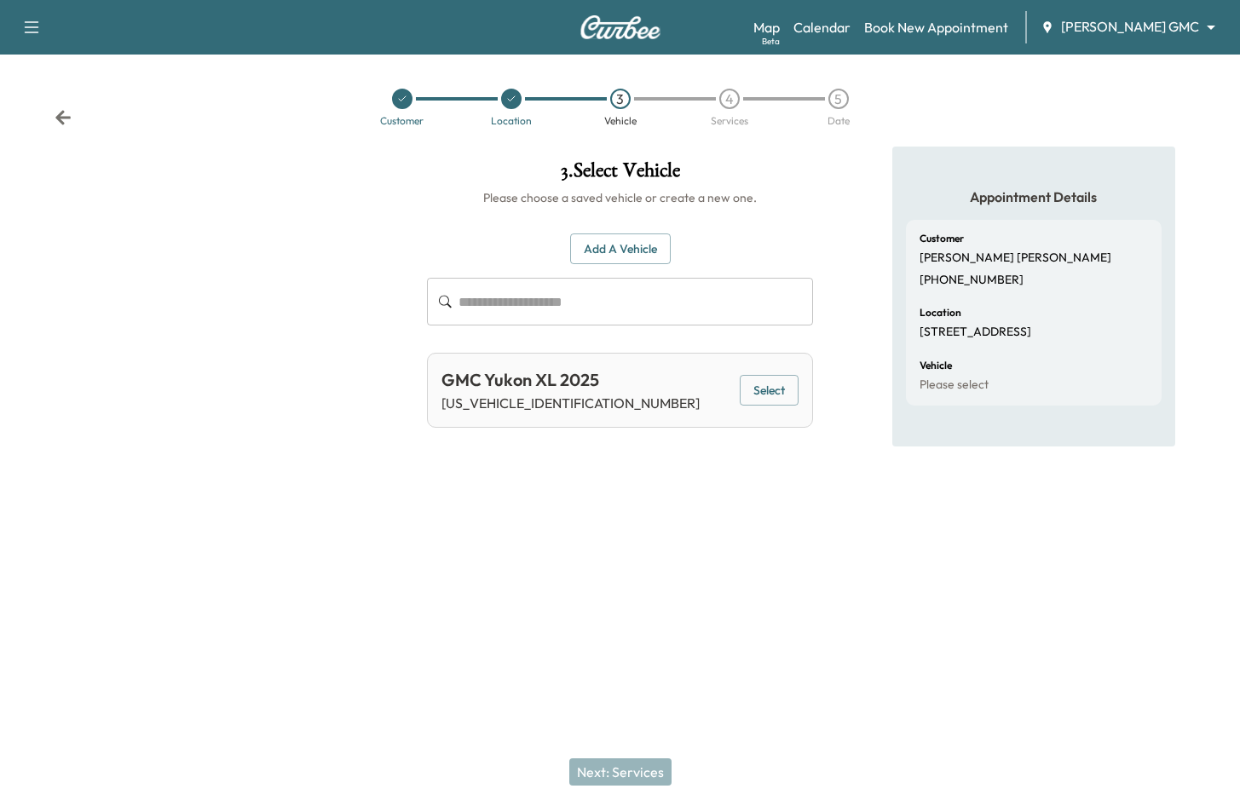
click at [768, 391] on button "Select" at bounding box center [769, 391] width 59 height 32
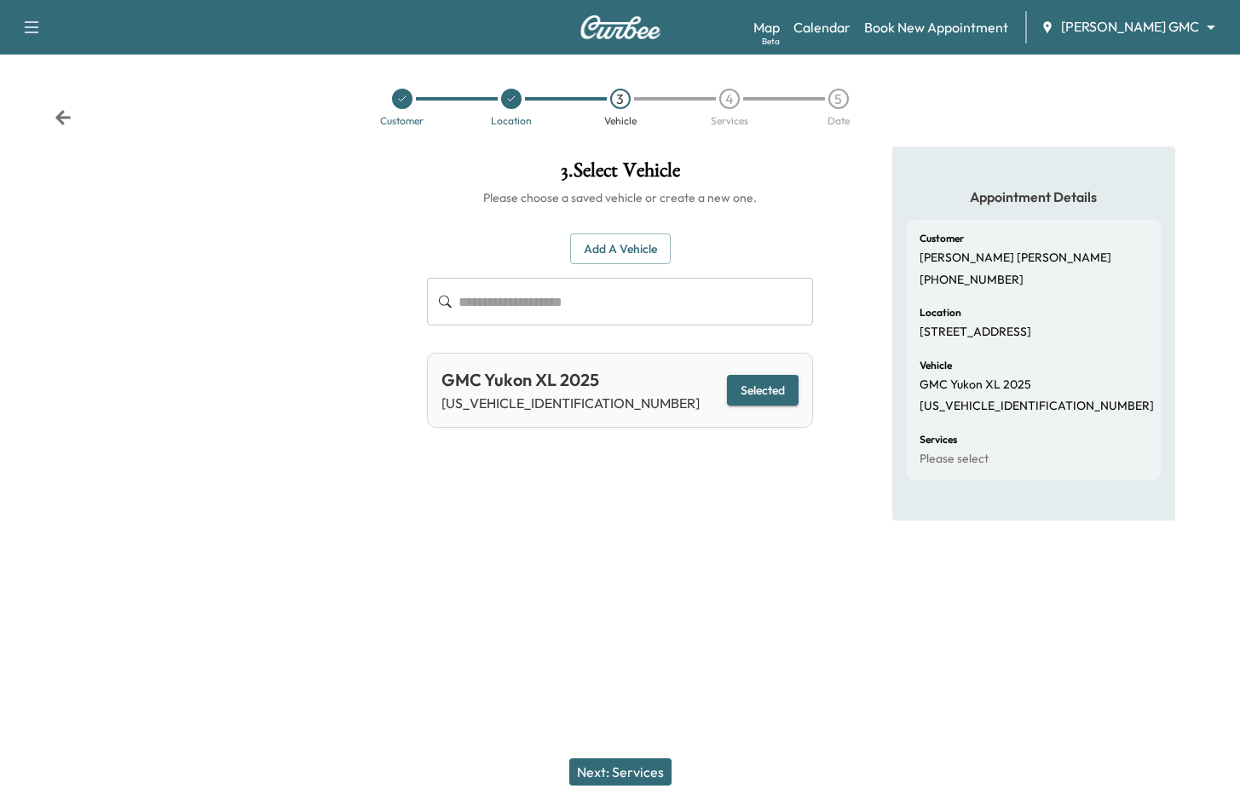
click at [646, 770] on button "Next: Services" at bounding box center [620, 772] width 102 height 27
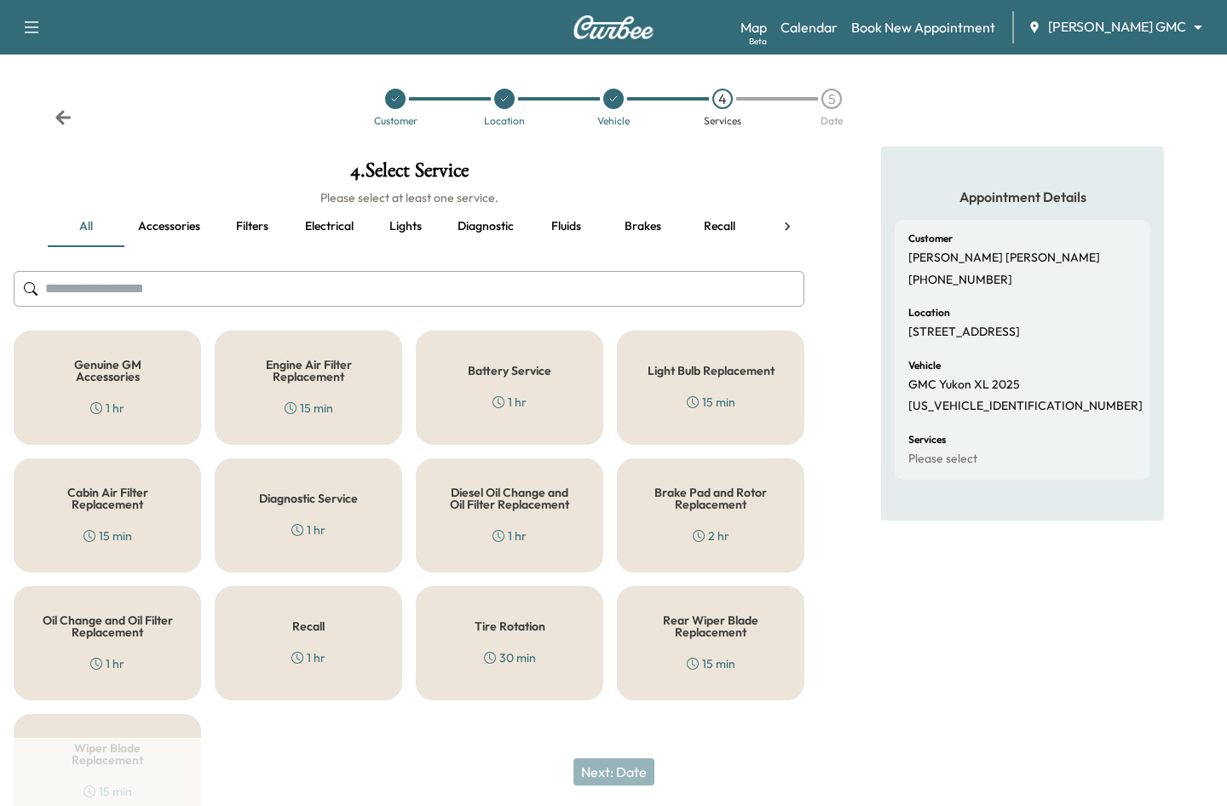
drag, startPoint x: 92, startPoint y: 355, endPoint x: 292, endPoint y: 546, distance: 277.3
click at [93, 355] on div "Genuine GM Accessories 1 hr" at bounding box center [108, 388] width 188 height 114
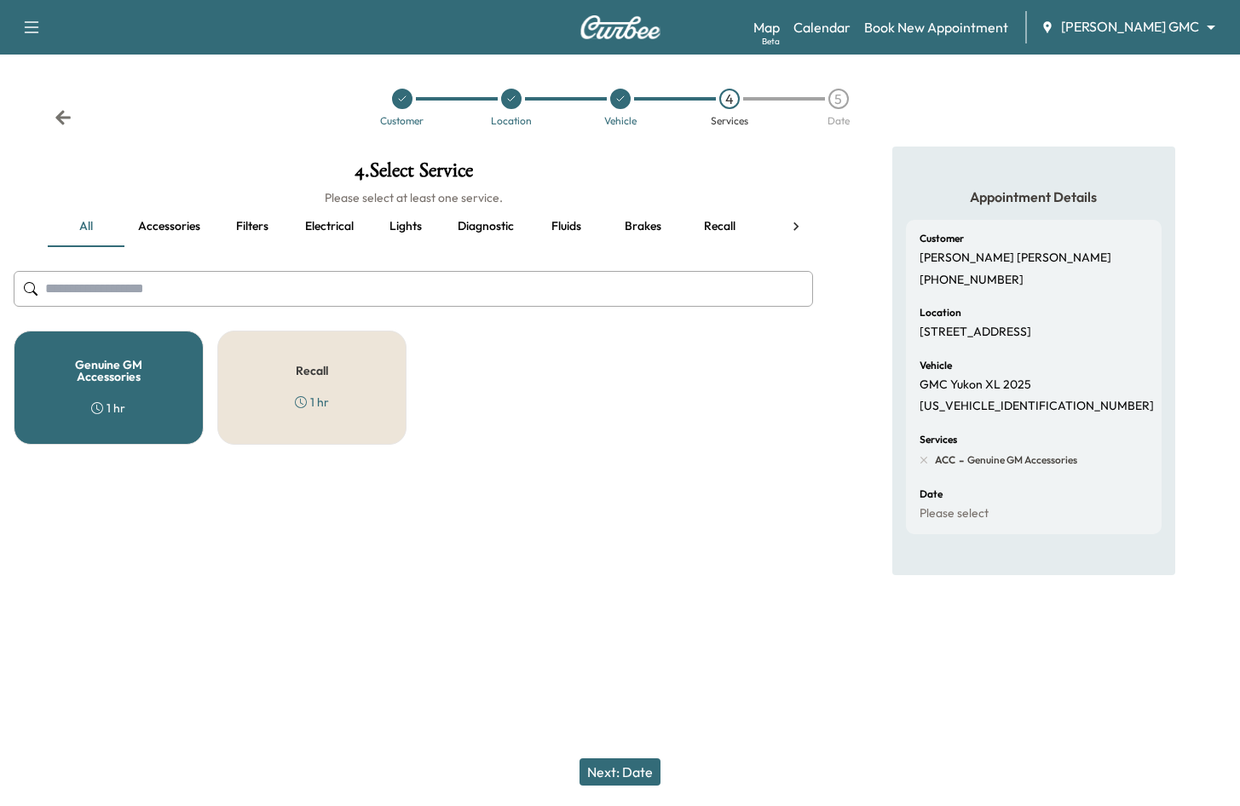
click at [155, 386] on div "Genuine GM Accessories 1 hr" at bounding box center [109, 388] width 190 height 114
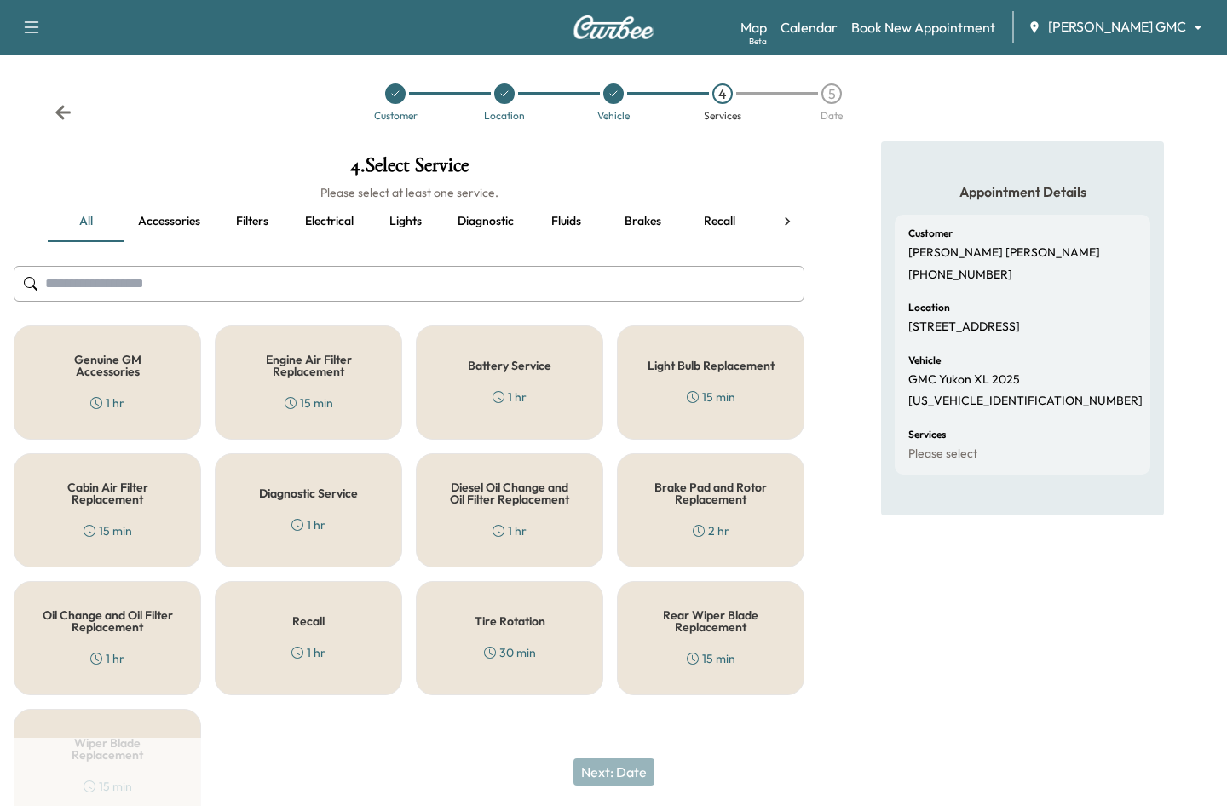
scroll to position [85, 0]
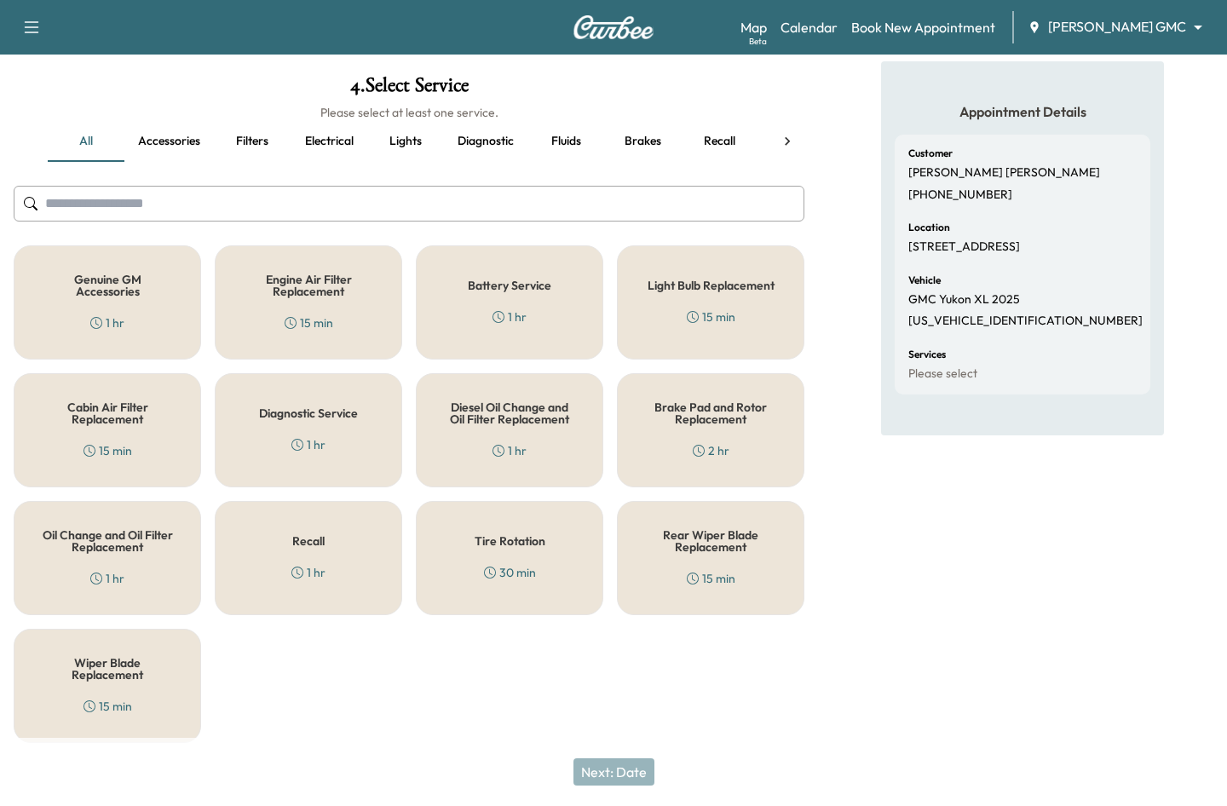
drag, startPoint x: 381, startPoint y: 555, endPoint x: 234, endPoint y: 425, distance: 195.7
click at [380, 555] on div "Recall 1 hr" at bounding box center [309, 558] width 188 height 114
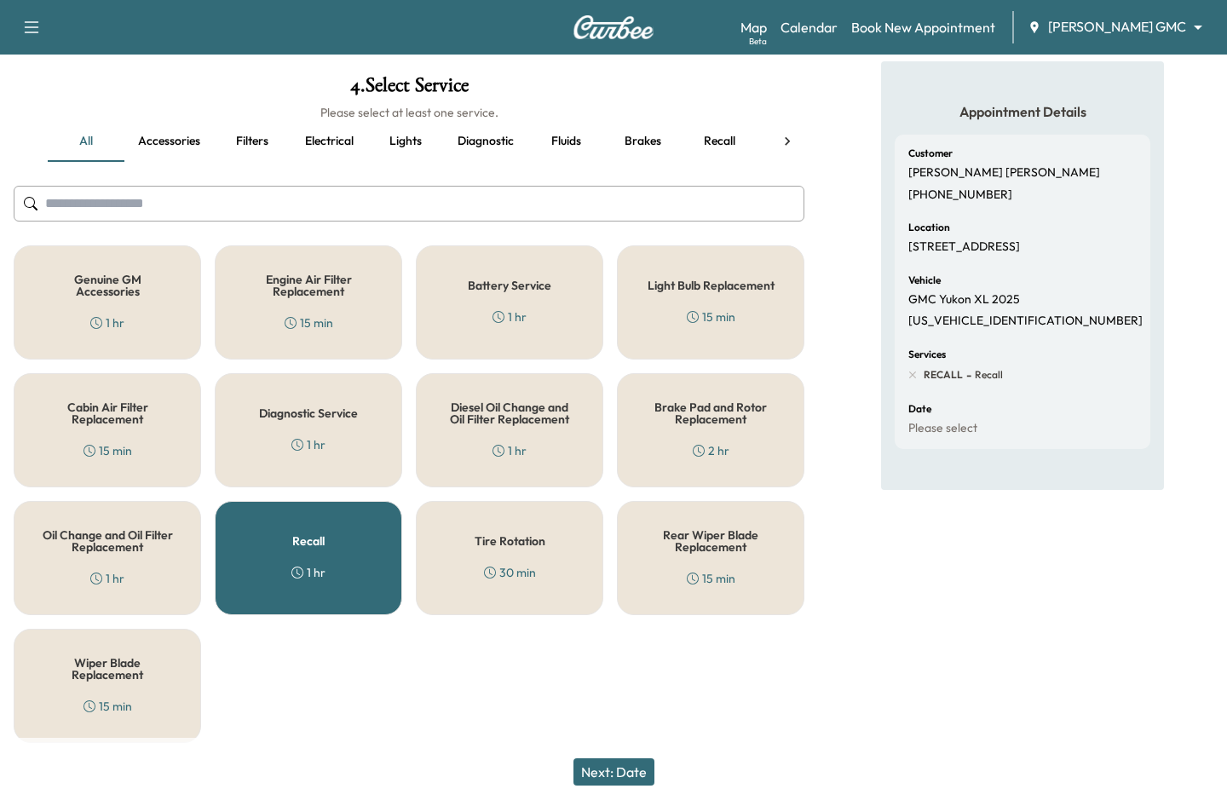
click at [103, 265] on div "Genuine GM Accessories 1 hr" at bounding box center [108, 302] width 188 height 114
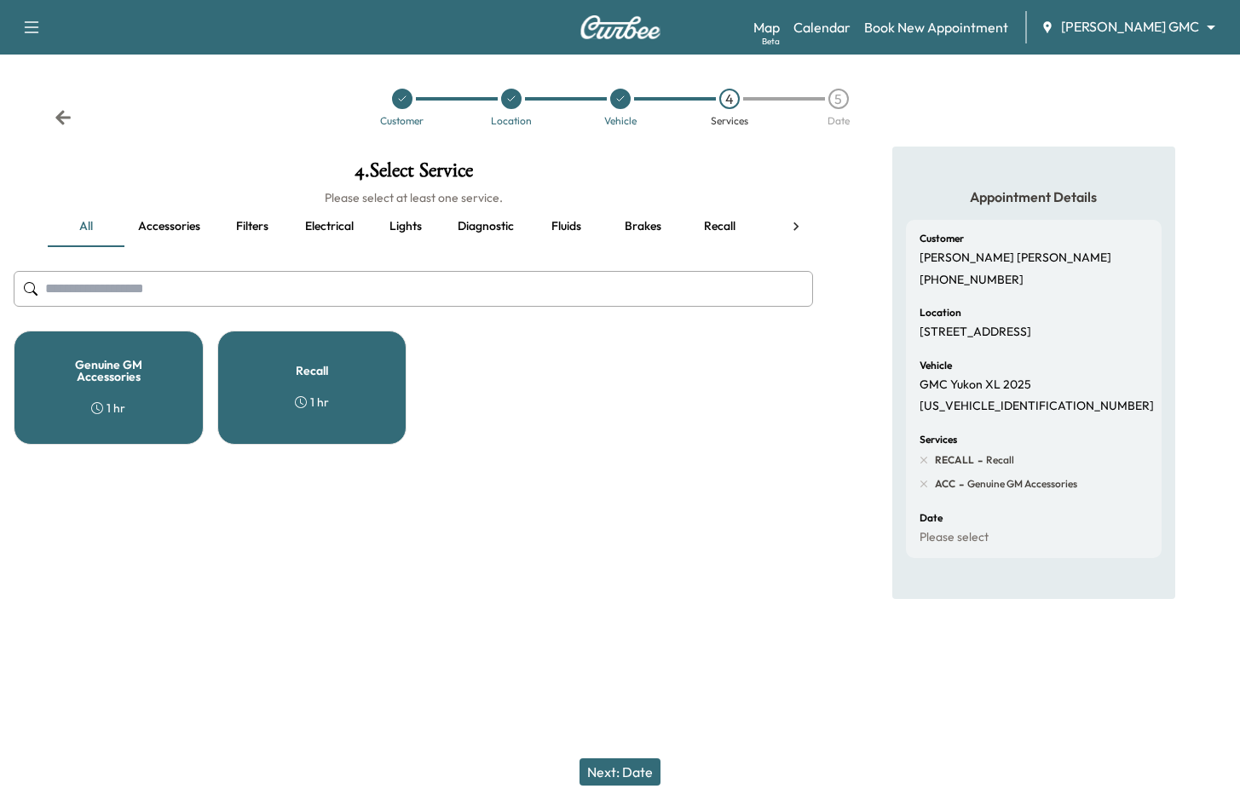
click at [643, 768] on button "Next: Date" at bounding box center [620, 772] width 81 height 27
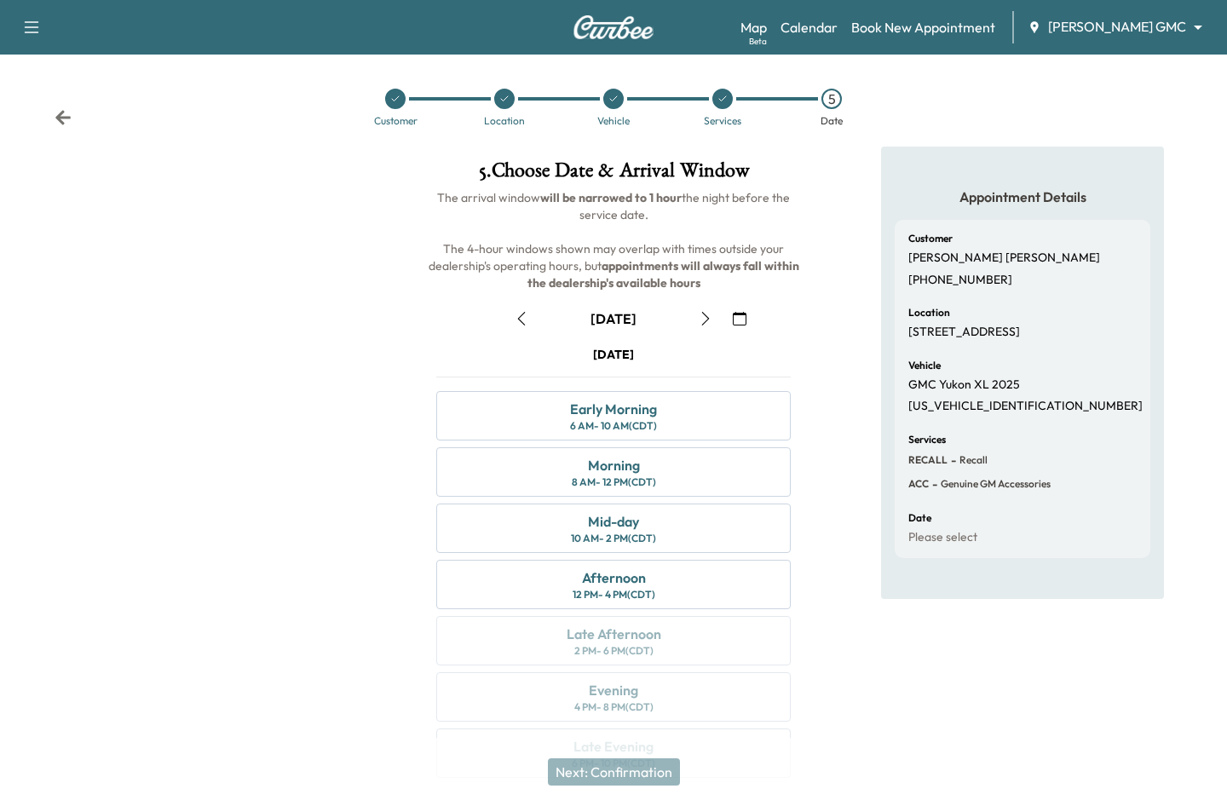
scroll to position [47, 0]
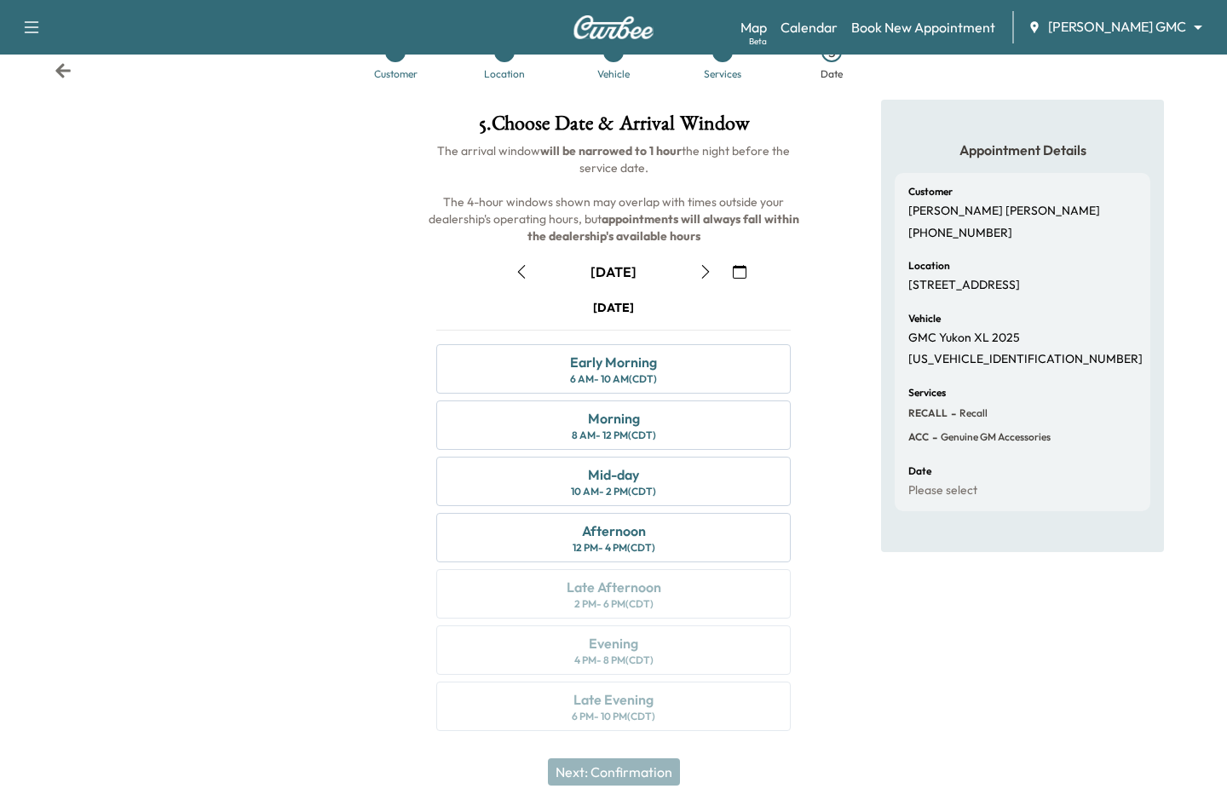
click at [735, 271] on icon "button" at bounding box center [740, 272] width 14 height 14
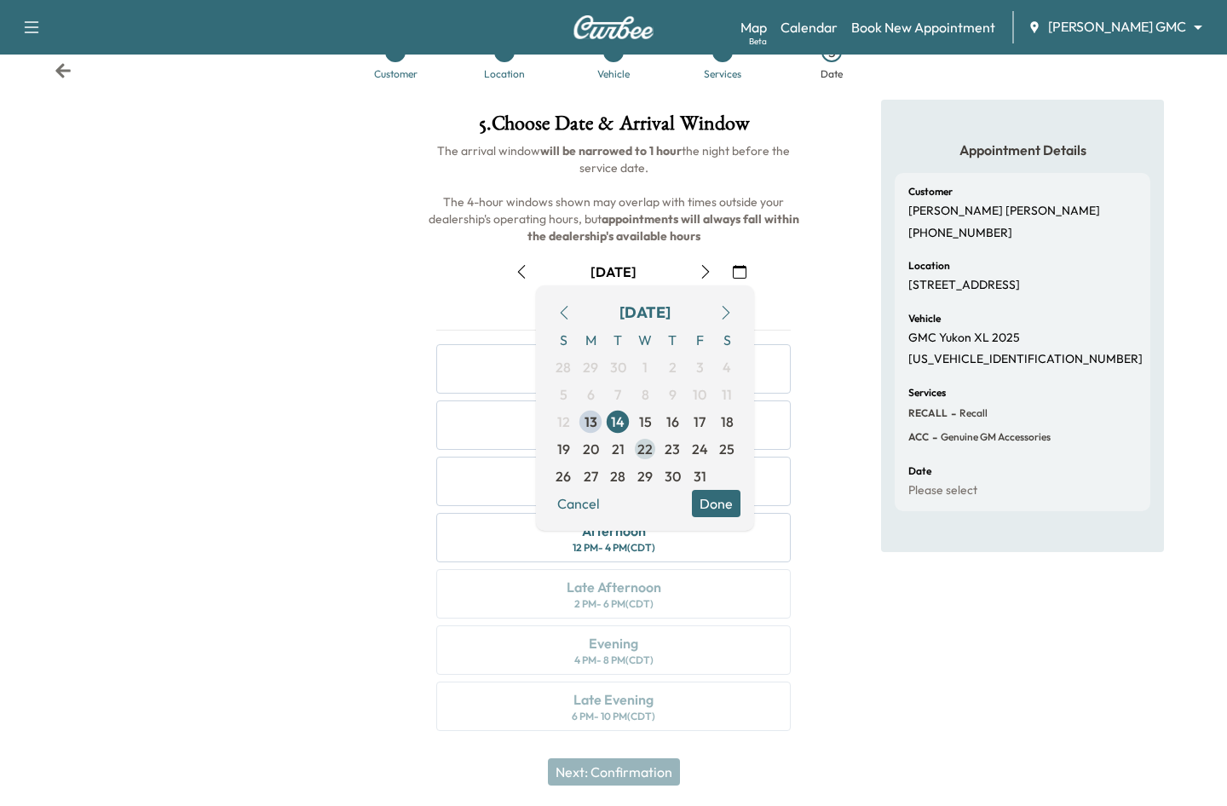
click at [650, 450] on span "22" at bounding box center [645, 449] width 15 height 20
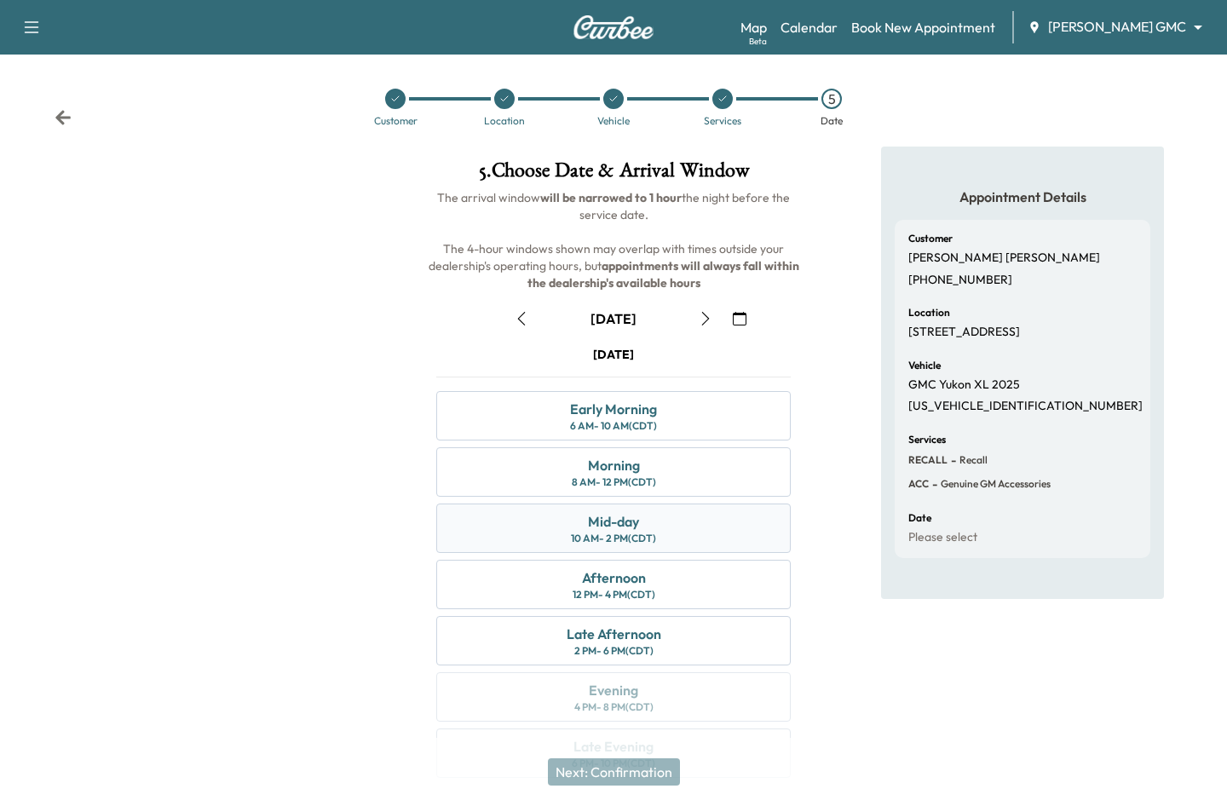
drag, startPoint x: 575, startPoint y: 534, endPoint x: 585, endPoint y: 534, distance: 9.4
click at [574, 534] on div "10 AM - 2 PM (CDT)" at bounding box center [613, 539] width 85 height 14
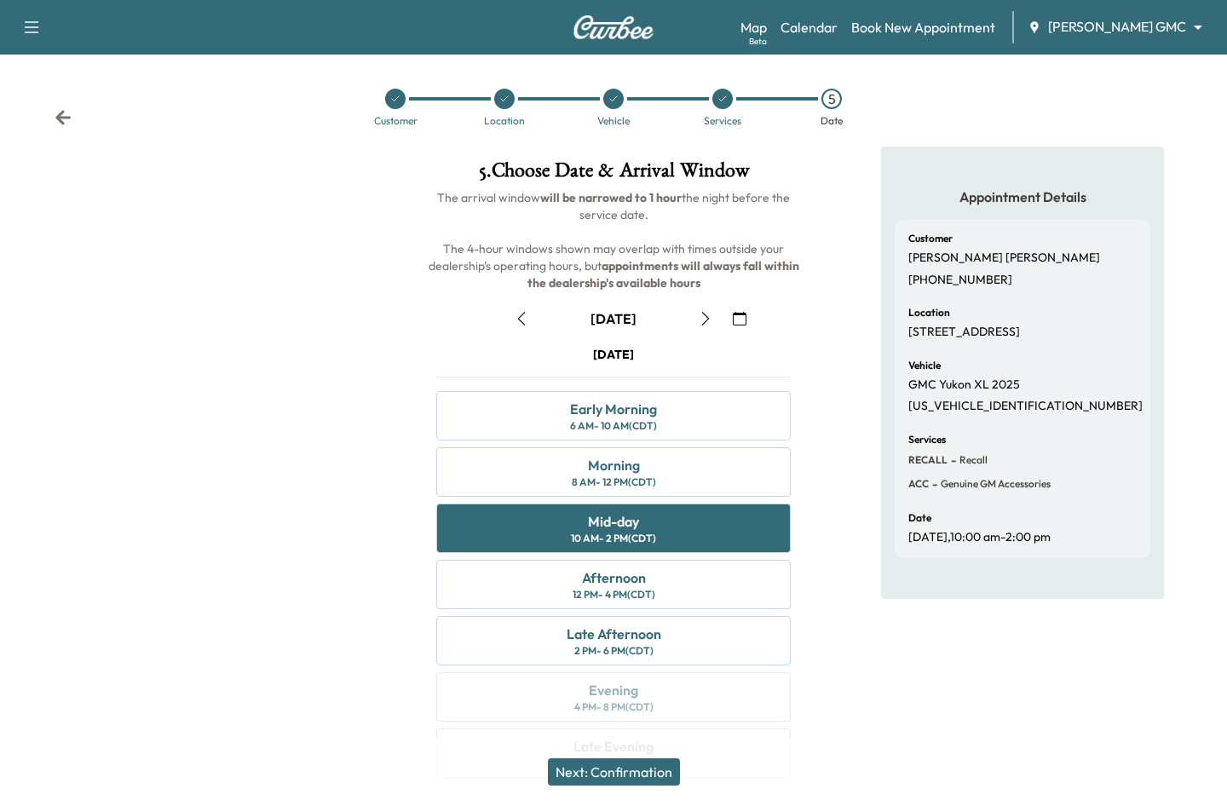
click at [661, 776] on button "Next: Confirmation" at bounding box center [614, 772] width 132 height 27
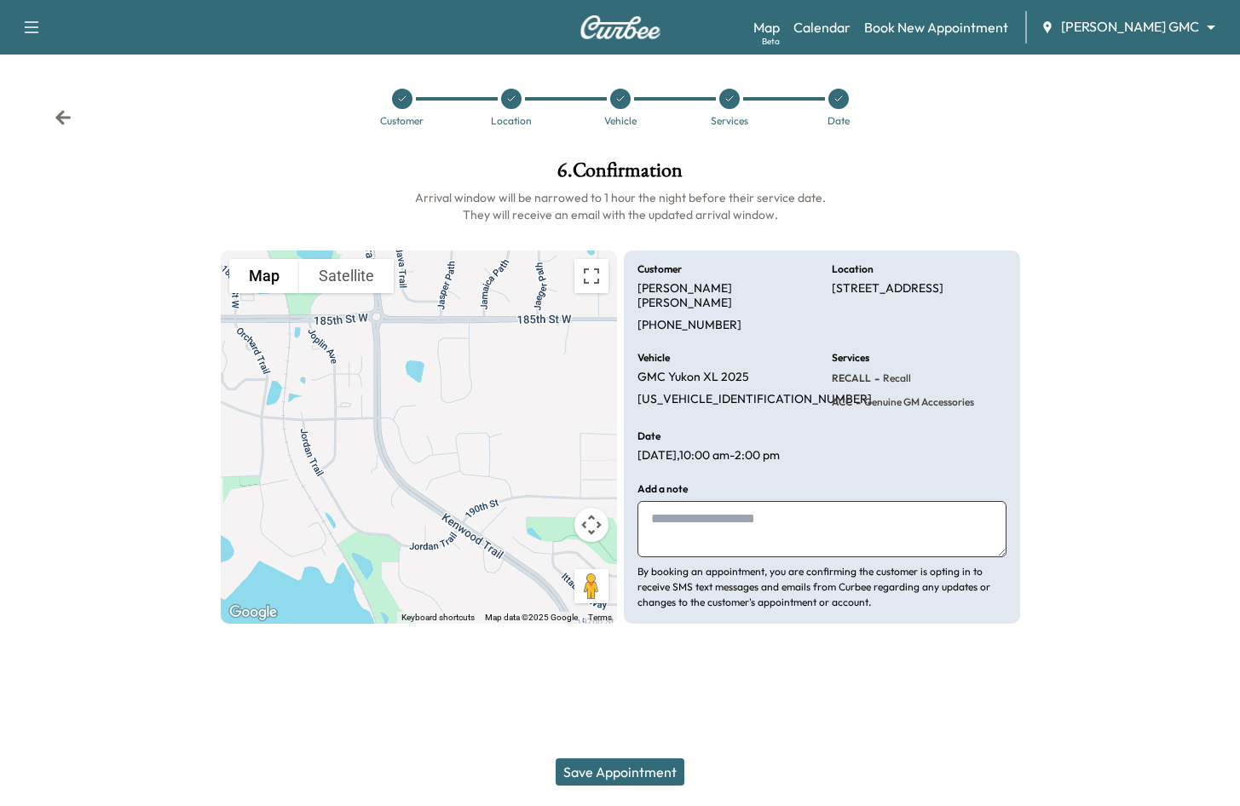
click at [763, 510] on textarea at bounding box center [822, 529] width 369 height 56
type textarea "*"
click at [947, 504] on textarea "**********" at bounding box center [822, 529] width 369 height 56
click at [666, 505] on textarea "**********" at bounding box center [822, 529] width 369 height 56
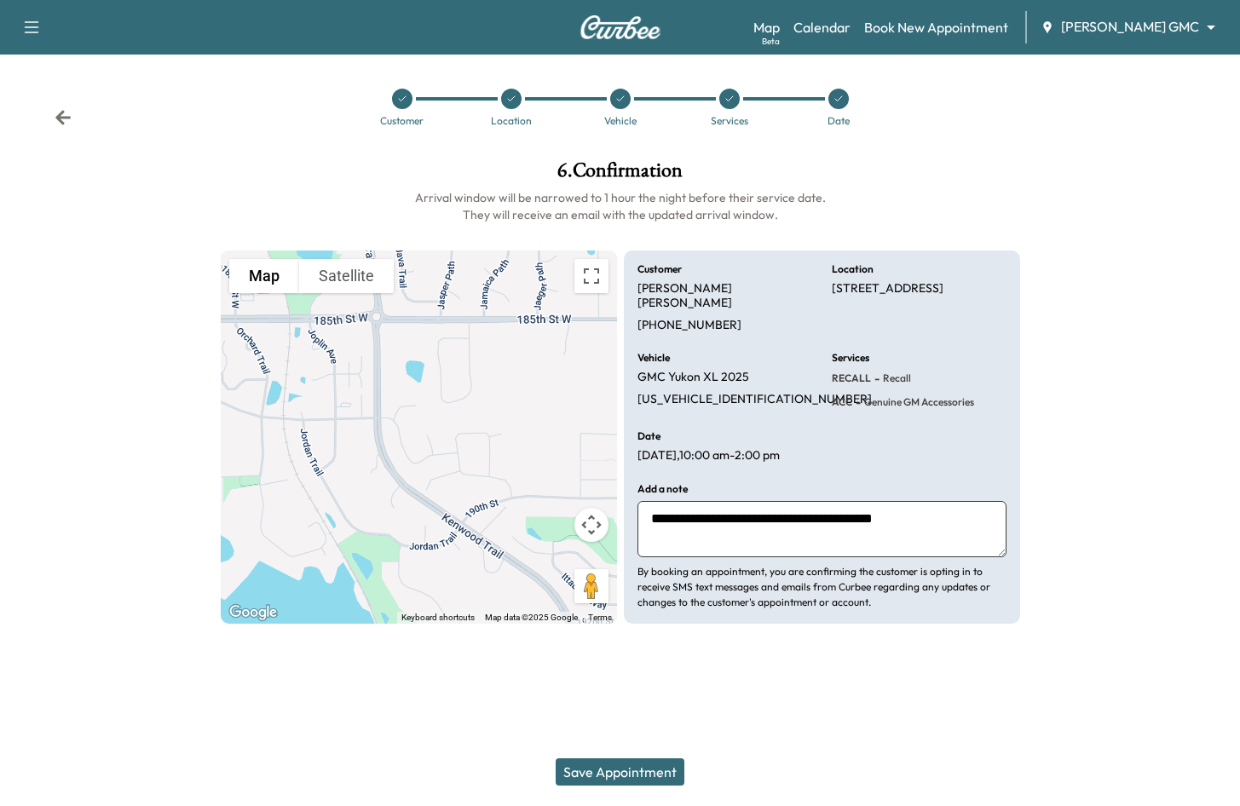
click at [728, 504] on textarea "**********" at bounding box center [822, 529] width 369 height 56
click at [958, 508] on textarea "**********" at bounding box center [822, 529] width 369 height 56
type textarea "**********"
click at [642, 777] on button "Save Appointment" at bounding box center [620, 772] width 129 height 27
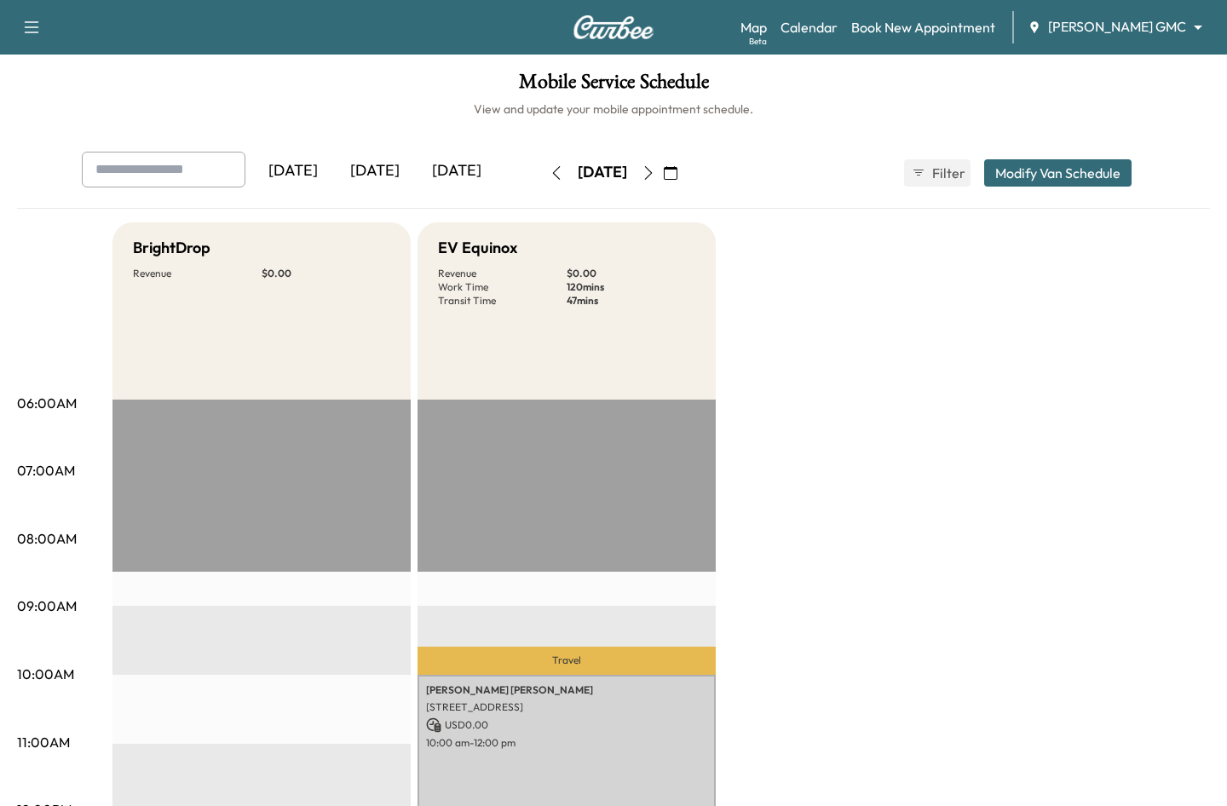
click at [1106, 34] on body "Support Log Out Map Beta Calendar Book New Appointment [PERSON_NAME] GMC ******…" at bounding box center [613, 403] width 1227 height 806
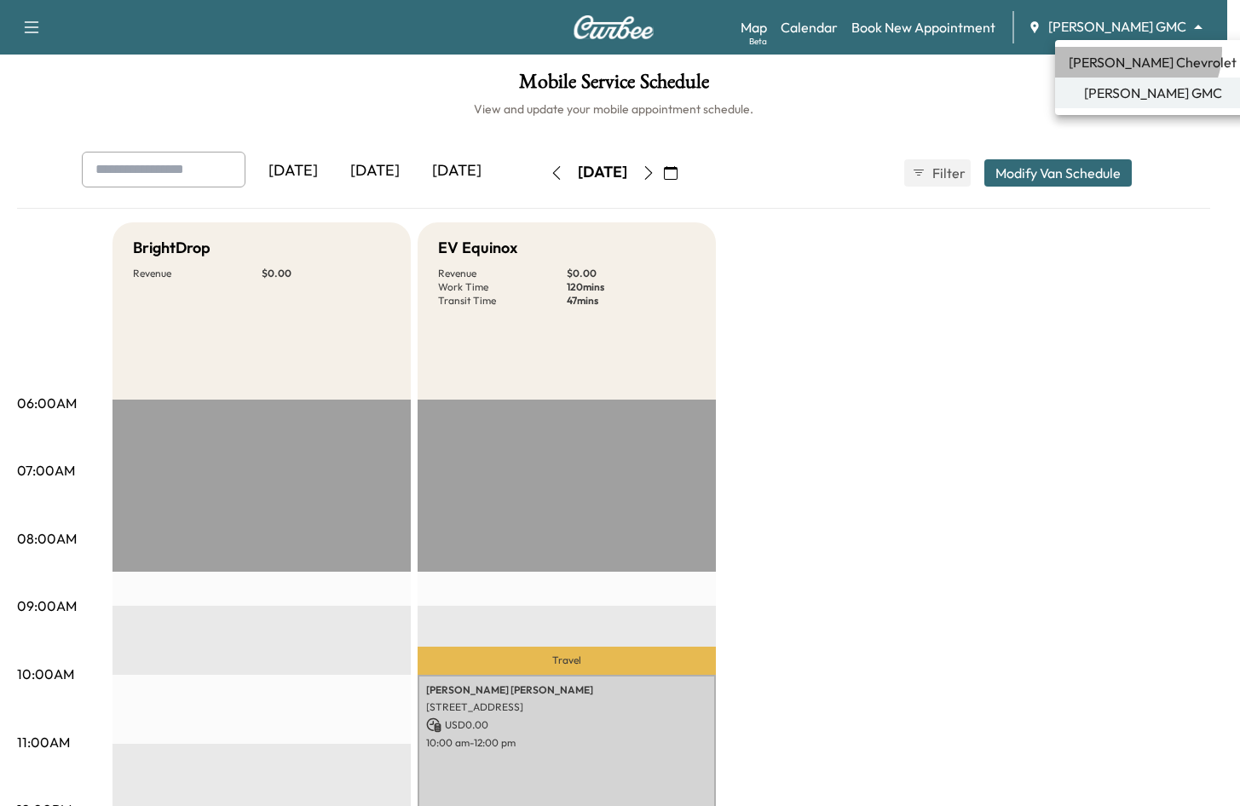
click at [1136, 51] on li "[PERSON_NAME] Chevrolet" at bounding box center [1152, 62] width 195 height 31
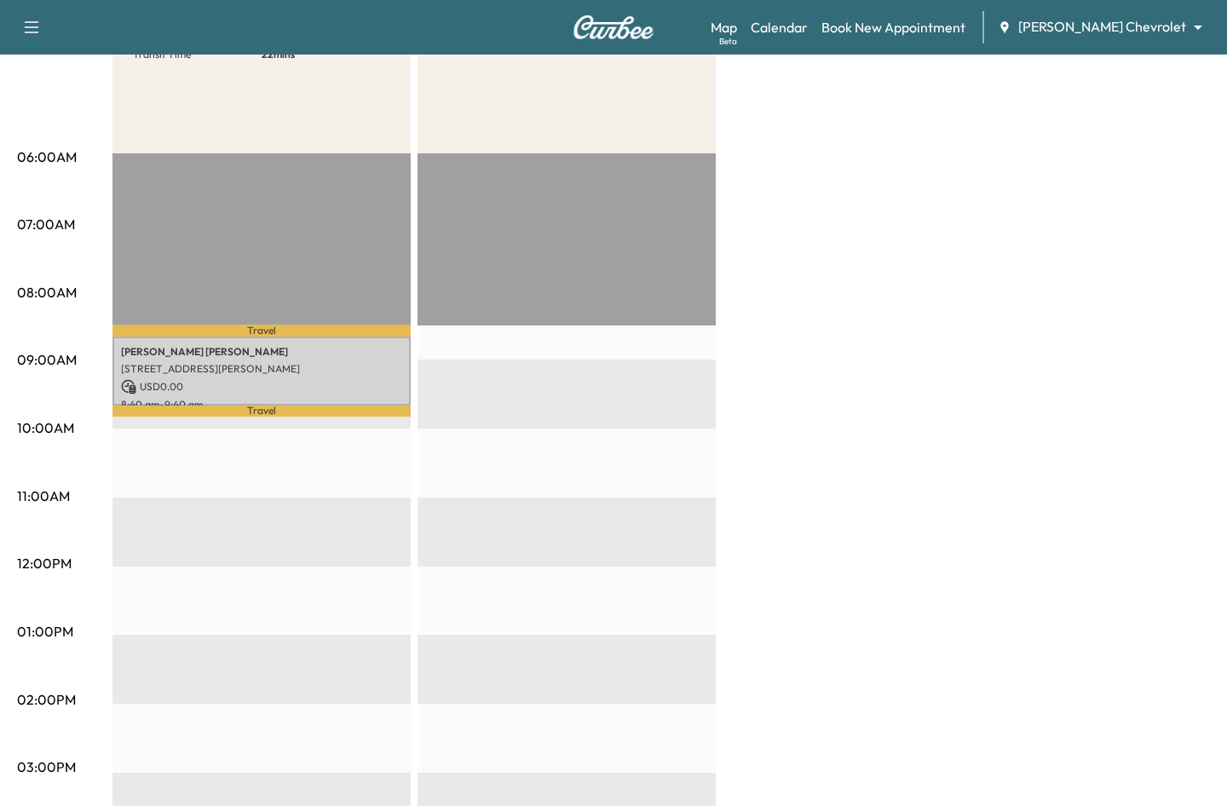
scroll to position [341, 0]
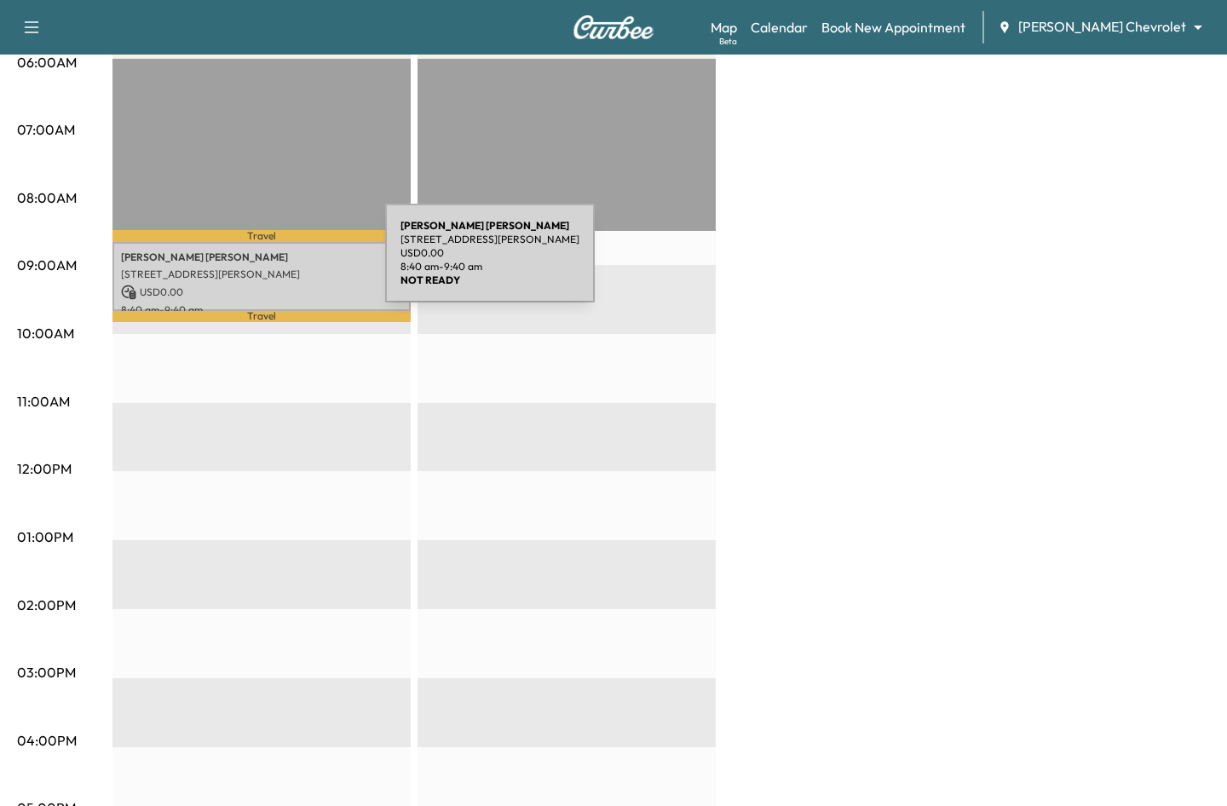
click at [257, 263] on div "[PERSON_NAME] [STREET_ADDRESS][PERSON_NAME] USD 0.00 8:40 am - 9:40 am" at bounding box center [262, 276] width 298 height 69
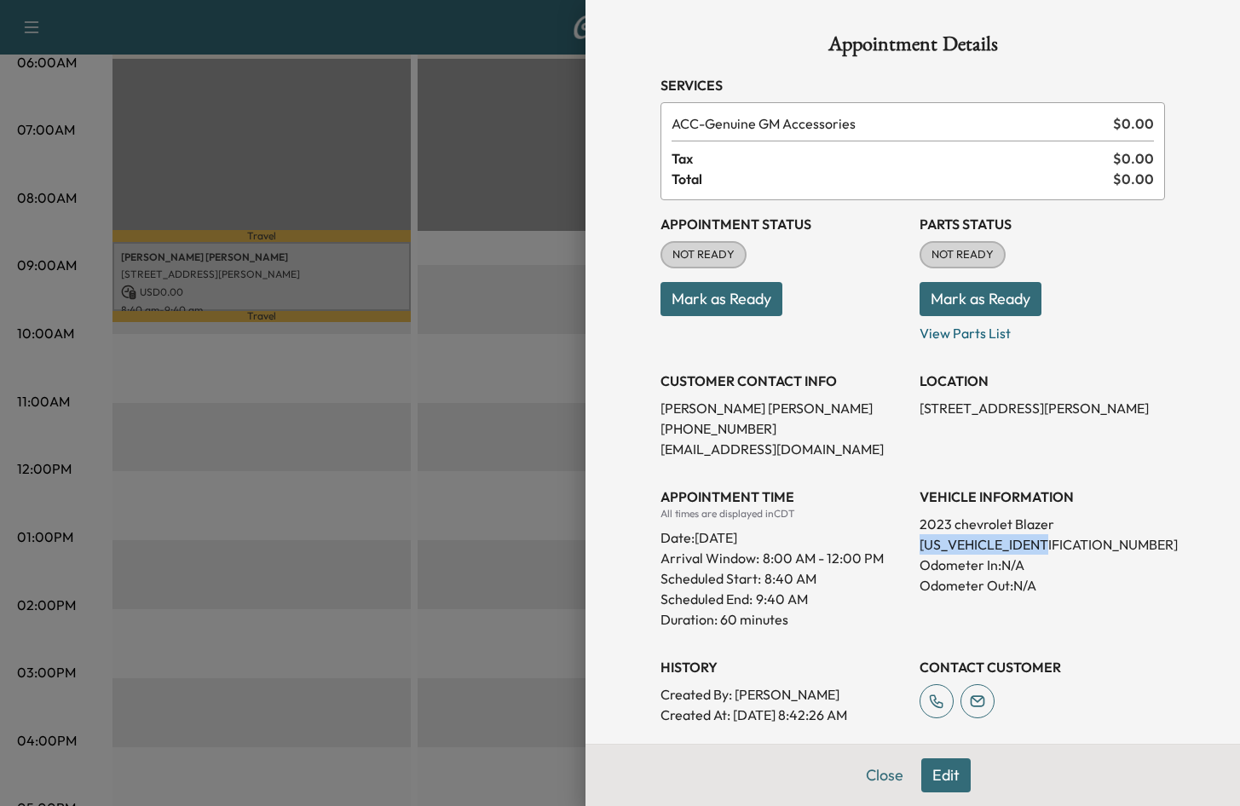
drag, startPoint x: 1063, startPoint y: 545, endPoint x: 910, endPoint y: 545, distance: 152.6
click at [920, 545] on p "[US_VEHICLE_IDENTIFICATION_NUMBER]" at bounding box center [1042, 544] width 245 height 20
drag, startPoint x: 910, startPoint y: 545, endPoint x: 1090, endPoint y: 546, distance: 179.9
click at [1090, 546] on p "[US_VEHICLE_IDENTIFICATION_NUMBER]" at bounding box center [1042, 544] width 245 height 20
click at [340, 537] on div at bounding box center [620, 403] width 1240 height 806
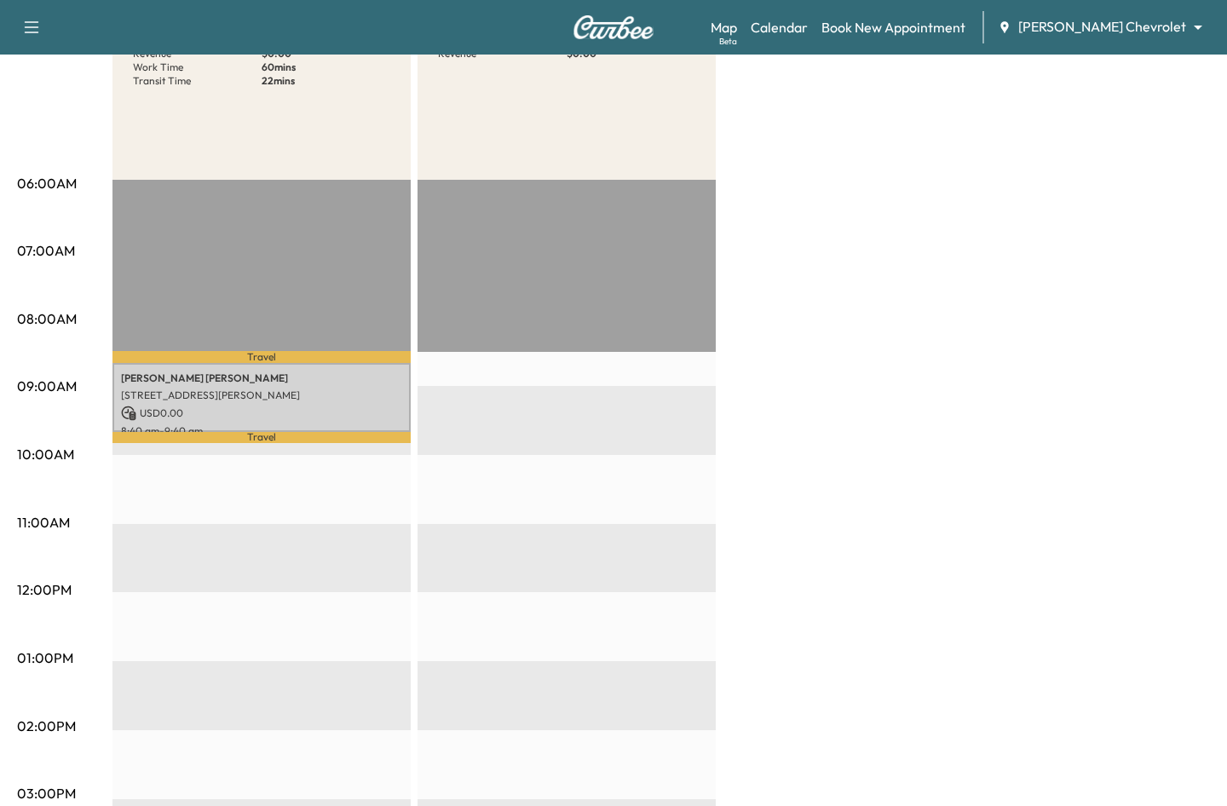
scroll to position [0, 0]
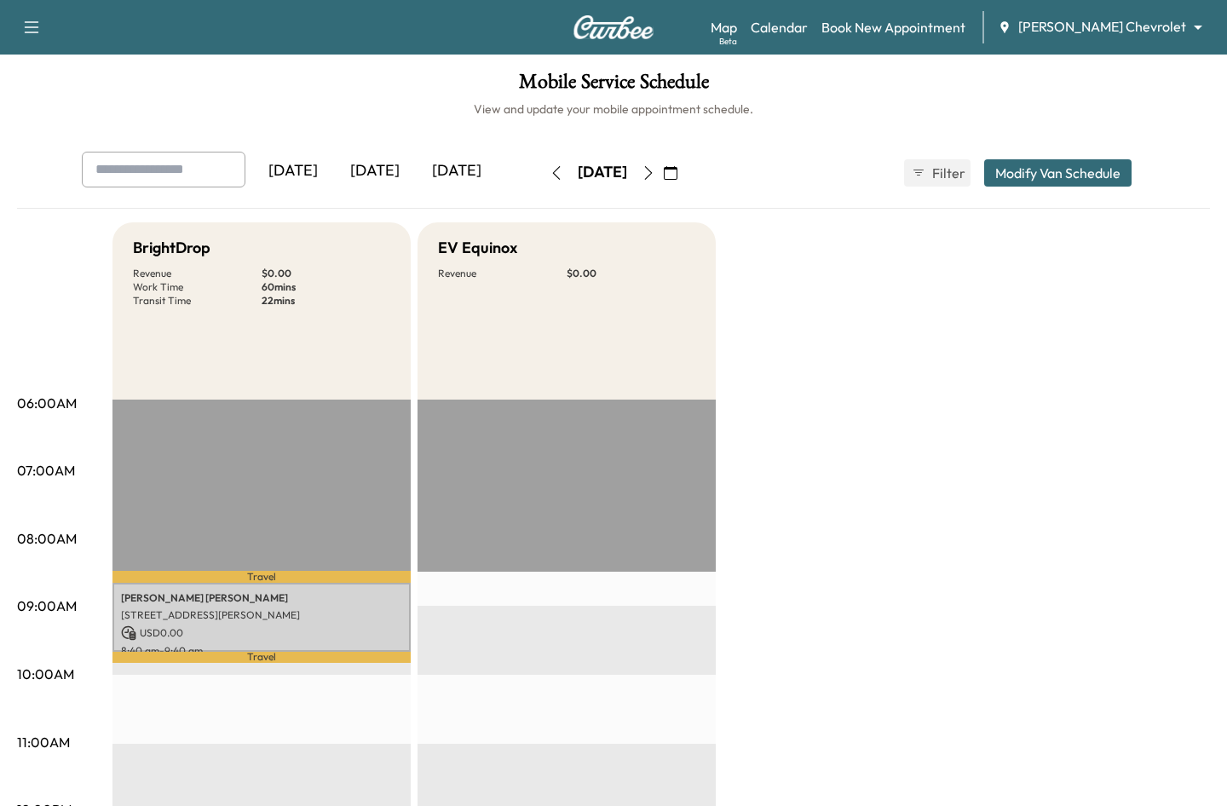
click at [685, 173] on button "button" at bounding box center [670, 172] width 29 height 27
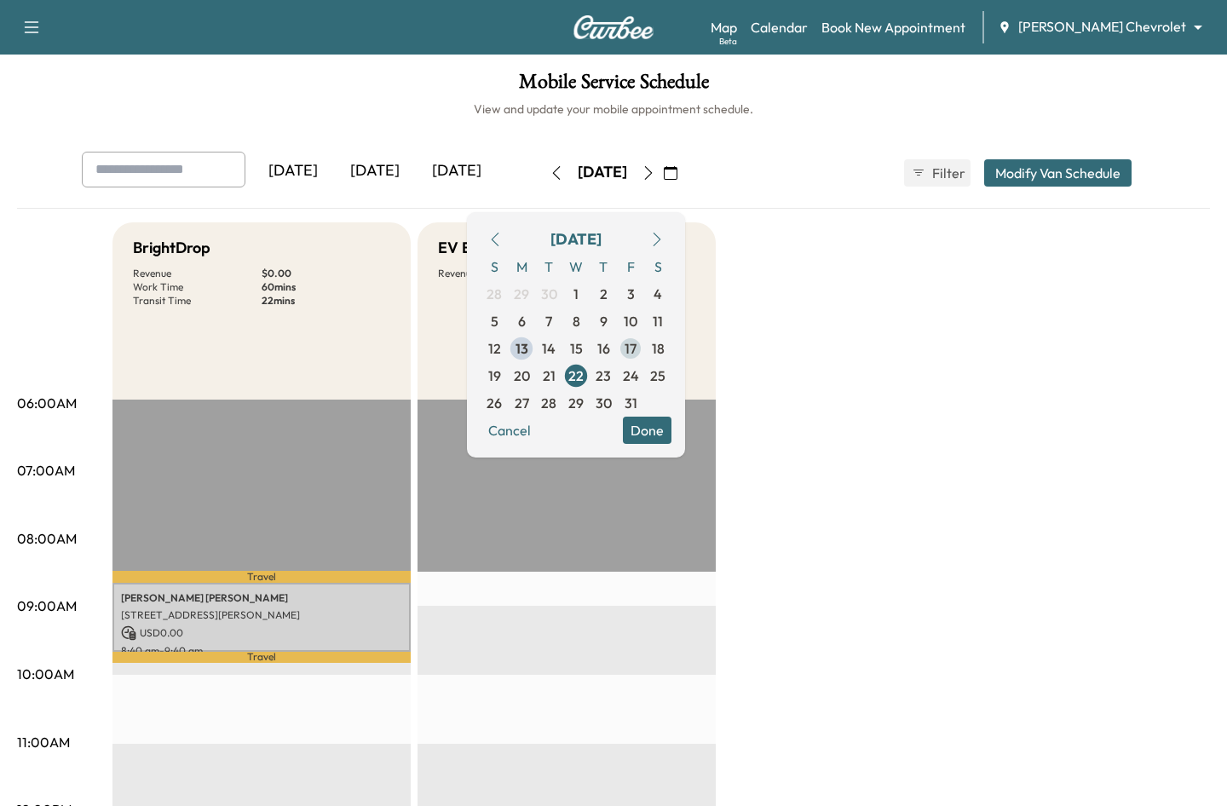
click at [637, 347] on span "17" at bounding box center [631, 348] width 12 height 20
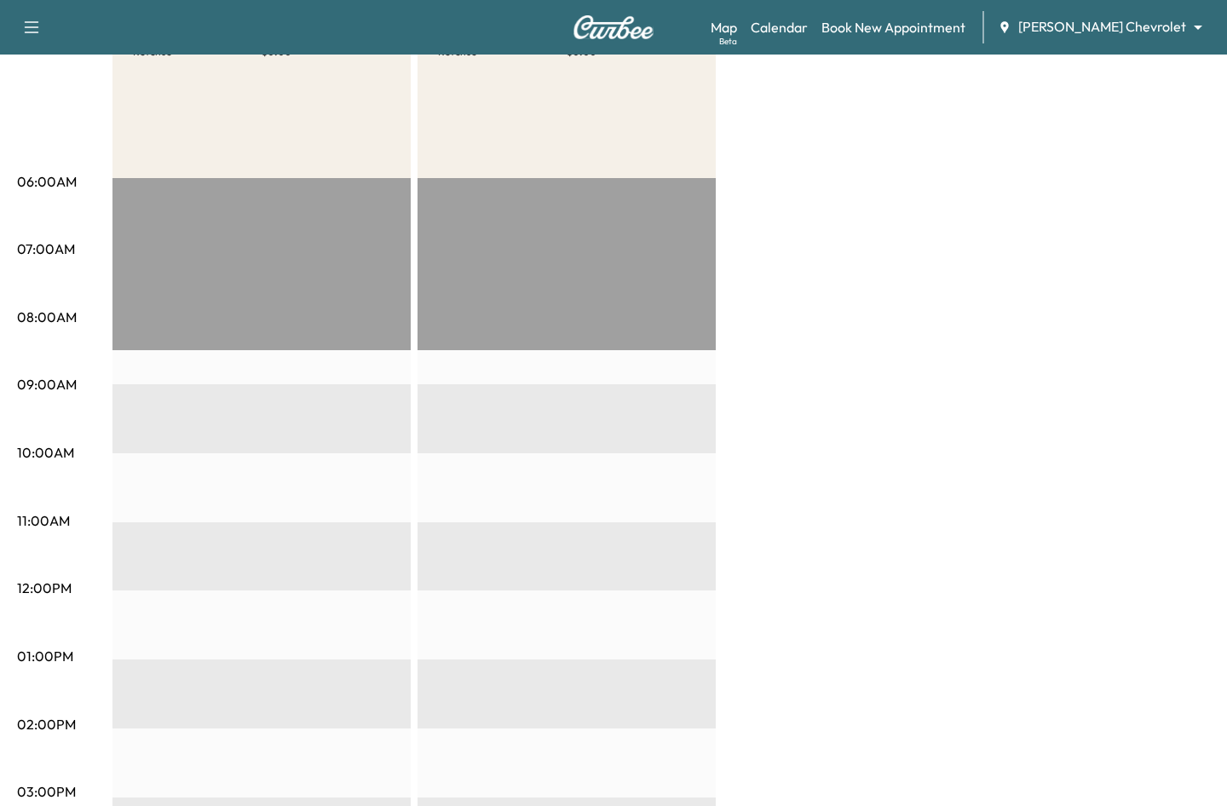
scroll to position [256, 0]
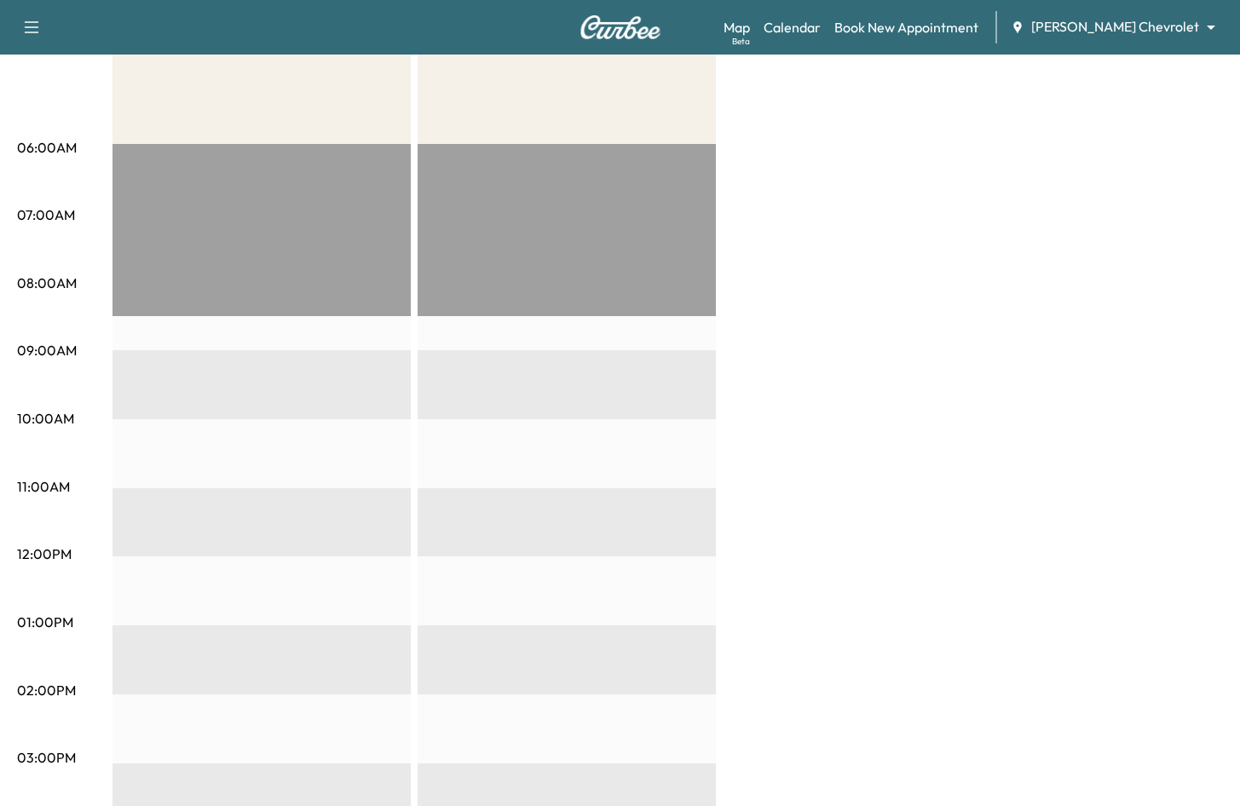
click at [1136, 29] on body "Support Log Out Map Beta Calendar Book New Appointment [PERSON_NAME] Chevrolet …" at bounding box center [620, 147] width 1240 height 806
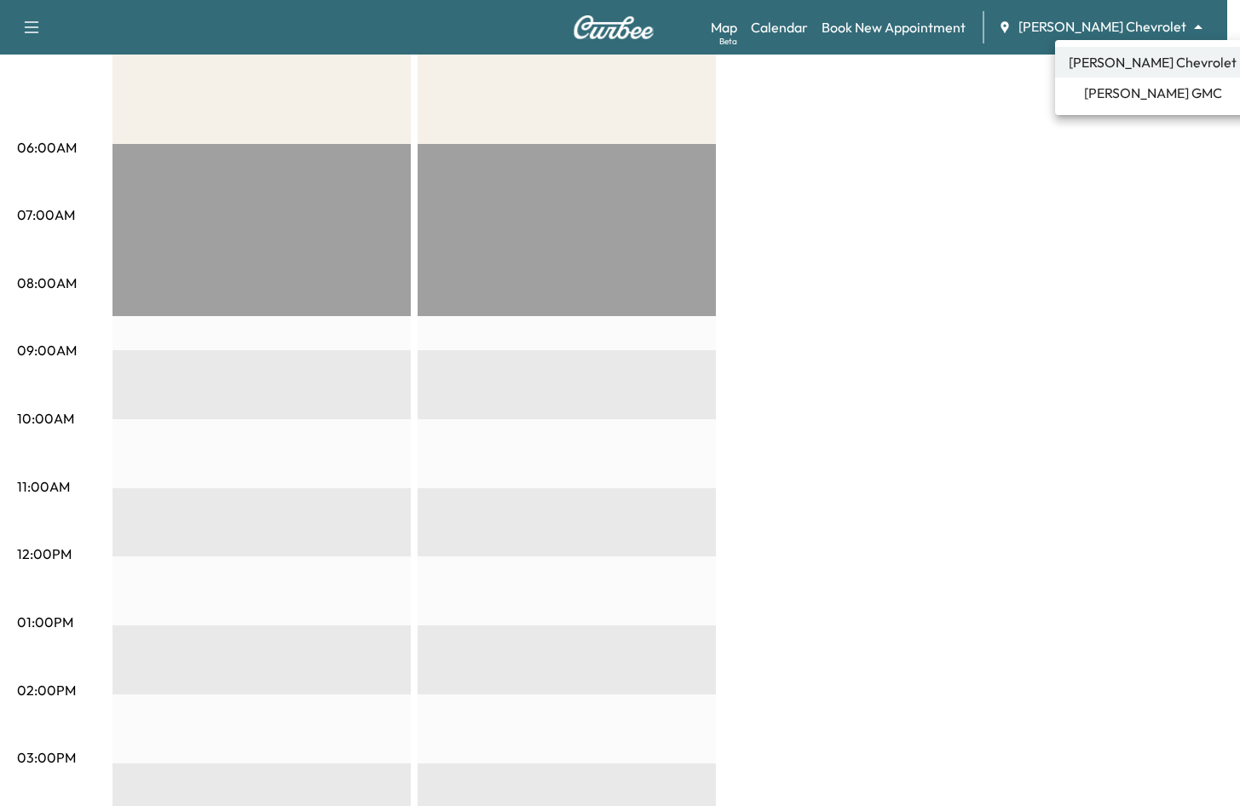
click at [1154, 97] on span "[PERSON_NAME] GMC" at bounding box center [1153, 93] width 138 height 20
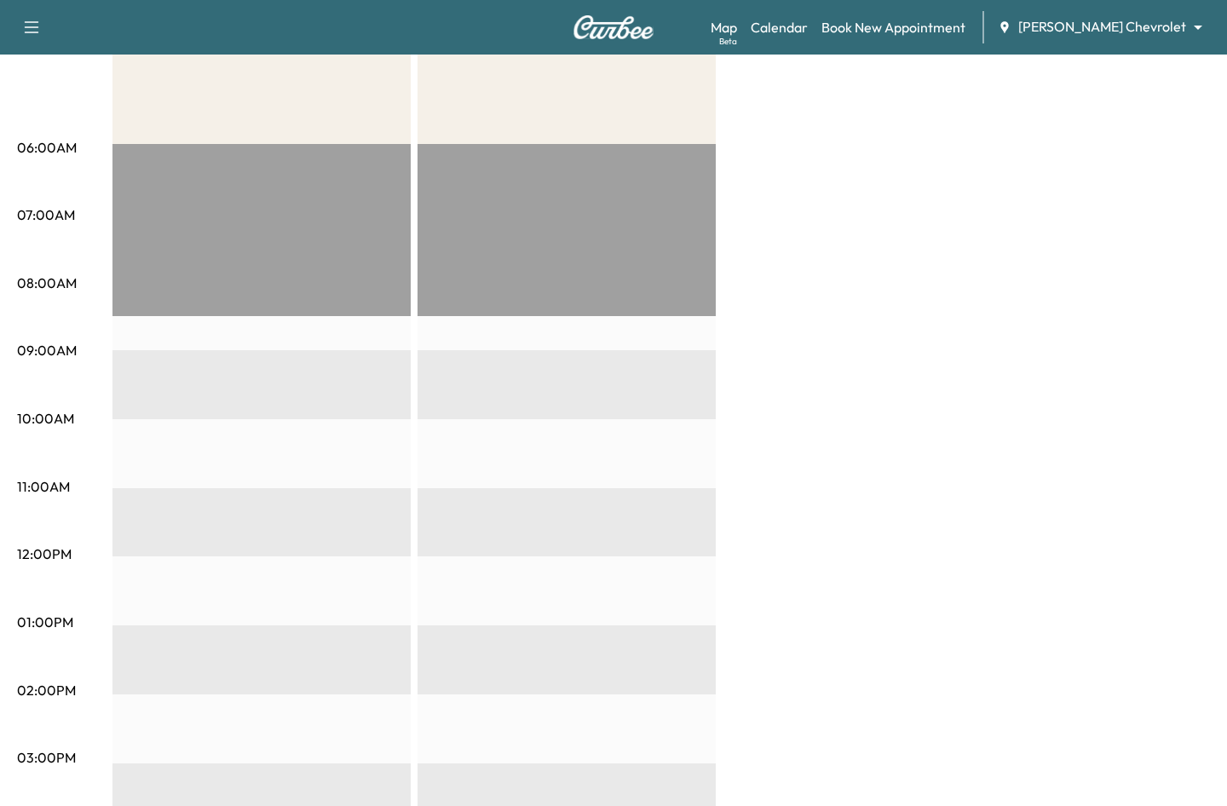
scroll to position [0, 0]
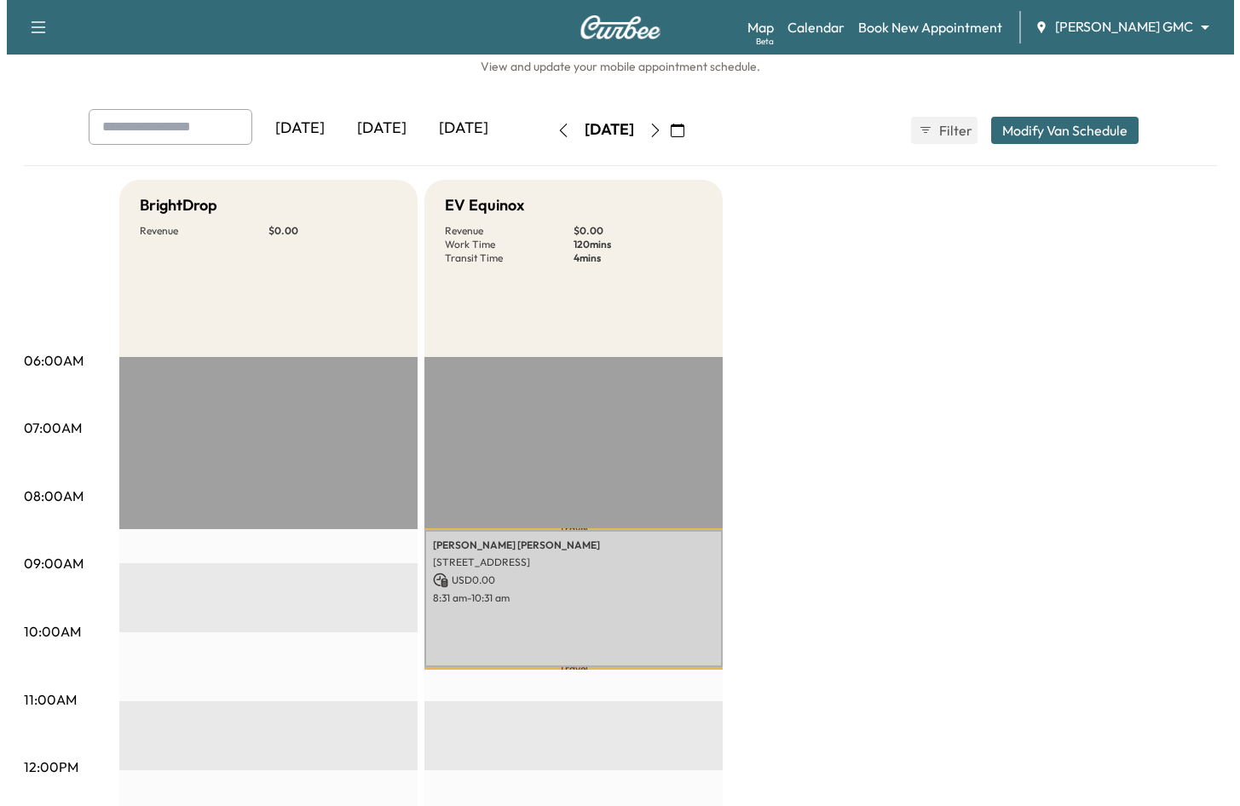
scroll to position [85, 0]
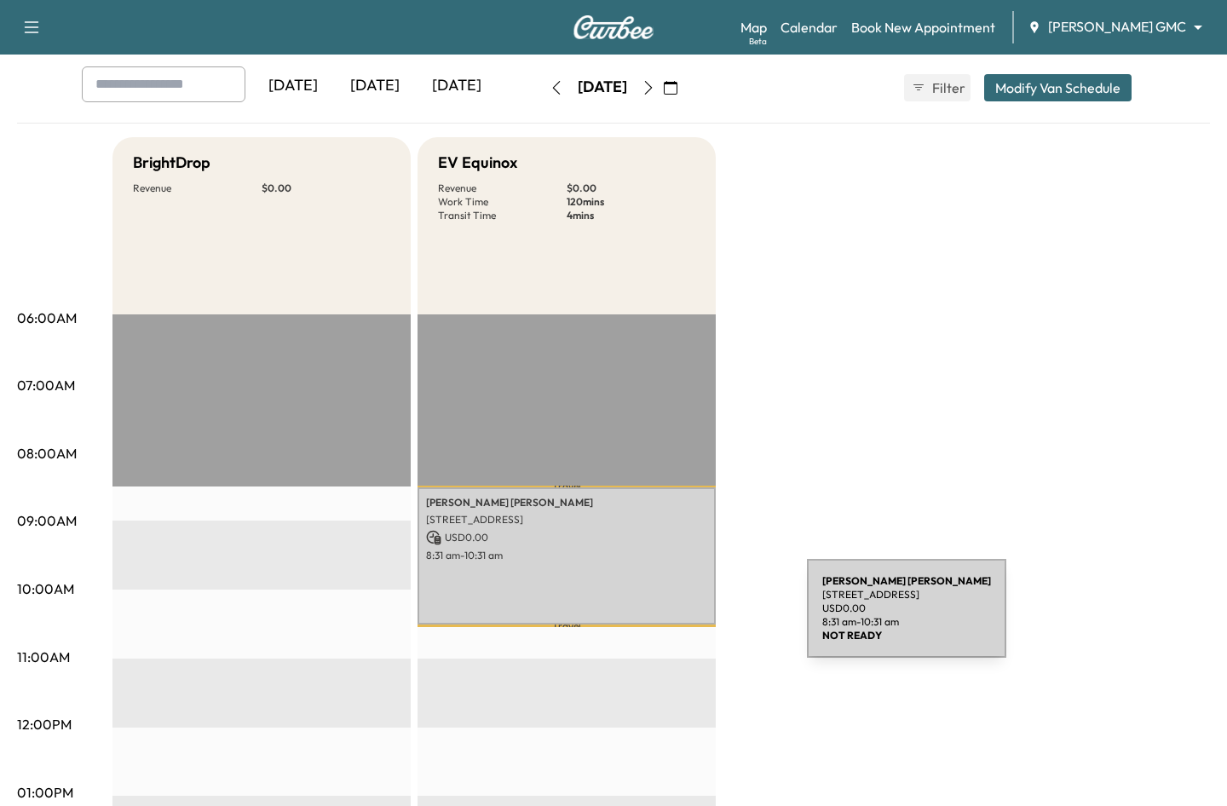
click at [650, 589] on div "[PERSON_NAME] [PERSON_NAME] [STREET_ADDRESS] USD 0.00 8:31 am - 10:31 am" at bounding box center [567, 557] width 298 height 138
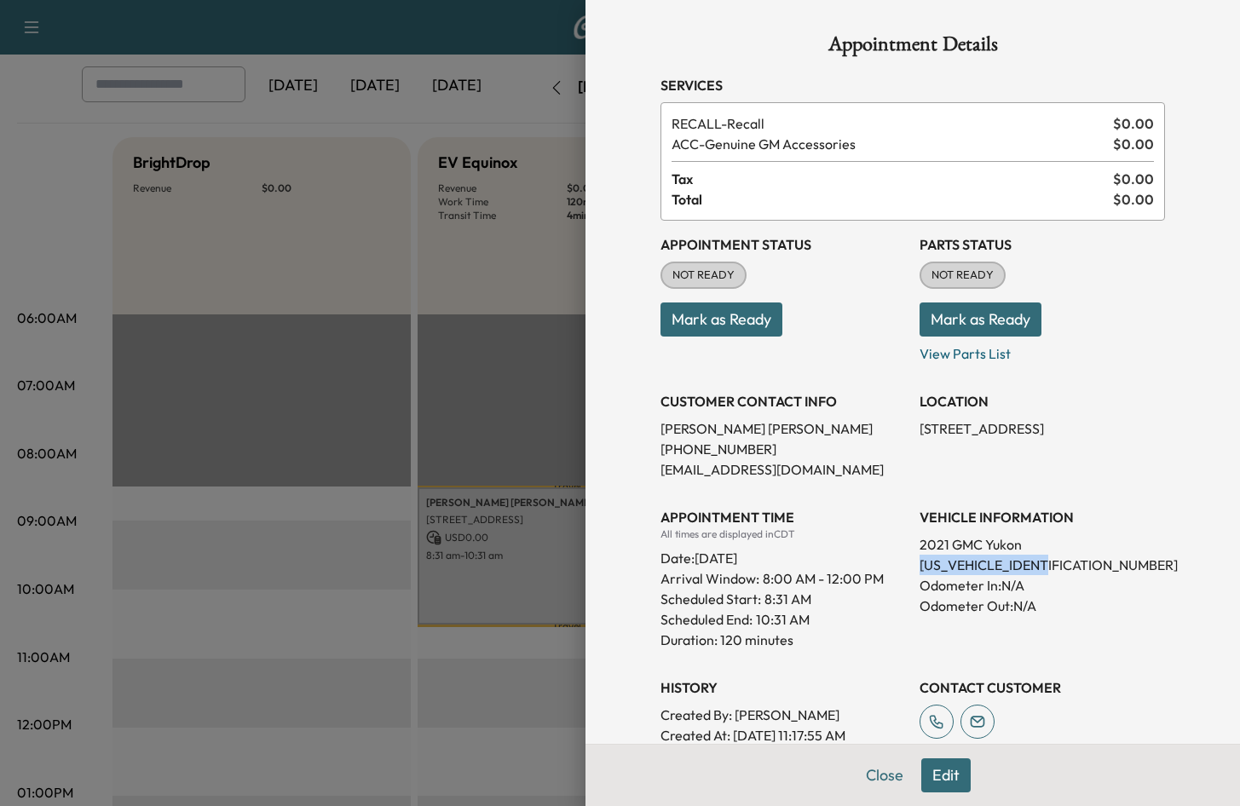
drag, startPoint x: 1053, startPoint y: 563, endPoint x: 907, endPoint y: 569, distance: 145.9
click at [920, 569] on p "[US_VEHICLE_IDENTIFICATION_NUMBER]" at bounding box center [1042, 565] width 245 height 20
copy p "[US_VEHICLE_IDENTIFICATION_NUMBER]"
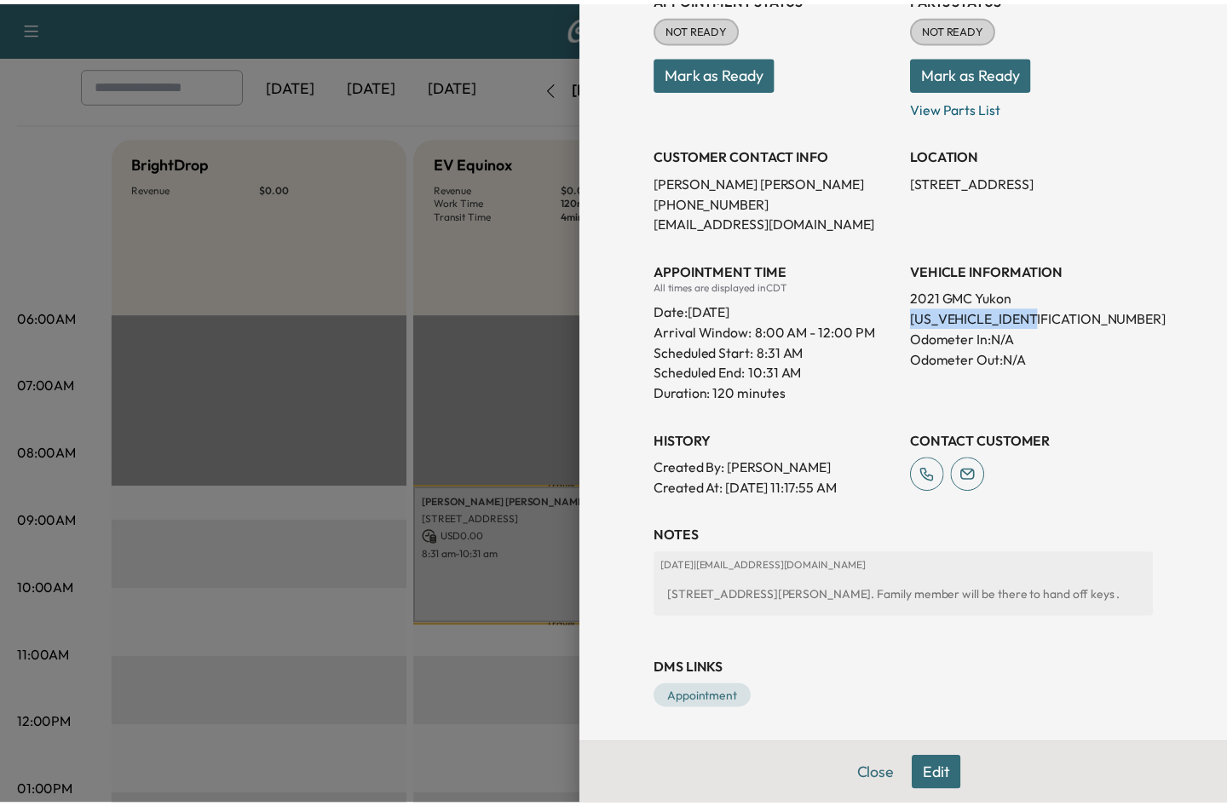
scroll to position [264, 0]
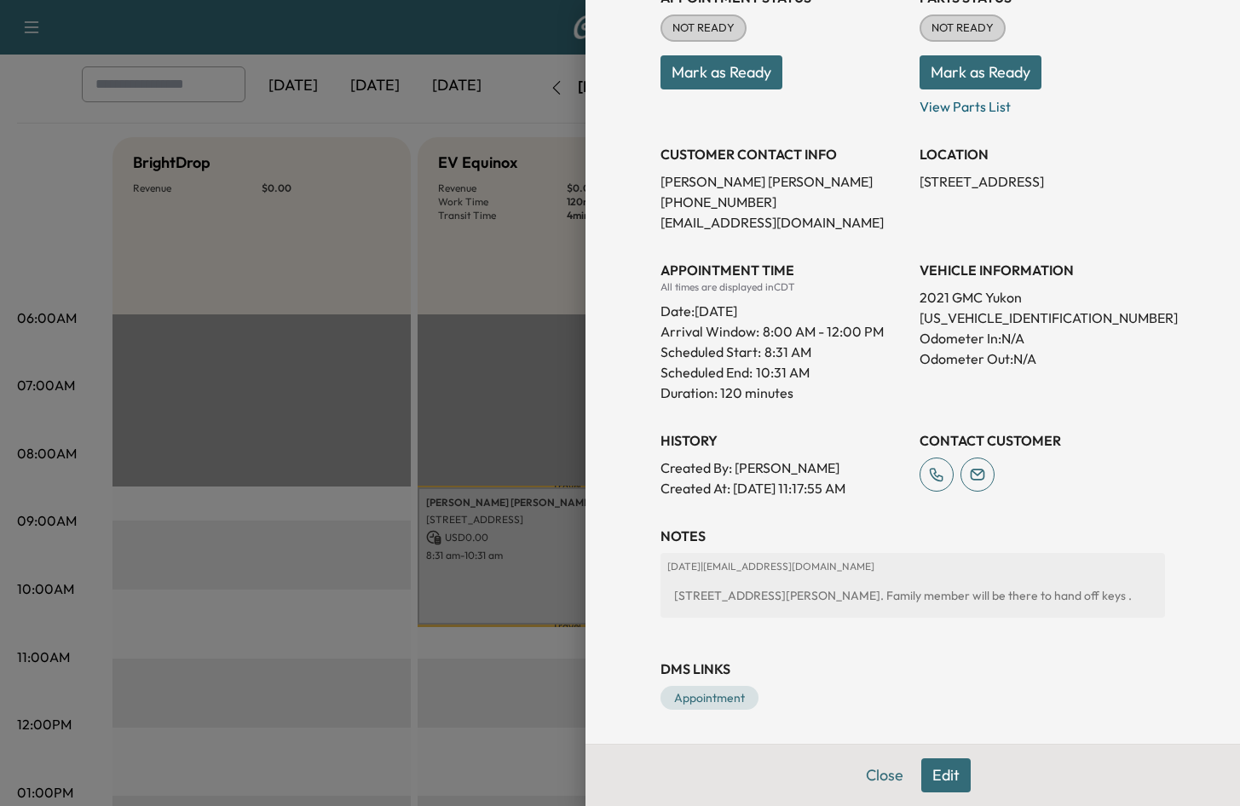
click at [442, 405] on div at bounding box center [620, 403] width 1240 height 806
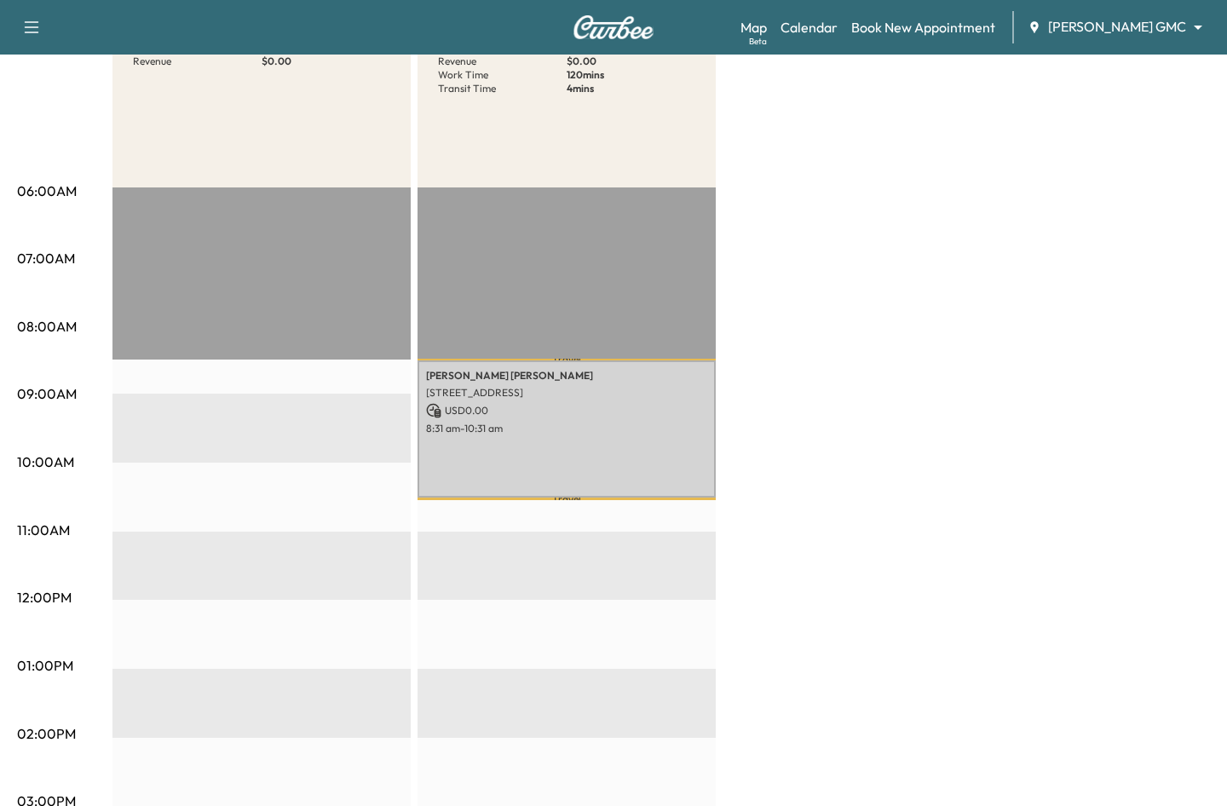
scroll to position [170, 0]
